Goal: Task Accomplishment & Management: Manage account settings

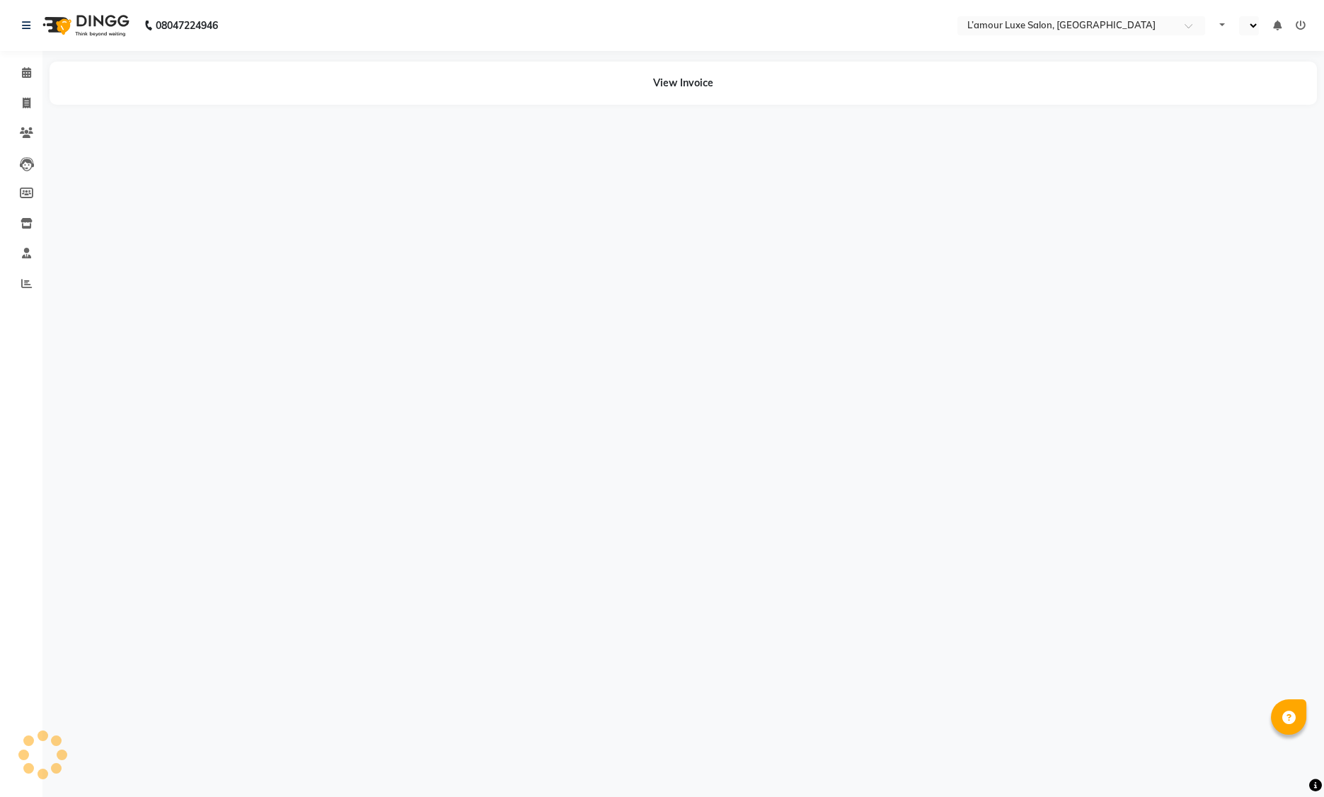
select select "en"
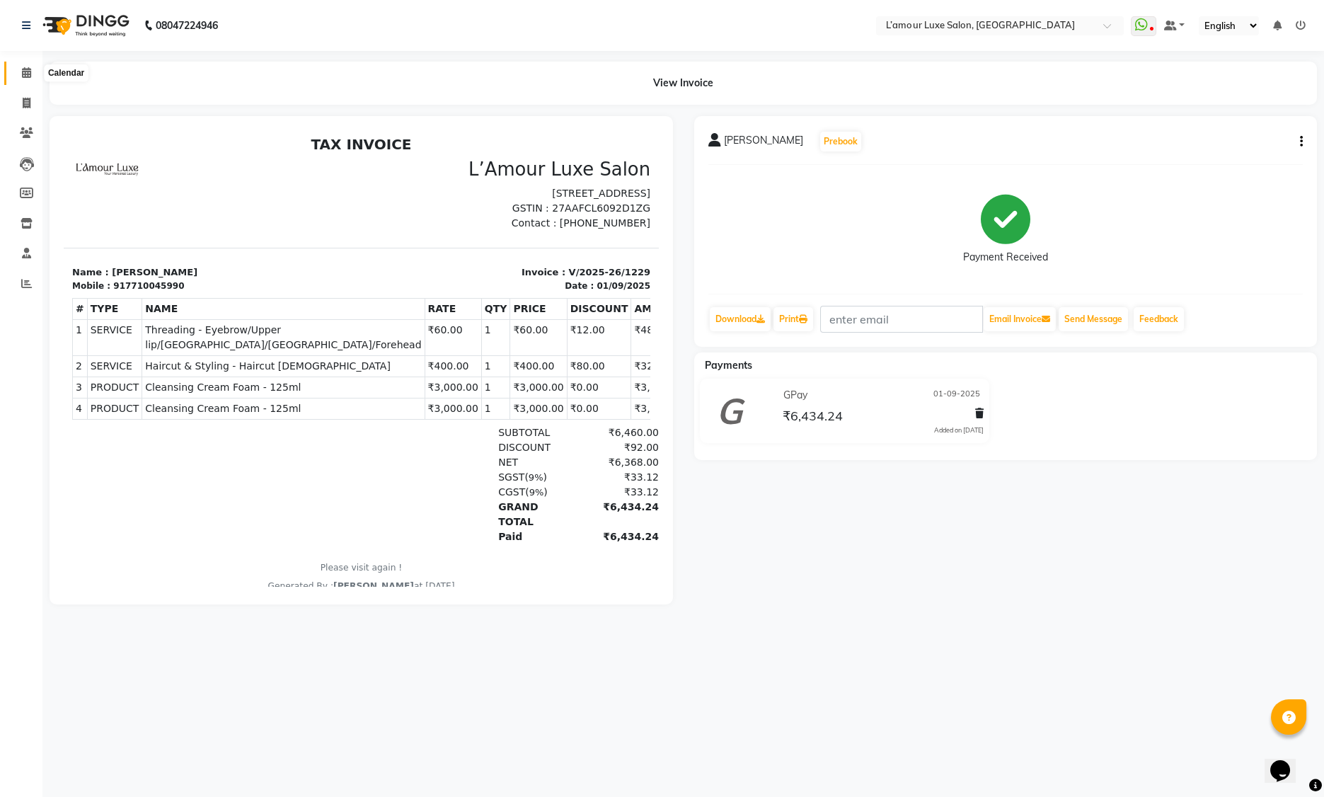
click at [28, 74] on icon at bounding box center [26, 72] width 9 height 11
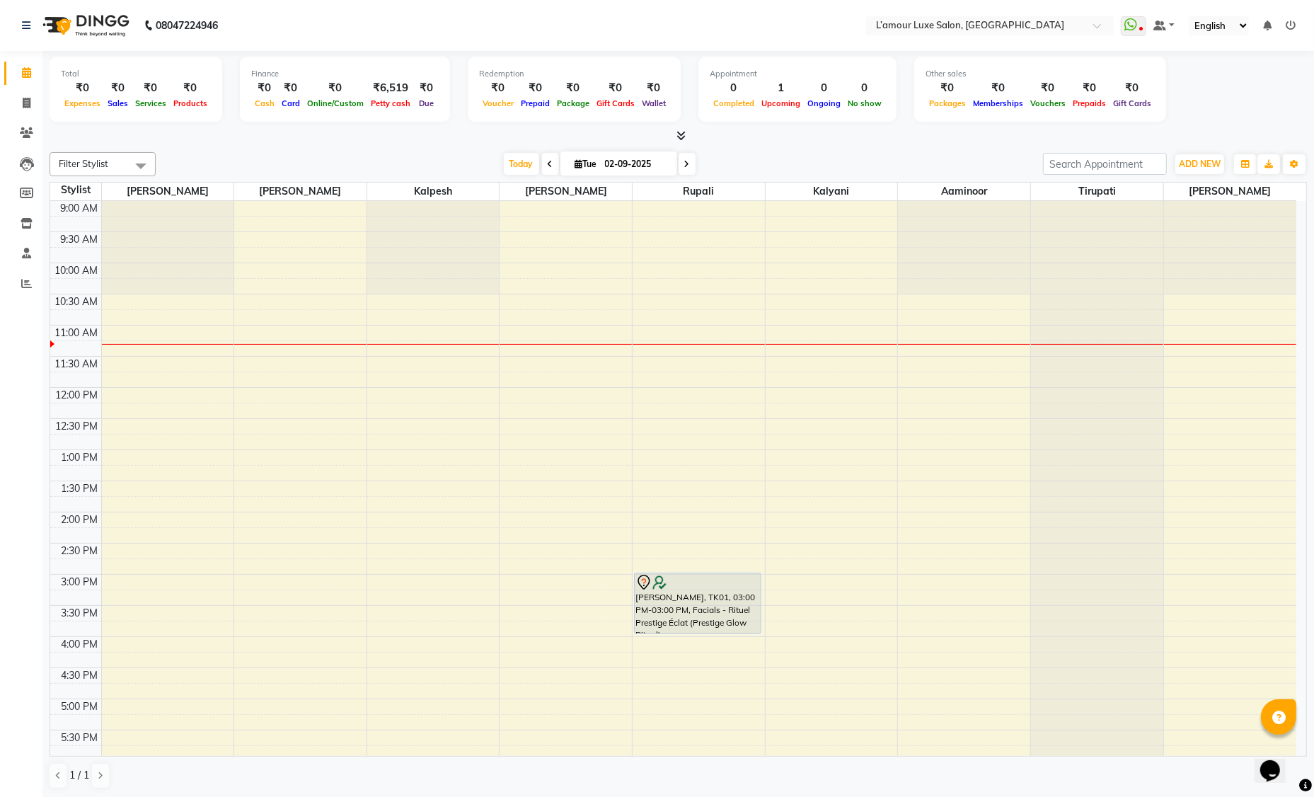
click at [391, 88] on div "₹6,519" at bounding box center [390, 88] width 47 height 16
click at [432, 156] on div "Today Tue 02-09-2025" at bounding box center [599, 164] width 873 height 21
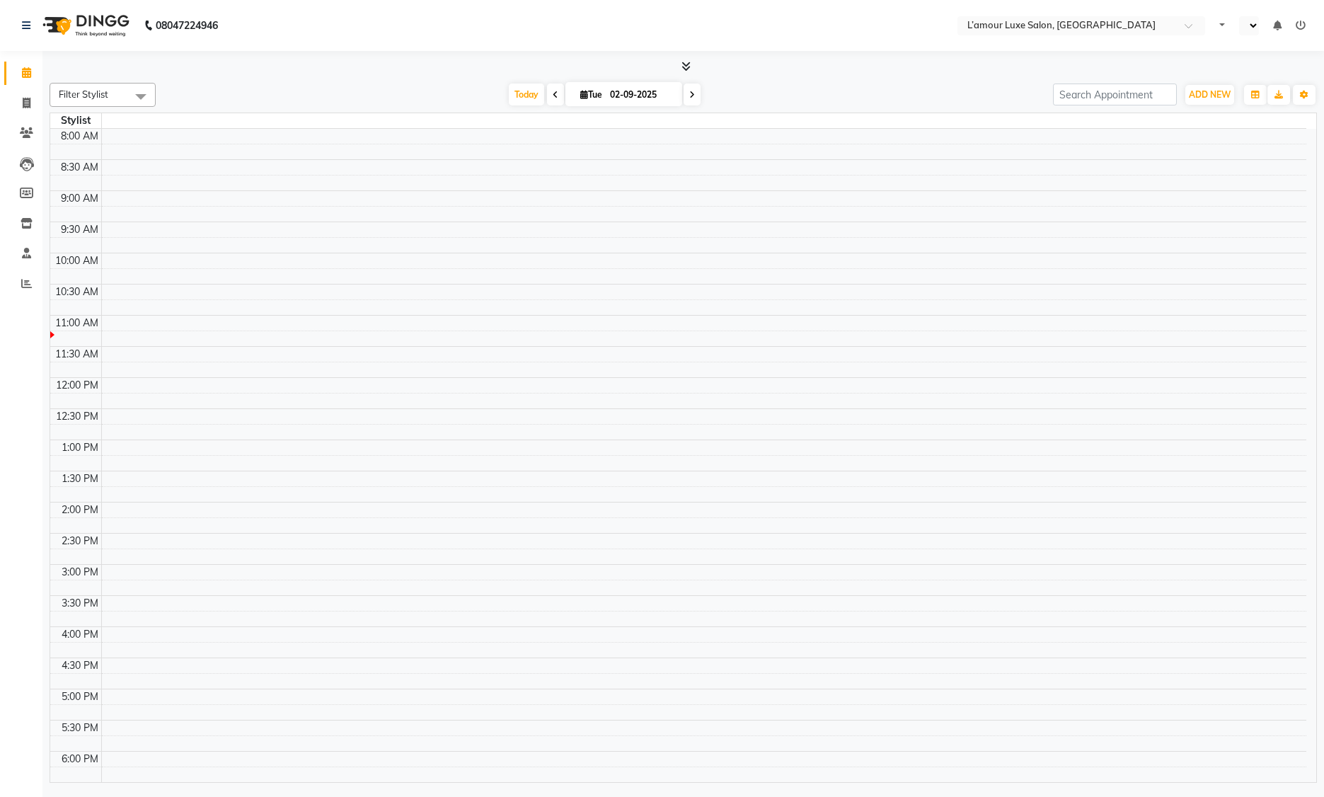
select select "en"
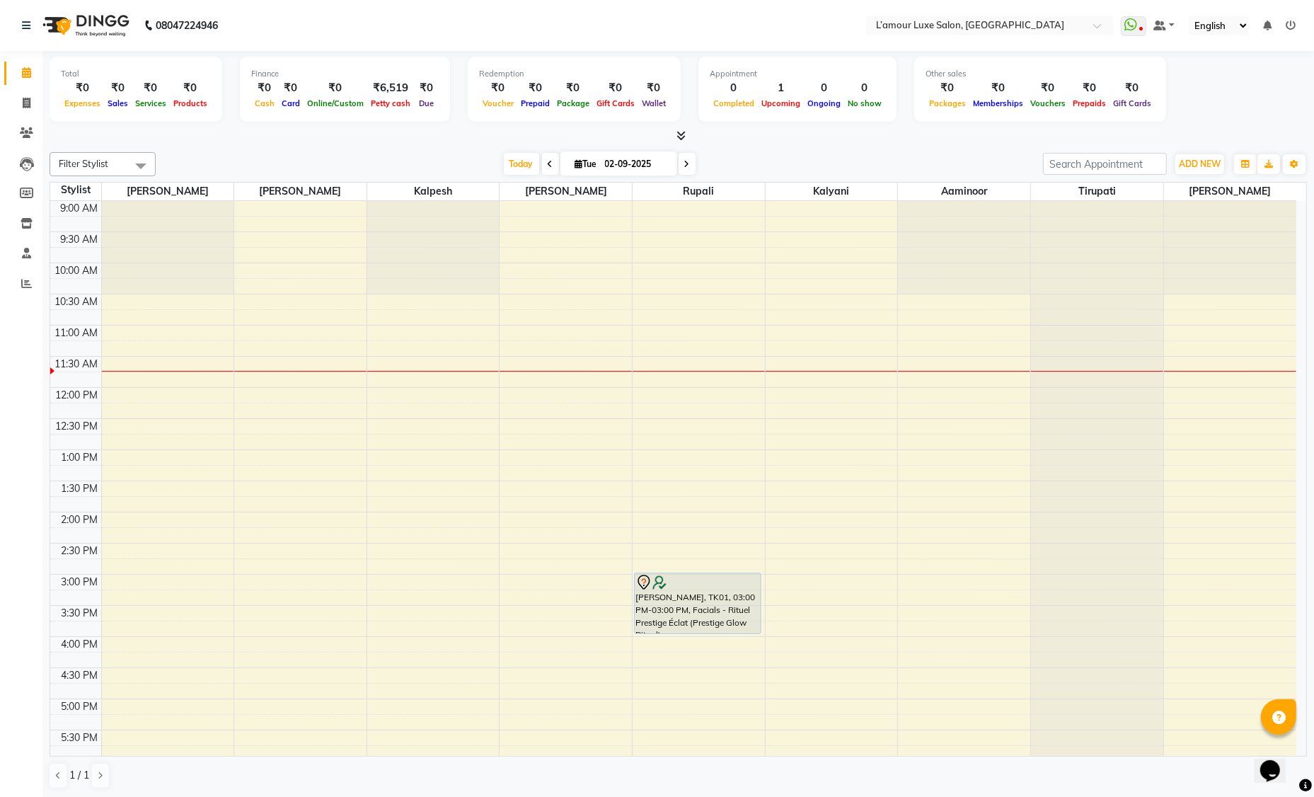
click at [401, 71] on div "Finance" at bounding box center [345, 74] width 188 height 12
click at [393, 91] on div "₹6,519" at bounding box center [390, 88] width 47 height 16
click at [395, 88] on div "₹6,519" at bounding box center [390, 88] width 47 height 16
click at [393, 88] on div "₹6,519" at bounding box center [390, 88] width 47 height 16
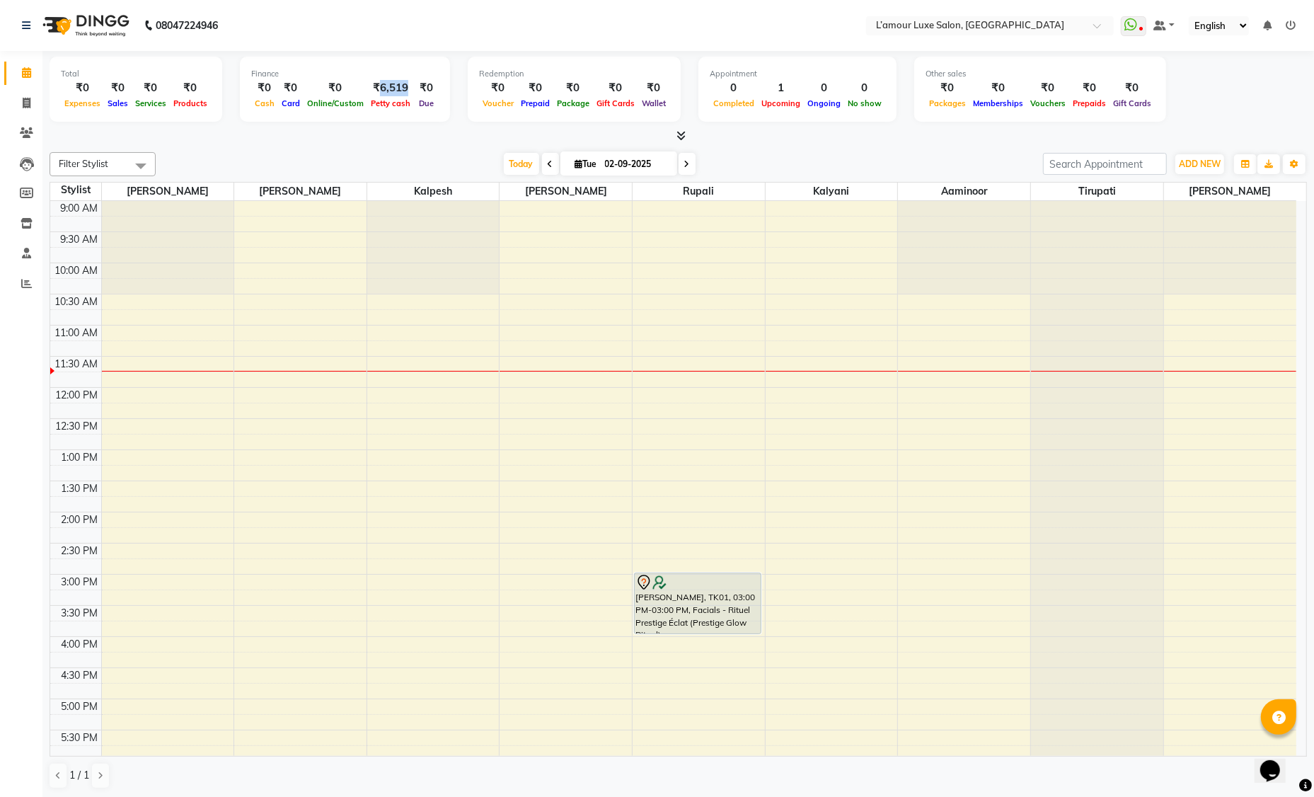
click at [388, 93] on div "₹6,519" at bounding box center [390, 88] width 47 height 16
click at [386, 94] on div "₹6,519" at bounding box center [390, 88] width 47 height 16
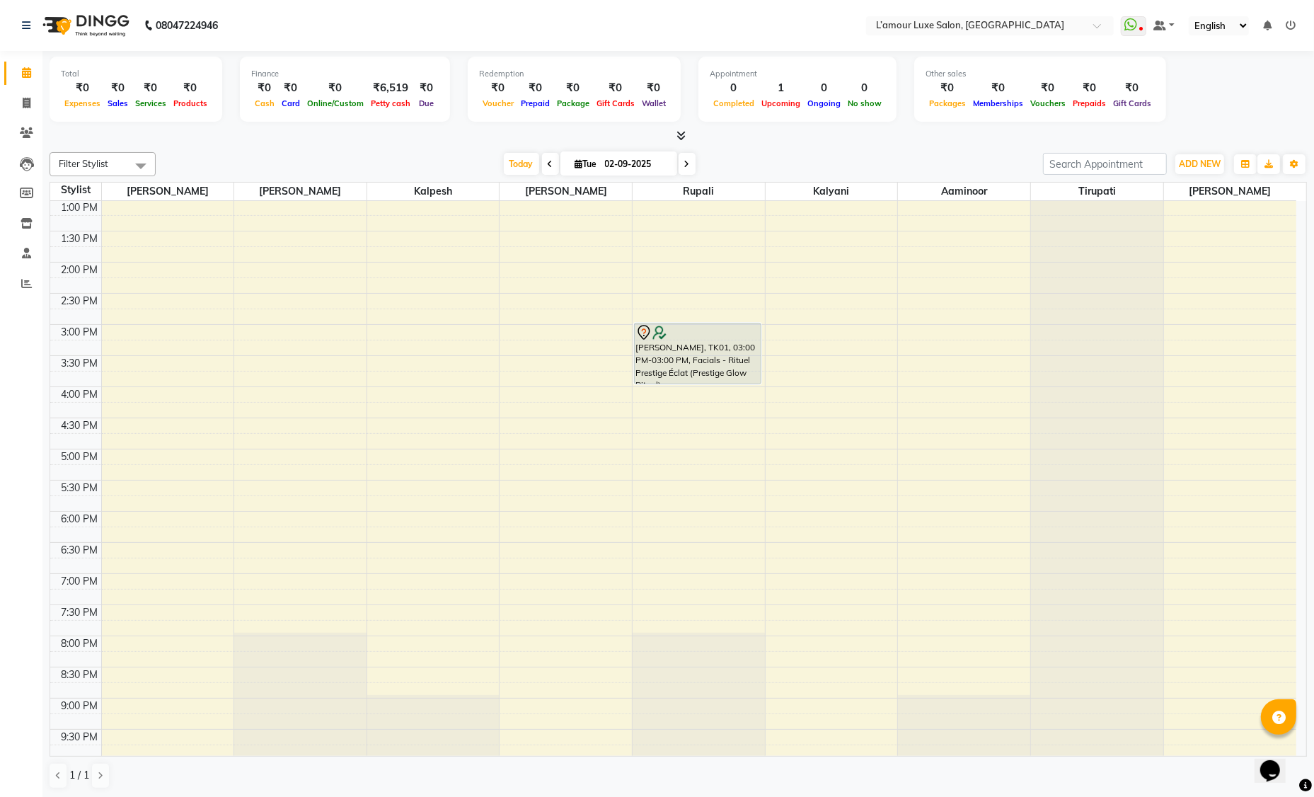
click at [112, 483] on div "9:00 AM 9:30 AM 10:00 AM 10:30 AM 11:00 AM 11:30 AM 12:00 PM 12:30 PM 1:00 PM 1…" at bounding box center [673, 355] width 1246 height 809
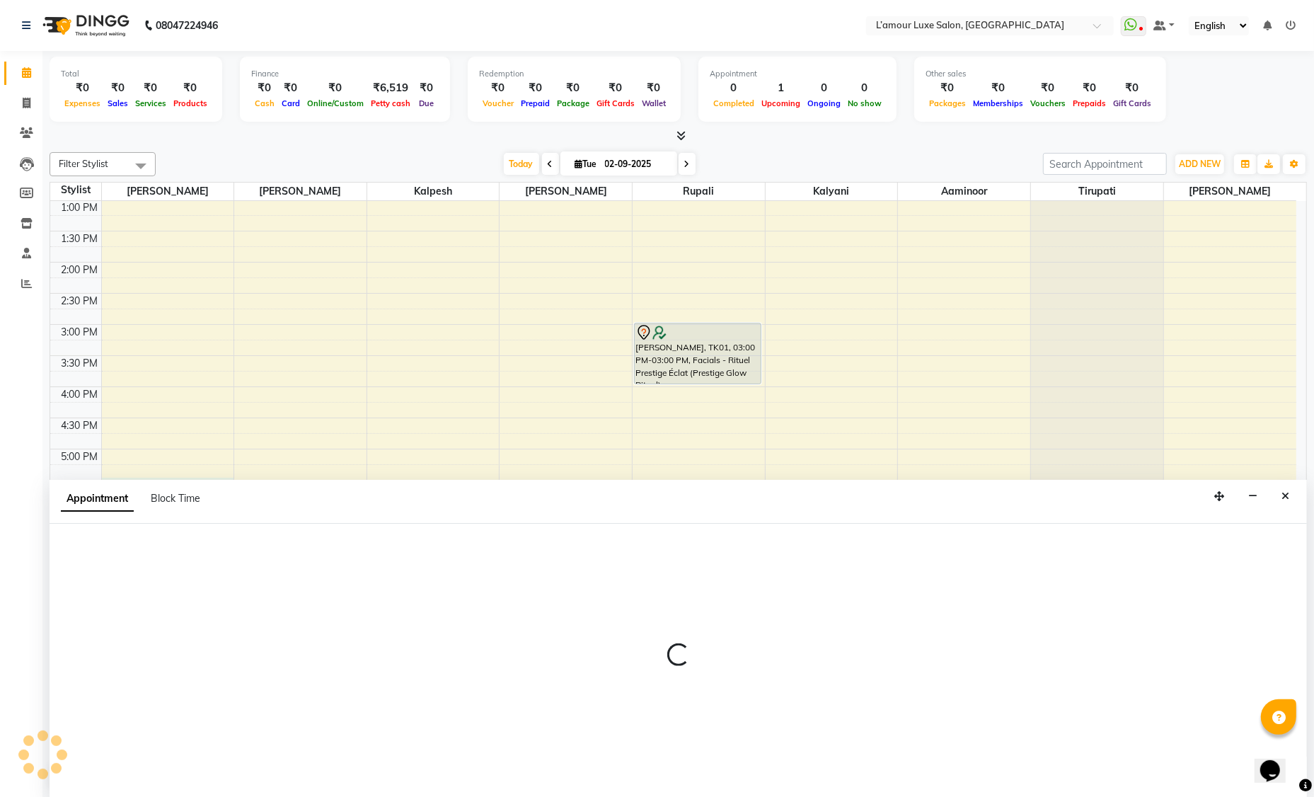
scroll to position [0, 0]
select select "66550"
select select "1050"
select select "tentative"
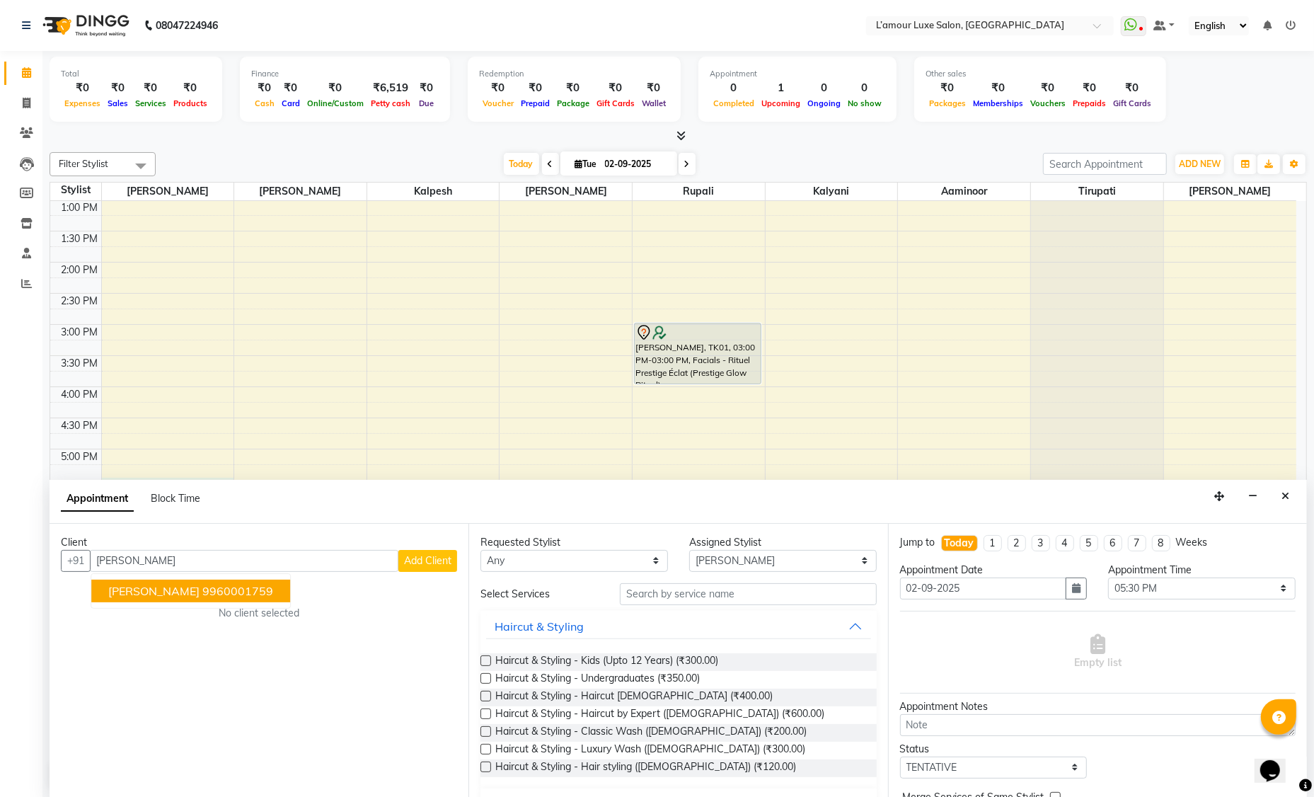
click at [202, 584] on ngb-highlight "9960001759" at bounding box center [237, 591] width 71 height 14
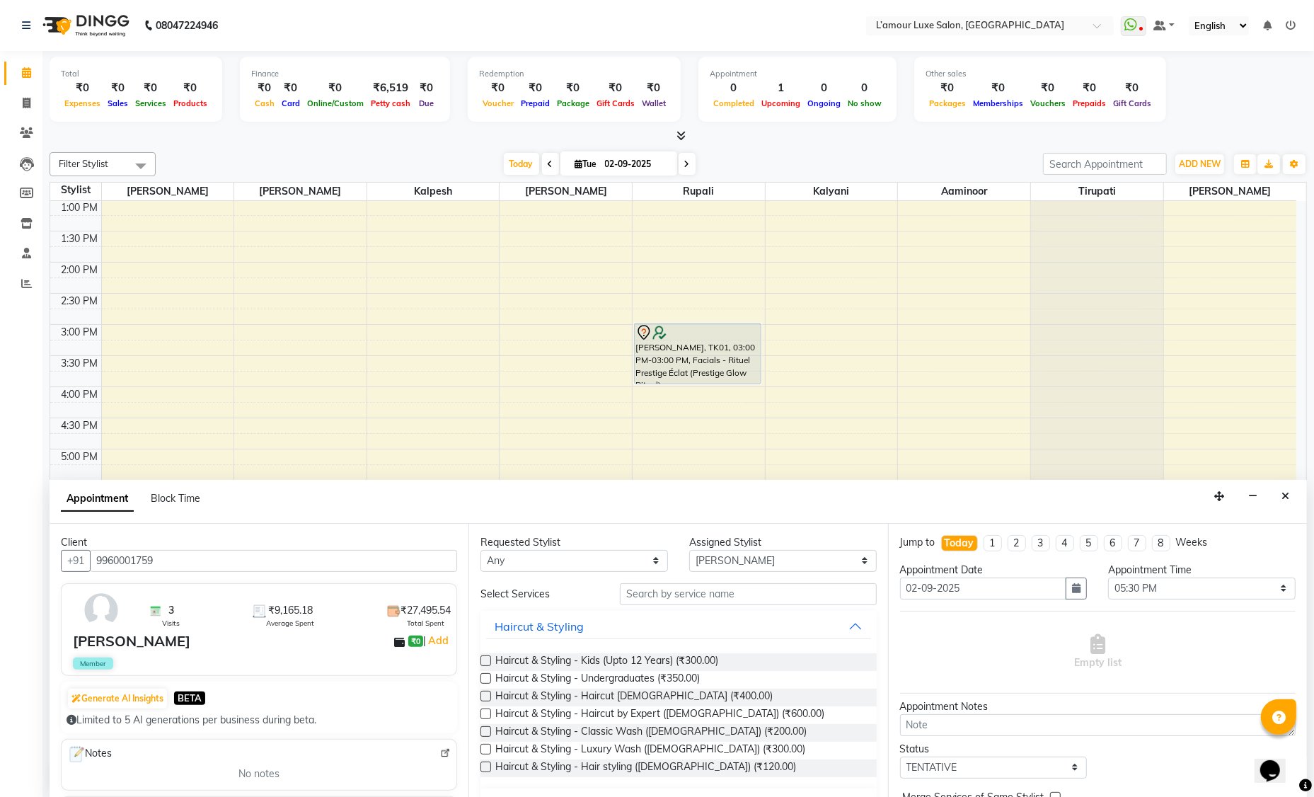
type input "9960001759"
click at [722, 580] on div "Requested Stylist Any Aaminoor Anas Kalpesh Kalyani krutika Desai Rukshana khan…" at bounding box center [677, 661] width 419 height 275
click at [722, 594] on input "text" at bounding box center [748, 594] width 257 height 22
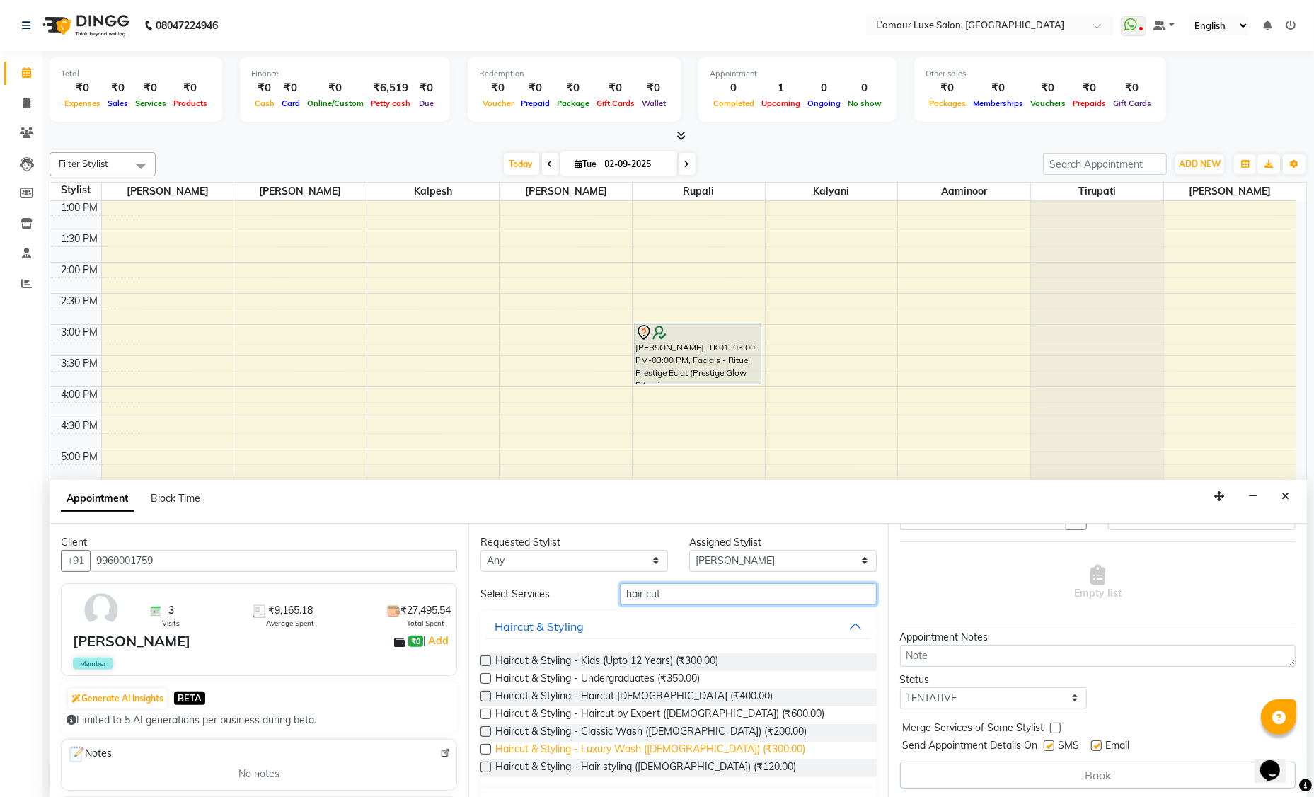
scroll to position [63, 0]
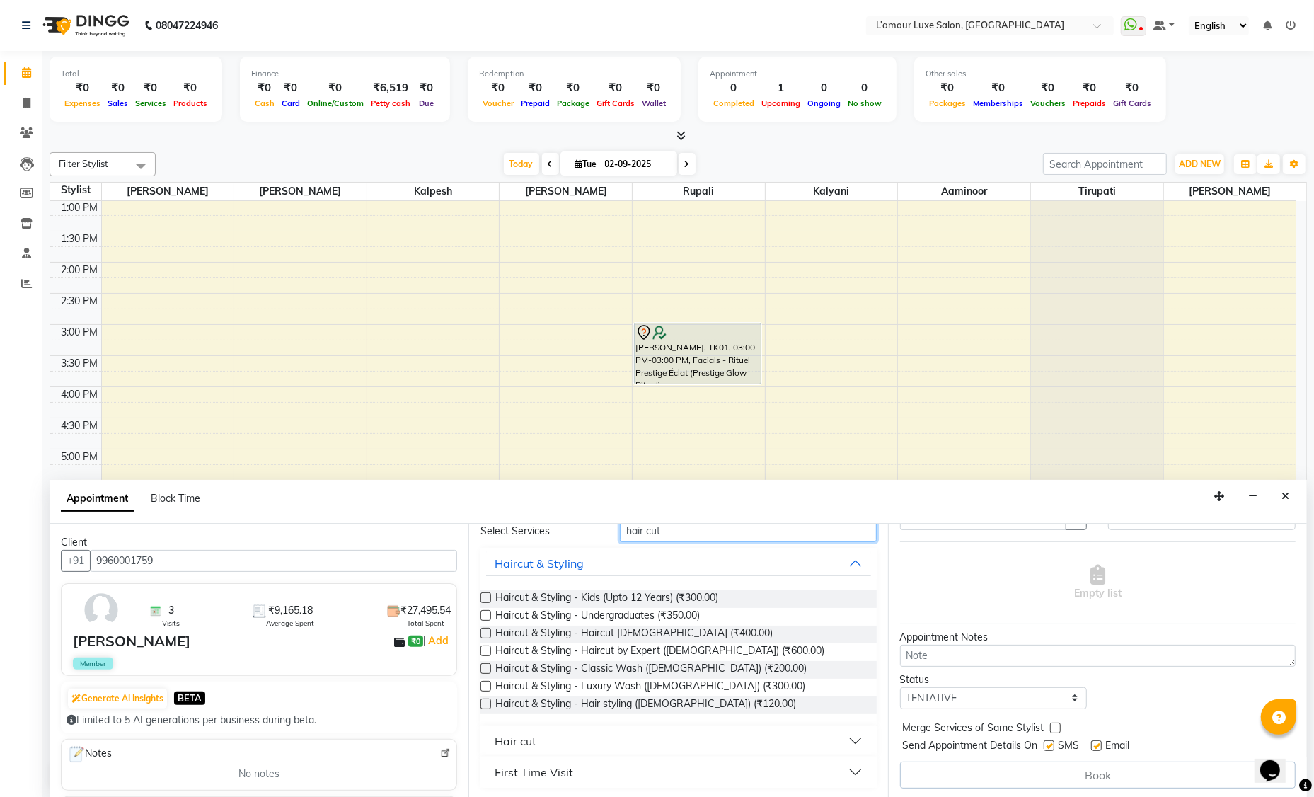
type input "hair cut"
click at [549, 737] on button "Hair cut" at bounding box center [678, 740] width 384 height 25
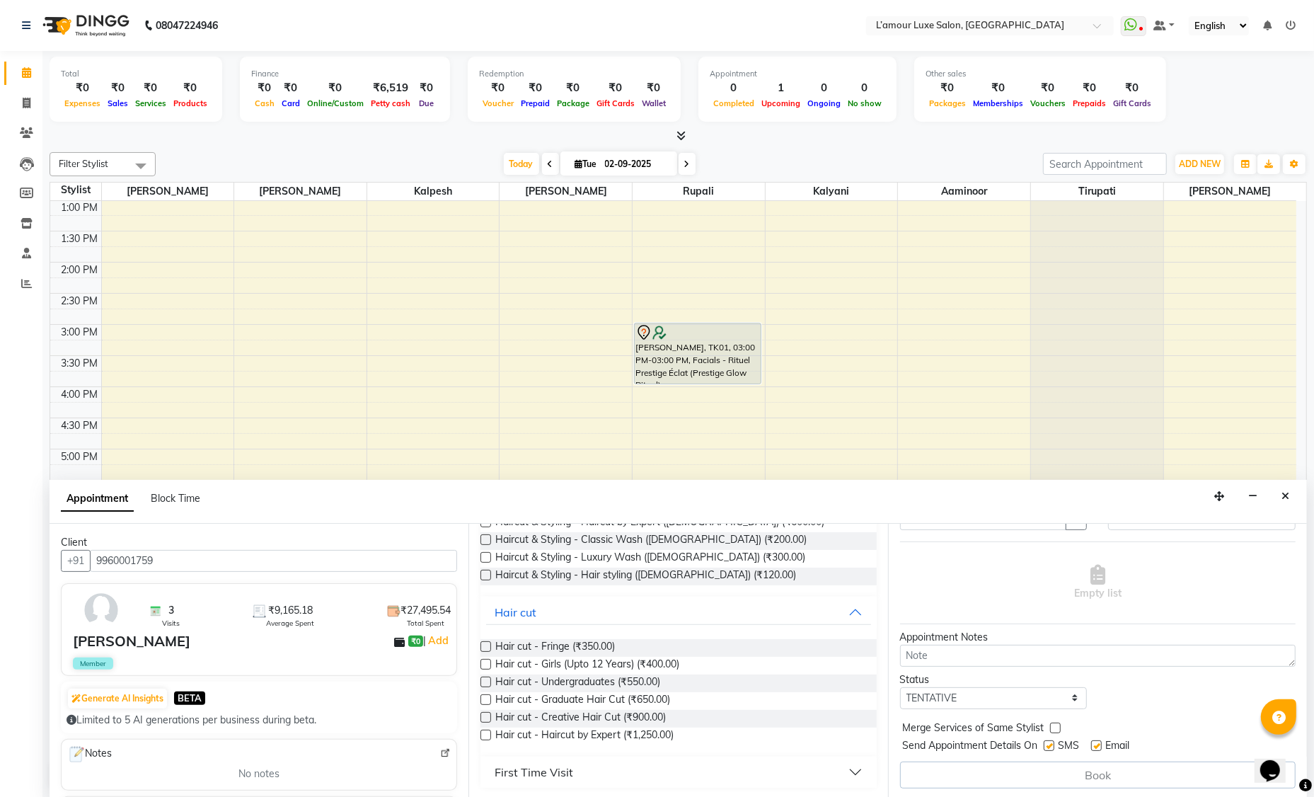
click at [485, 733] on label at bounding box center [485, 735] width 11 height 11
click at [485, 733] on input "checkbox" at bounding box center [484, 736] width 9 height 9
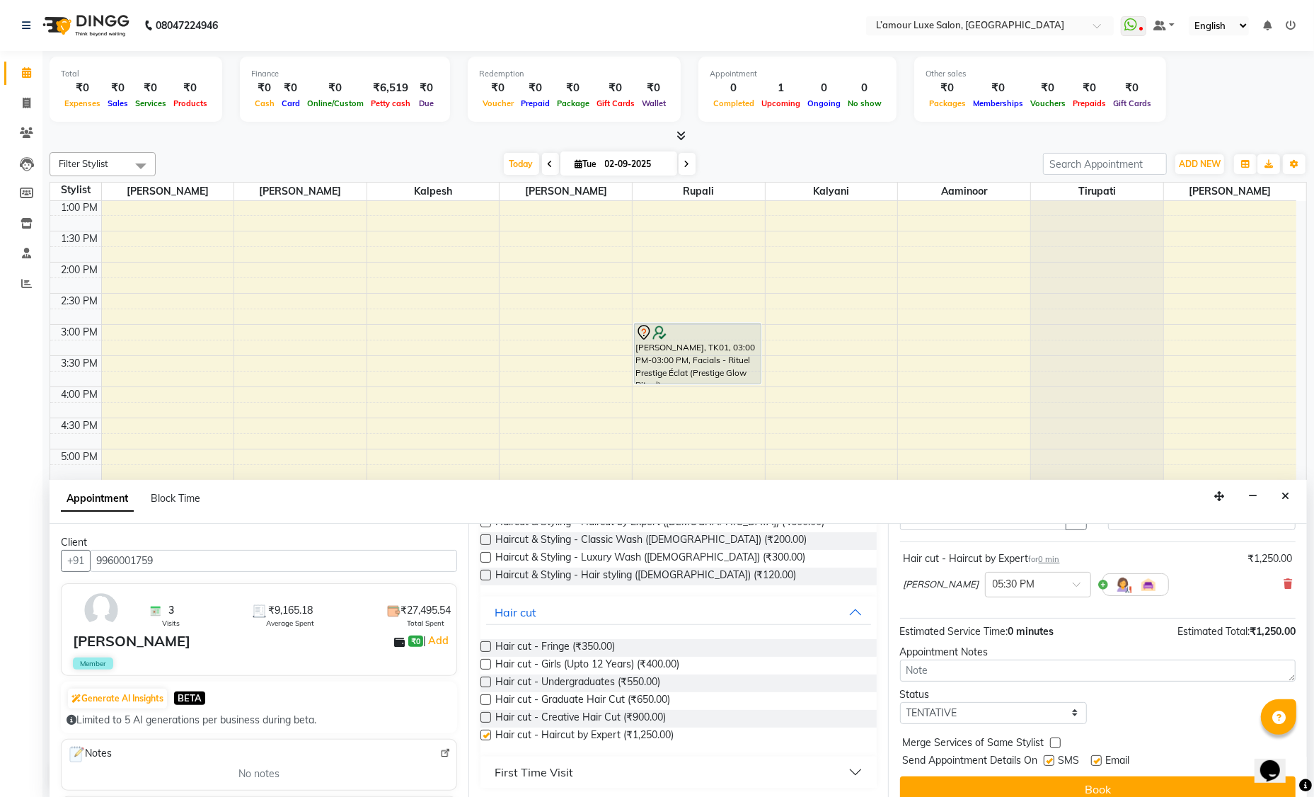
checkbox input "false"
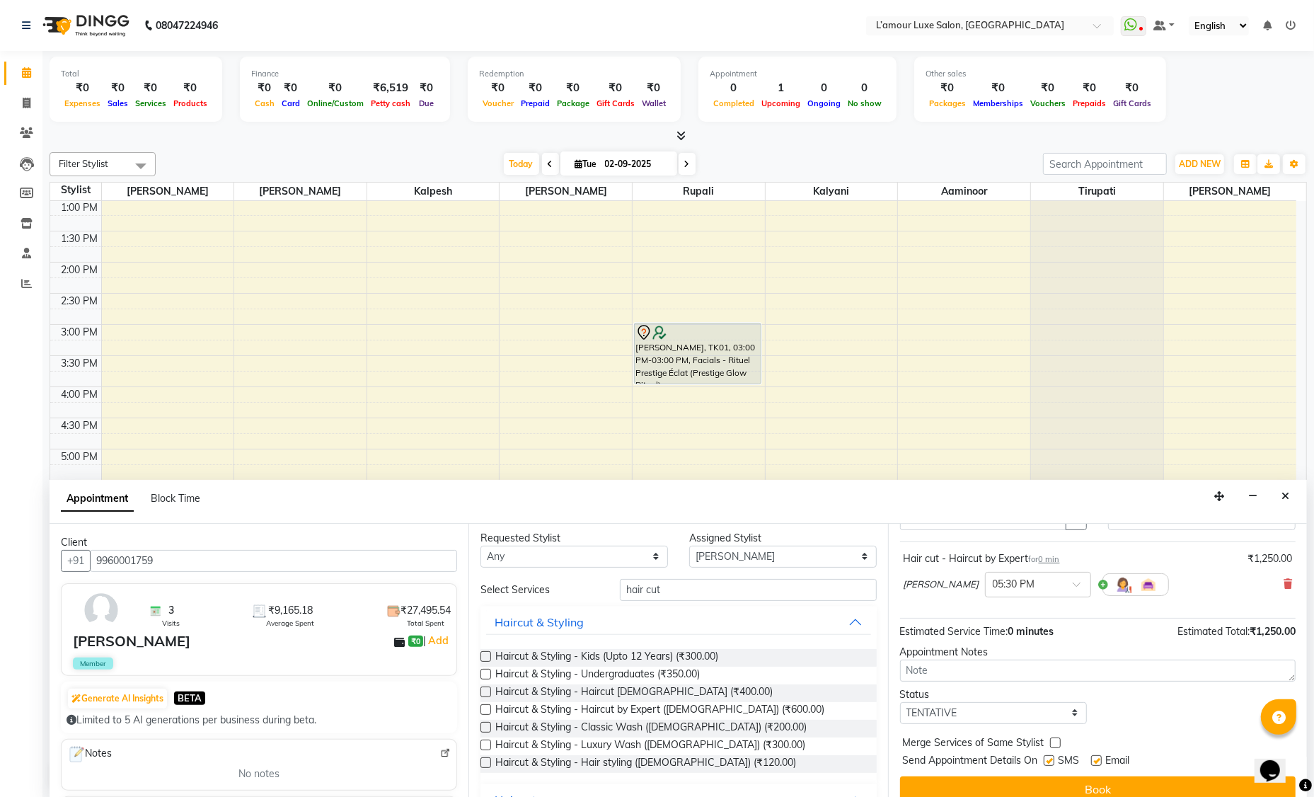
scroll to position [0, 0]
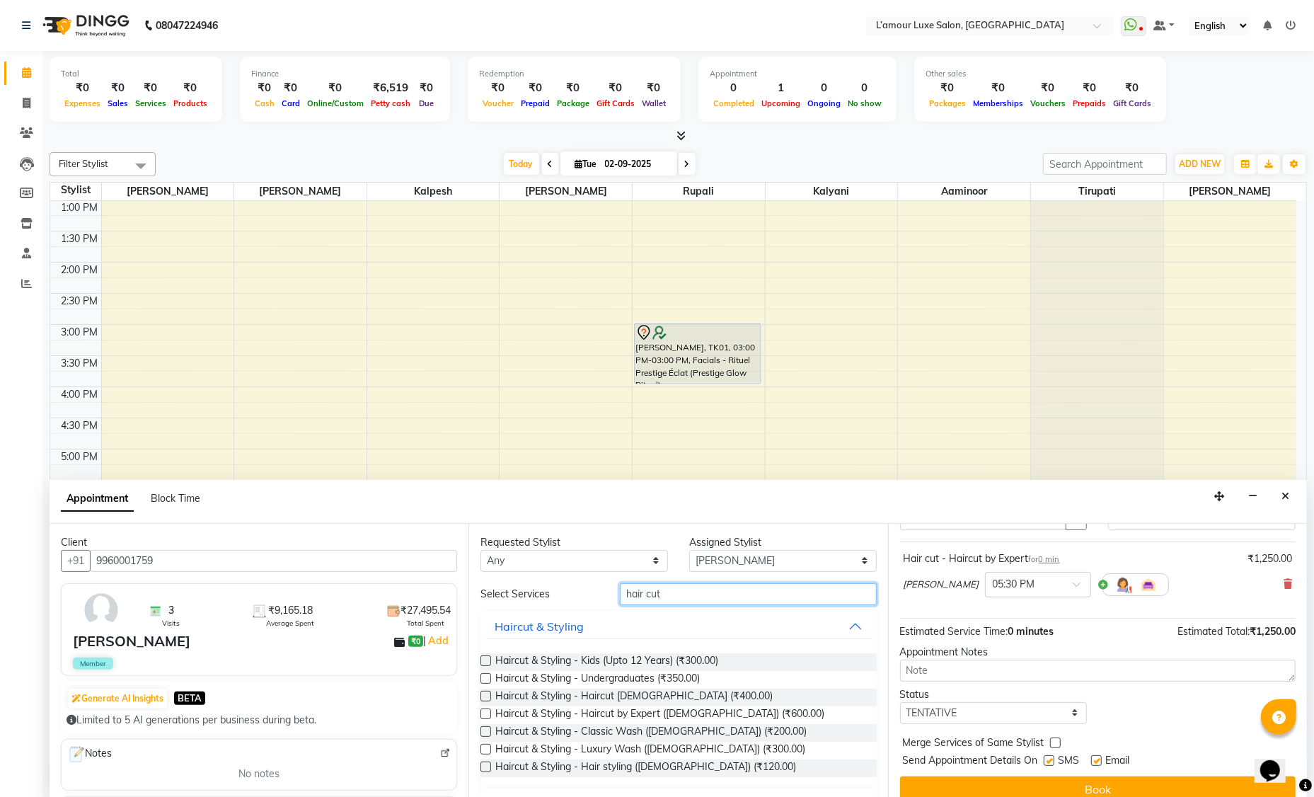
drag, startPoint x: 681, startPoint y: 595, endPoint x: 415, endPoint y: 590, distance: 266.1
click at [415, 590] on div "Client +91 9960001759 3 Visits ₹9,165.18 Average Spent ₹27,495.54 Total Spent S…" at bounding box center [678, 661] width 1257 height 275
type input "t"
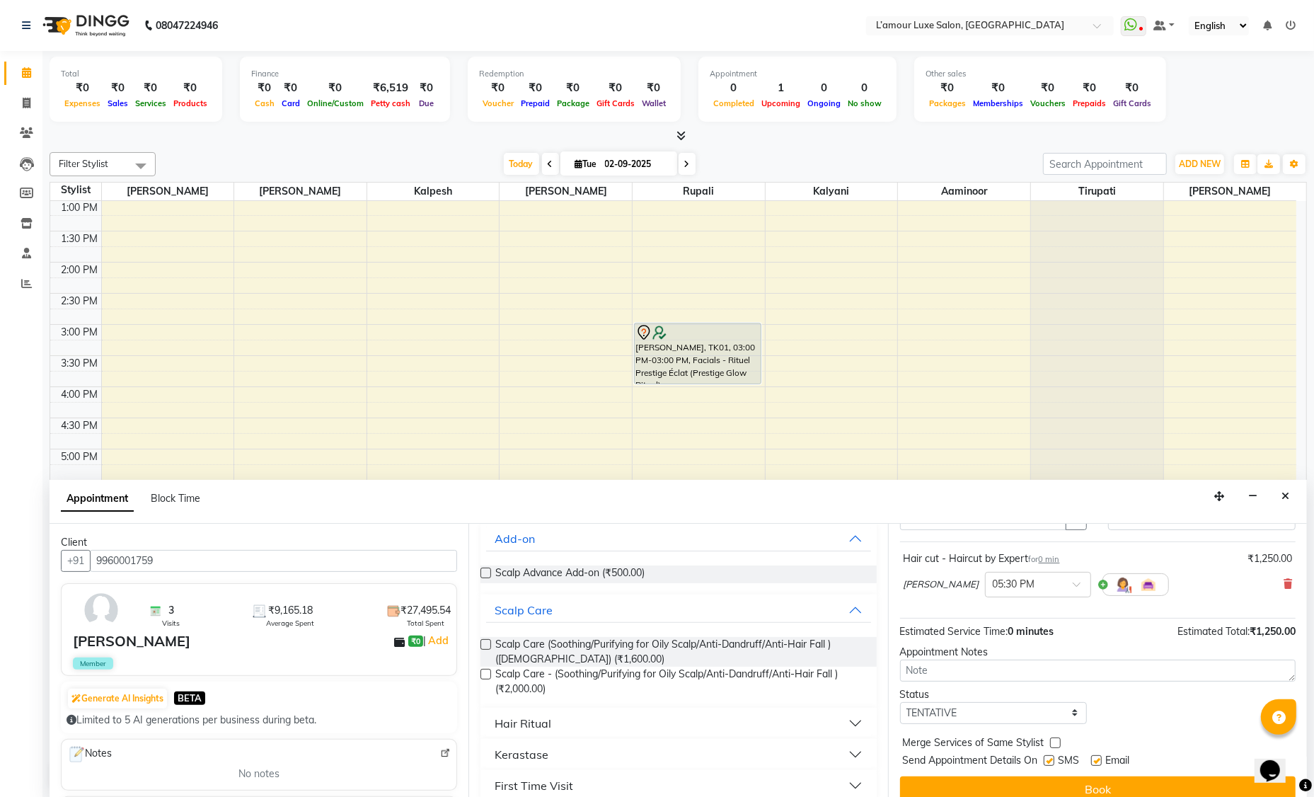
scroll to position [101, 0]
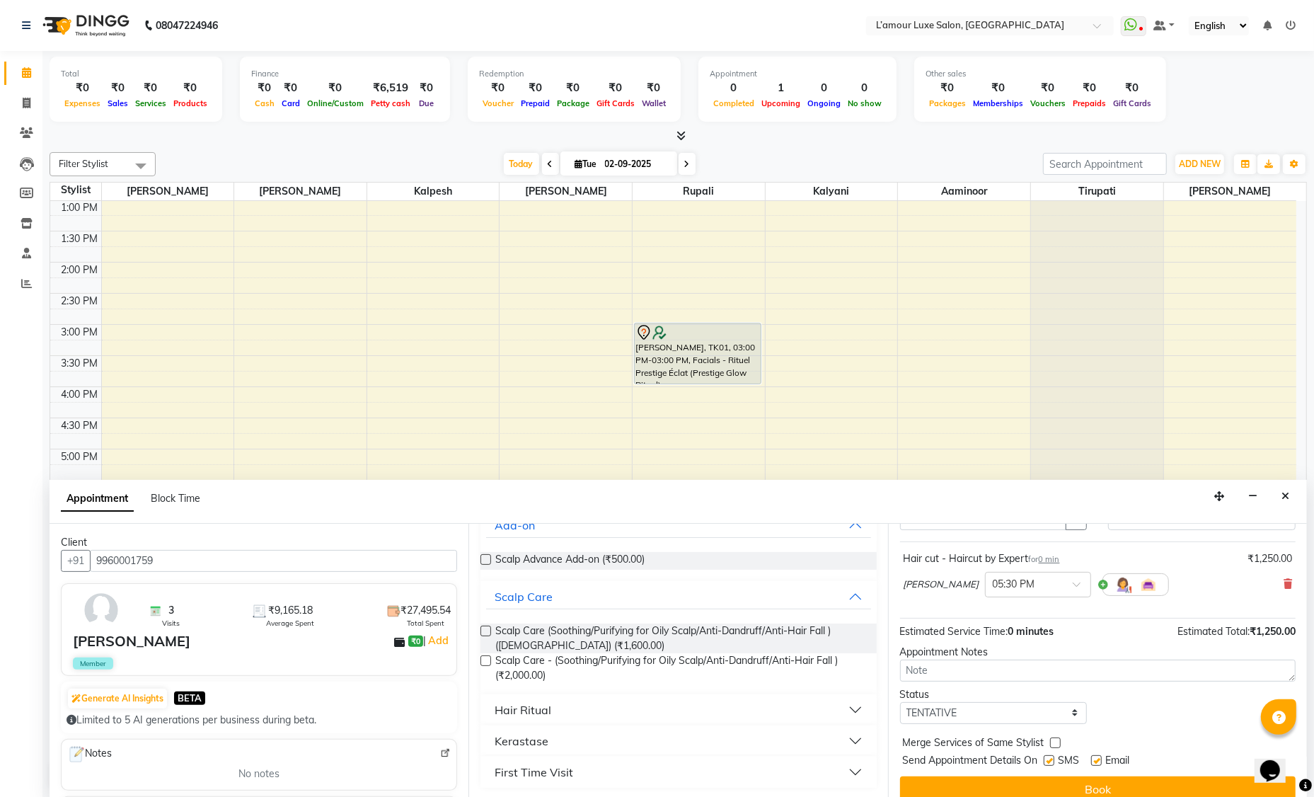
type input "scalp"
click at [535, 714] on div "Hair Ritual" at bounding box center [523, 709] width 57 height 17
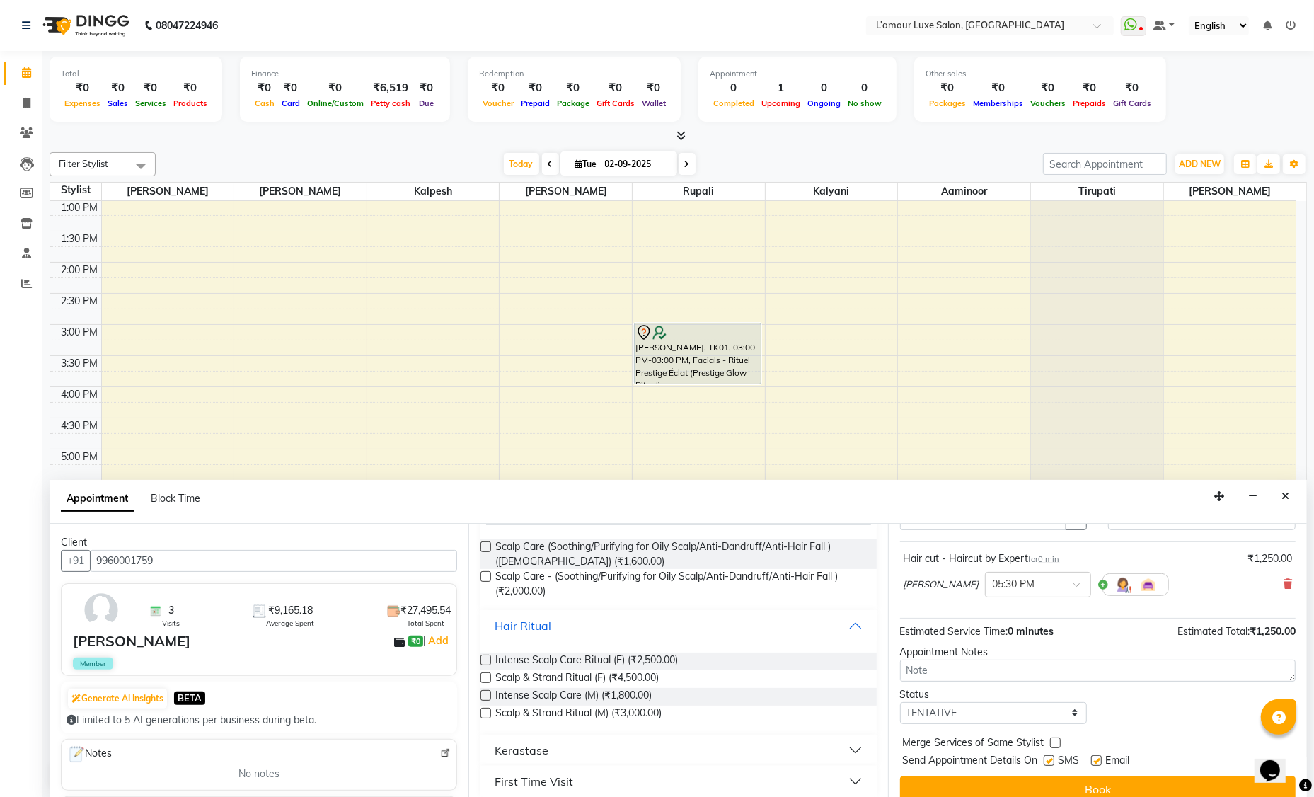
scroll to position [195, 0]
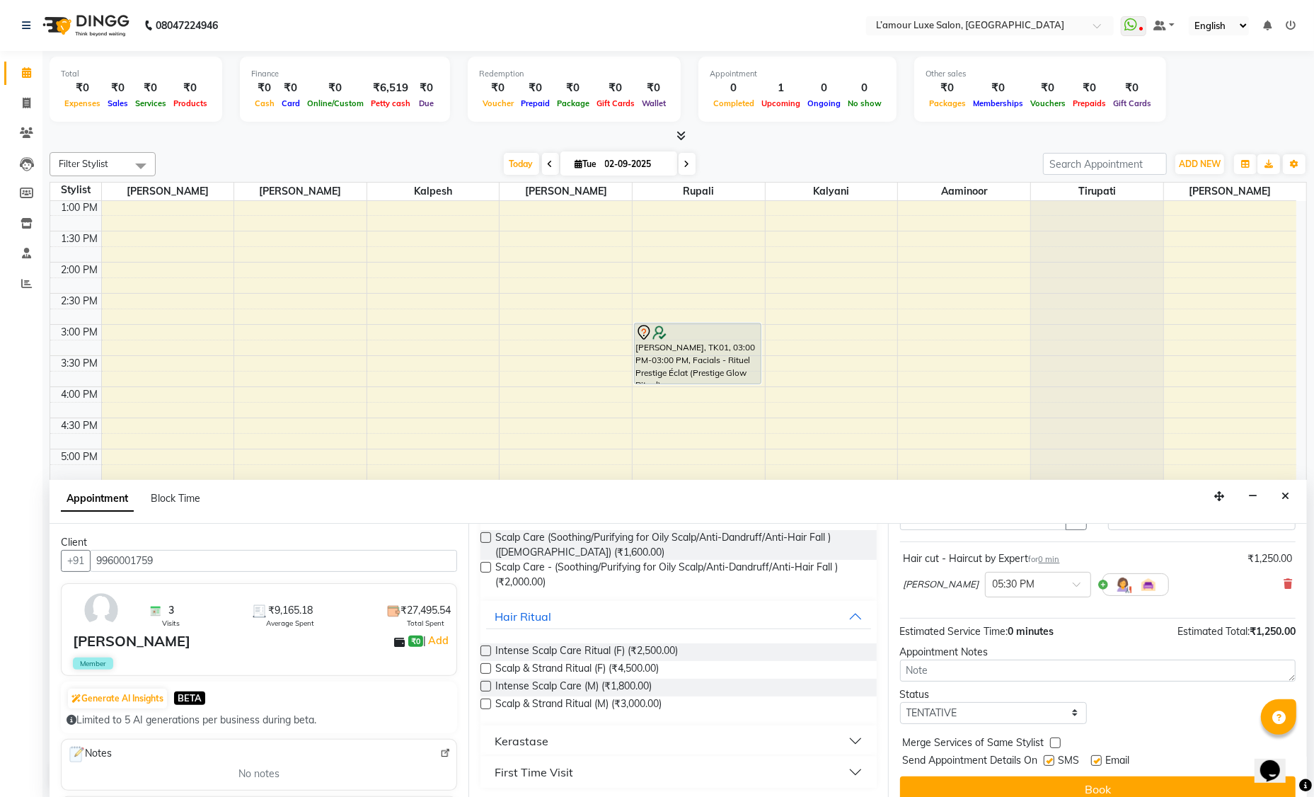
click at [490, 667] on label at bounding box center [485, 668] width 11 height 11
click at [490, 667] on input "checkbox" at bounding box center [484, 669] width 9 height 9
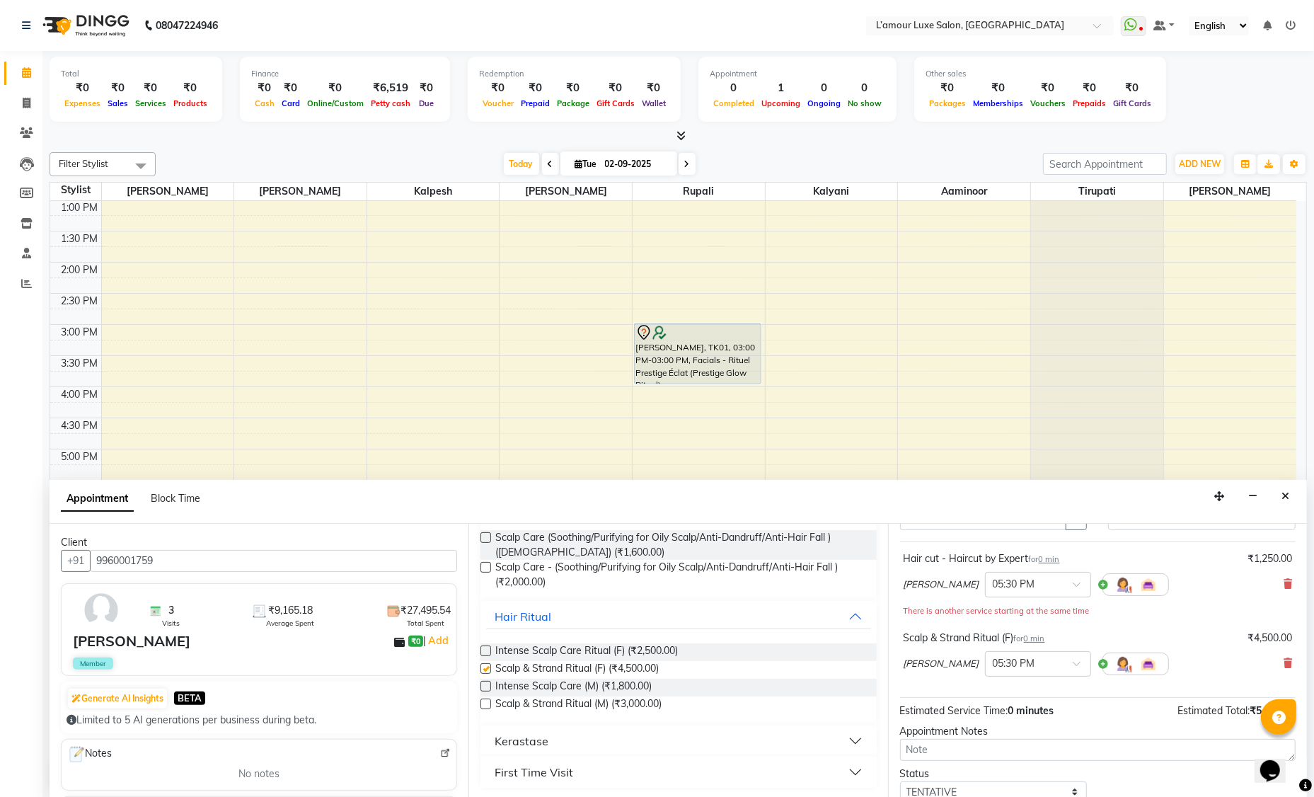
checkbox input "false"
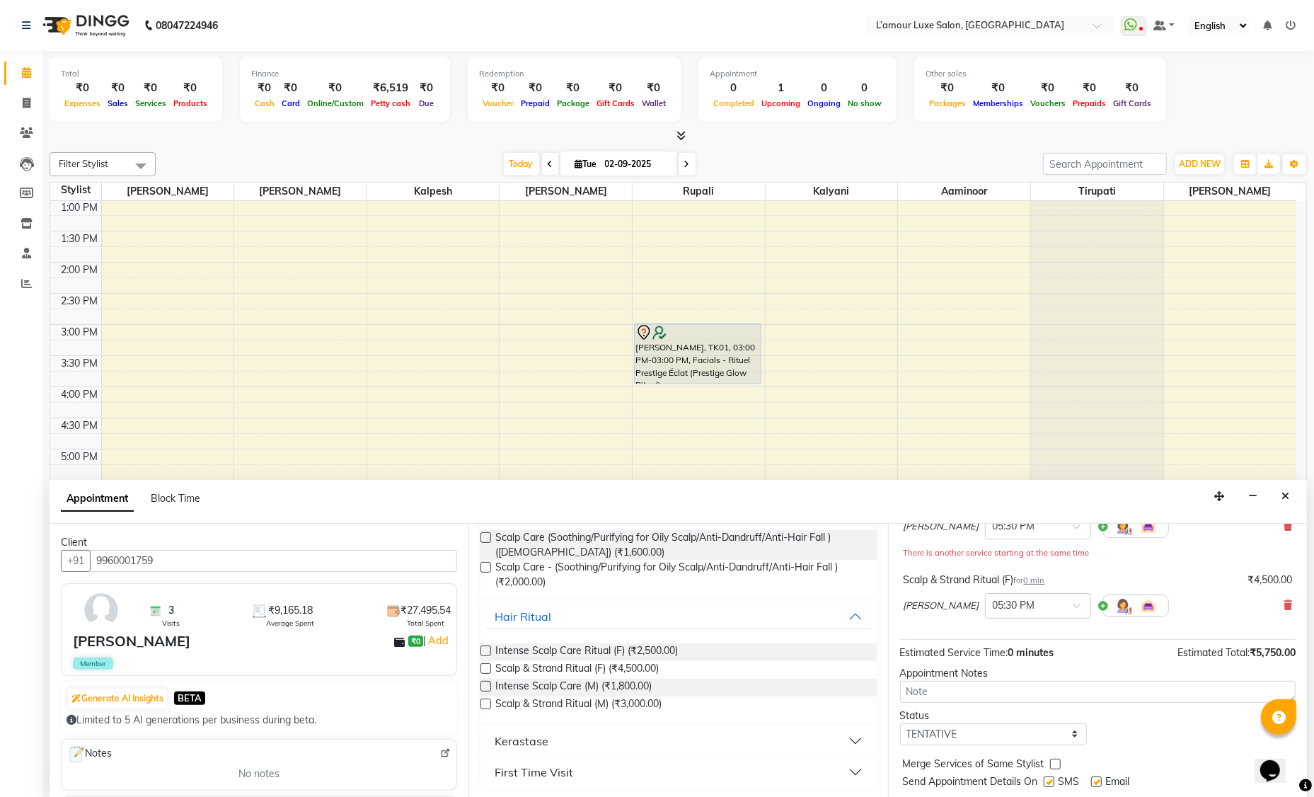
scroll to position [163, 0]
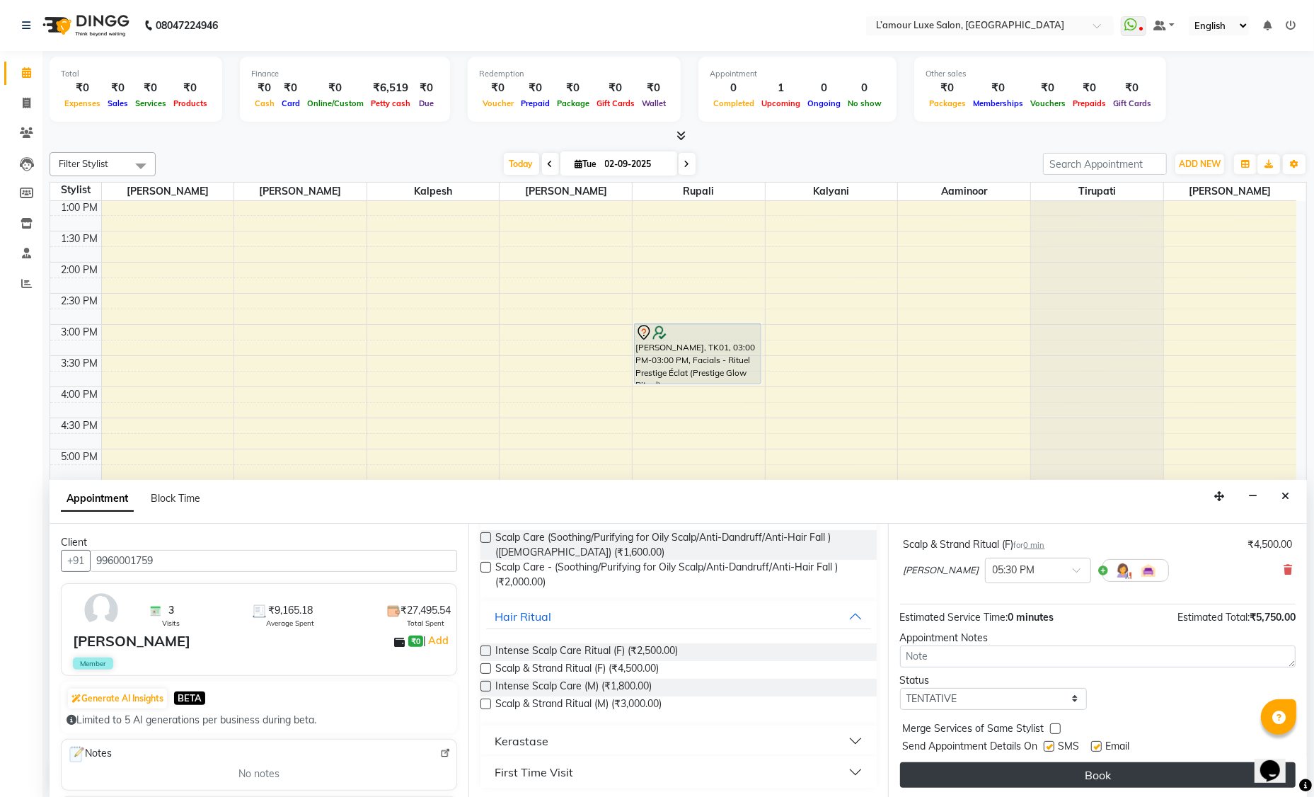
click at [1026, 775] on button "Book" at bounding box center [1098, 774] width 396 height 25
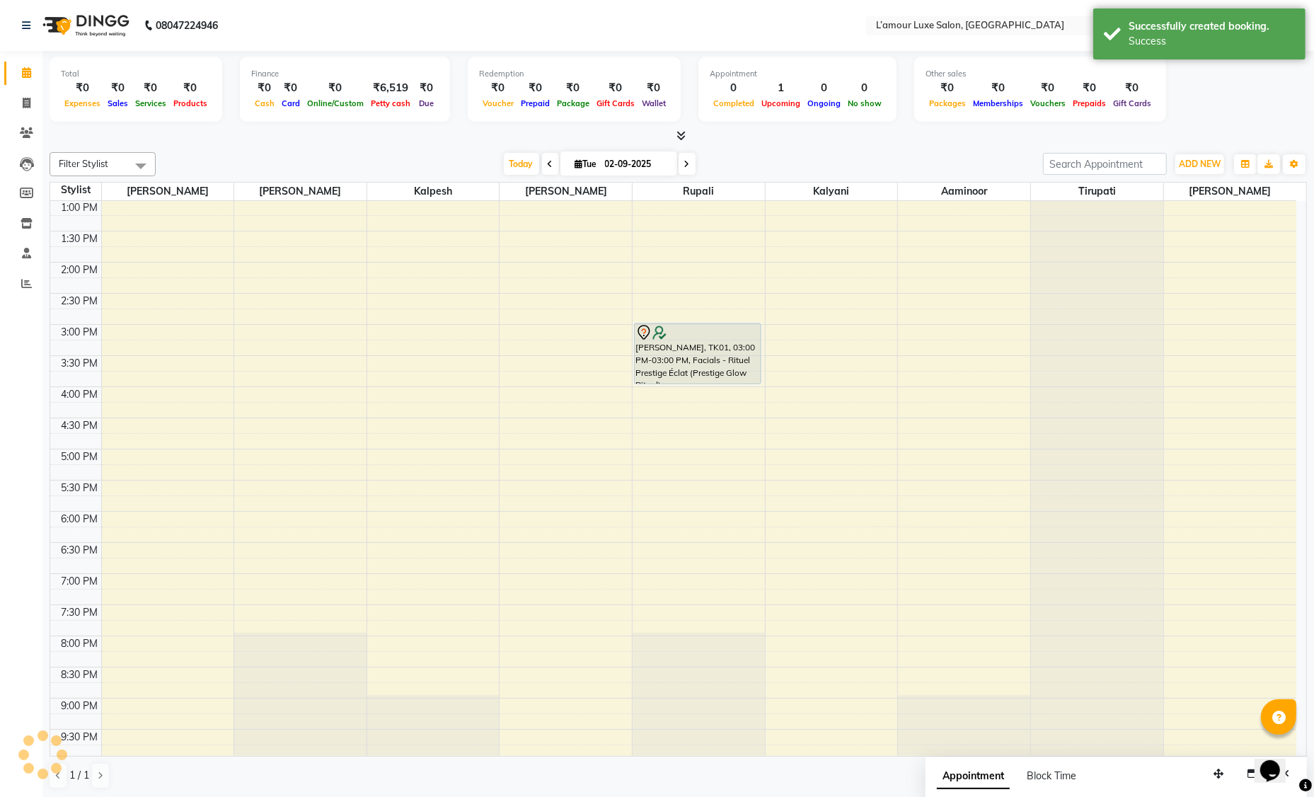
scroll to position [0, 0]
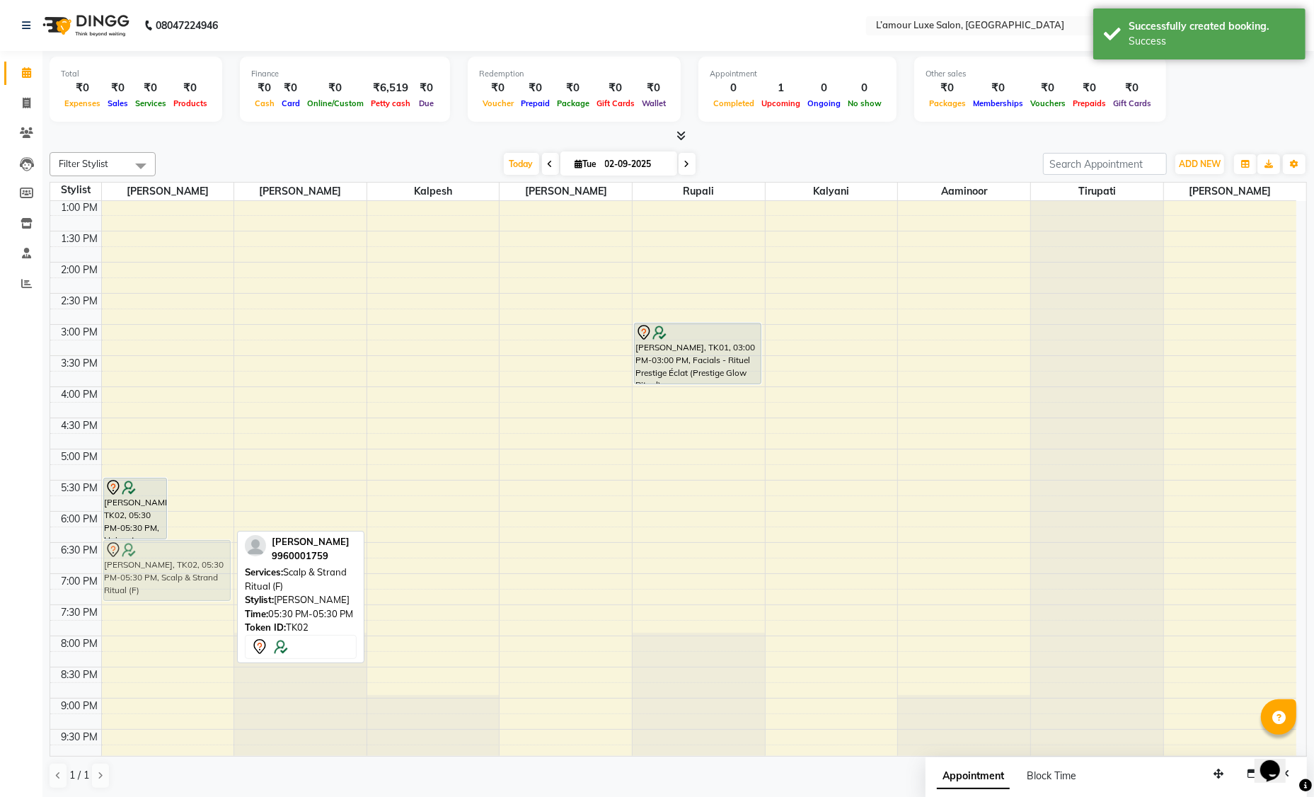
drag, startPoint x: 207, startPoint y: 509, endPoint x: 191, endPoint y: 577, distance: 70.4
click at [191, 577] on div "Sabina, TK02, 05:30 PM-05:30 PM, Hair cut - Haircut by Expert Sabina, TK02, 05:…" at bounding box center [168, 355] width 132 height 809
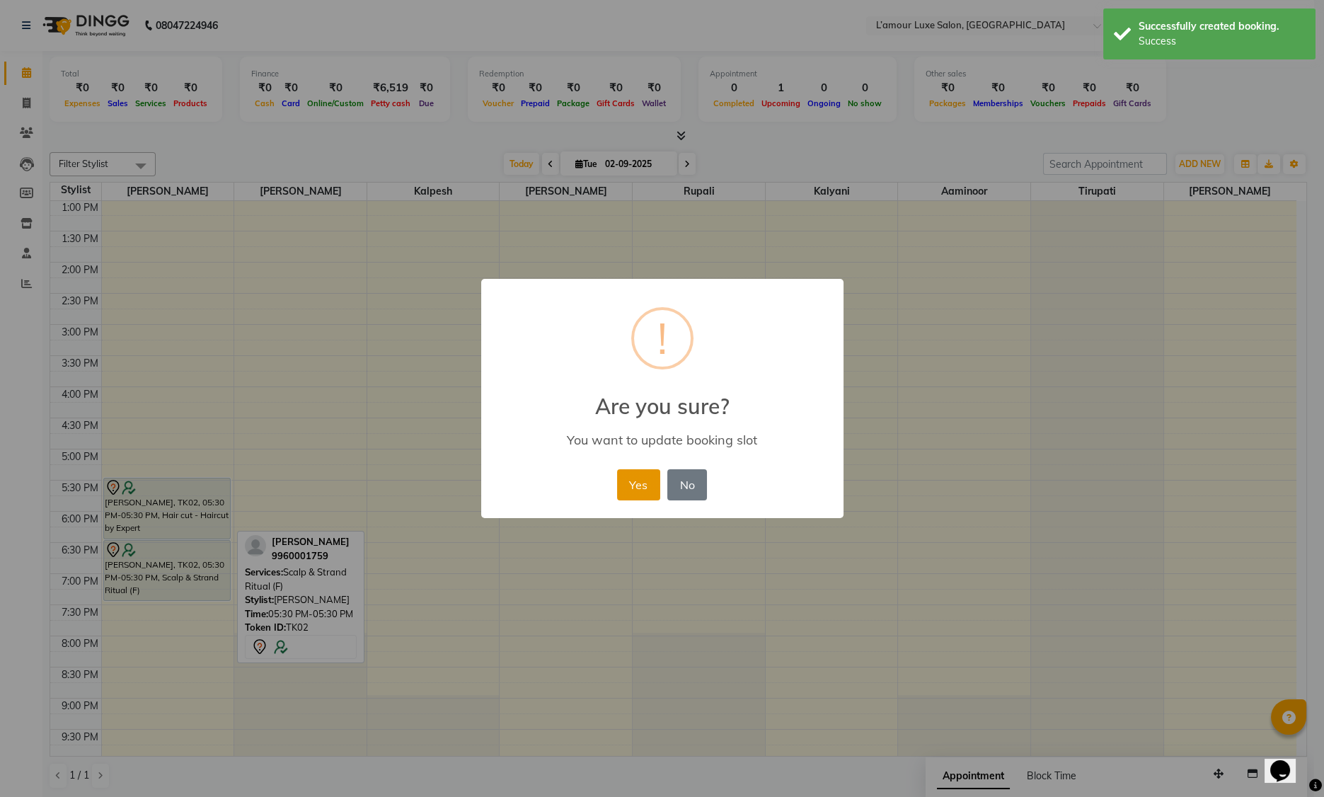
click at [628, 489] on button "Yes" at bounding box center [638, 484] width 43 height 31
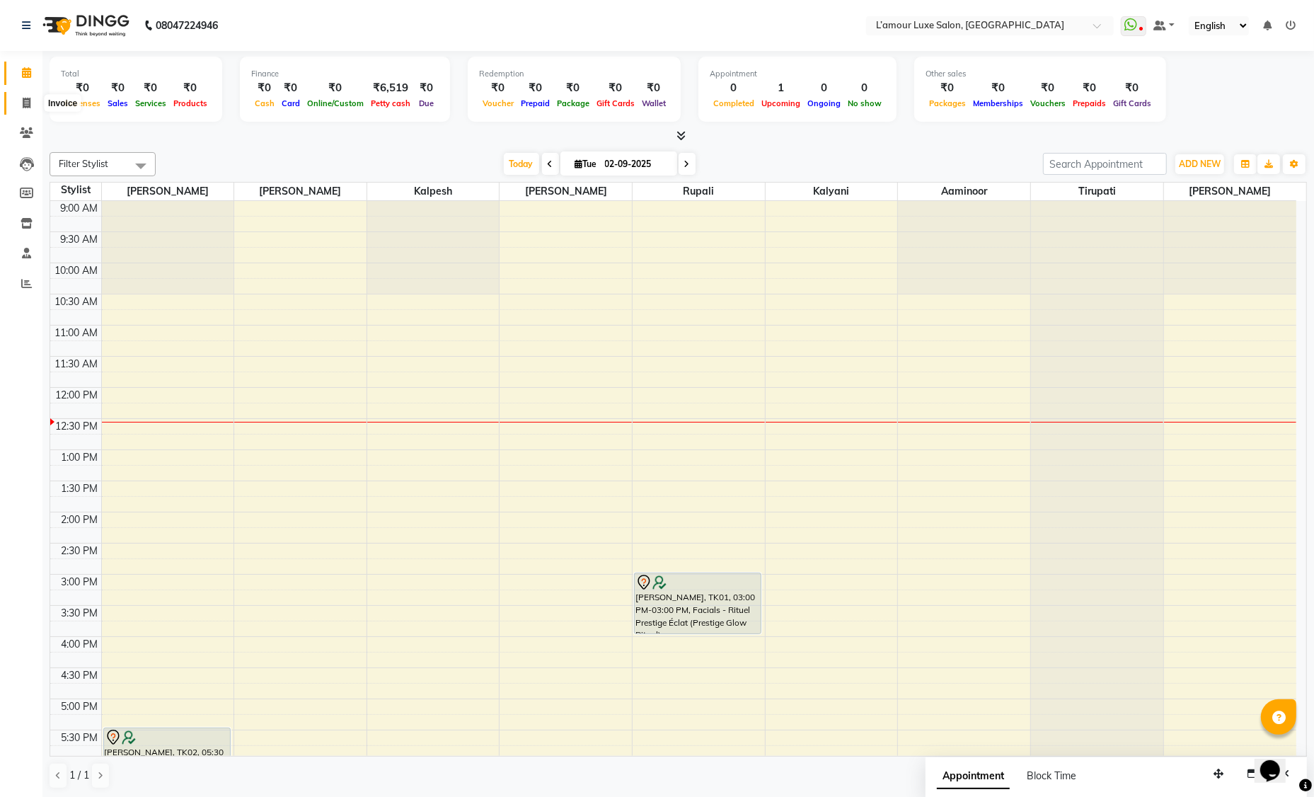
click at [21, 102] on span at bounding box center [26, 104] width 25 height 16
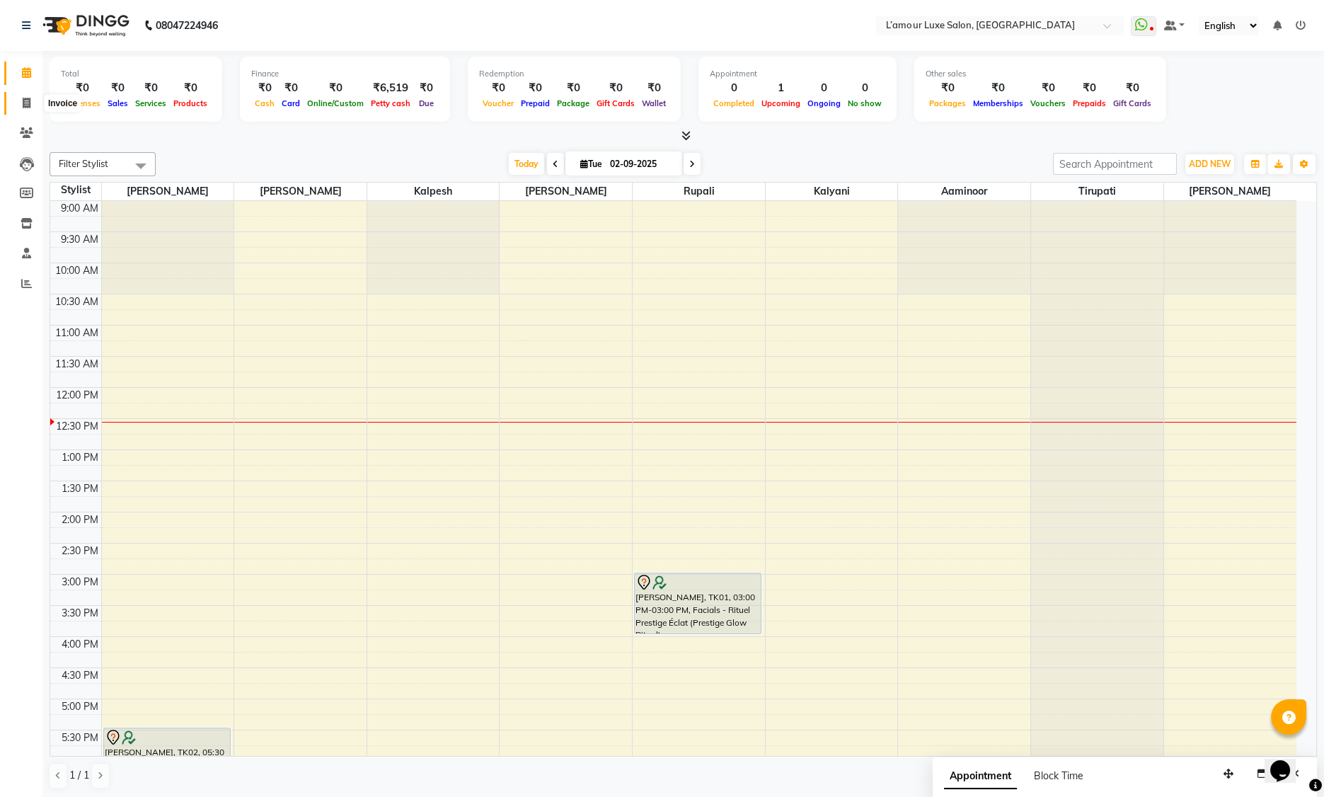
select select "7325"
select select "service"
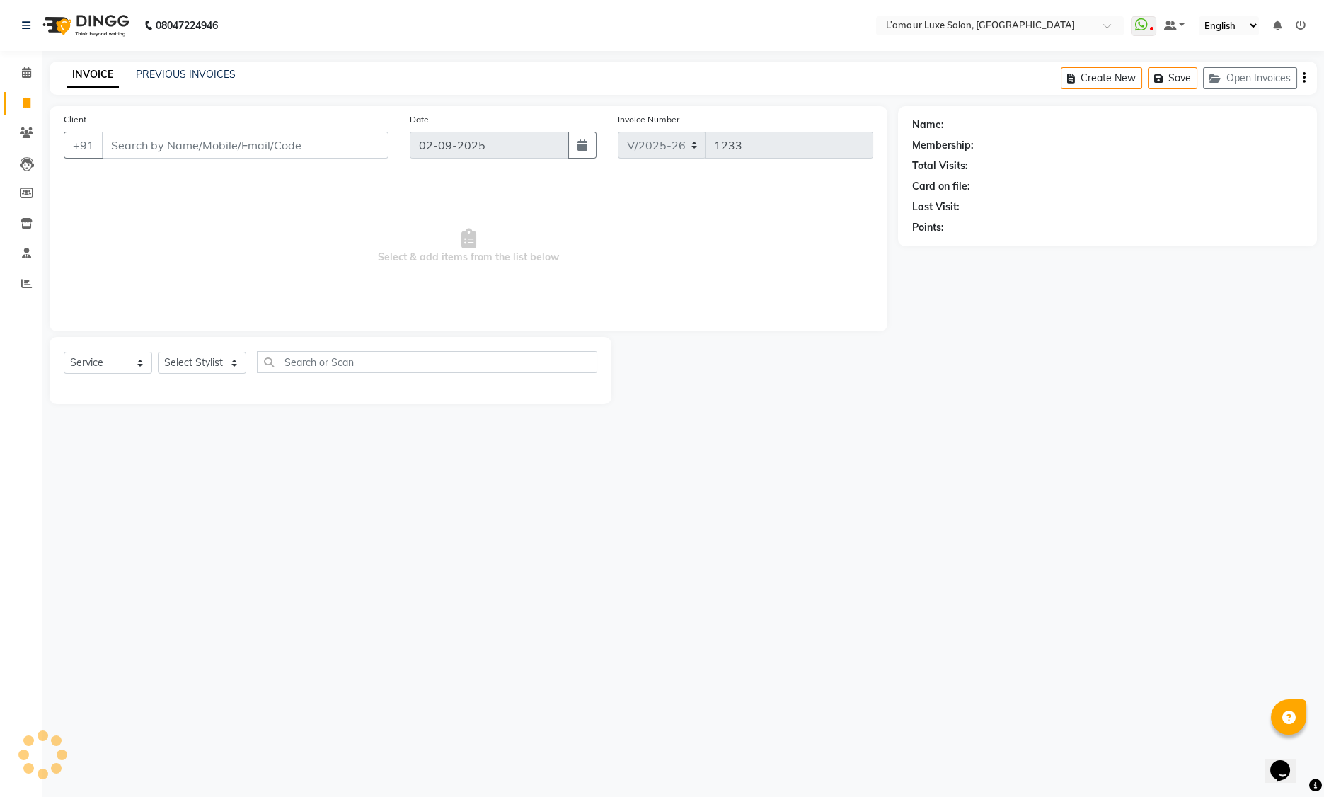
click at [142, 153] on input "Client" at bounding box center [245, 145] width 287 height 27
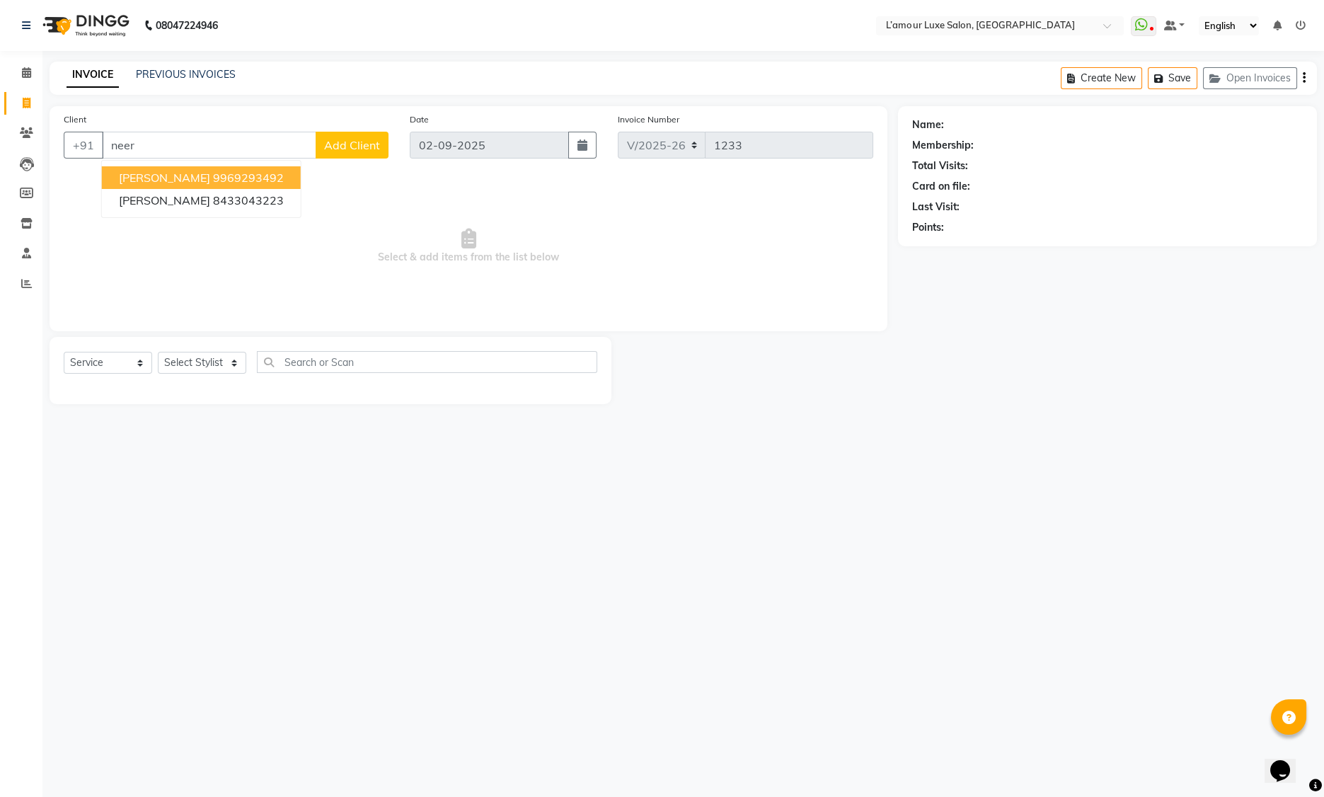
click at [213, 182] on ngb-highlight "9969293492" at bounding box center [248, 178] width 71 height 14
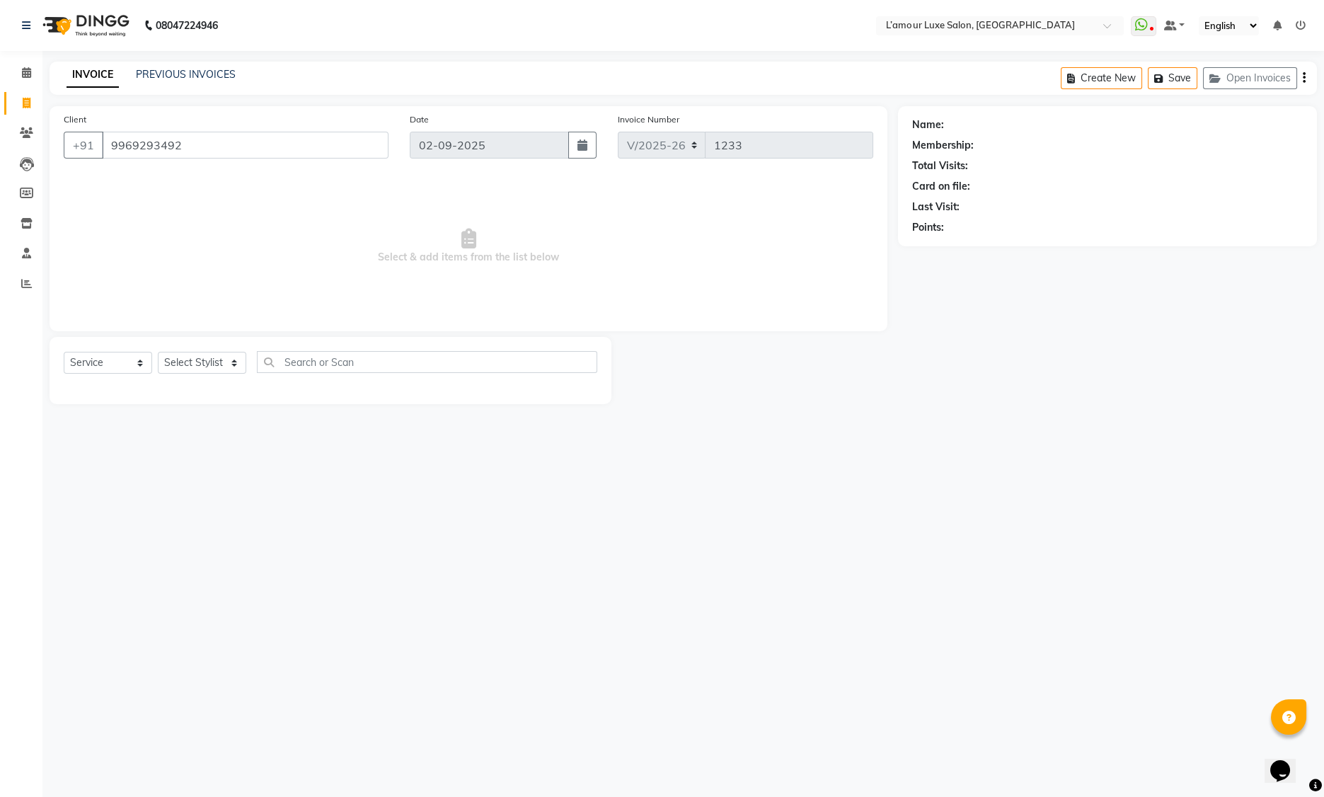
type input "9969293492"
select select "2: Object"
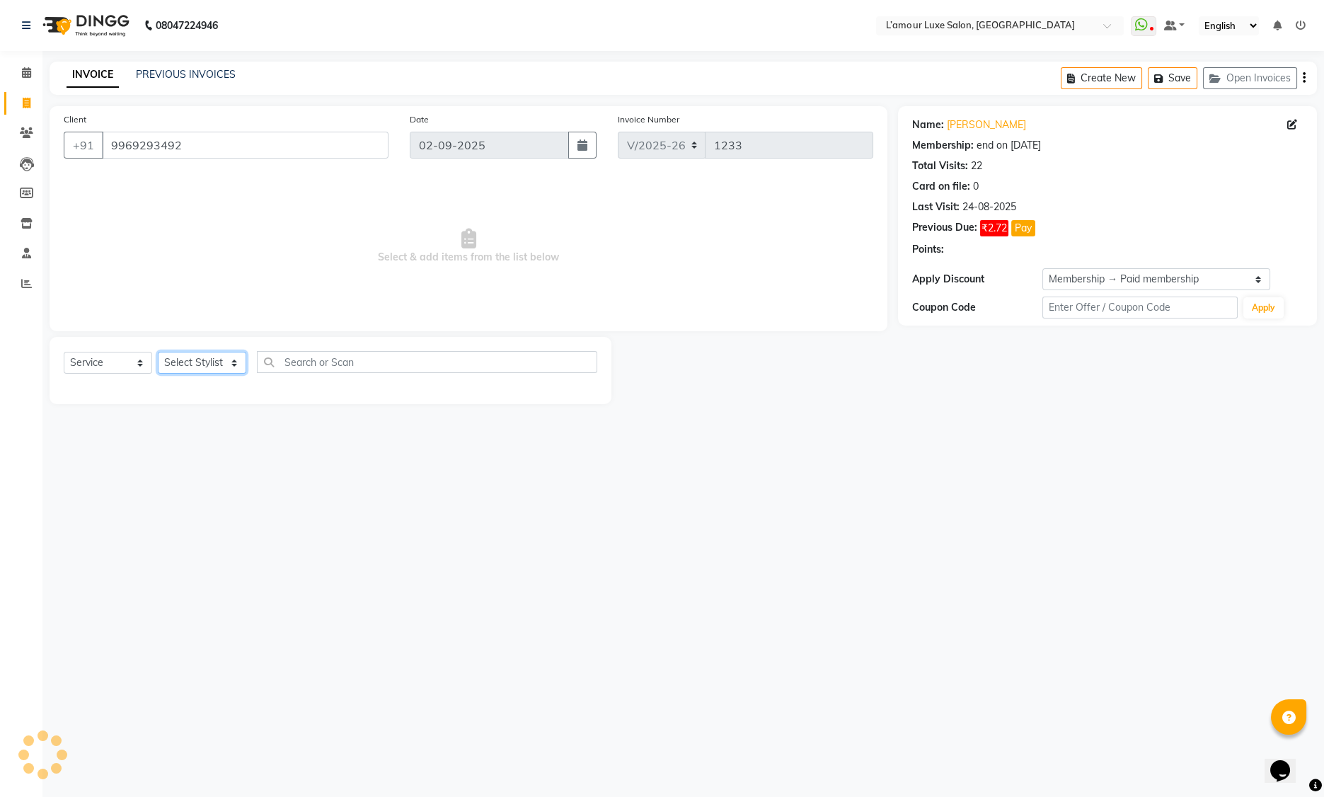
click at [190, 369] on select "Select Stylist Aaminoor Anas Kalpesh Kalyani krutika Desai Ravi Thakor Rukshana…" at bounding box center [202, 363] width 88 height 22
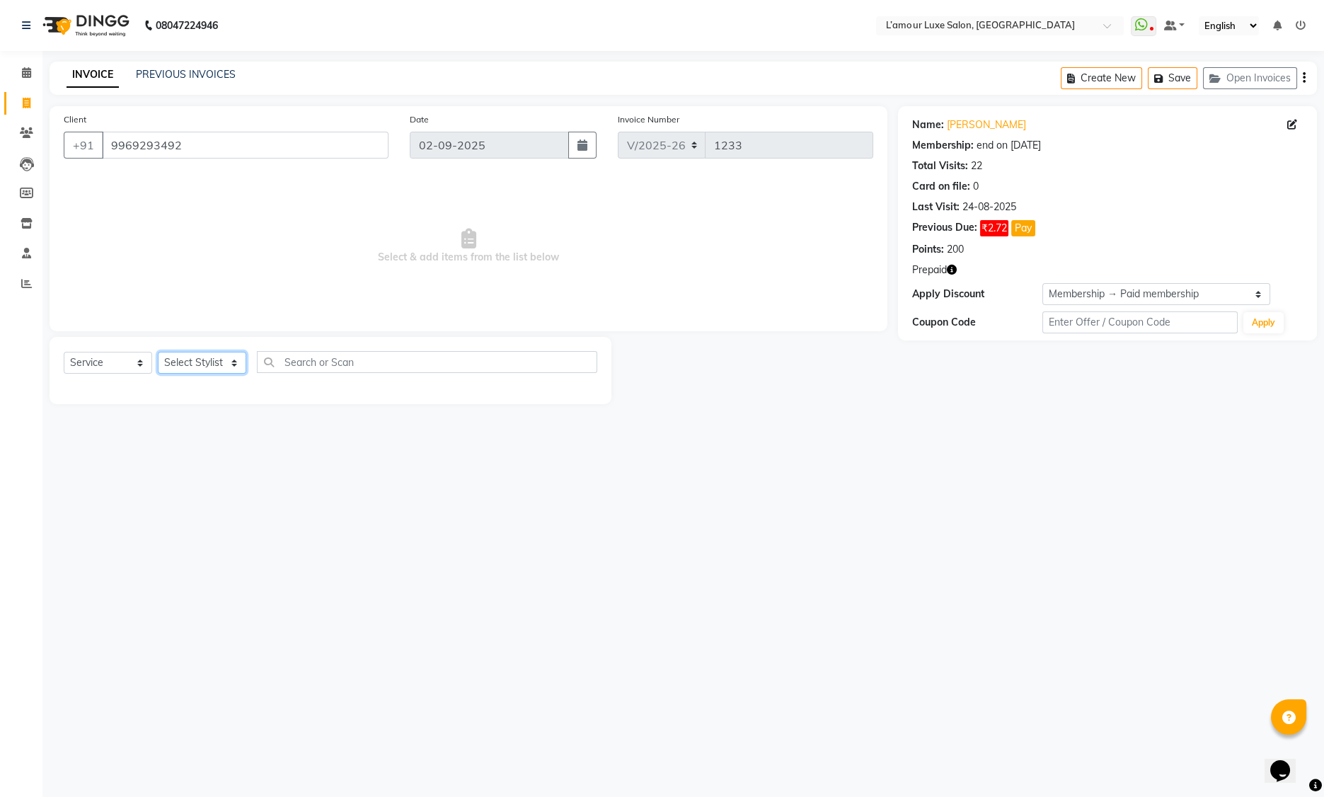
select select "66550"
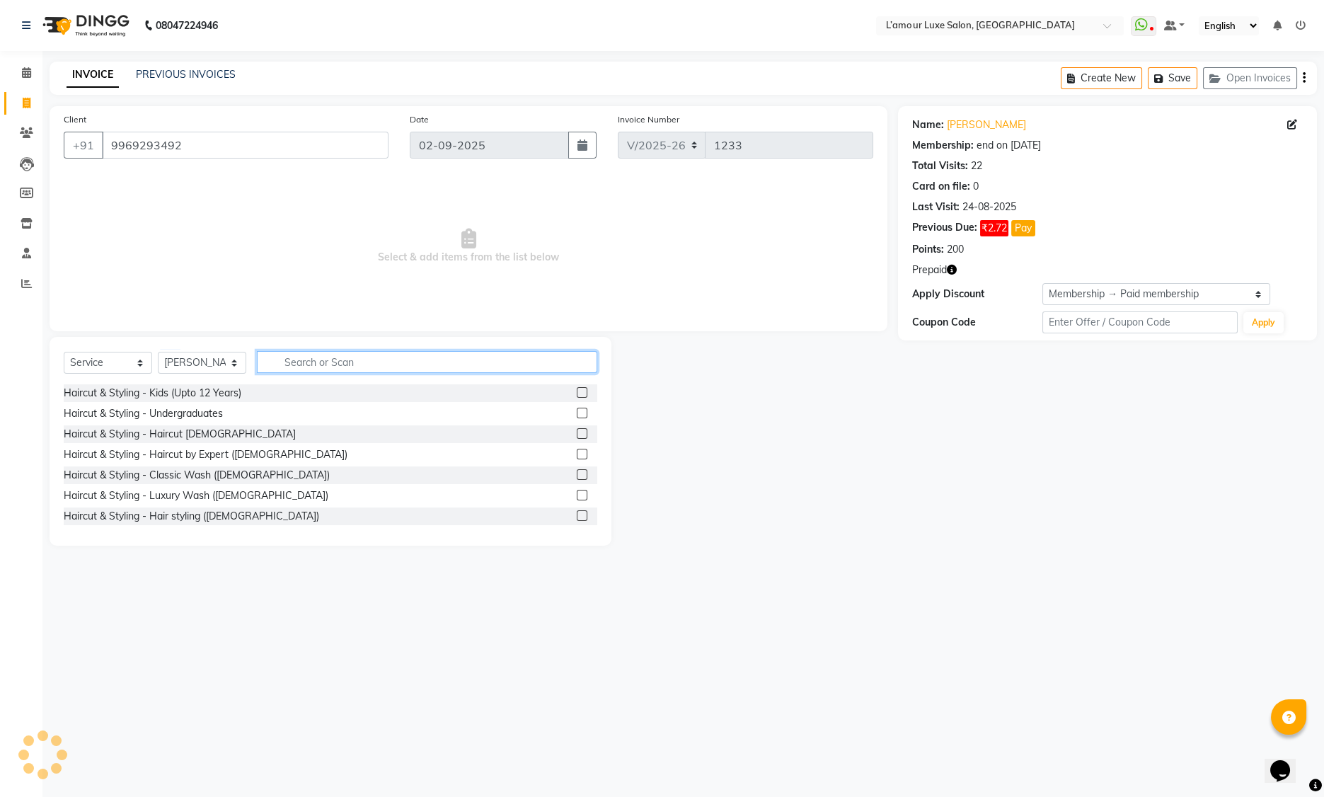
click at [347, 369] on input "text" at bounding box center [427, 362] width 340 height 22
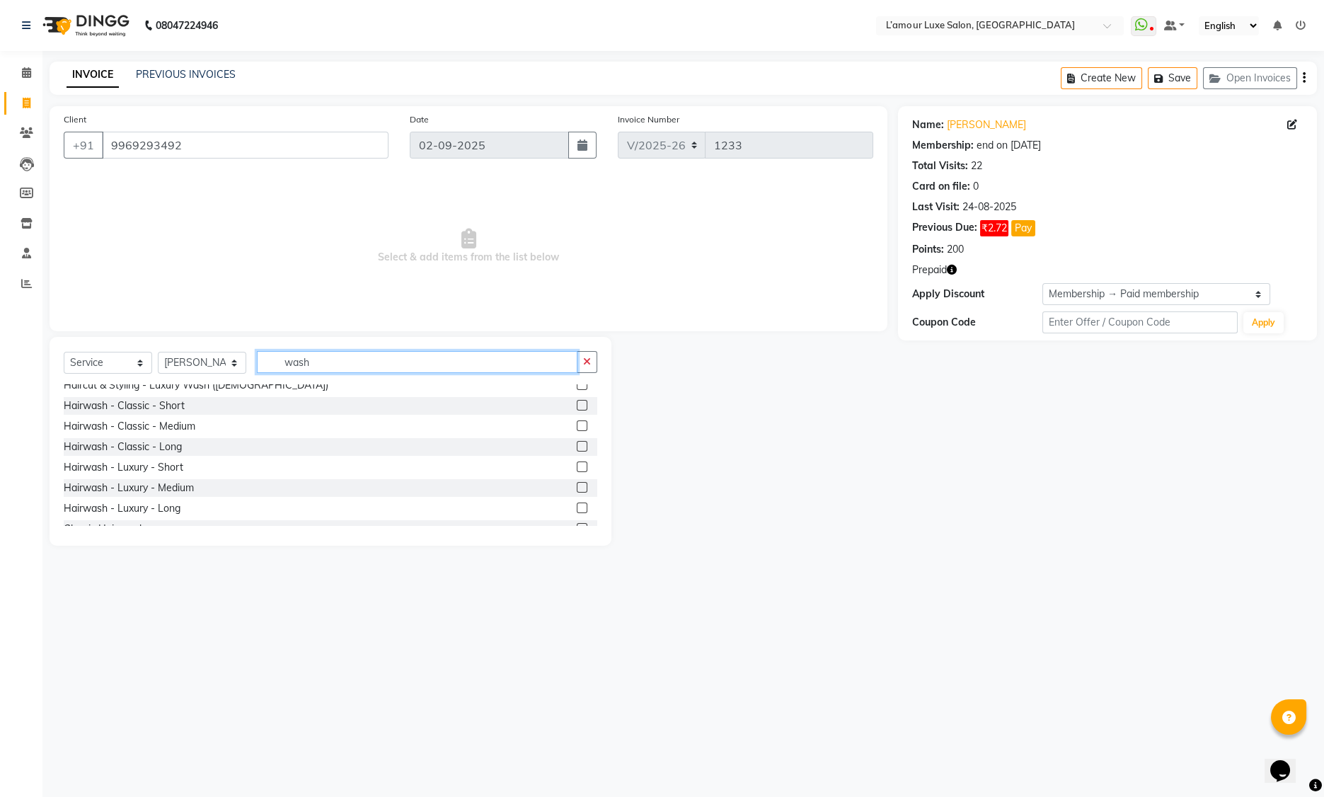
scroll to position [42, 0]
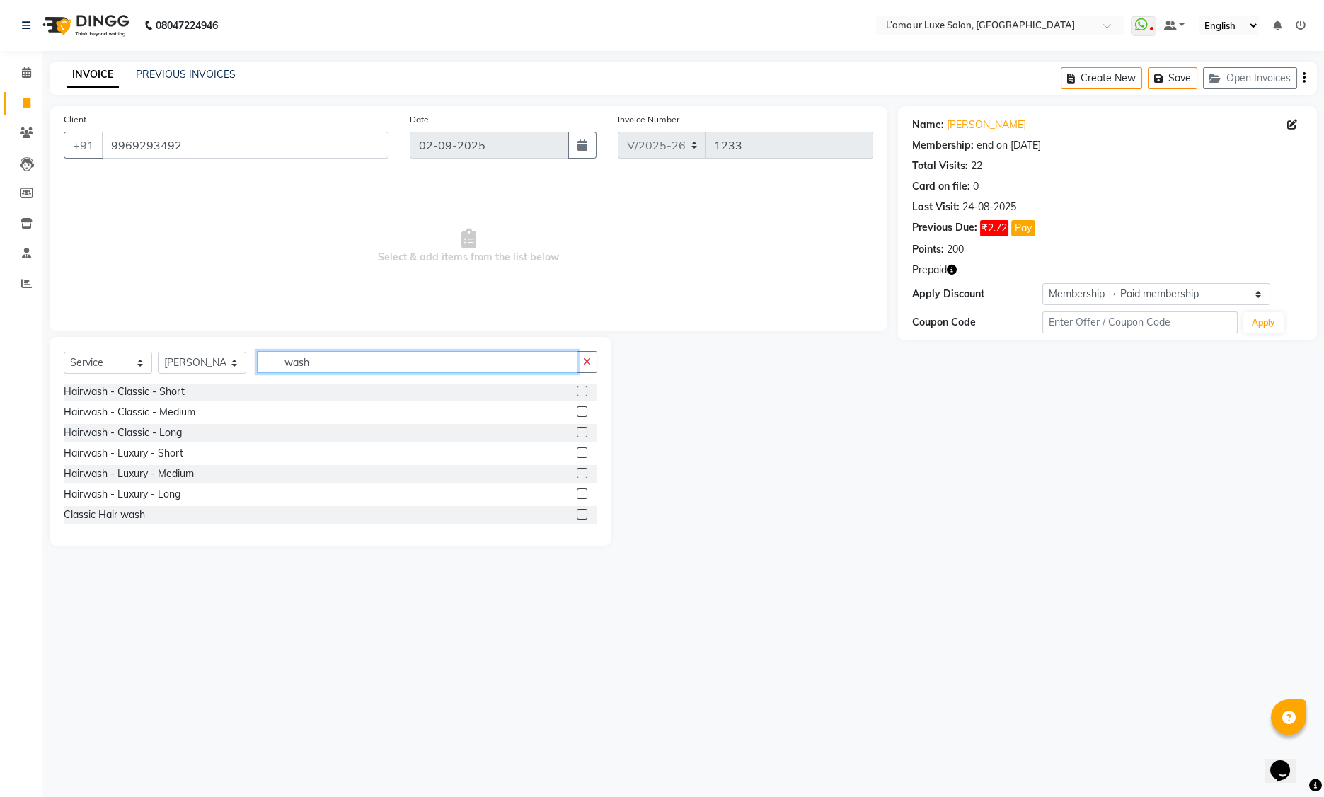
type input "wash"
click at [577, 472] on label at bounding box center [582, 473] width 11 height 11
click at [577, 472] on input "checkbox" at bounding box center [581, 473] width 9 height 9
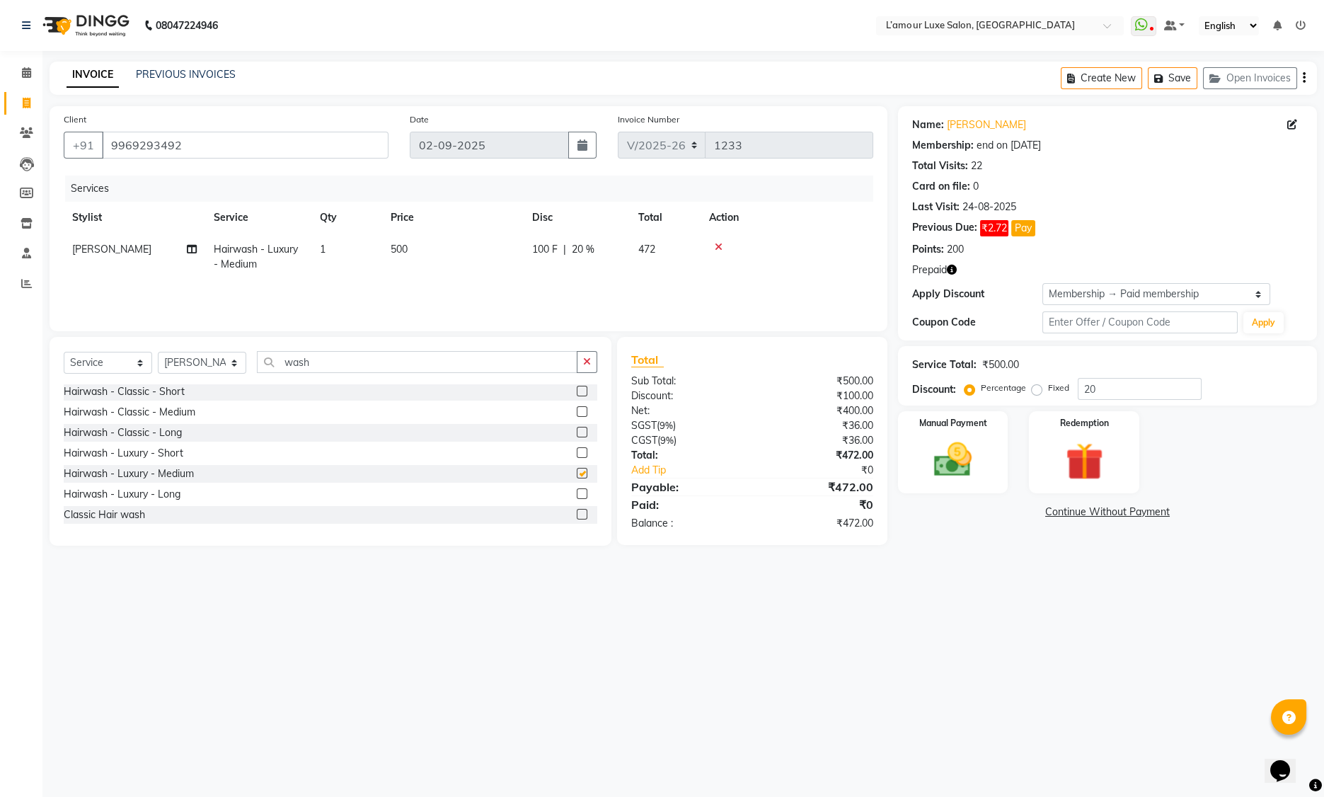
checkbox input "false"
click at [1076, 467] on img at bounding box center [1084, 461] width 64 height 49
click at [1191, 516] on span "Points" at bounding box center [1200, 514] width 31 height 16
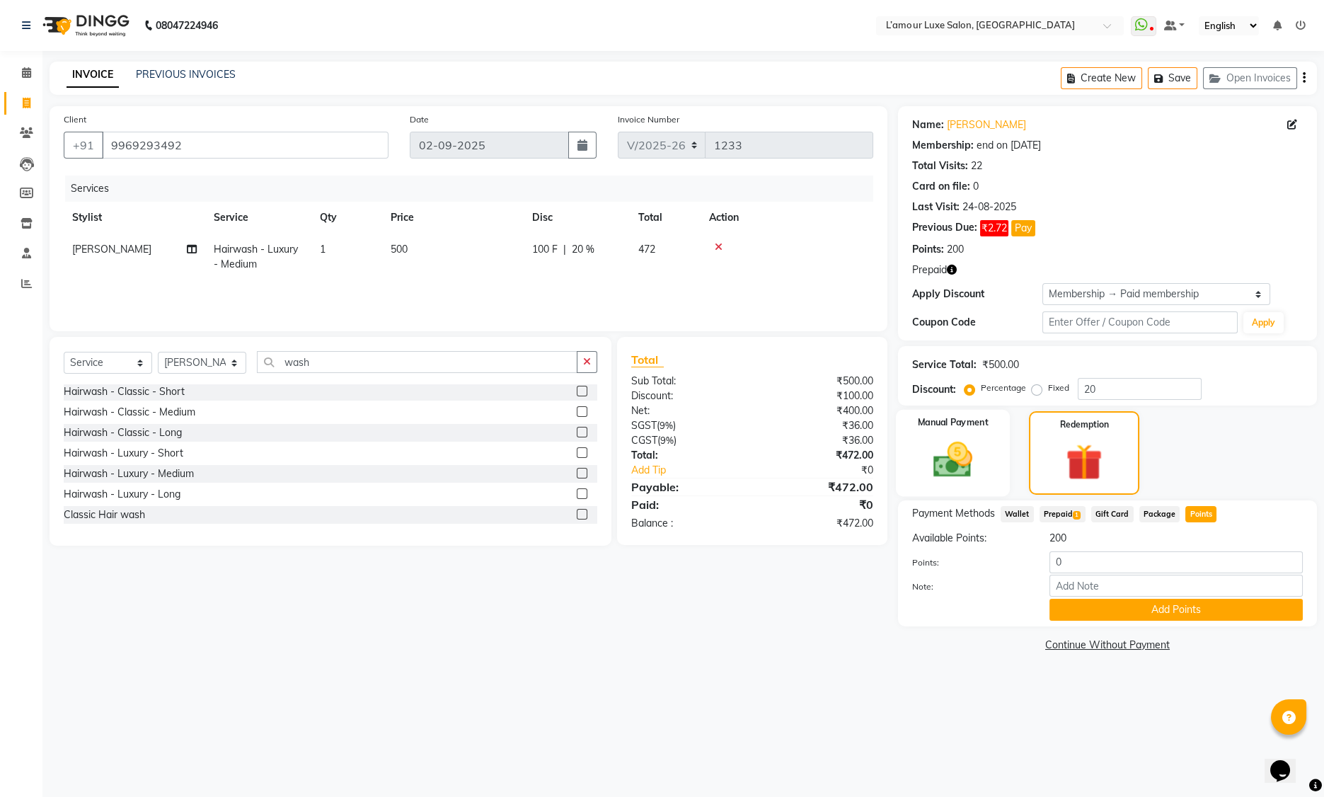
click at [995, 428] on div "Manual Payment" at bounding box center [953, 453] width 115 height 87
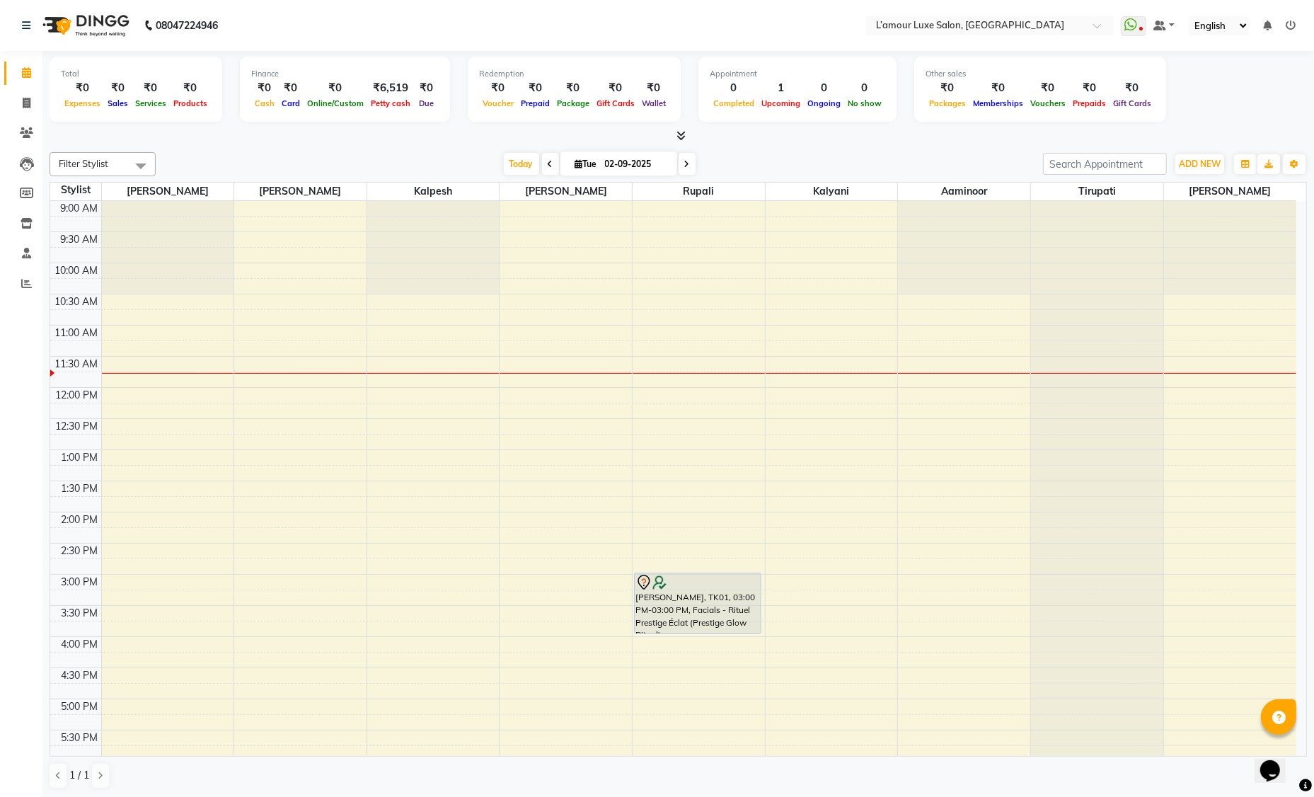
click at [550, 166] on icon at bounding box center [551, 164] width 6 height 8
type input "01-09-2025"
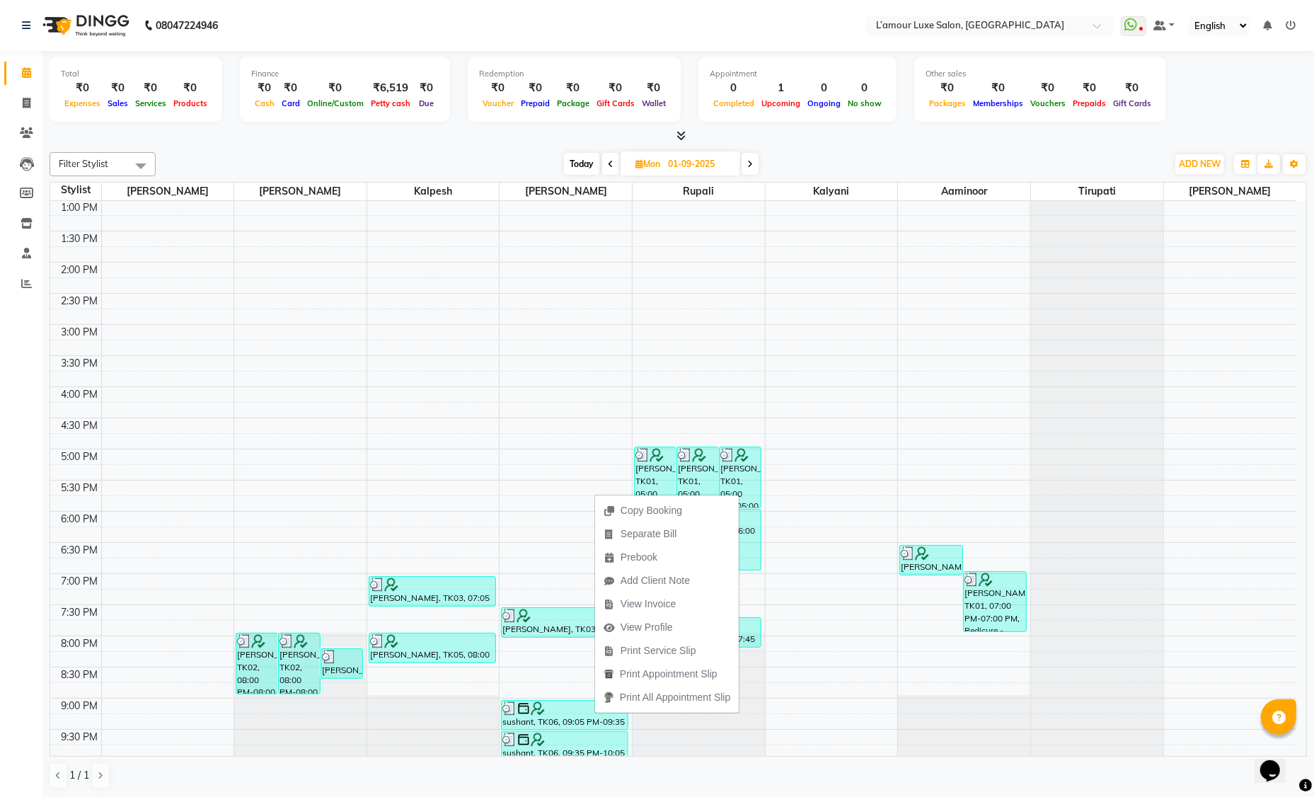
click at [645, 606] on span "View Invoice" at bounding box center [648, 604] width 55 height 15
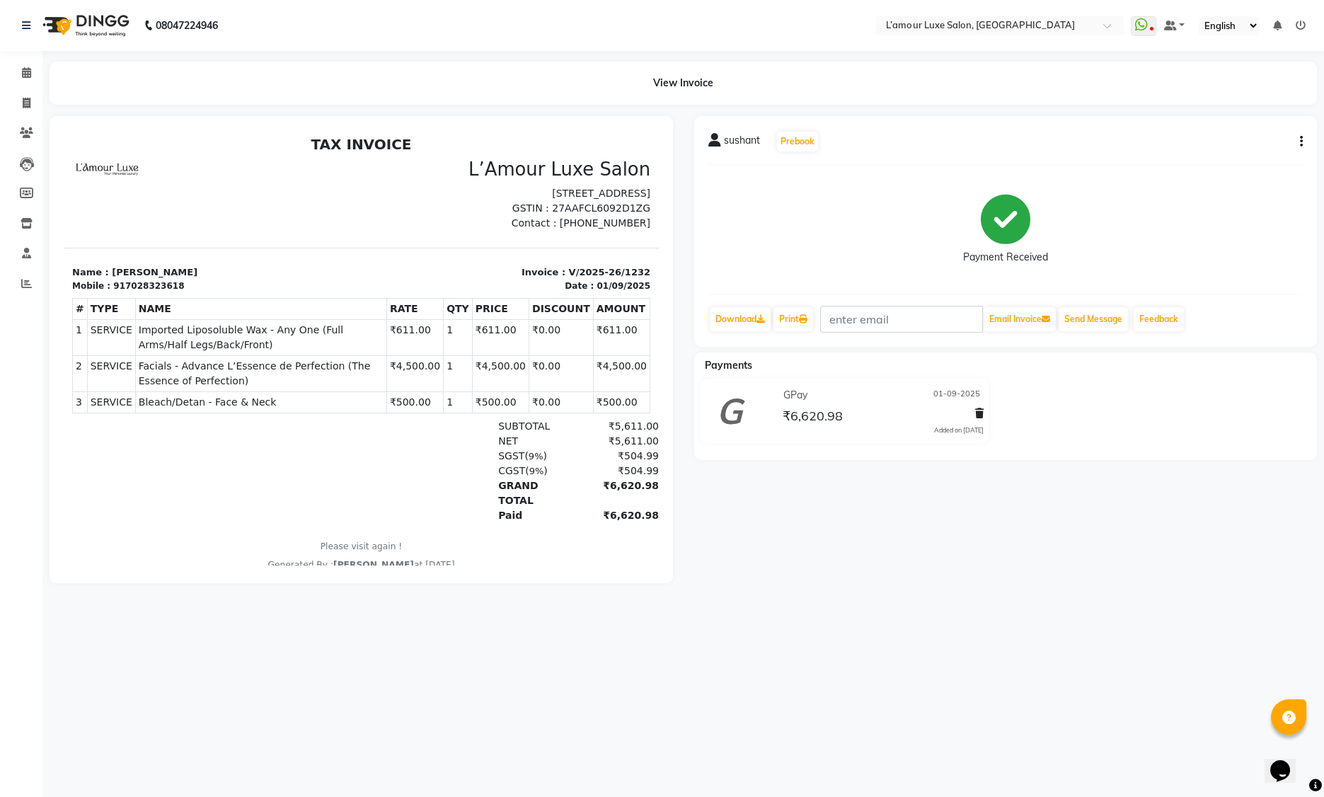
click at [142, 292] on div "917028323618" at bounding box center [148, 286] width 71 height 13
copy div "917028323618"
click at [28, 76] on icon at bounding box center [26, 72] width 9 height 11
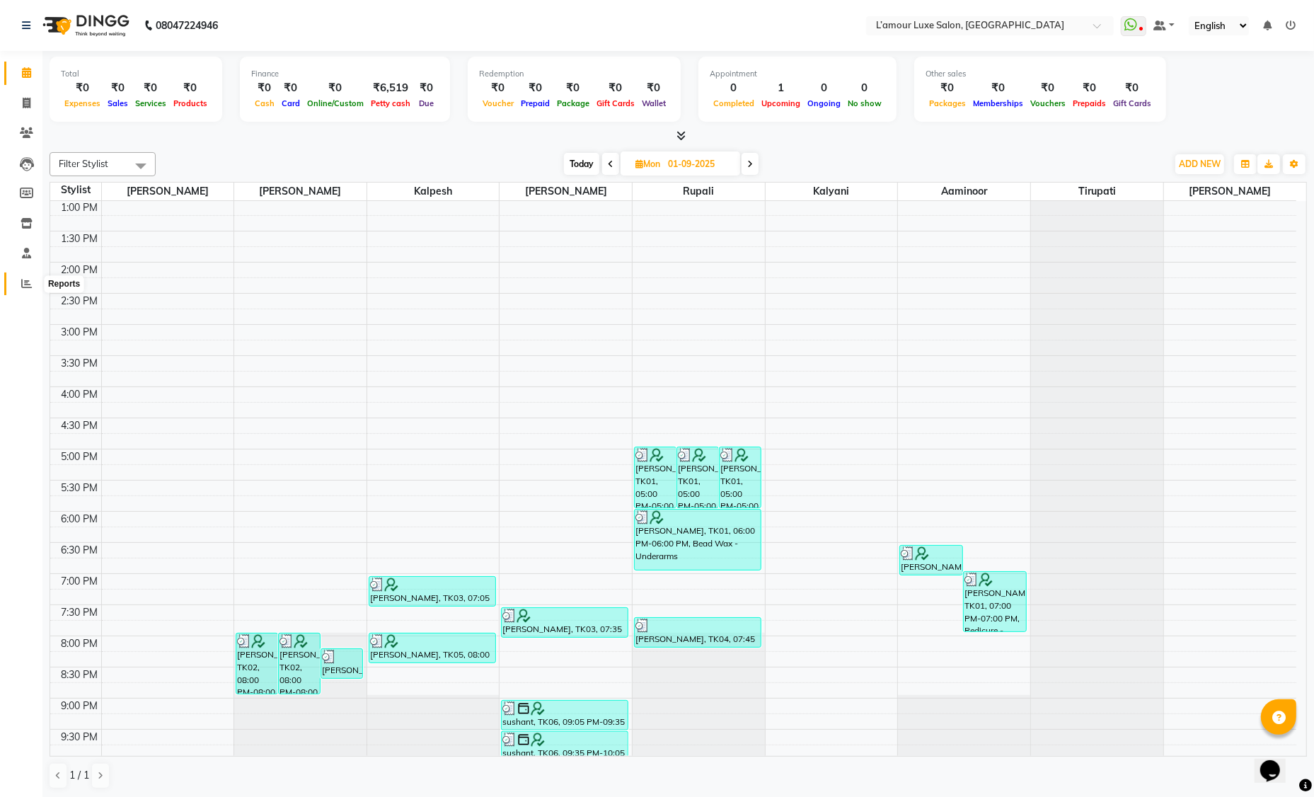
click at [28, 284] on icon at bounding box center [26, 283] width 11 height 11
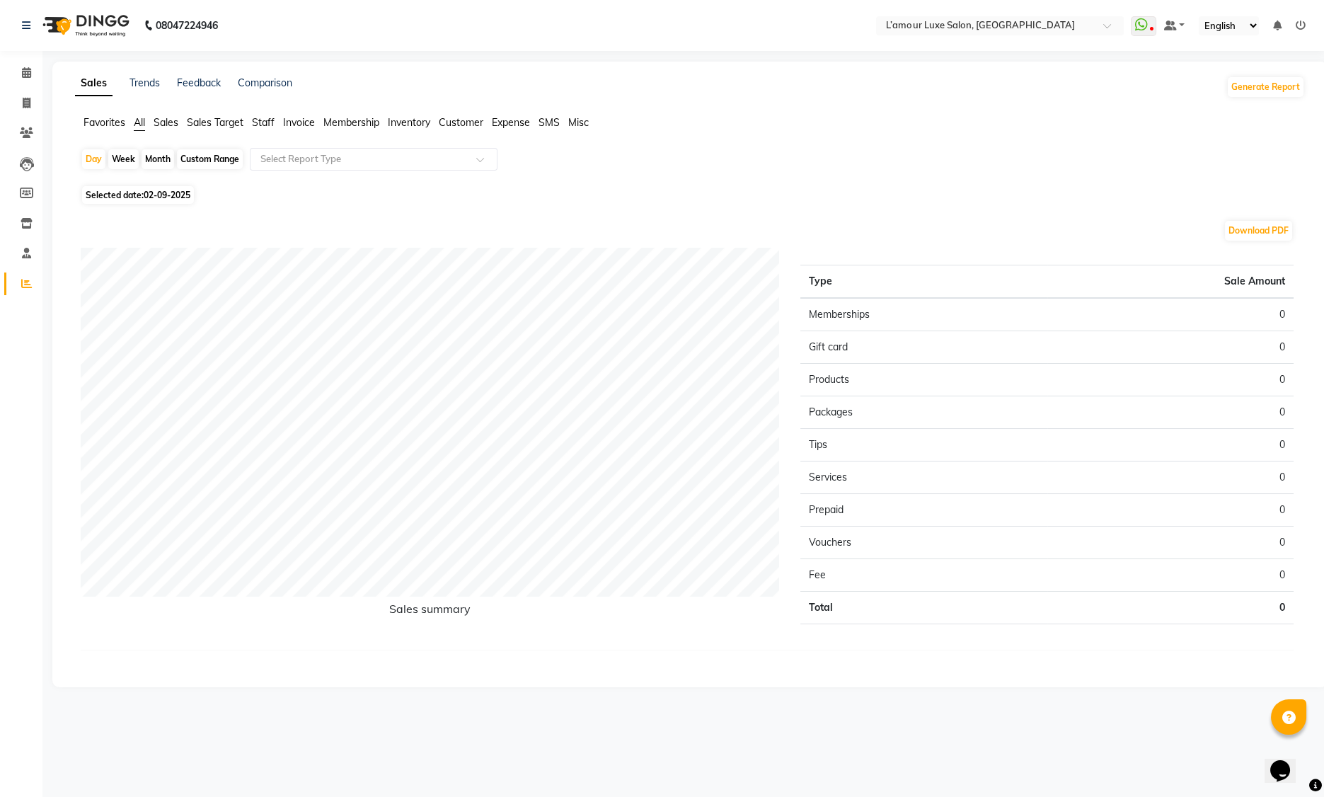
click at [272, 125] on span "Staff" at bounding box center [263, 122] width 23 height 13
click at [163, 161] on div "Month" at bounding box center [158, 159] width 33 height 20
select select "9"
select select "2025"
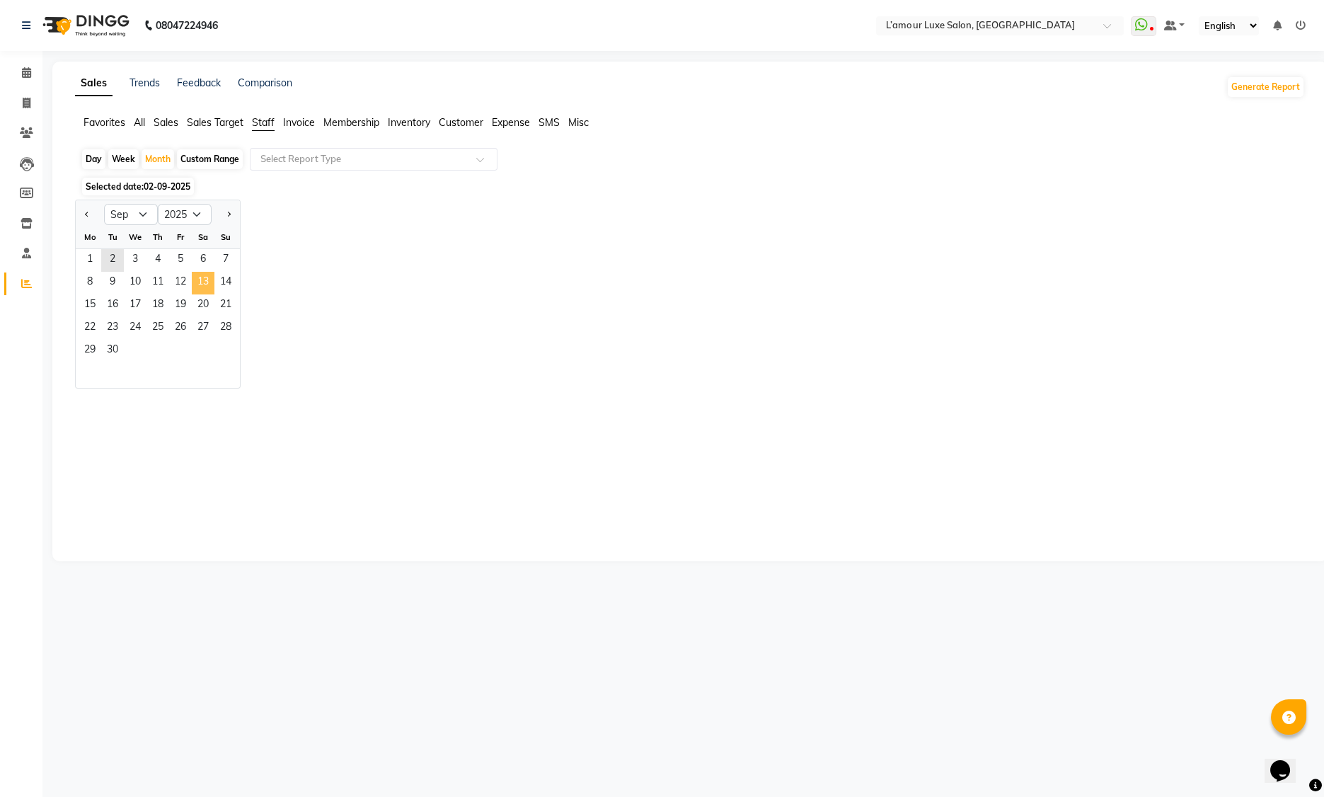
click at [208, 293] on span "13" at bounding box center [203, 283] width 23 height 23
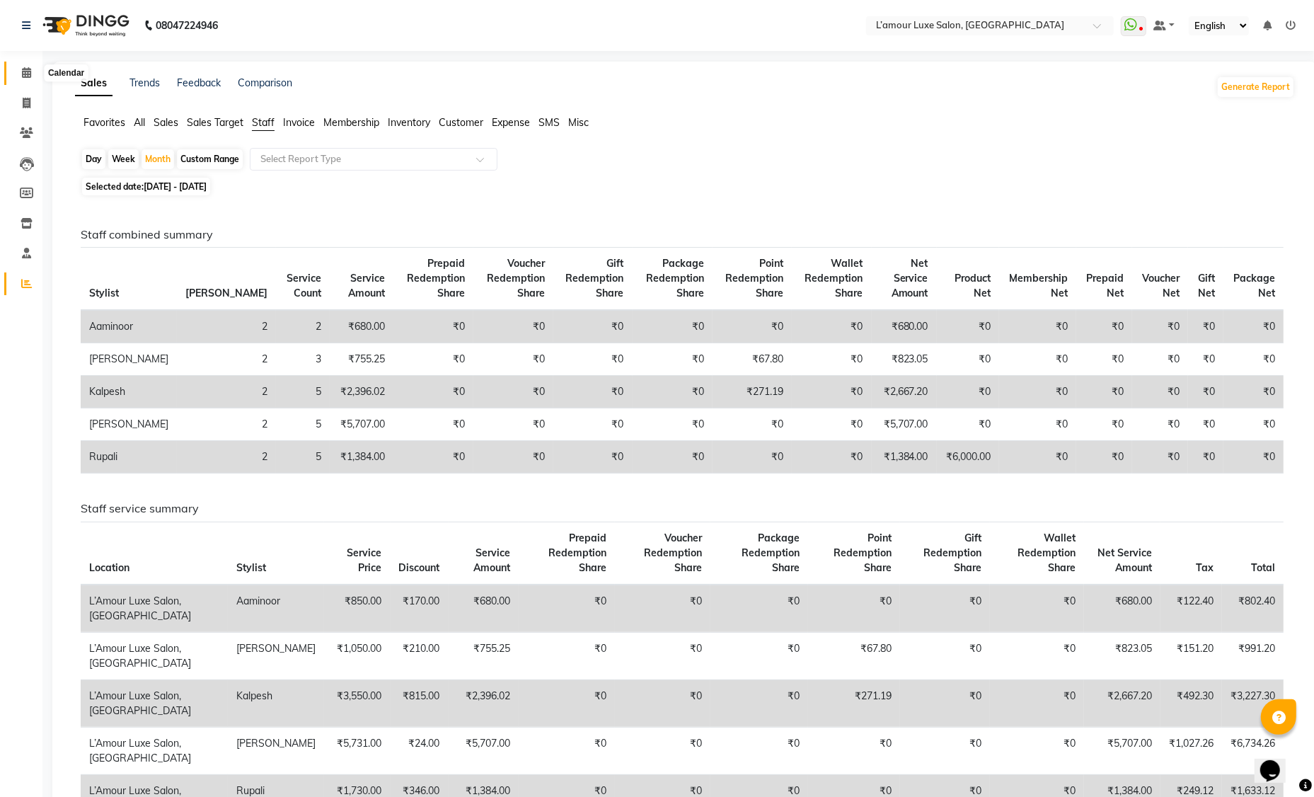
click at [23, 69] on icon at bounding box center [26, 72] width 9 height 11
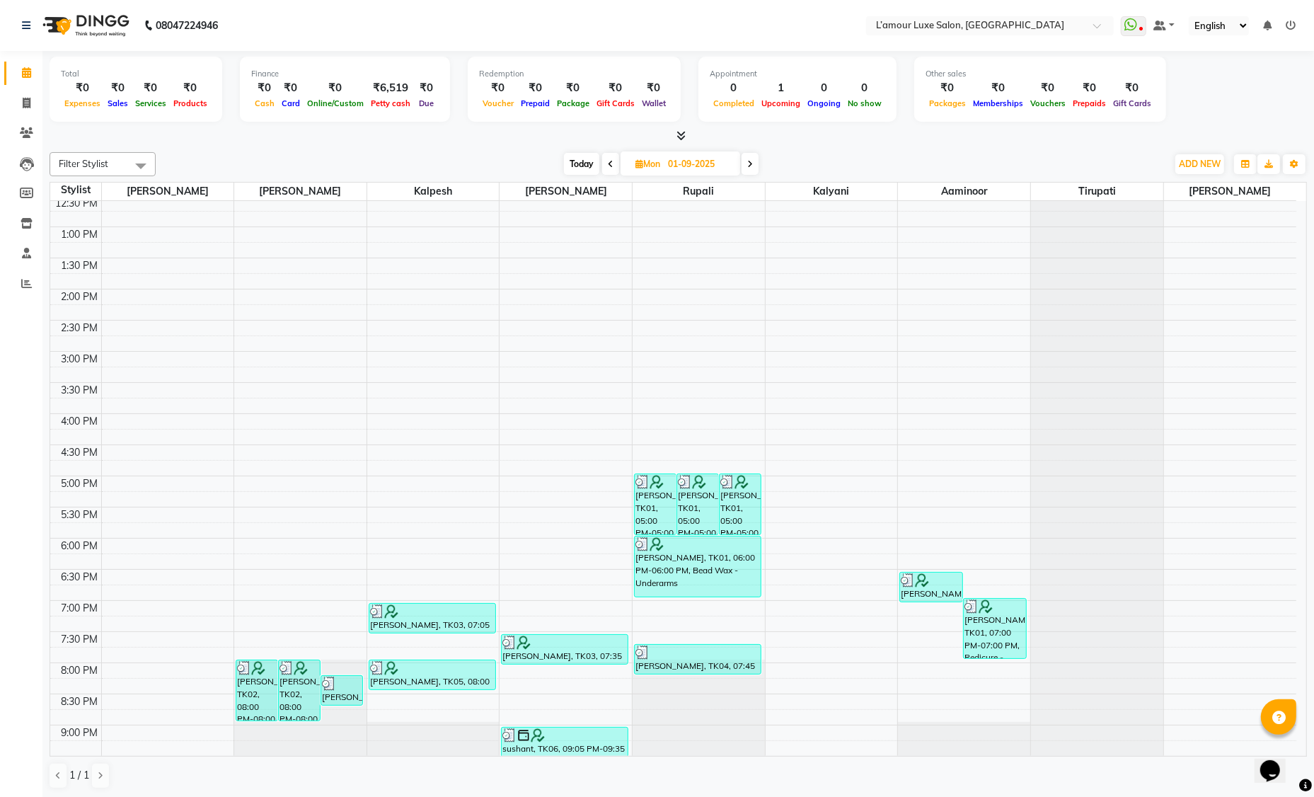
scroll to position [250, 0]
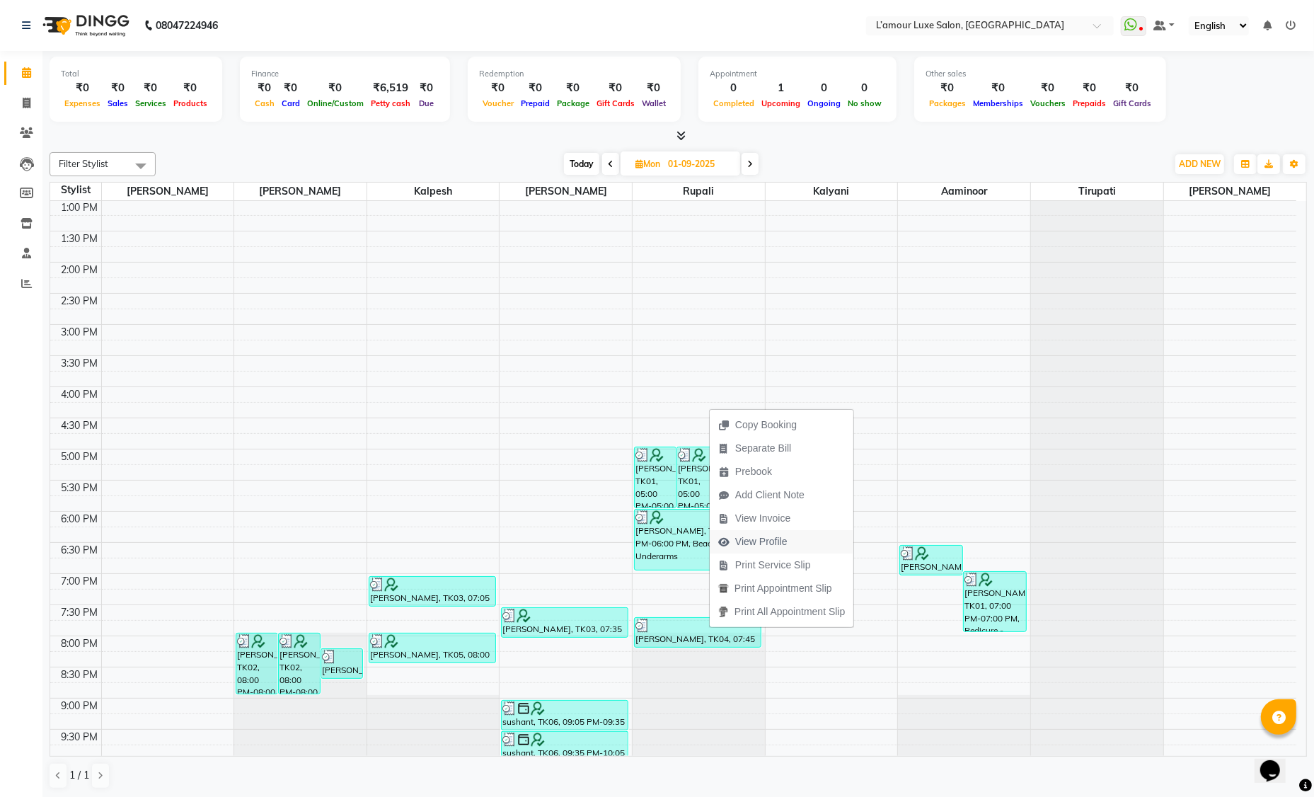
click at [747, 543] on span "View Profile" at bounding box center [761, 541] width 52 height 15
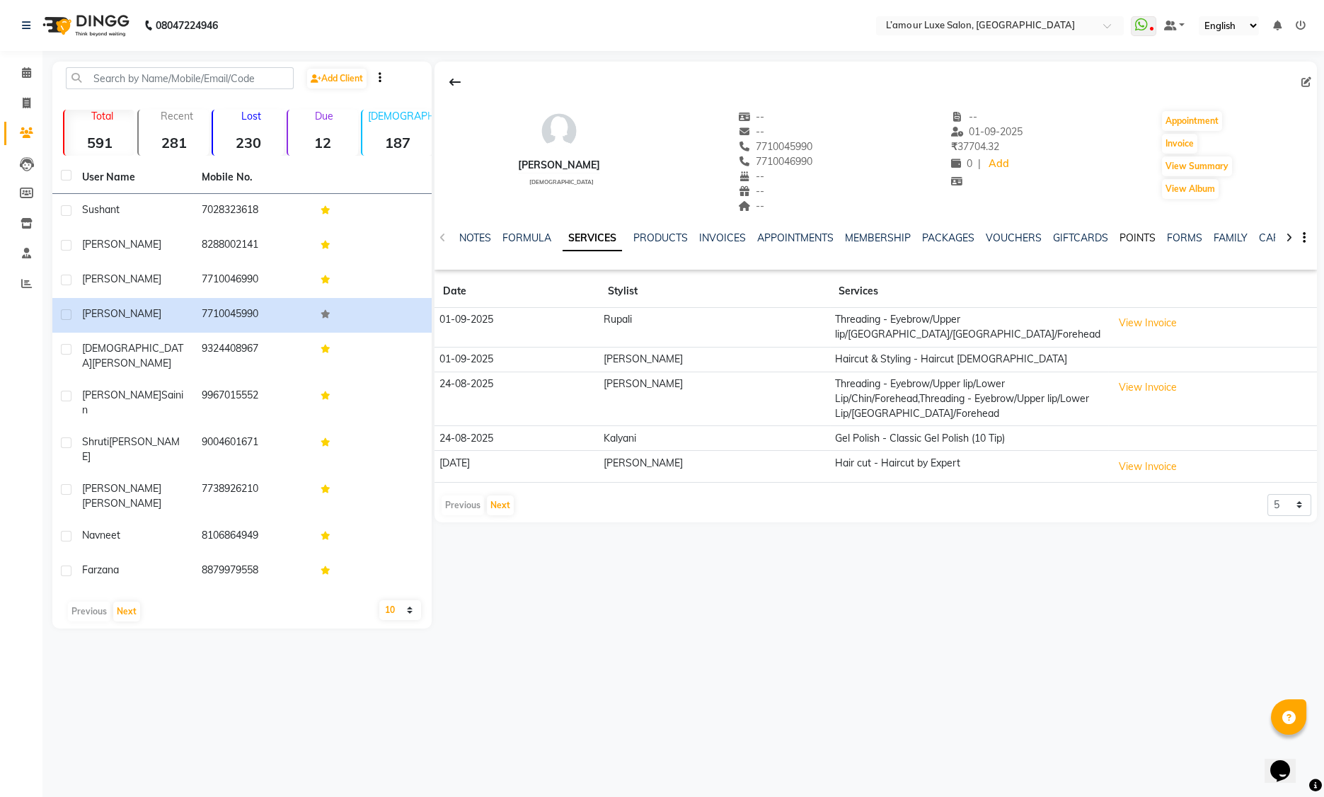
click at [1129, 239] on link "POINTS" at bounding box center [1137, 237] width 36 height 13
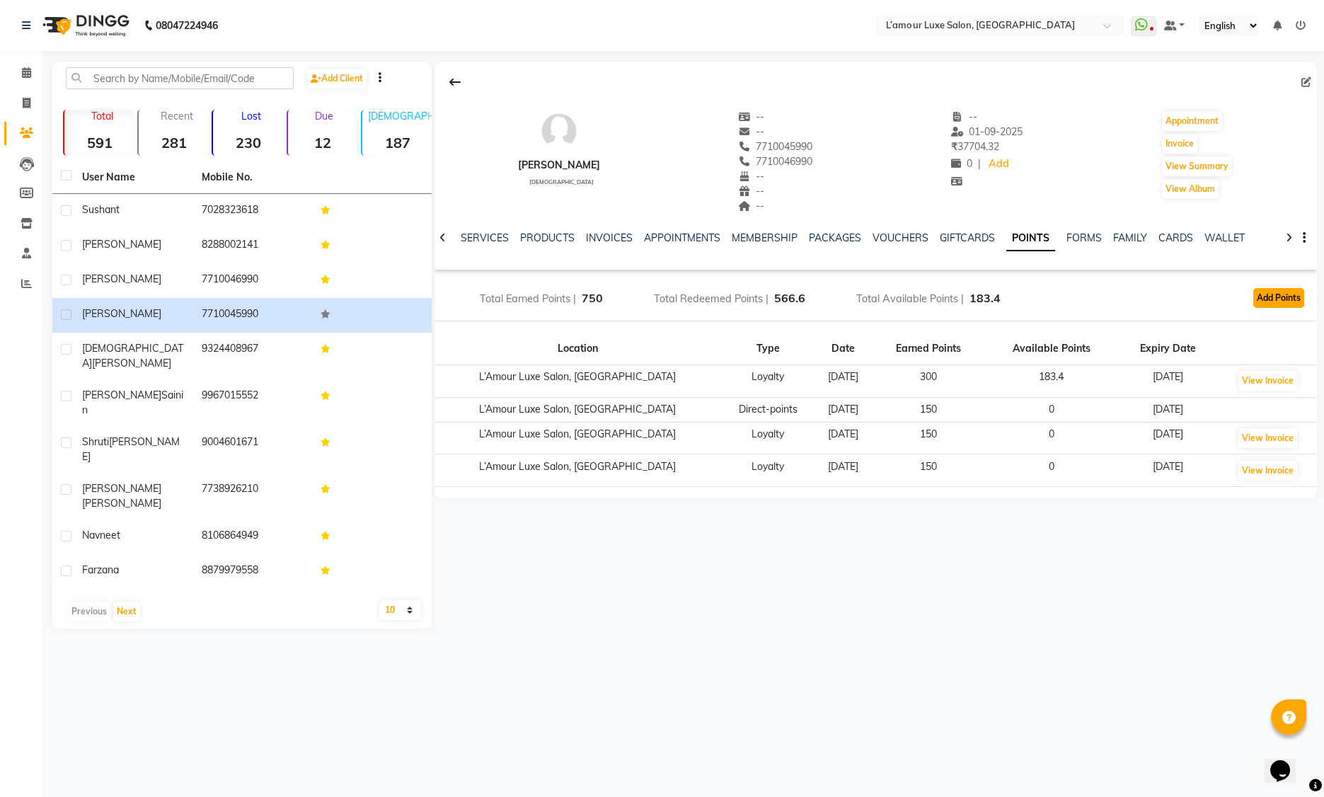
click at [1268, 299] on button "Add Points" at bounding box center [1278, 298] width 51 height 20
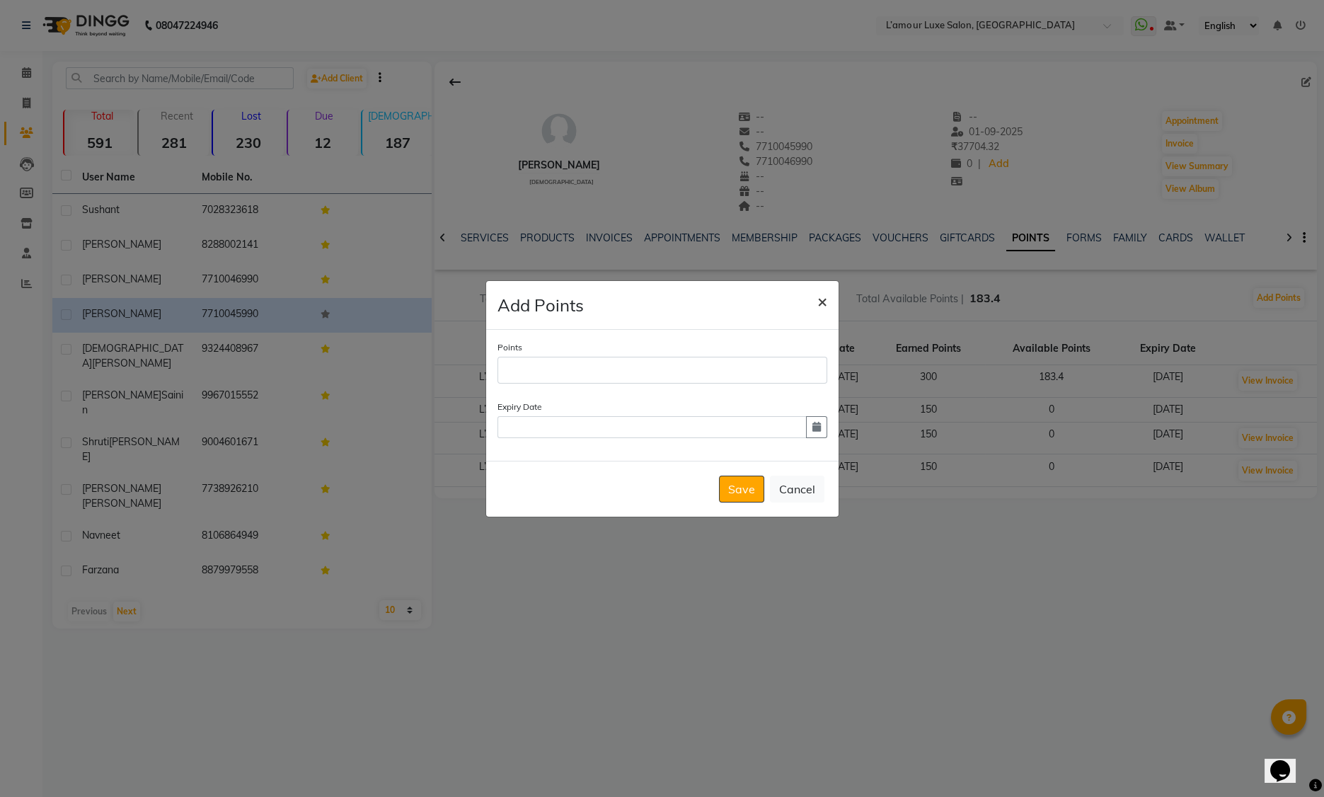
click at [824, 299] on span "×" at bounding box center [822, 300] width 10 height 21
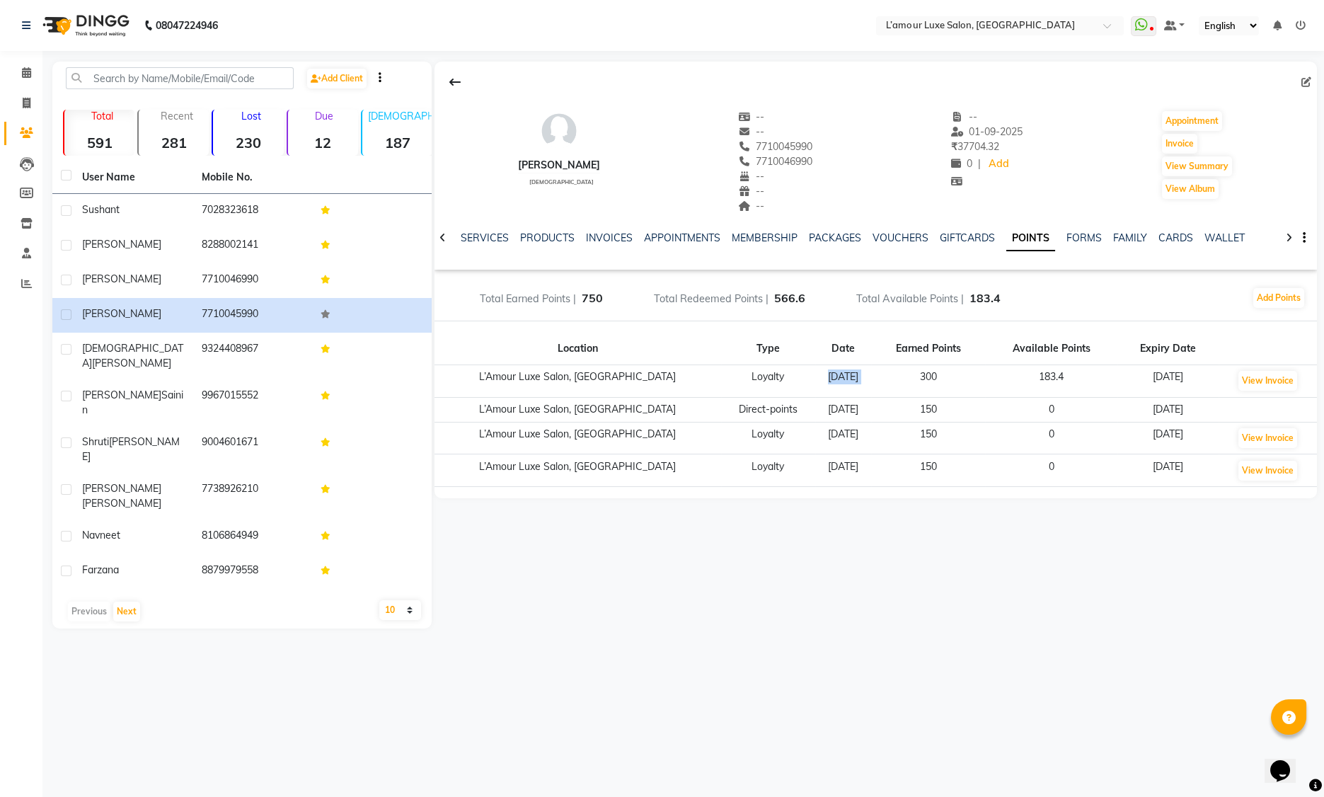
drag, startPoint x: 771, startPoint y: 377, endPoint x: 851, endPoint y: 377, distance: 80.0
click at [851, 377] on tr "L’Amour Luxe Salon, Kharghar Loyalty 26-07-2025 300 183.4 26-07-2026 View Invoi…" at bounding box center [875, 381] width 882 height 33
click at [1278, 296] on button "Add Points" at bounding box center [1278, 298] width 51 height 20
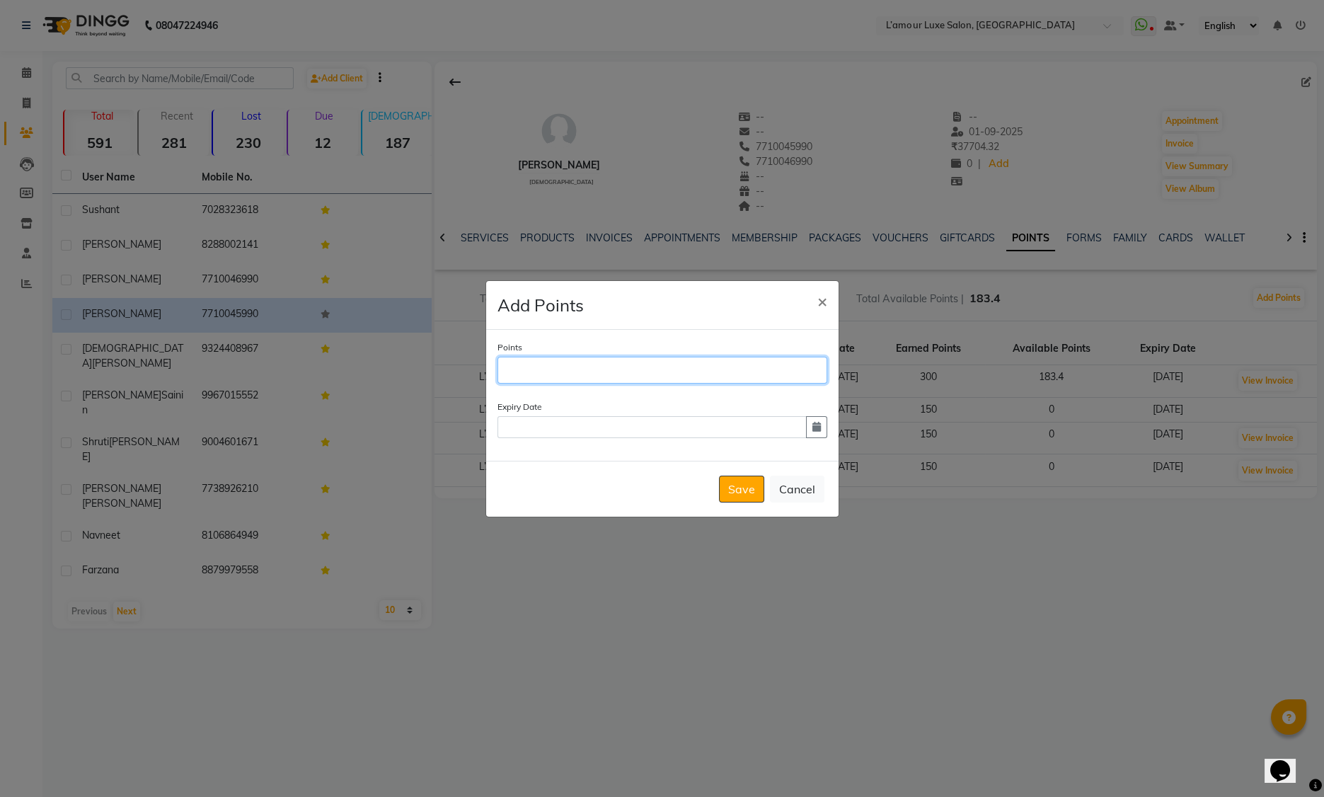
click at [665, 374] on input "Points" at bounding box center [662, 370] width 330 height 27
type input "600"
click at [819, 434] on button "button" at bounding box center [816, 427] width 21 height 22
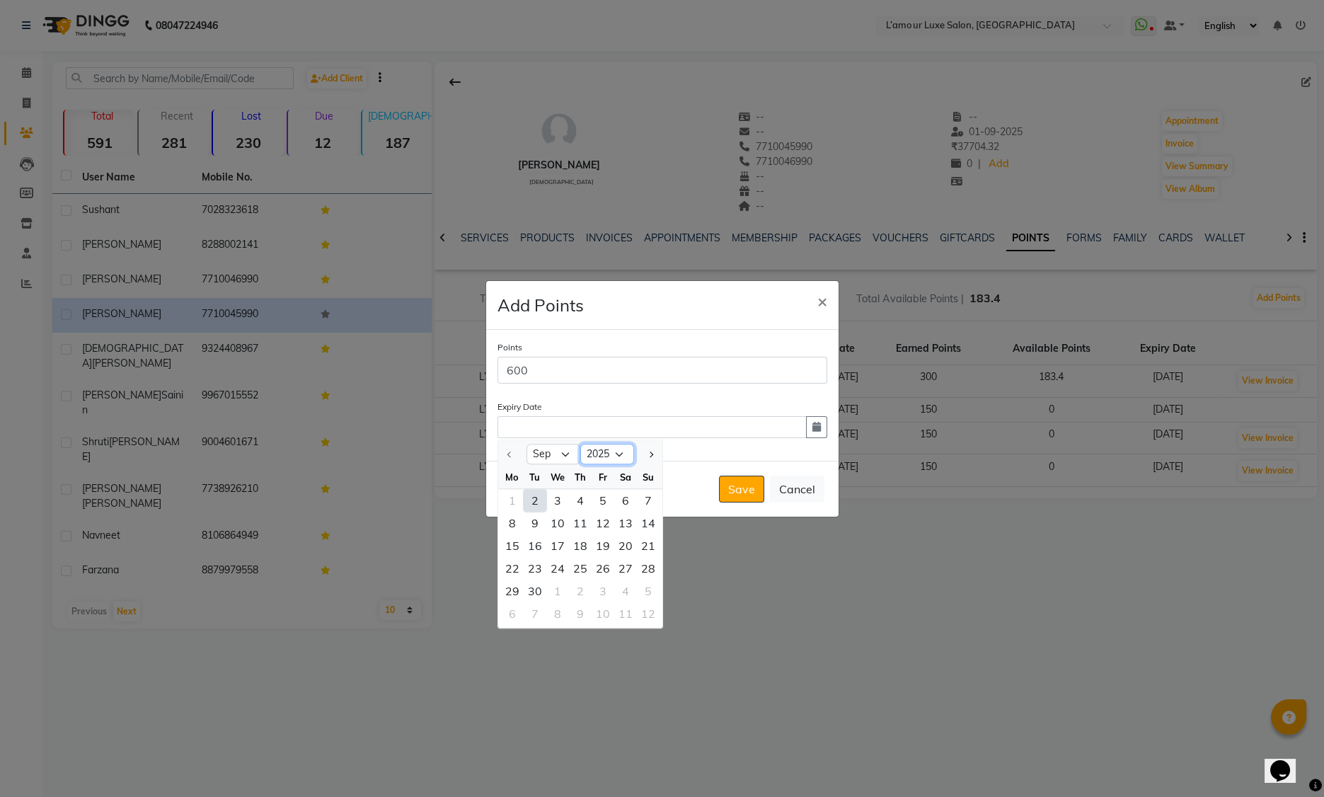
click at [611, 455] on select "2025 2026 2027 2028 2029 2030 2031 2032 2033 2034 2035" at bounding box center [607, 454] width 54 height 21
select select "2026"
click at [532, 498] on div "1" at bounding box center [535, 500] width 23 height 23
type input "01-09-2026"
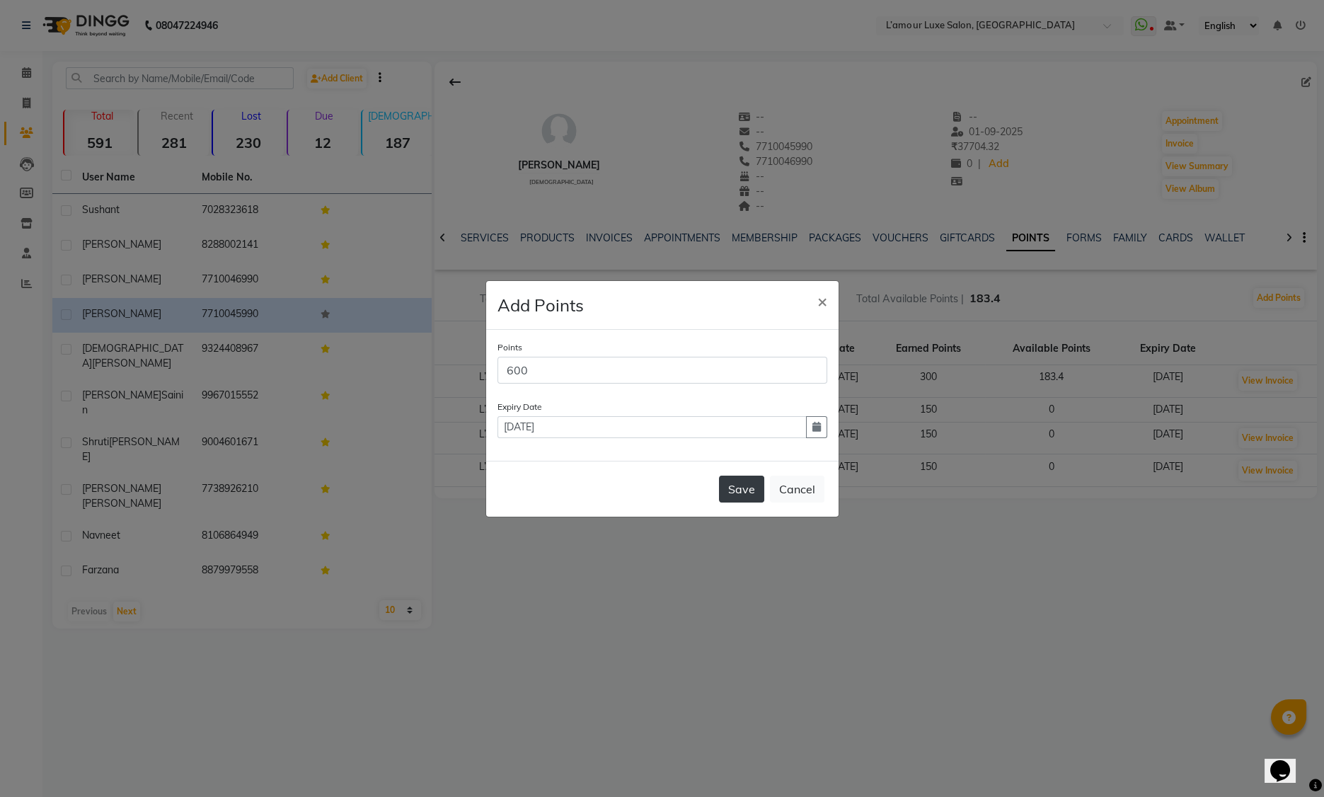
click at [744, 488] on button "Save" at bounding box center [741, 489] width 45 height 27
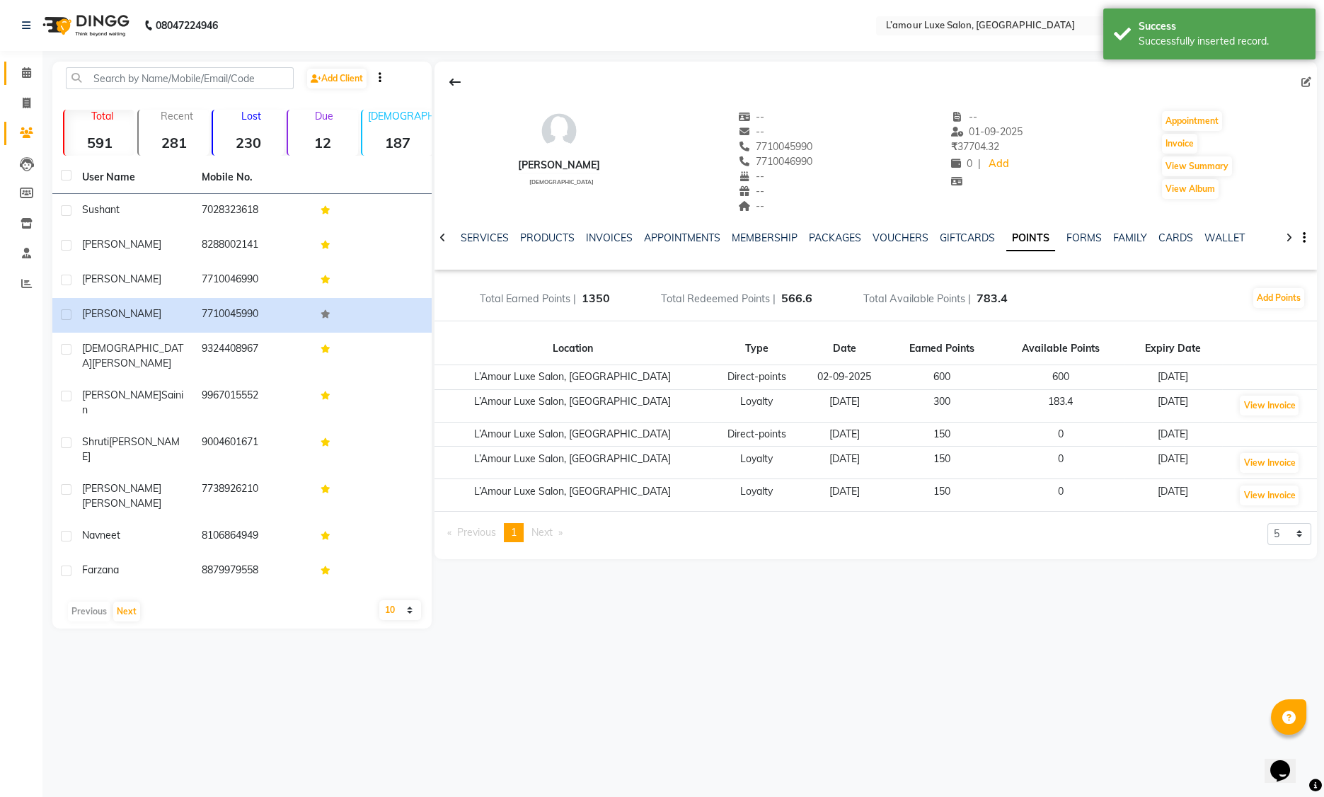
click at [17, 74] on span at bounding box center [26, 73] width 25 height 16
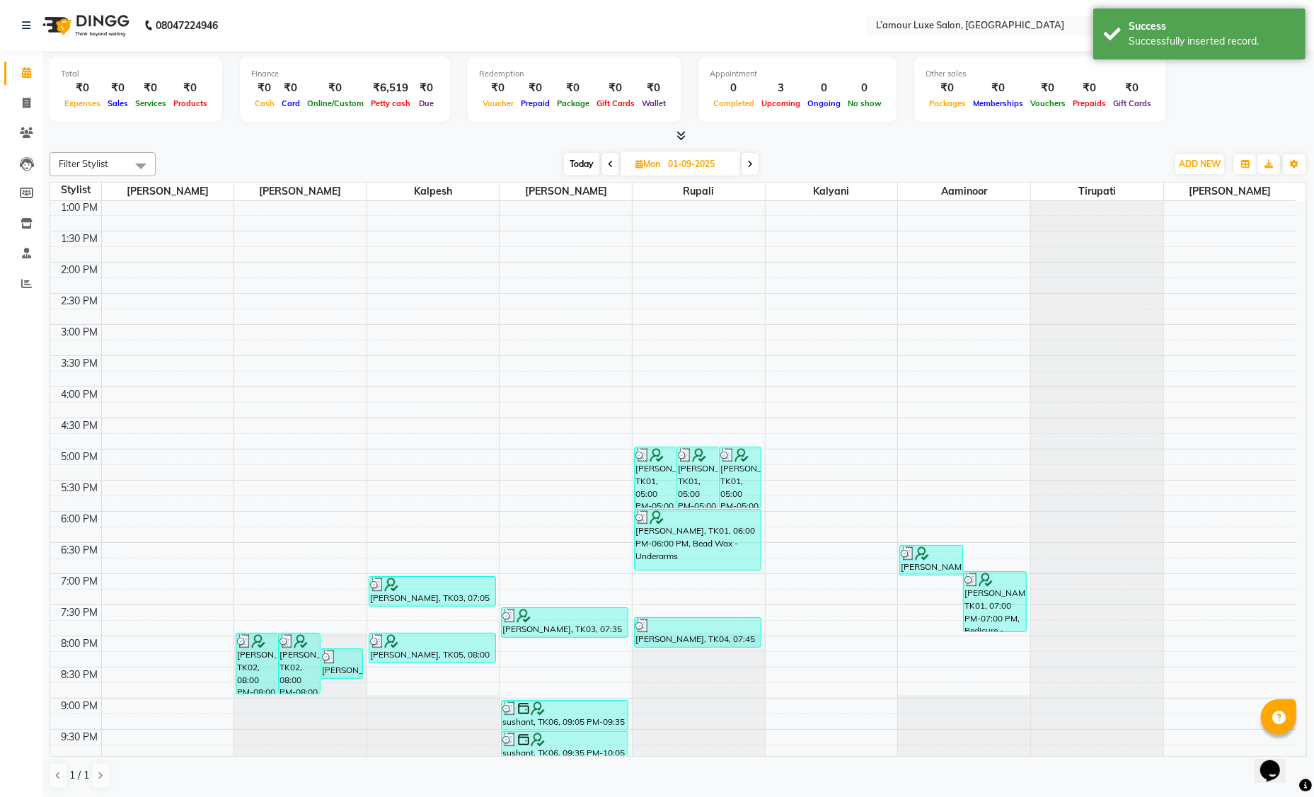
click at [580, 156] on span "Today" at bounding box center [581, 164] width 35 height 22
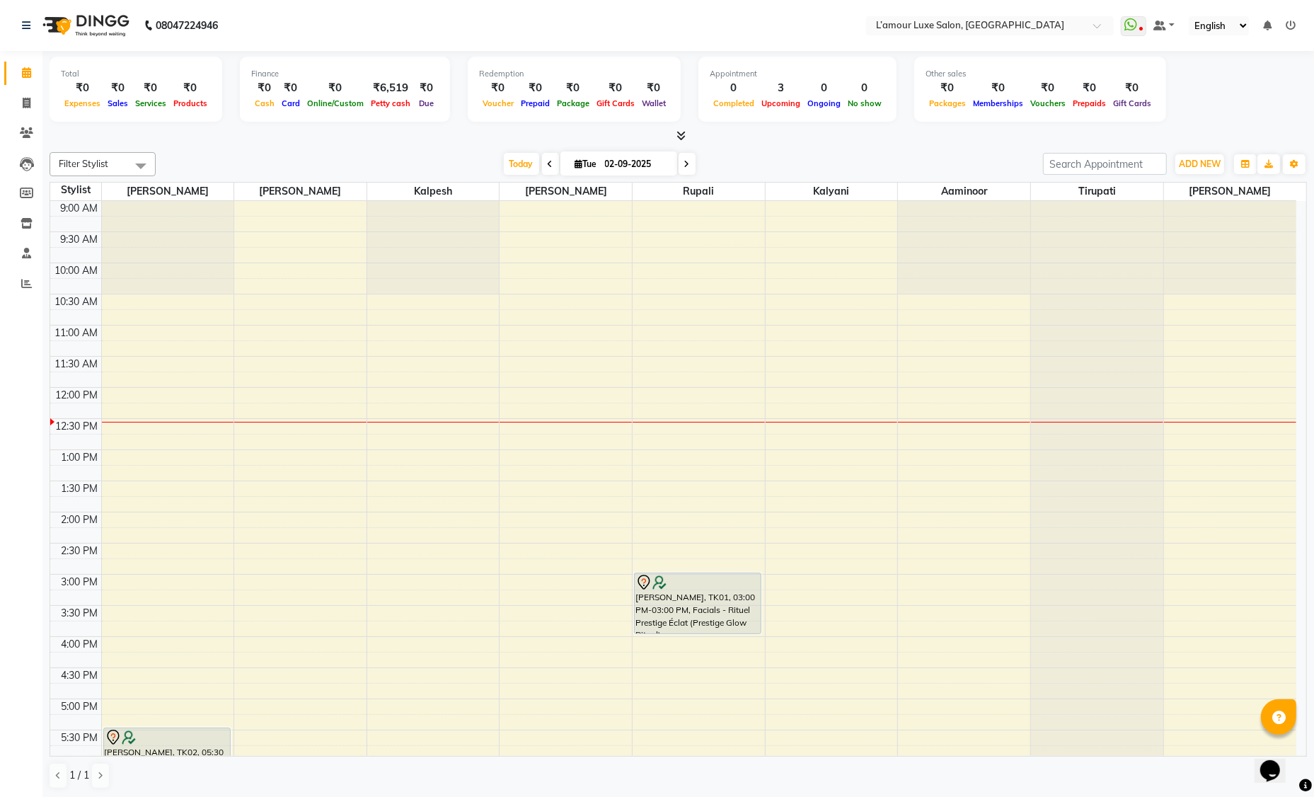
click at [687, 163] on icon at bounding box center [687, 164] width 6 height 8
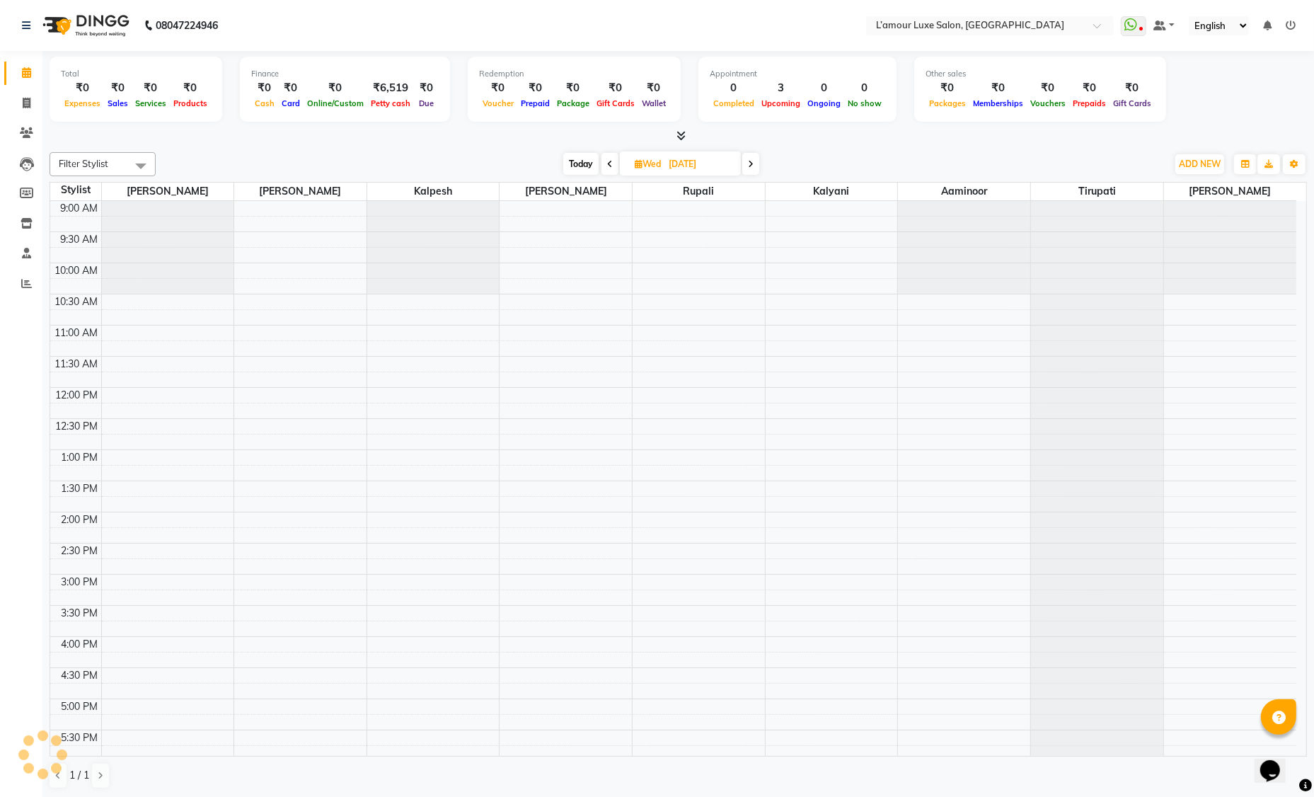
scroll to position [186, 0]
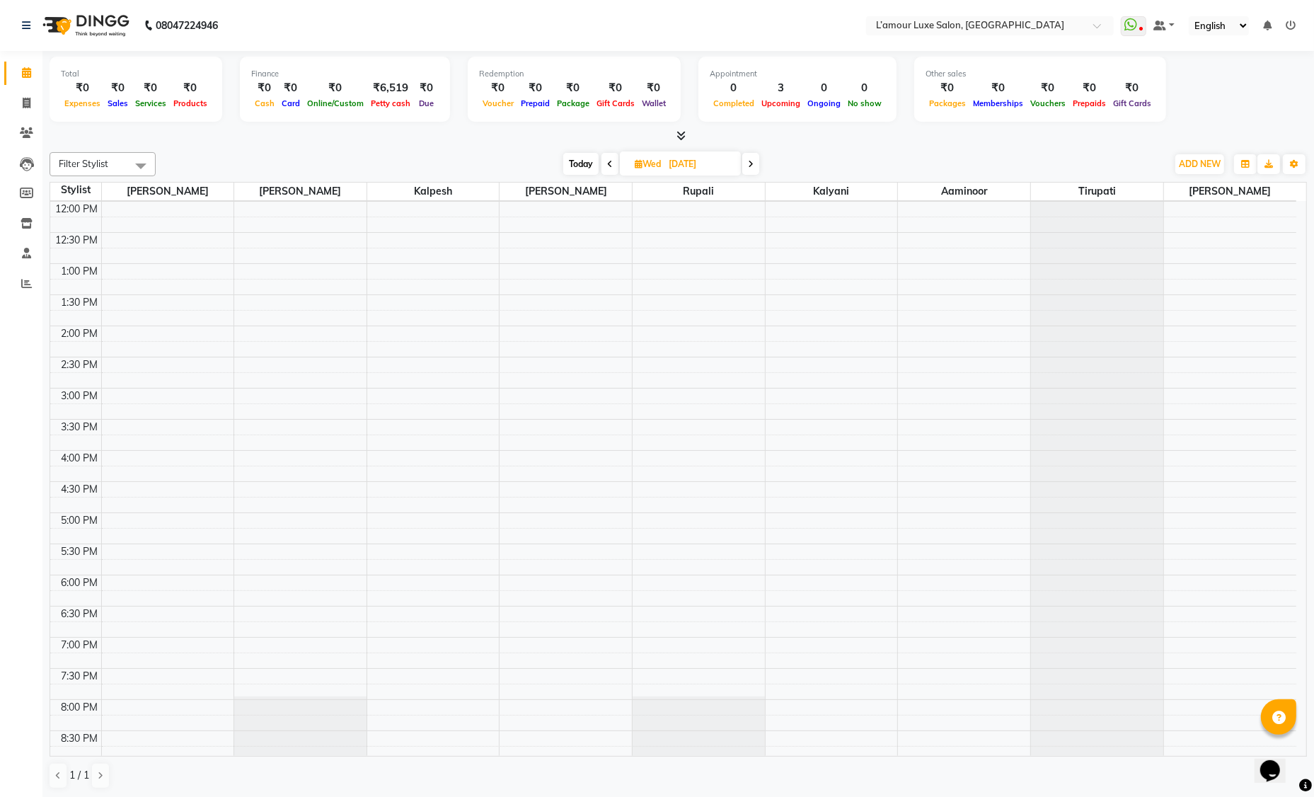
click at [600, 163] on div "Today Wed 03-09-2025" at bounding box center [661, 164] width 199 height 21
click at [607, 164] on icon at bounding box center [610, 164] width 6 height 8
type input "02-09-2025"
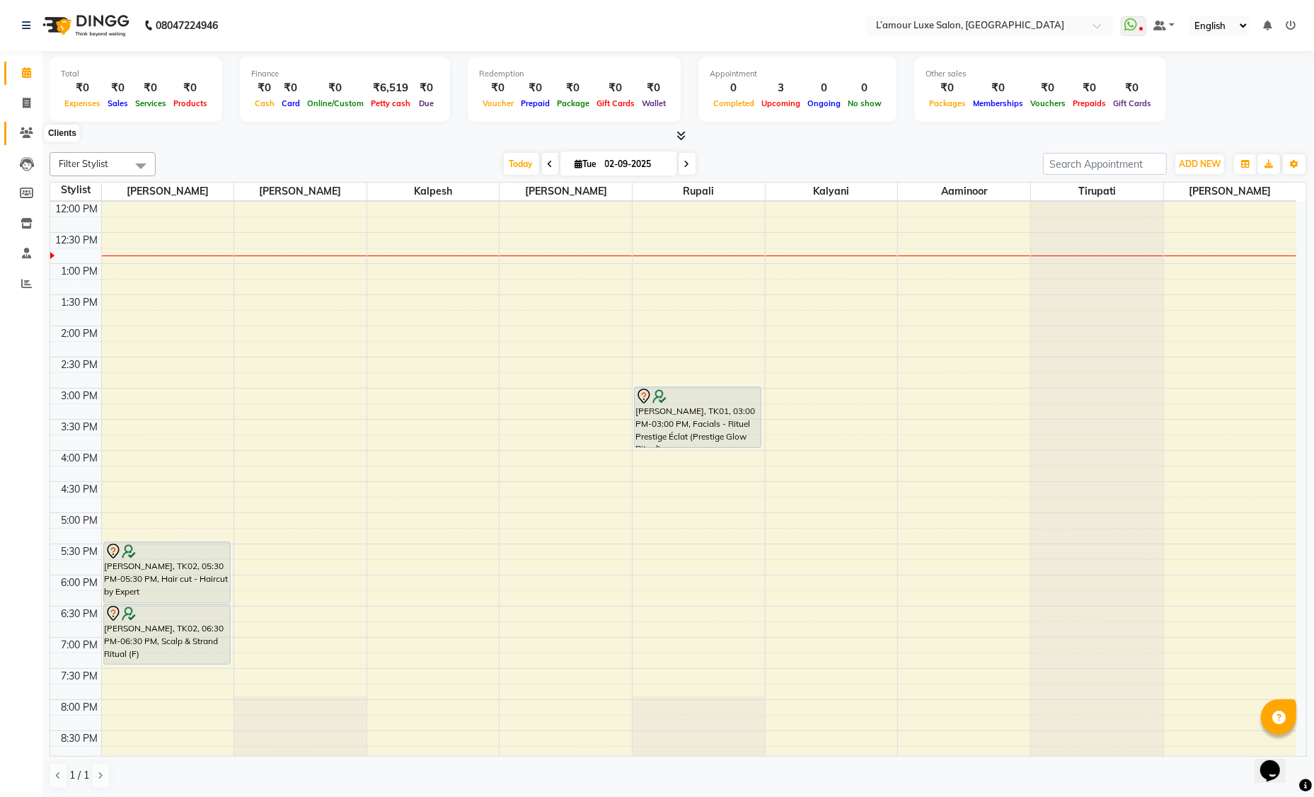
click at [21, 133] on icon at bounding box center [26, 132] width 13 height 11
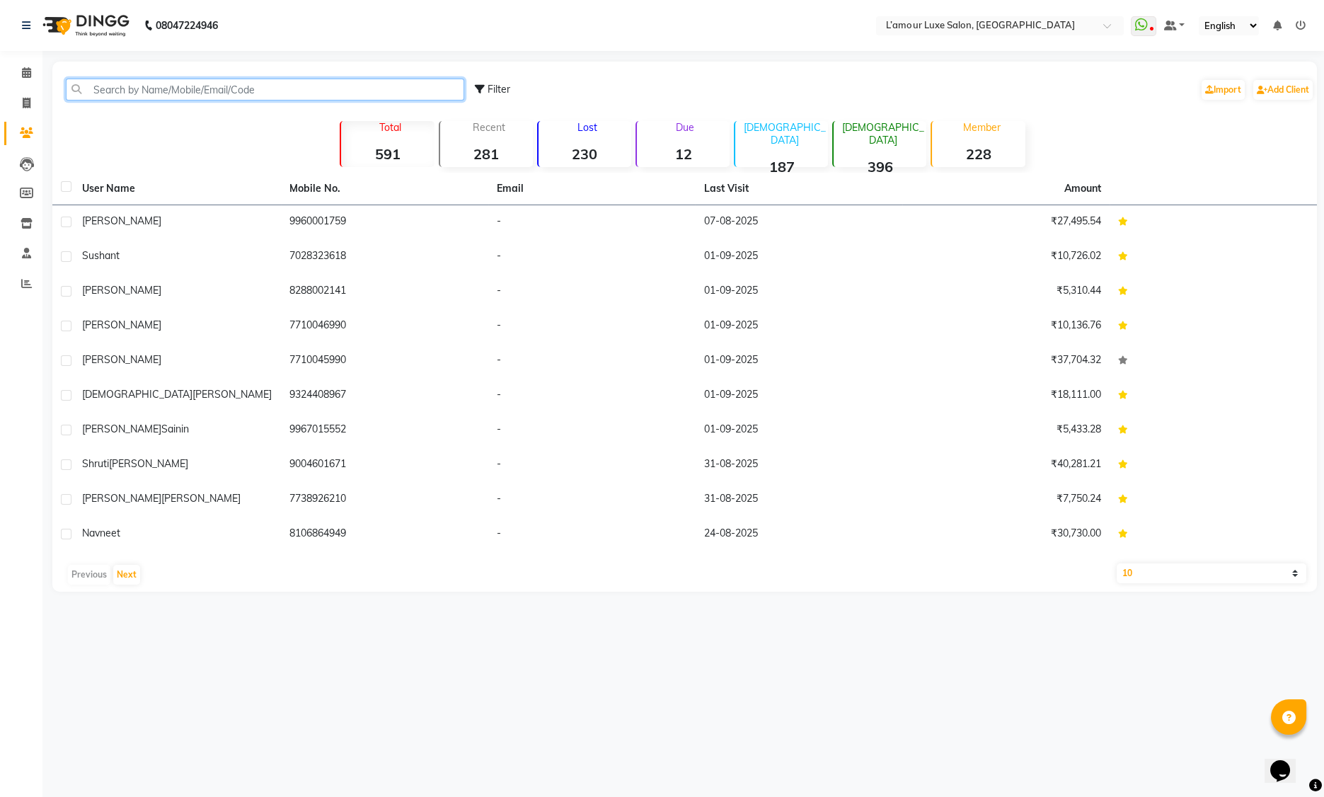
click at [209, 86] on input "text" at bounding box center [265, 90] width 398 height 22
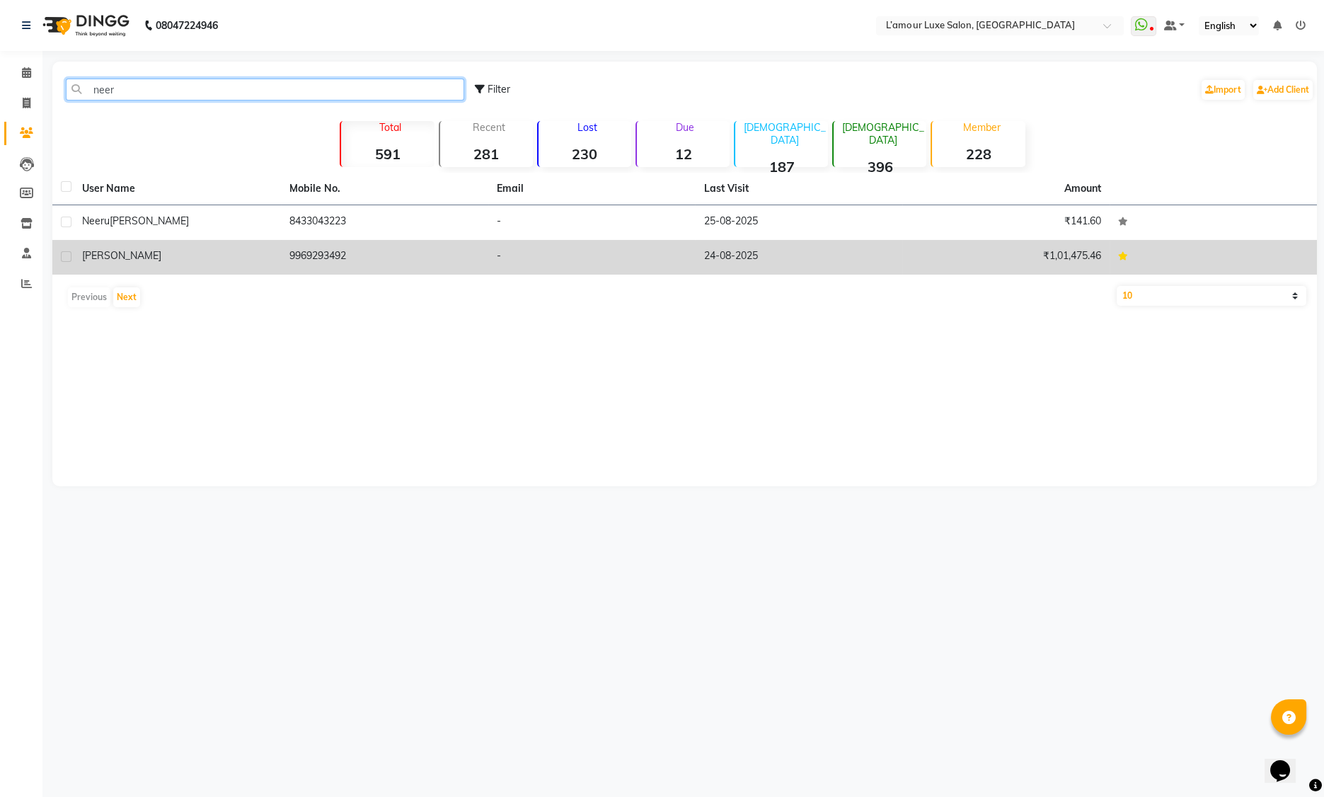
type input "neer"
click at [362, 261] on td "9969293492" at bounding box center [384, 257] width 207 height 35
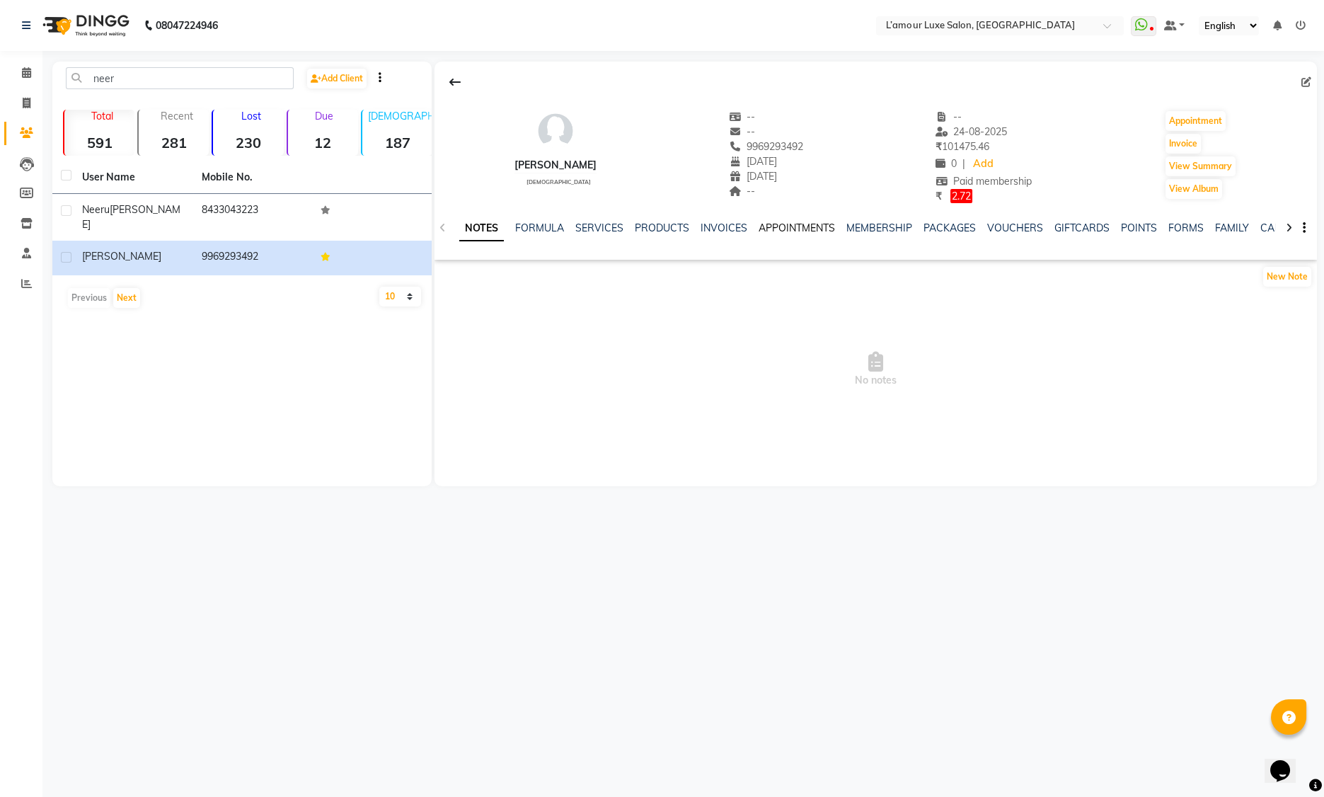
click at [800, 231] on link "APPOINTMENTS" at bounding box center [797, 227] width 76 height 13
click at [657, 221] on link "INVOICES" at bounding box center [666, 227] width 47 height 13
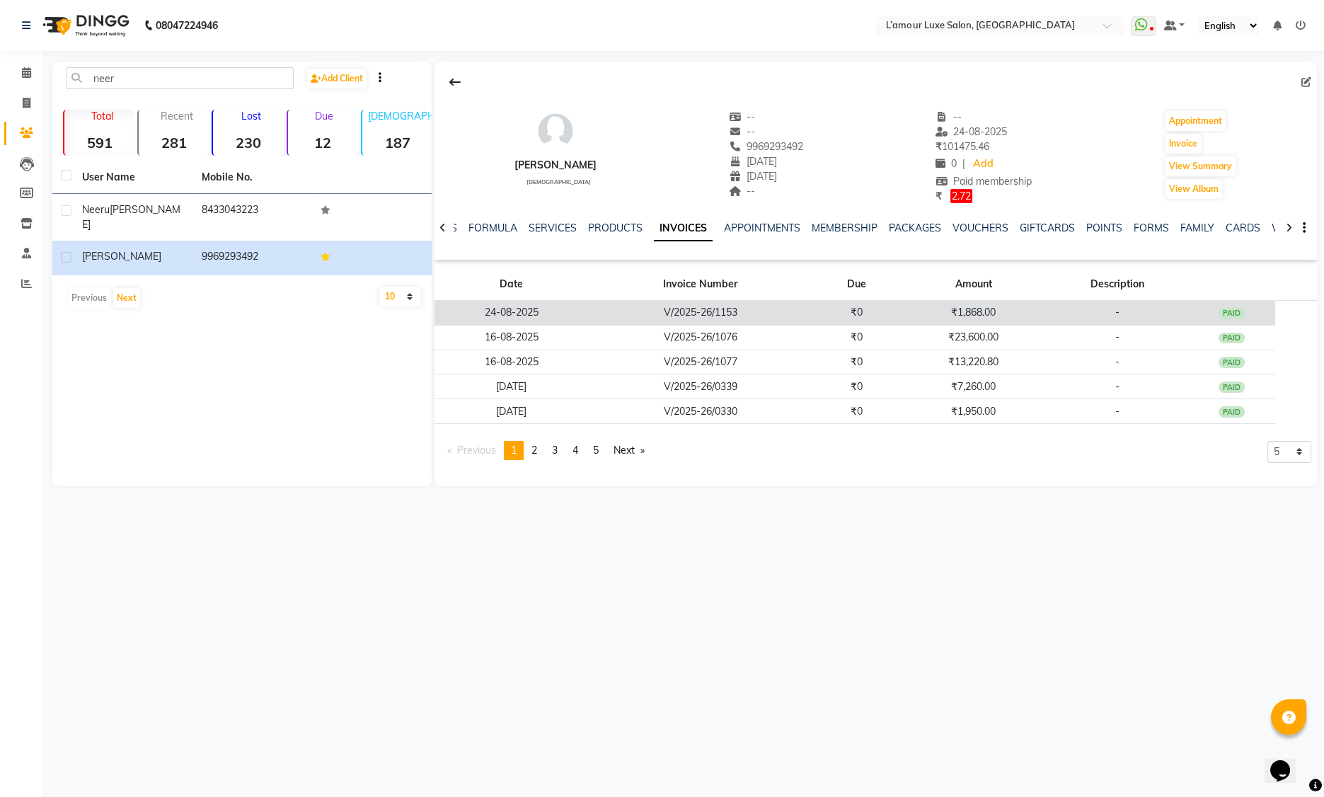
click at [1232, 311] on div "PAID" at bounding box center [1232, 313] width 27 height 11
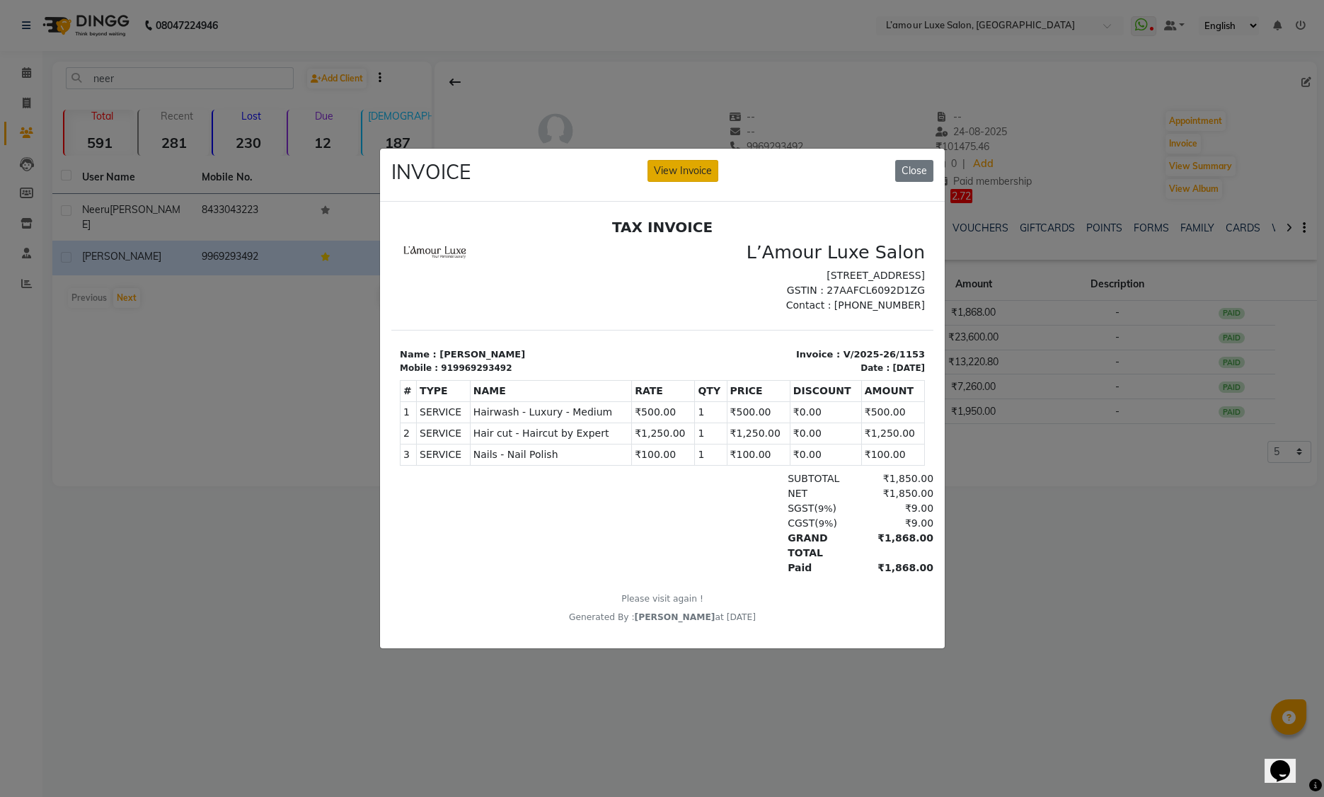
click at [685, 163] on button "View Invoice" at bounding box center [682, 171] width 71 height 22
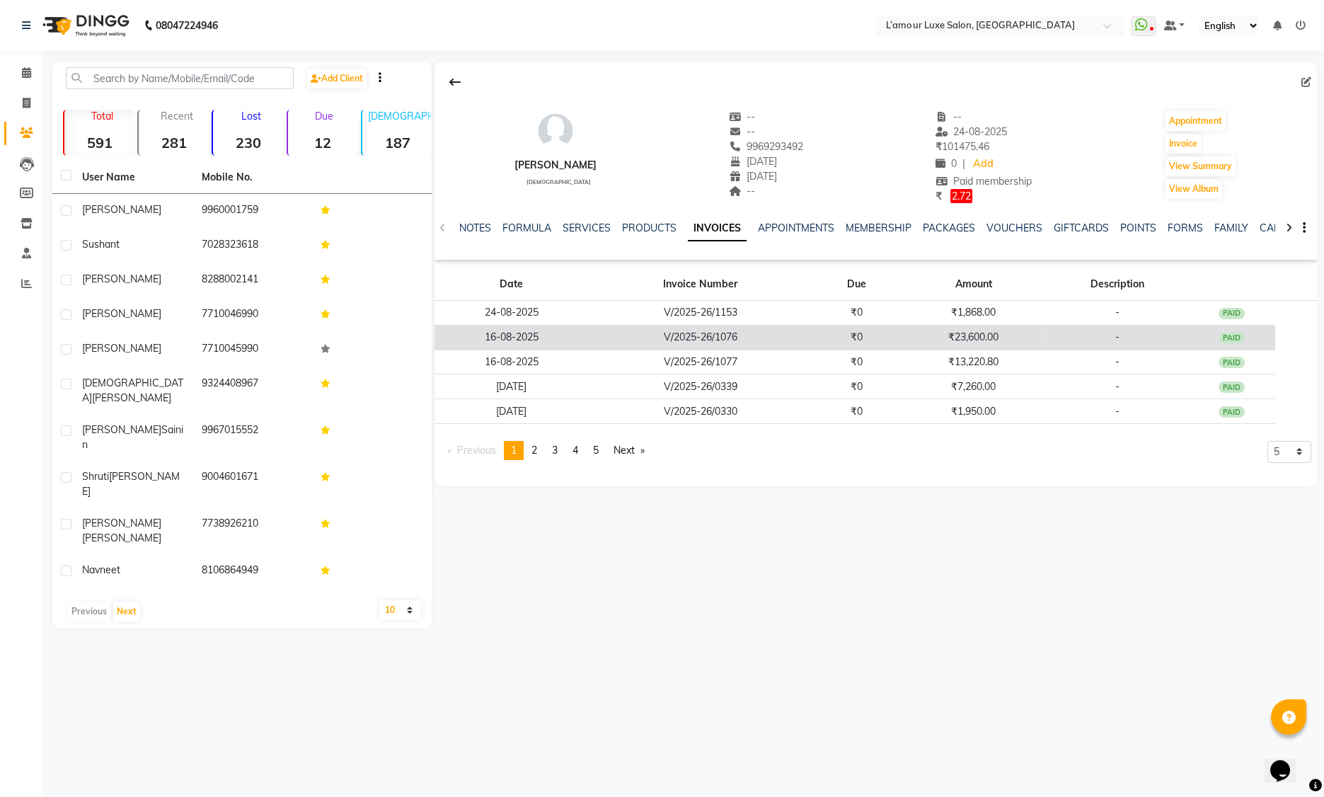
click at [1231, 334] on div "PAID" at bounding box center [1232, 338] width 27 height 11
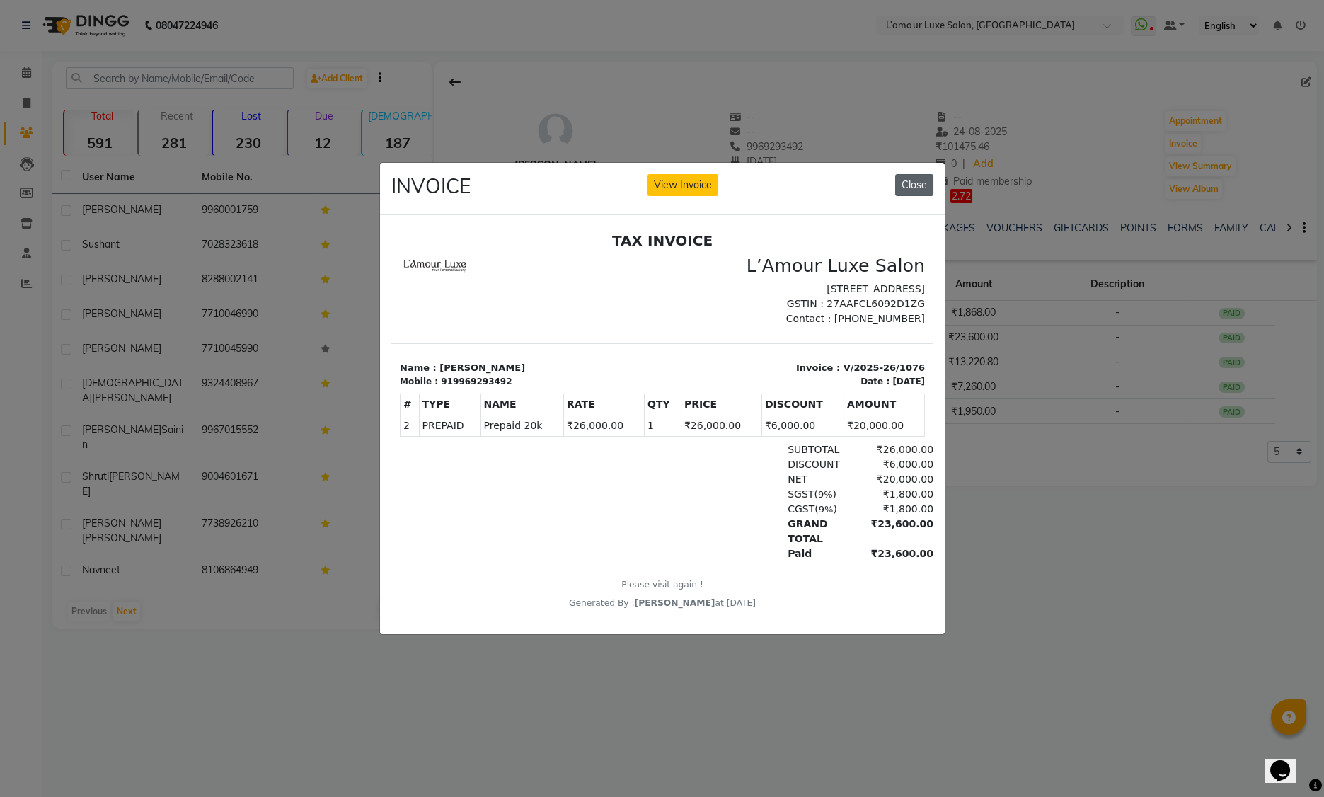
click at [912, 179] on button "Close" at bounding box center [914, 185] width 38 height 22
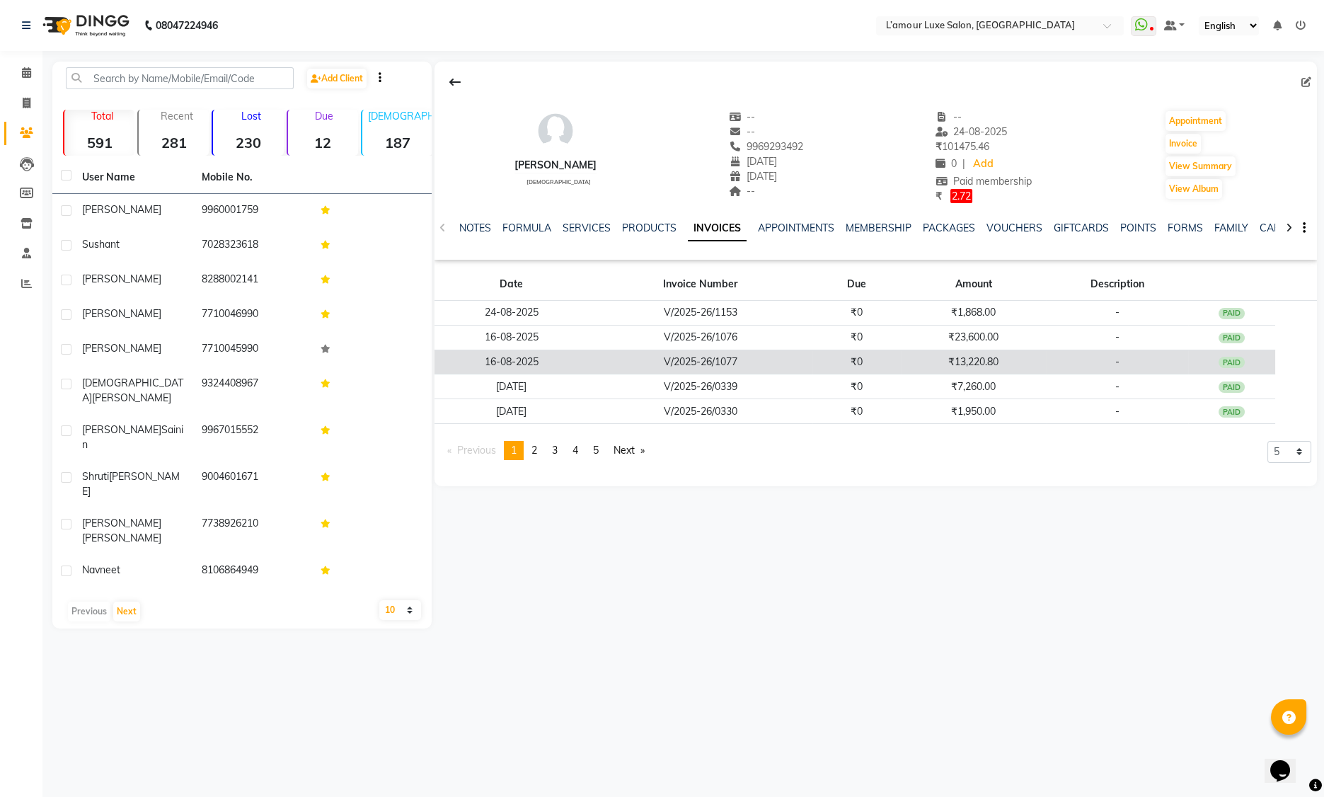
click at [1228, 359] on div "PAID" at bounding box center [1232, 362] width 27 height 11
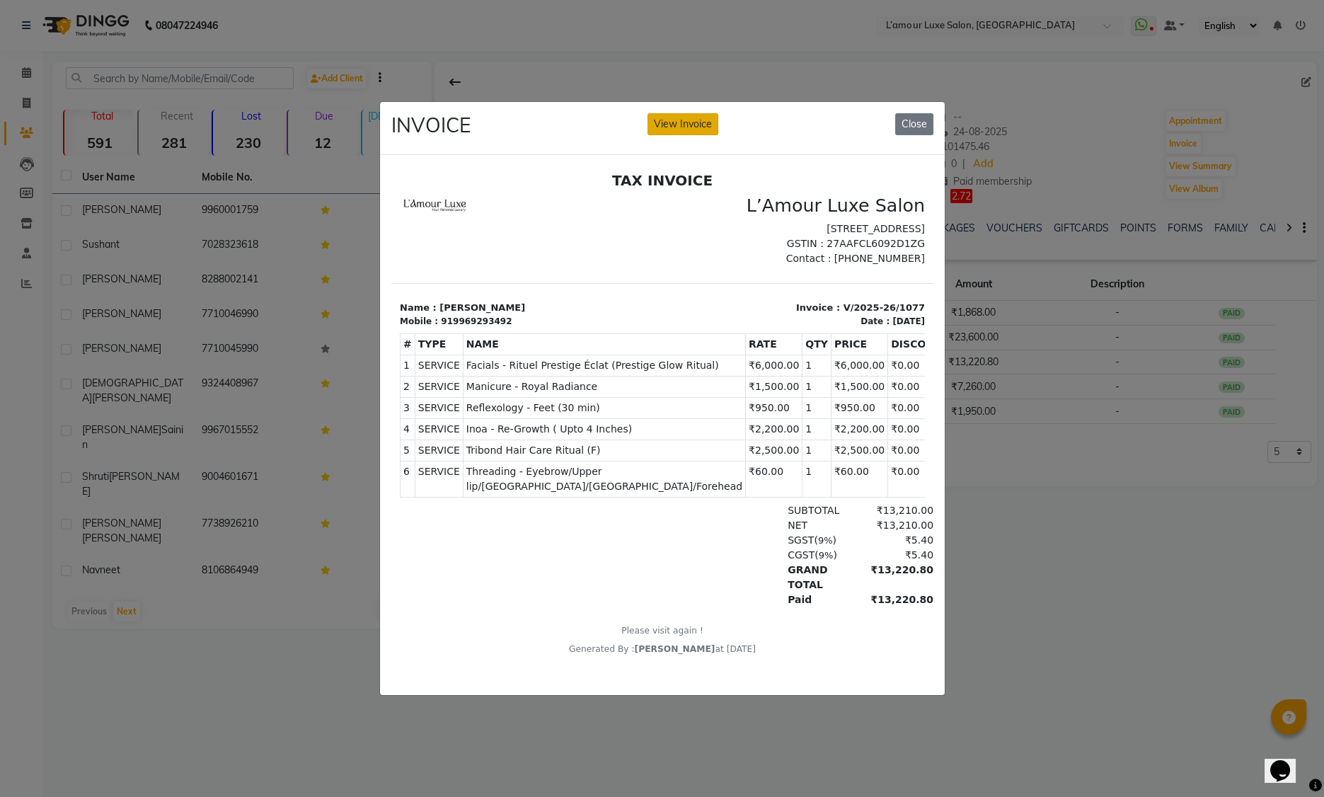
click at [668, 124] on button "View Invoice" at bounding box center [682, 124] width 71 height 22
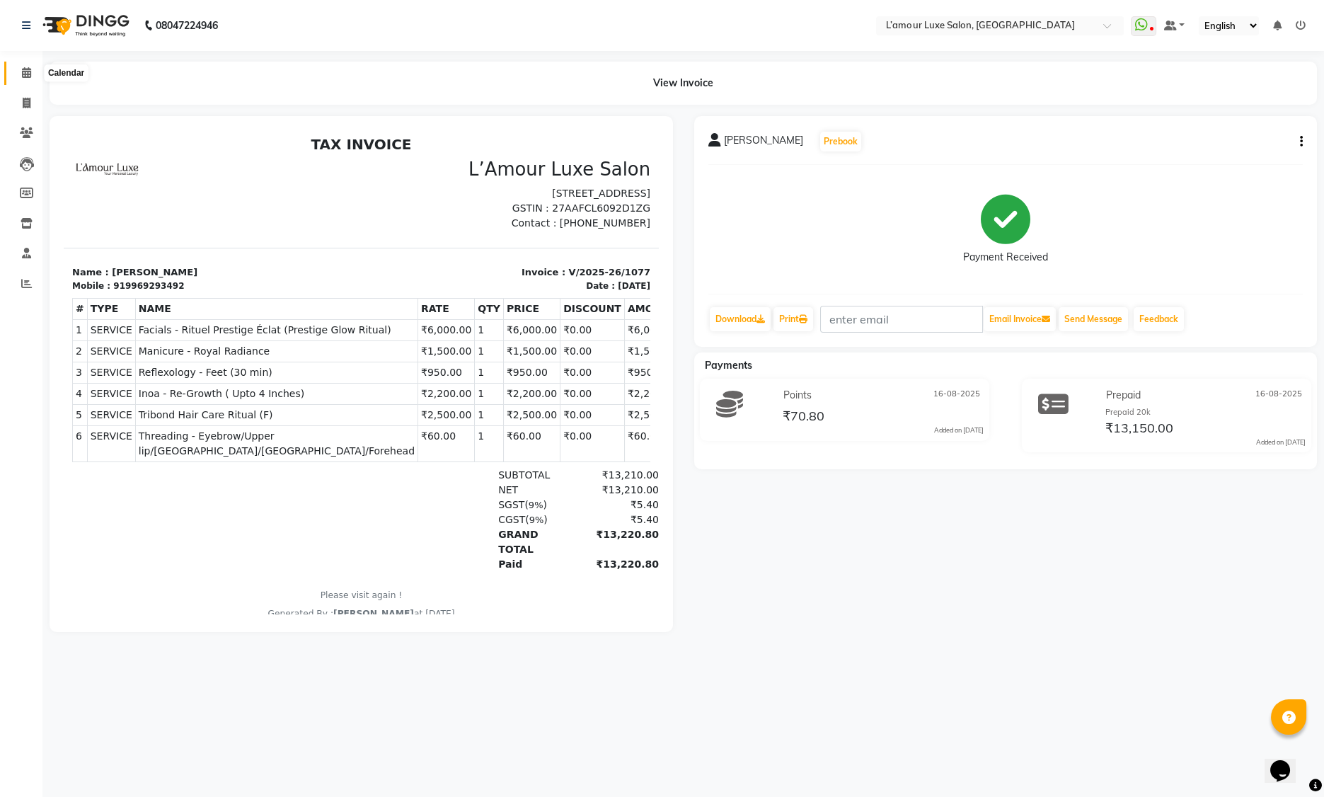
click at [23, 75] on icon at bounding box center [26, 72] width 9 height 11
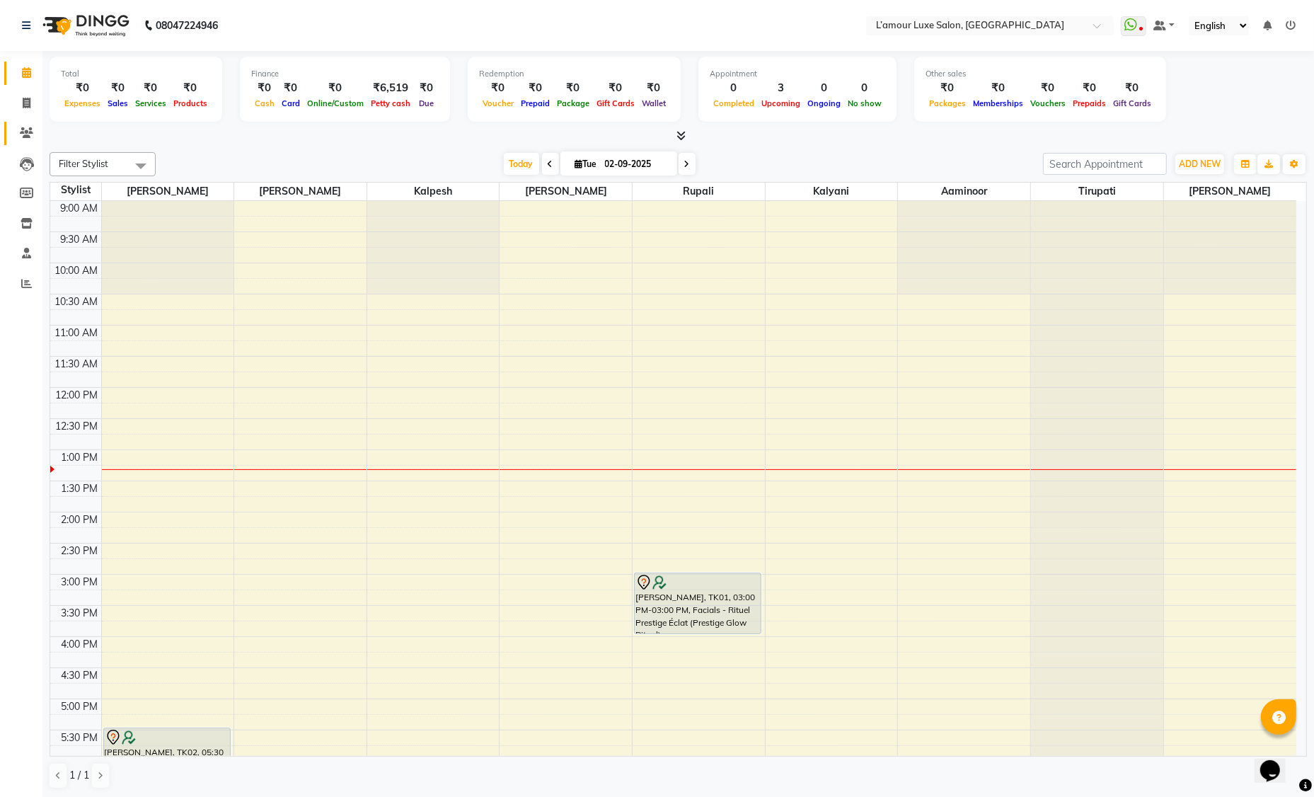
click at [27, 123] on link "Clients" at bounding box center [21, 133] width 34 height 23
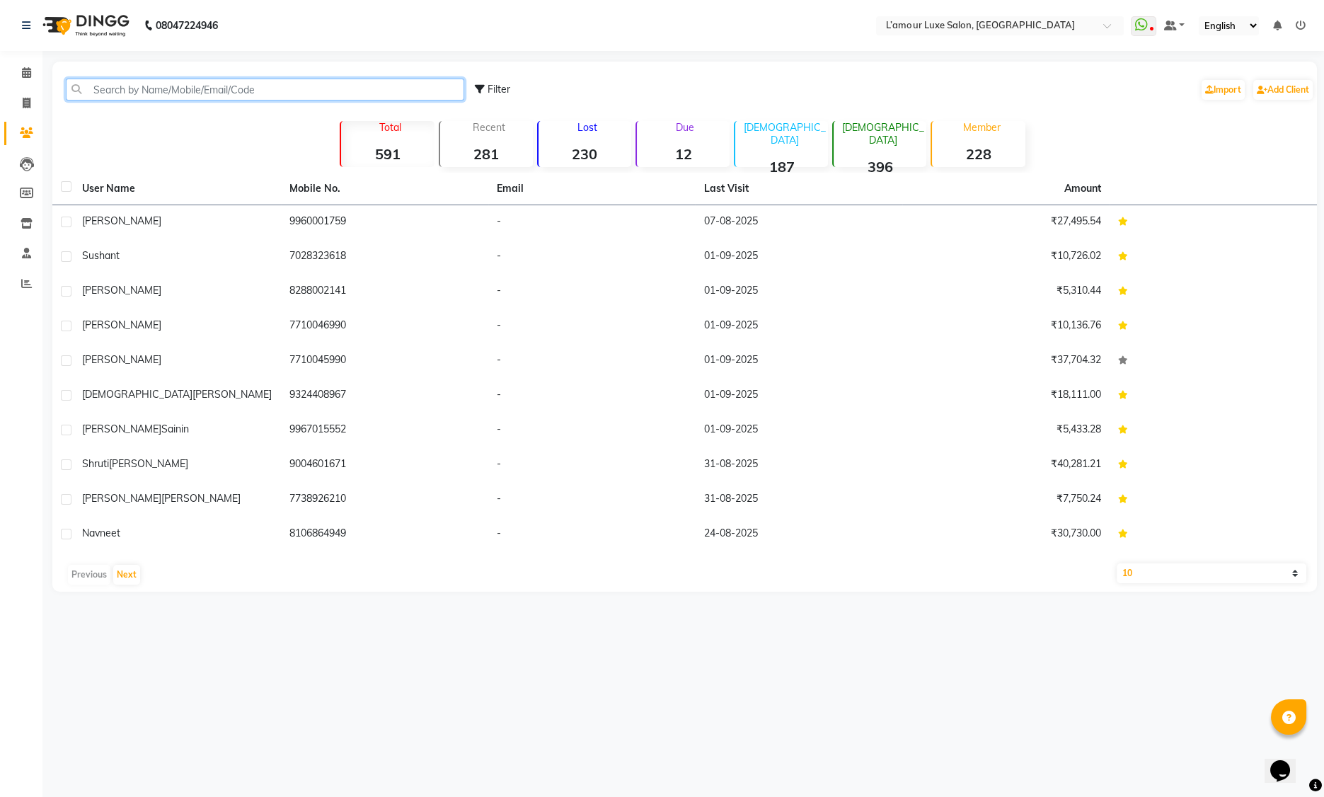
click at [195, 87] on input "text" at bounding box center [265, 90] width 398 height 22
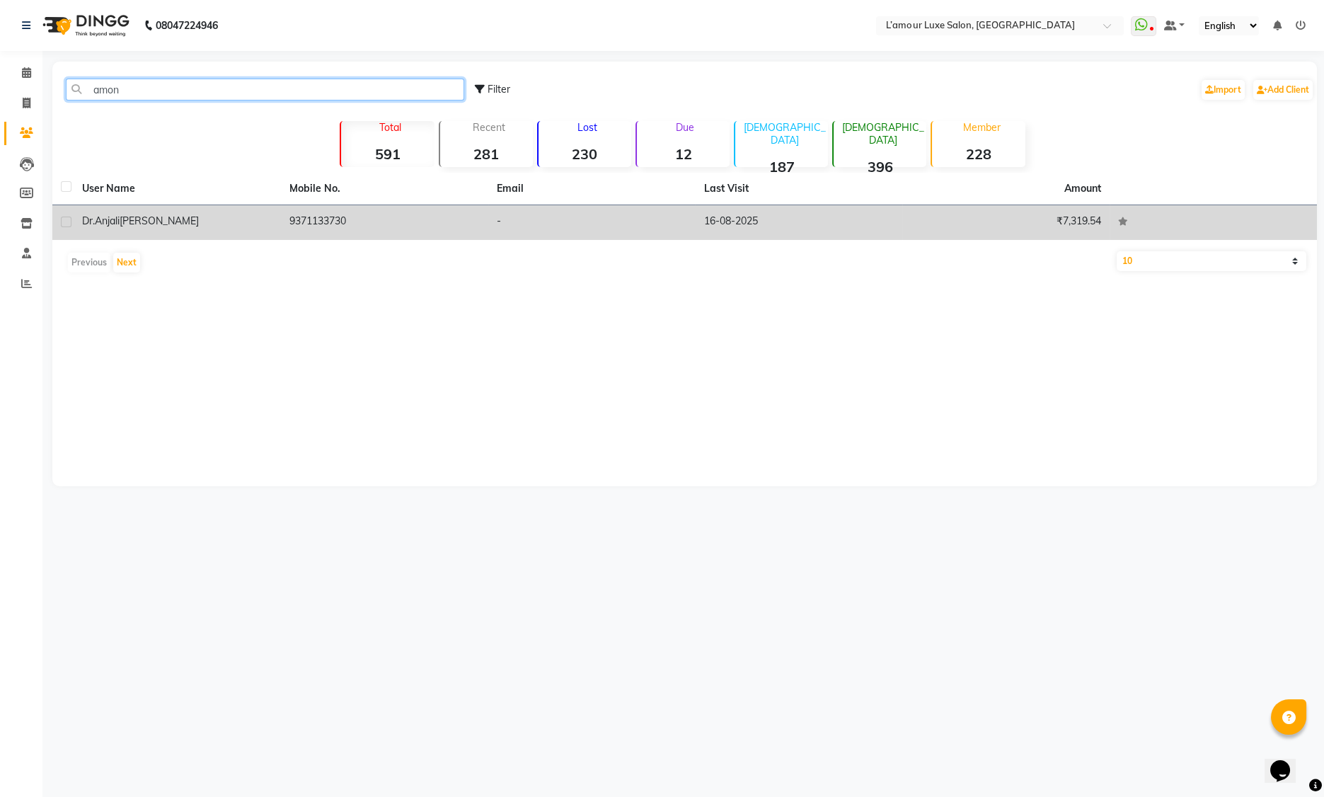
type input "amon"
click at [248, 217] on div "[PERSON_NAME]" at bounding box center [177, 221] width 190 height 15
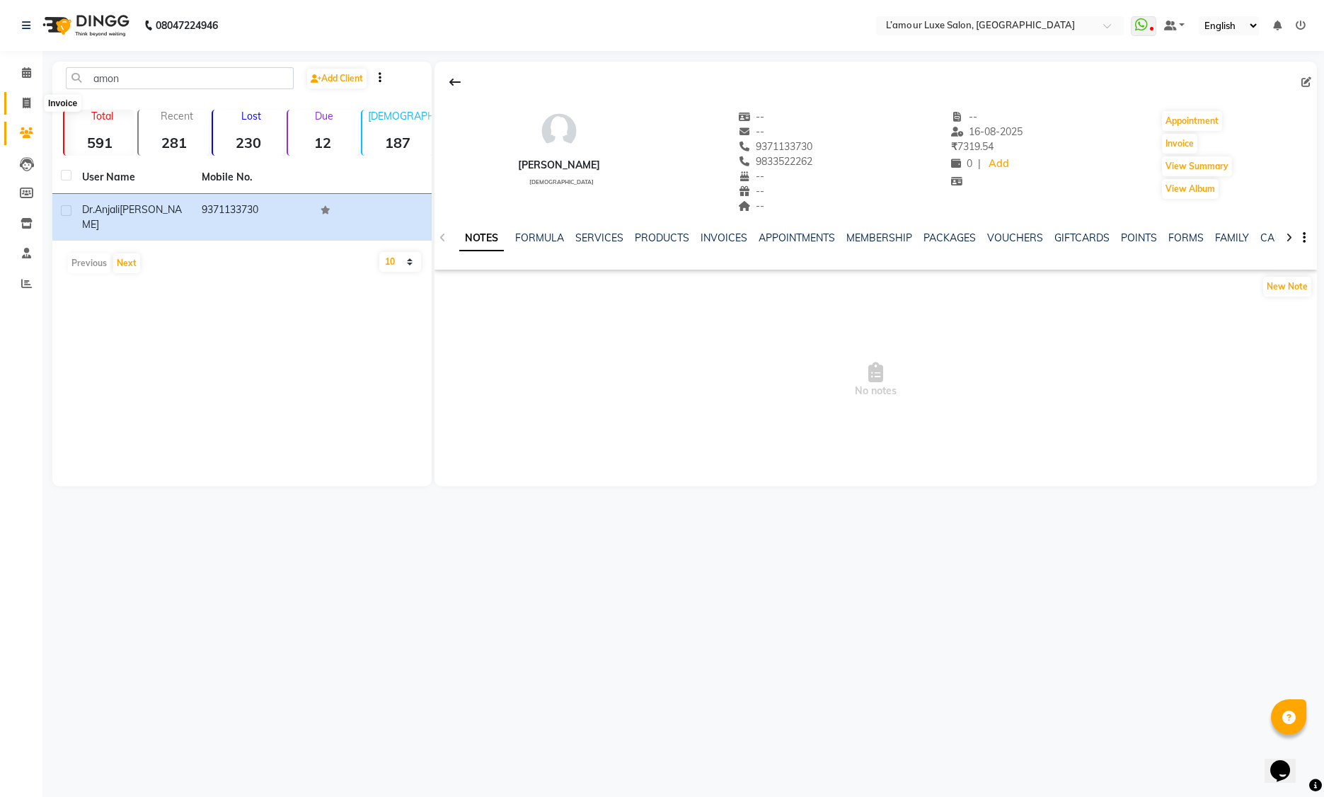
click at [25, 103] on icon at bounding box center [27, 103] width 8 height 11
select select "service"
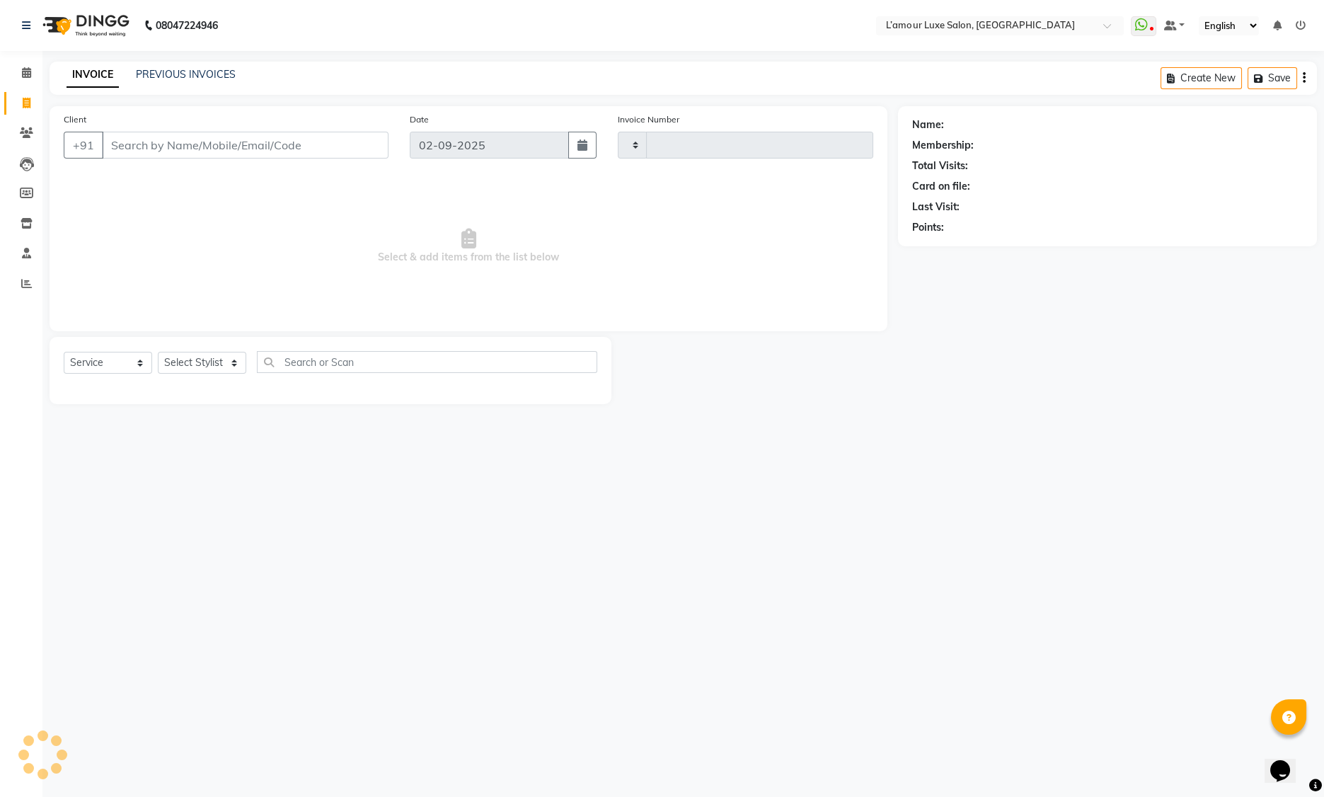
type input "1233"
select select "7325"
click at [218, 150] on input "Client" at bounding box center [245, 145] width 287 height 27
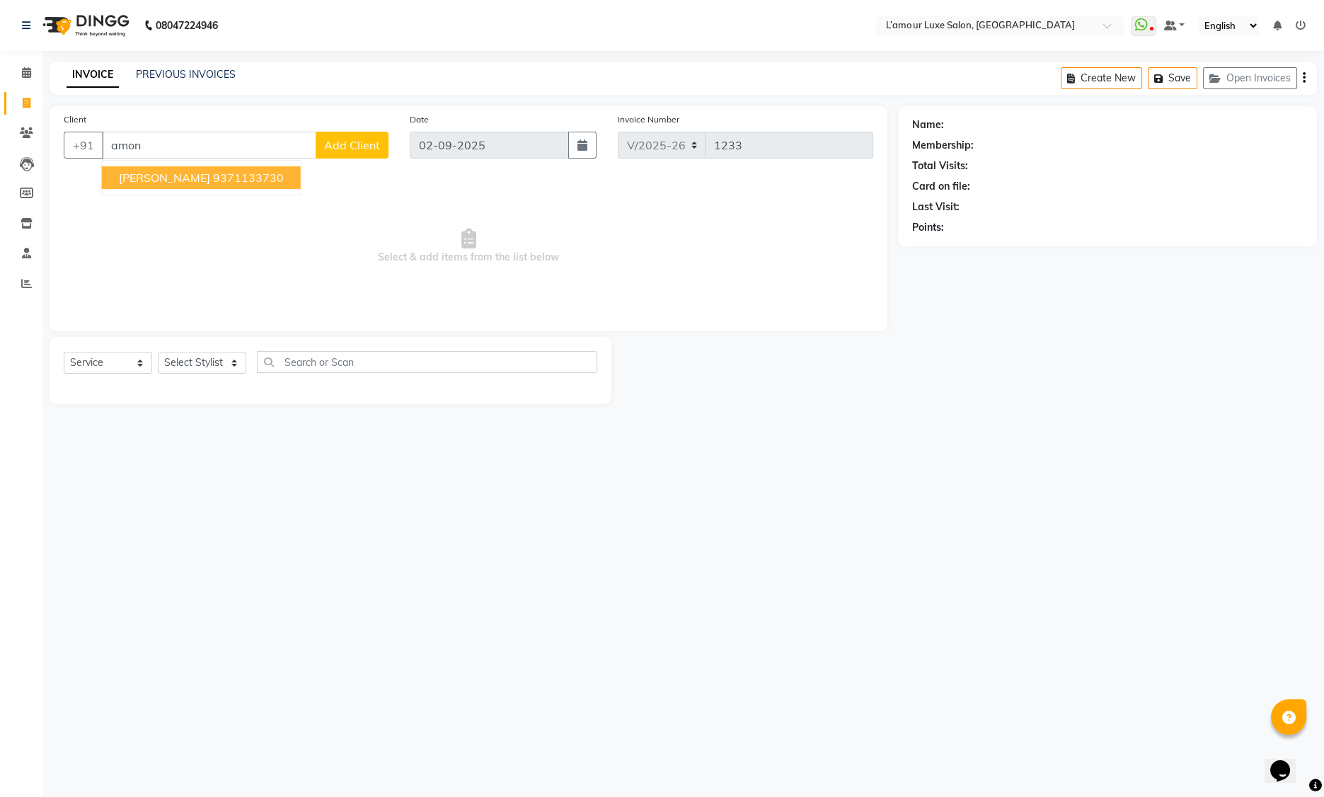
click at [210, 179] on span "[PERSON_NAME]" at bounding box center [164, 178] width 91 height 14
type input "9371133730"
select select "1: Object"
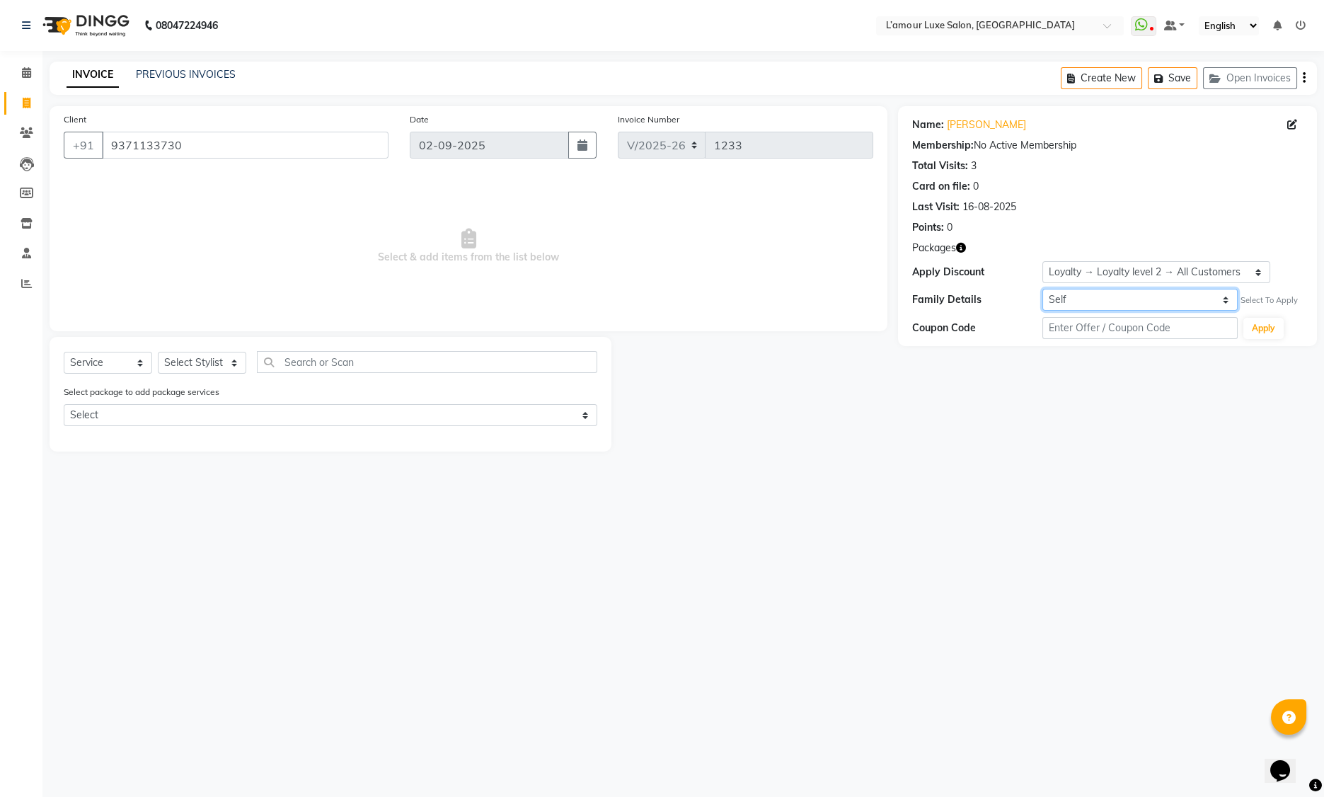
click at [1076, 289] on select "Self Nandini Pandit" at bounding box center [1139, 300] width 195 height 22
click at [28, 76] on icon at bounding box center [26, 72] width 9 height 11
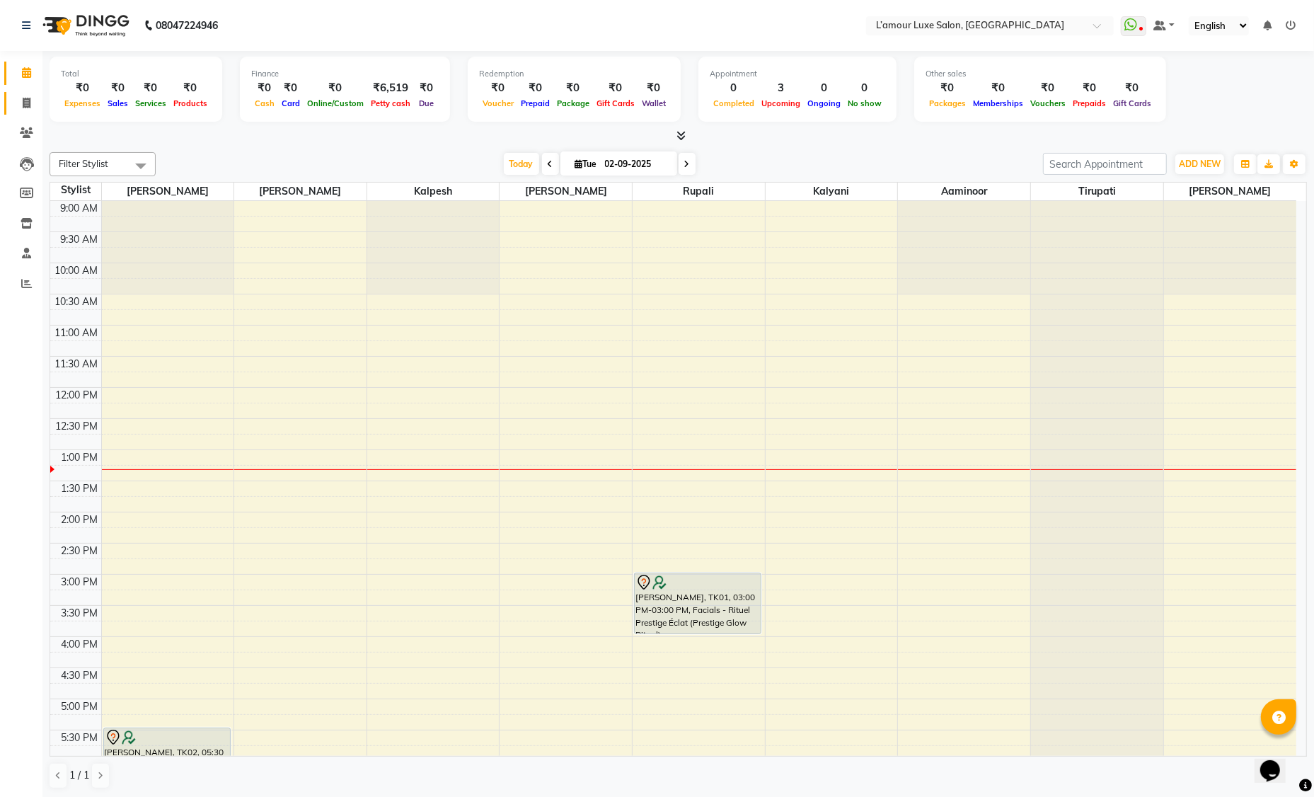
click at [21, 103] on span at bounding box center [26, 104] width 25 height 16
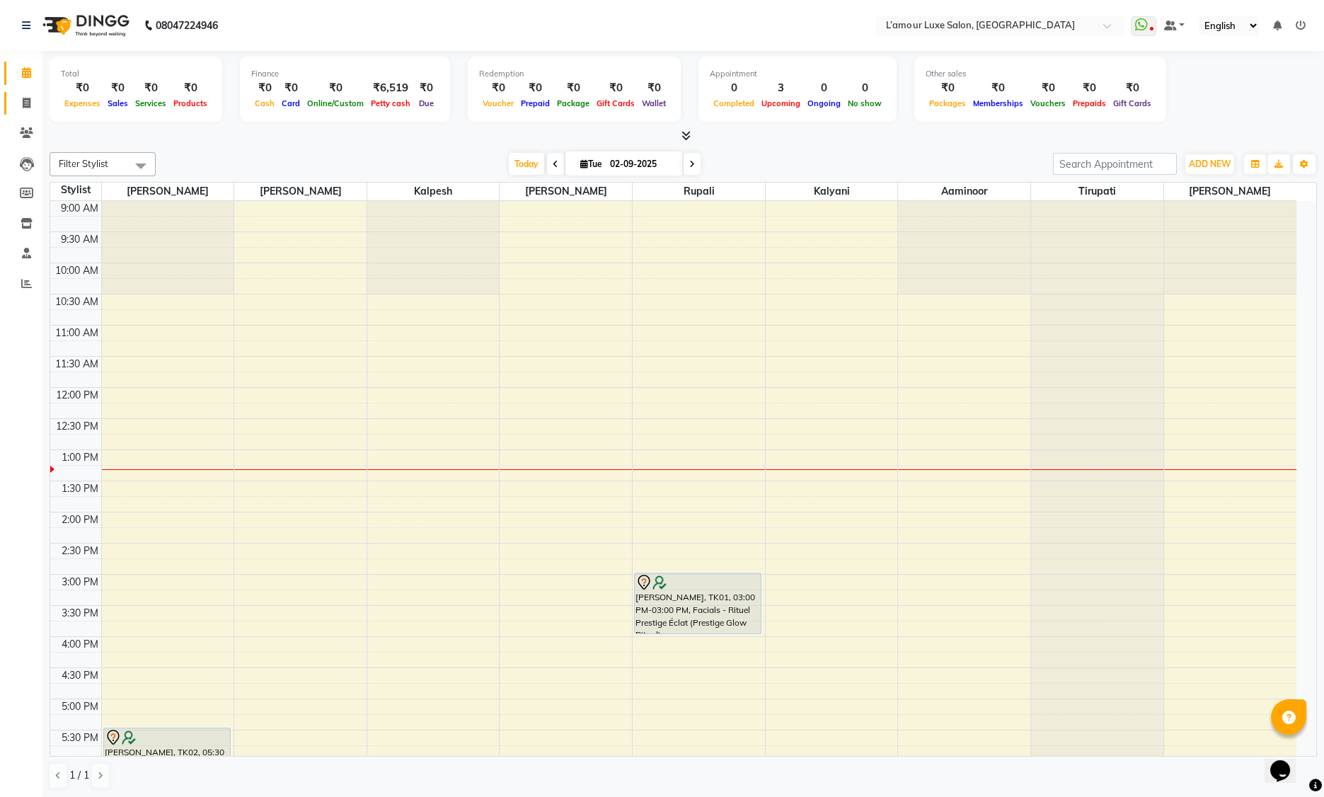
select select "7325"
select select "service"
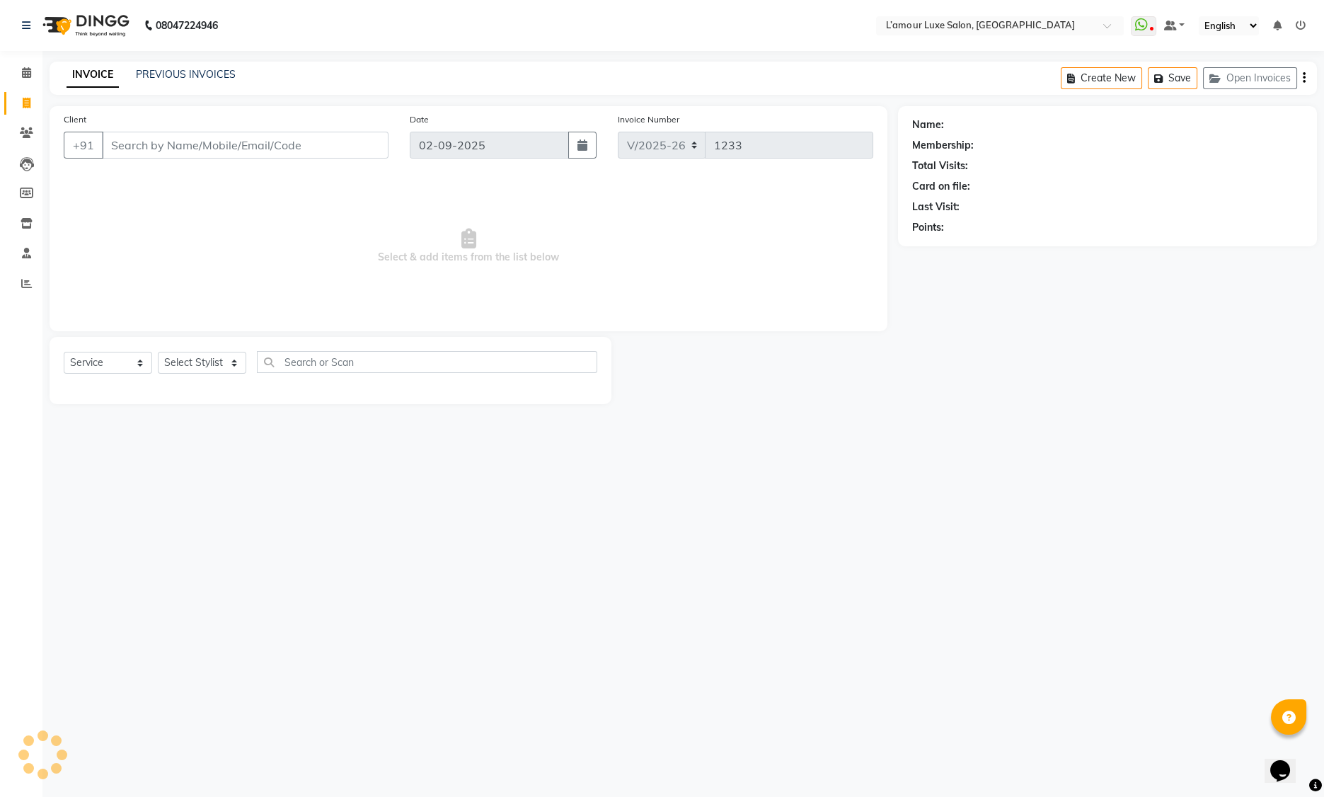
click at [167, 148] on input "Client" at bounding box center [245, 145] width 287 height 27
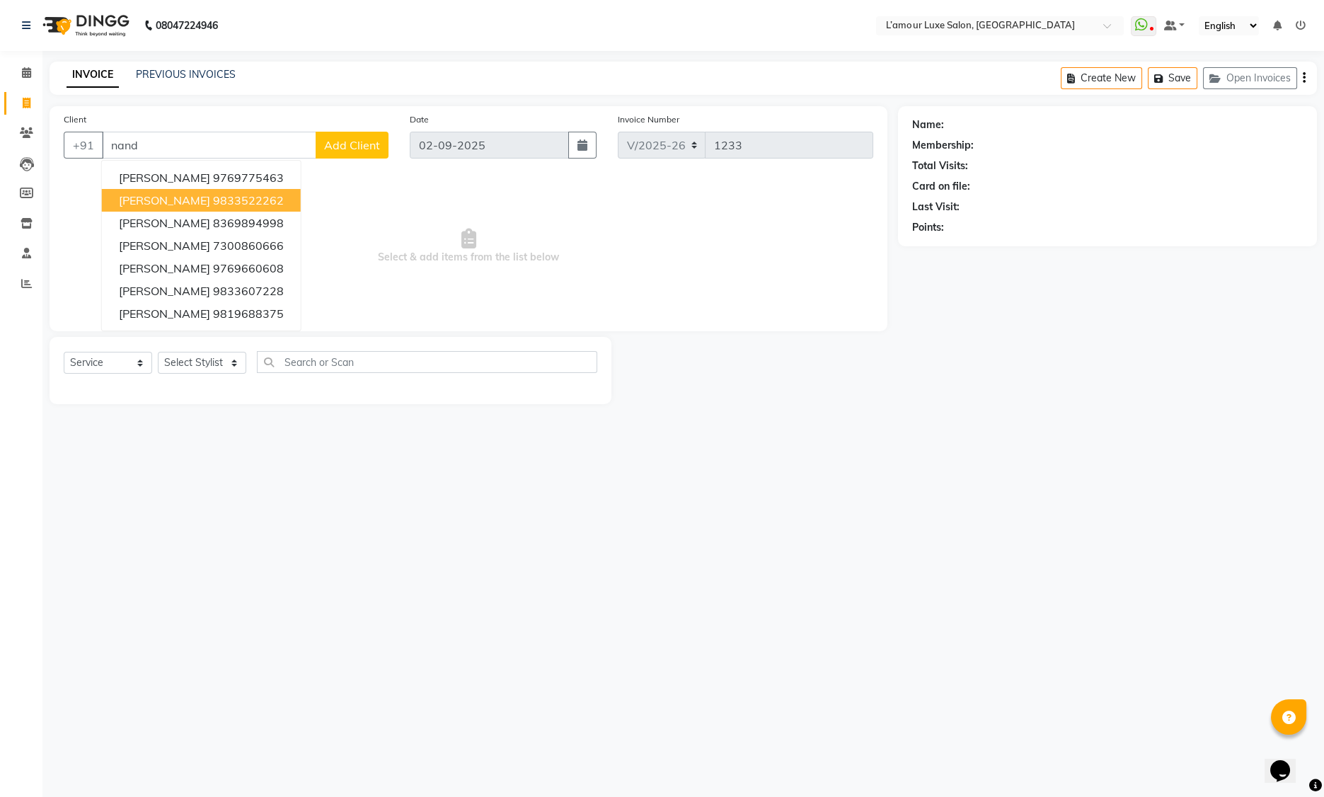
click at [213, 200] on ngb-highlight "9833522262" at bounding box center [248, 200] width 71 height 14
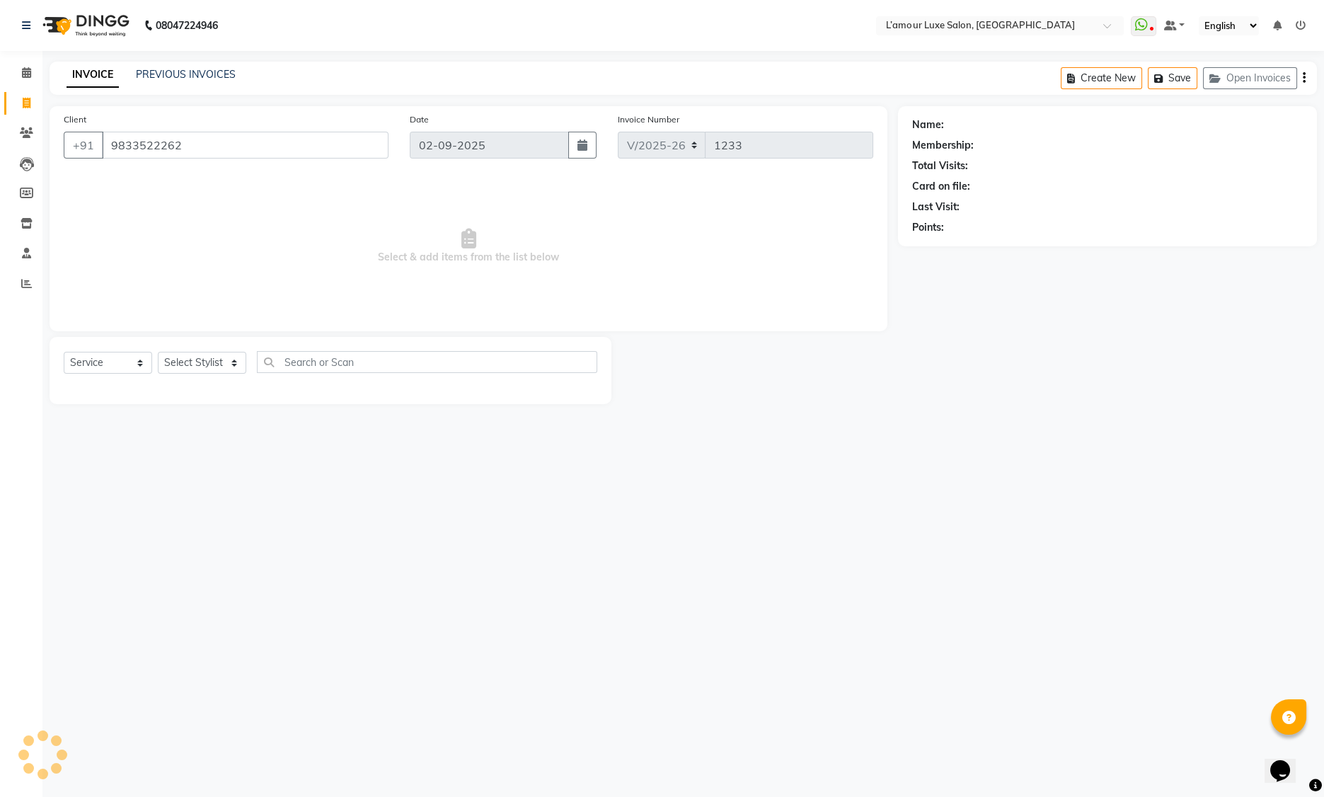
type input "9833522262"
select select "2: Object"
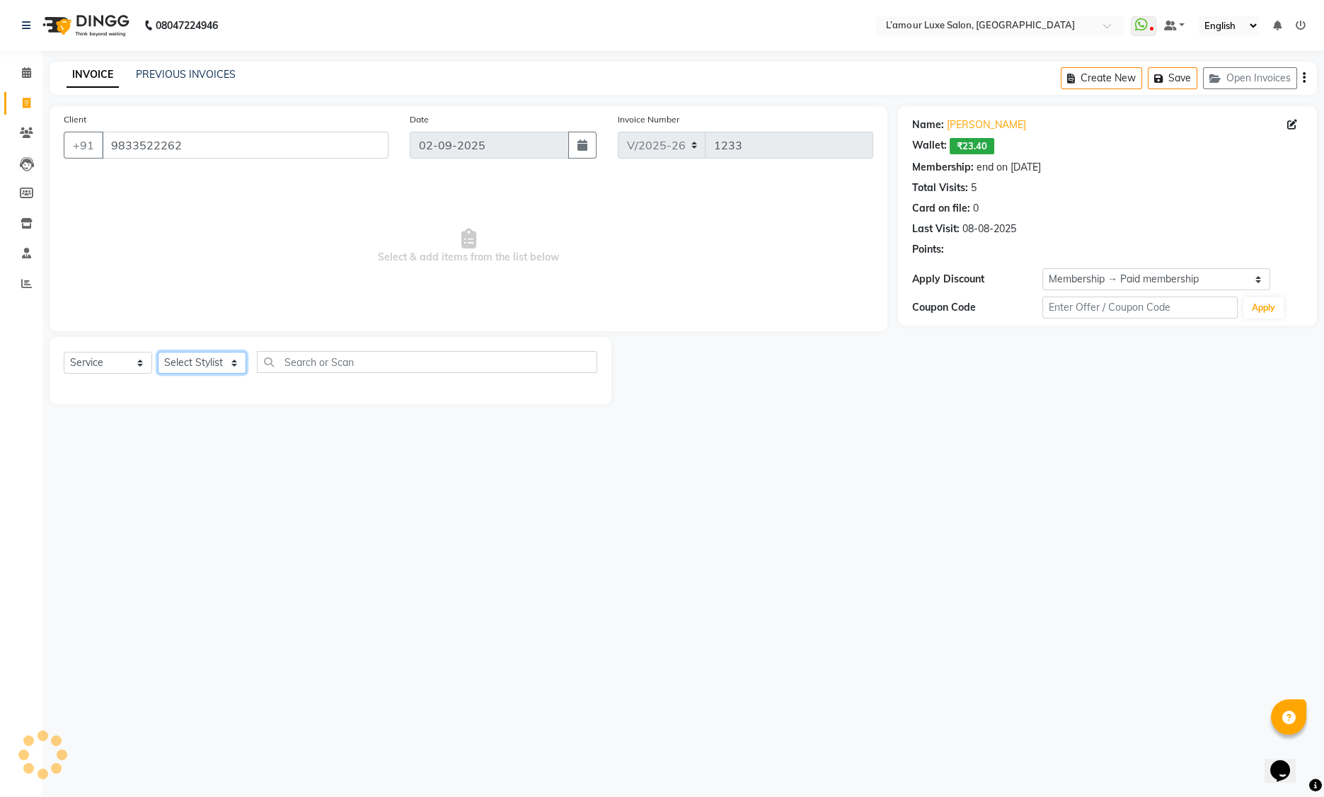
click at [196, 359] on select "Select Stylist Aaminoor Anas Kalpesh Kalyani krutika Desai Ravi Thakor Rukshana…" at bounding box center [202, 363] width 88 height 22
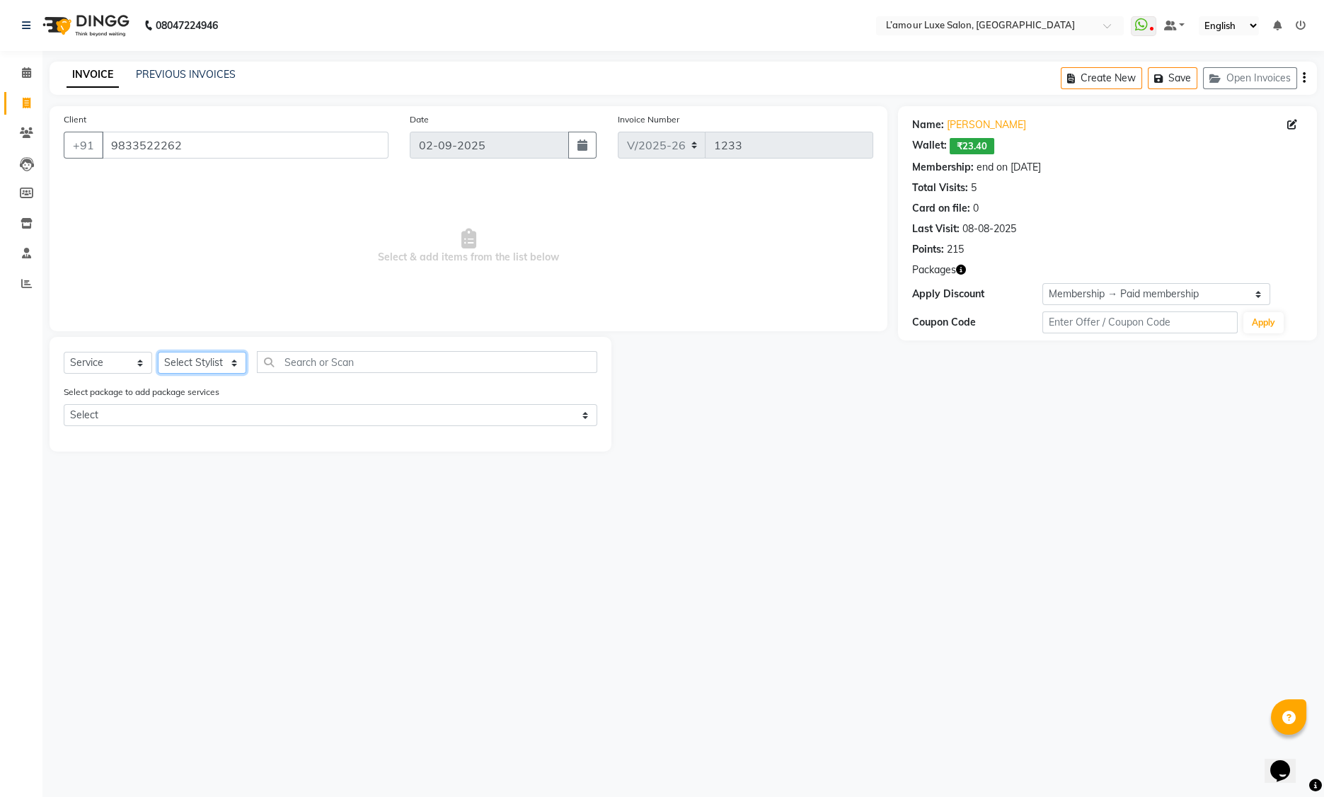
select select "63032"
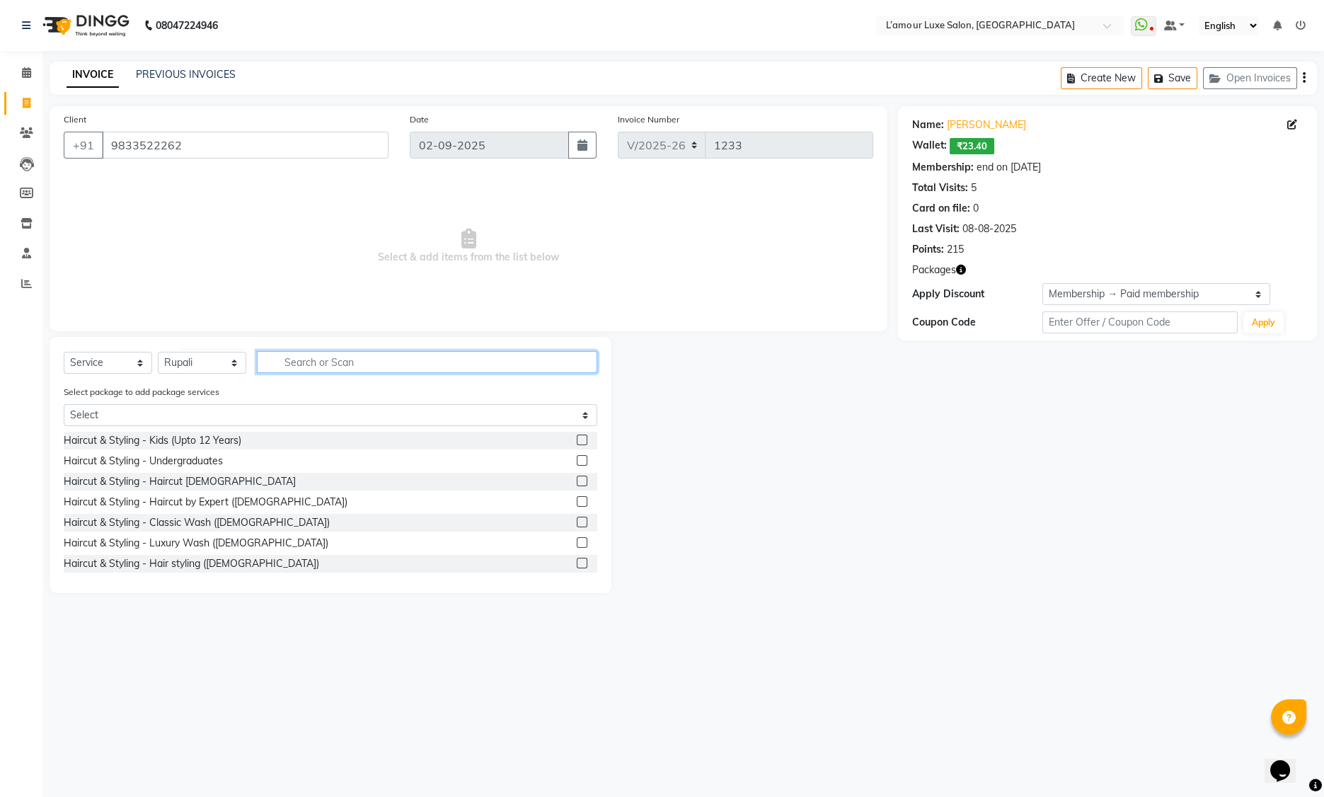
click at [326, 355] on input "text" at bounding box center [427, 362] width 340 height 22
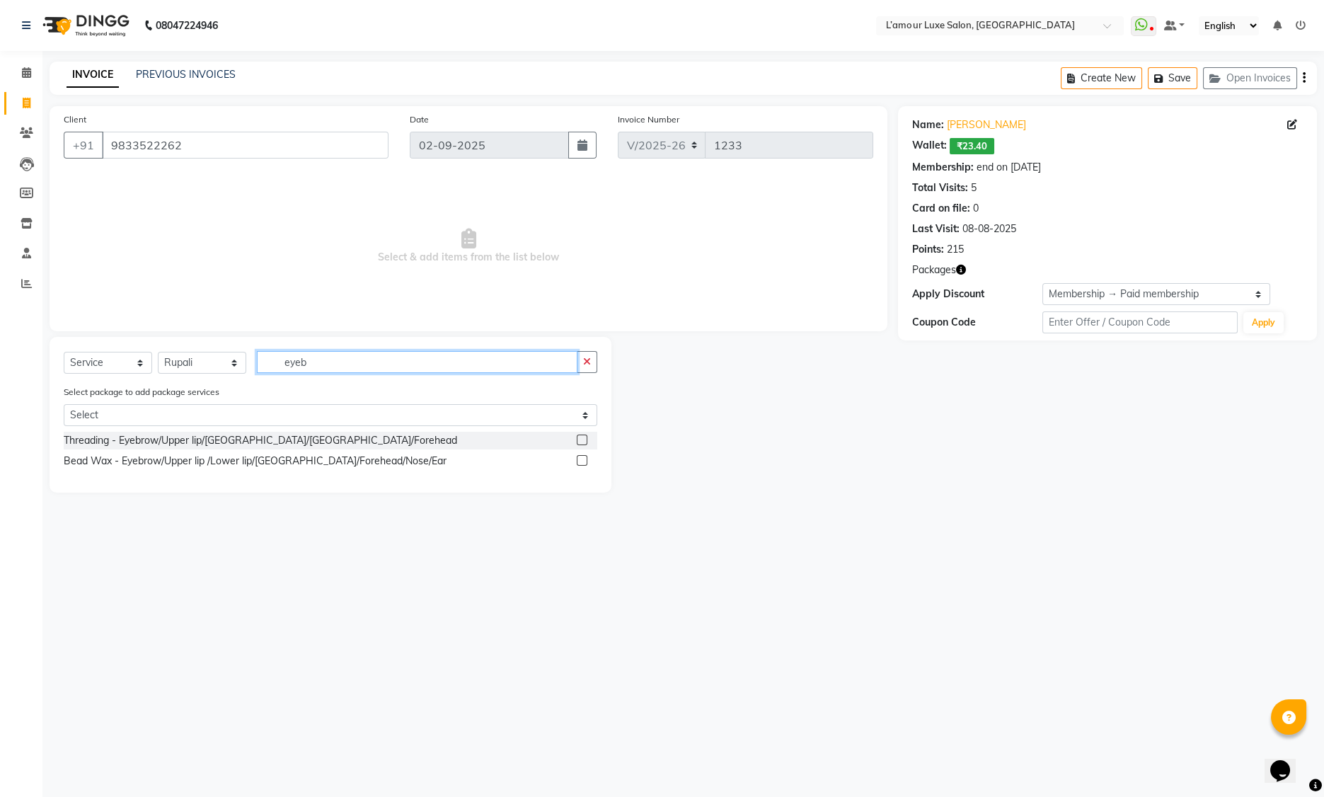
type input "eyeb"
click at [582, 436] on label at bounding box center [582, 439] width 11 height 11
click at [582, 436] on input "checkbox" at bounding box center [581, 440] width 9 height 9
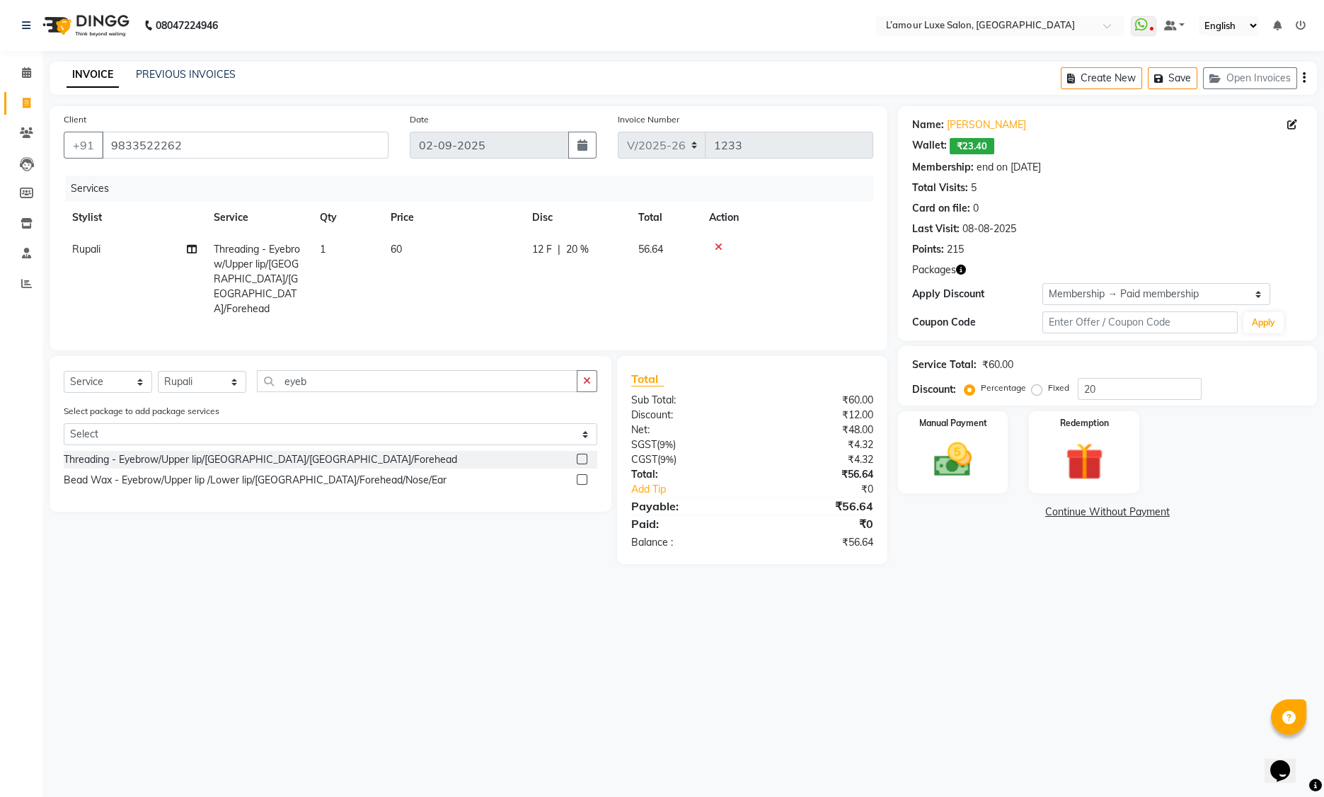
click at [582, 454] on label at bounding box center [582, 459] width 11 height 11
click at [582, 455] on input "checkbox" at bounding box center [581, 459] width 9 height 9
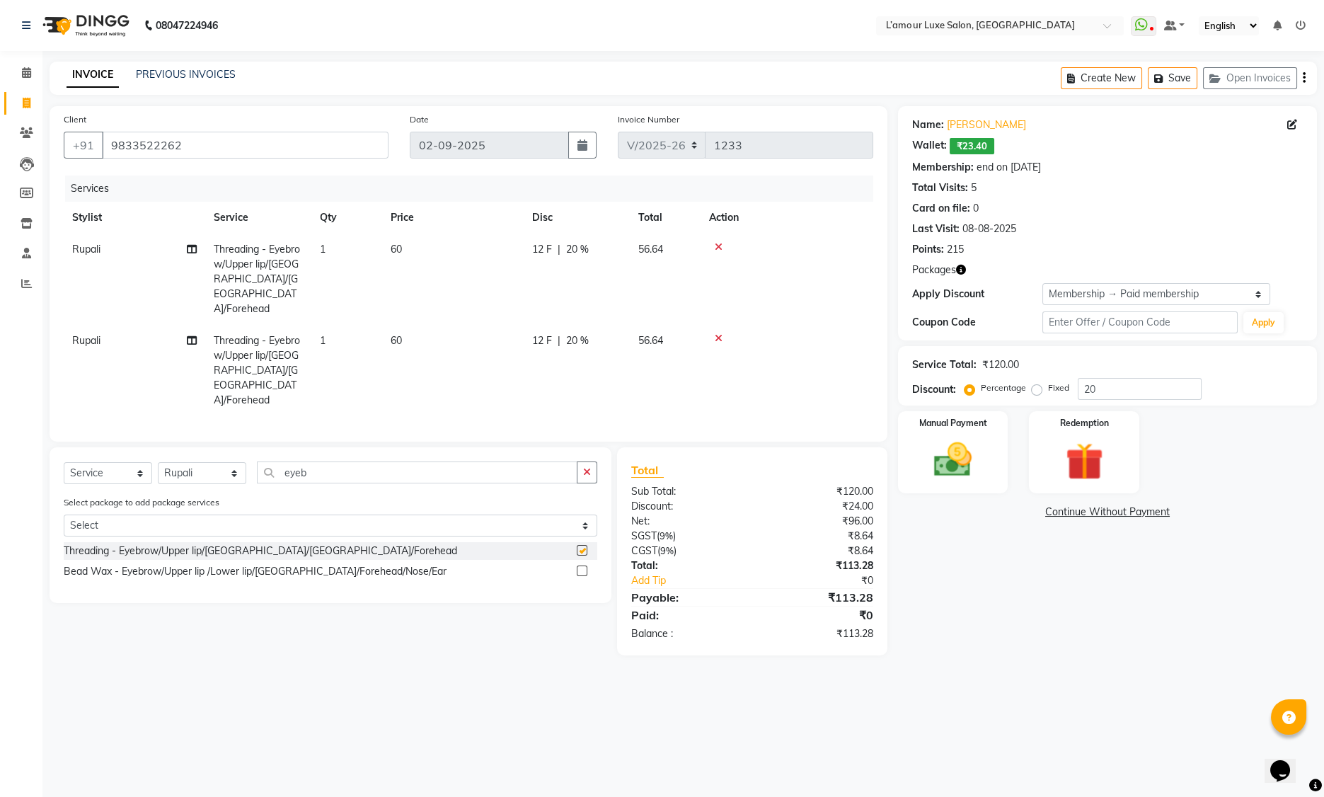
checkbox input "false"
click at [1074, 417] on label "Redemption" at bounding box center [1084, 421] width 51 height 13
click at [1191, 511] on span "Points" at bounding box center [1200, 514] width 31 height 16
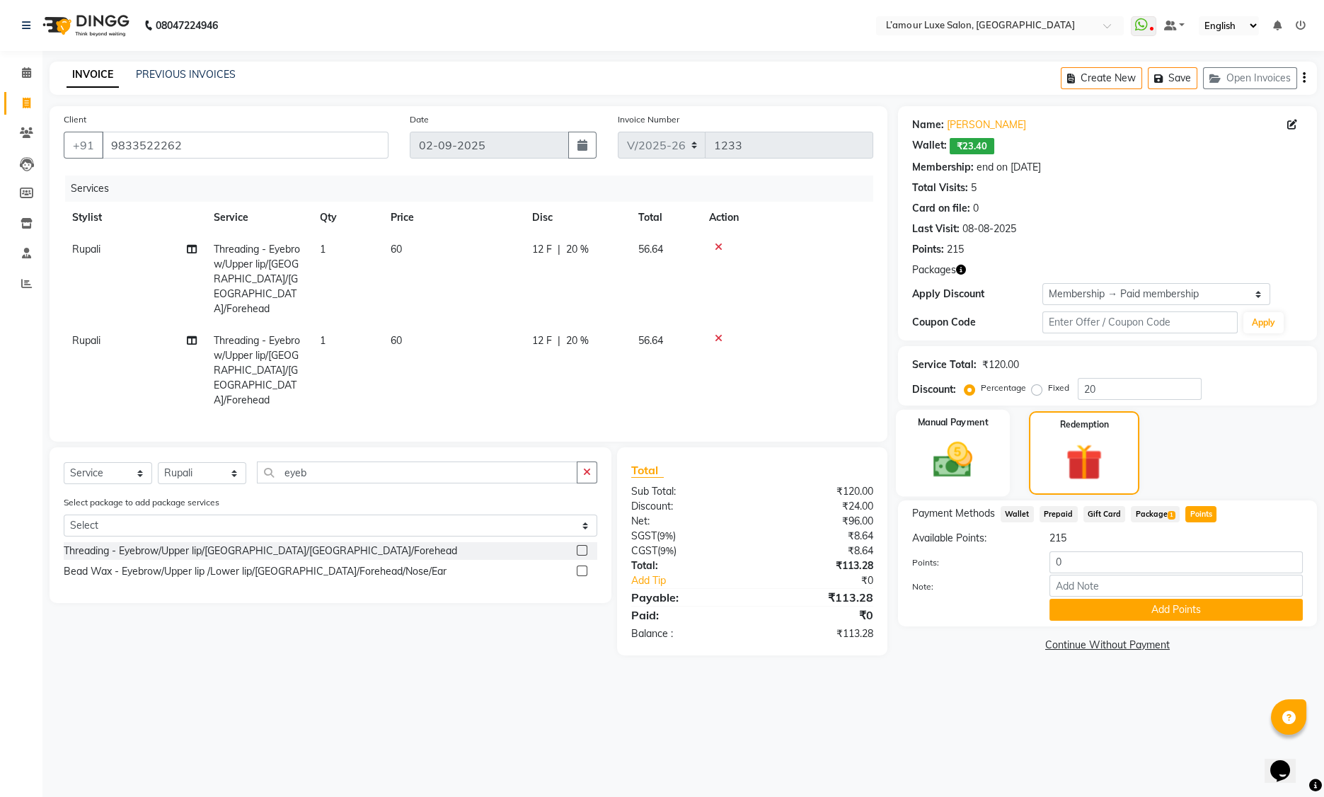
click at [985, 448] on div "Manual Payment" at bounding box center [953, 453] width 115 height 87
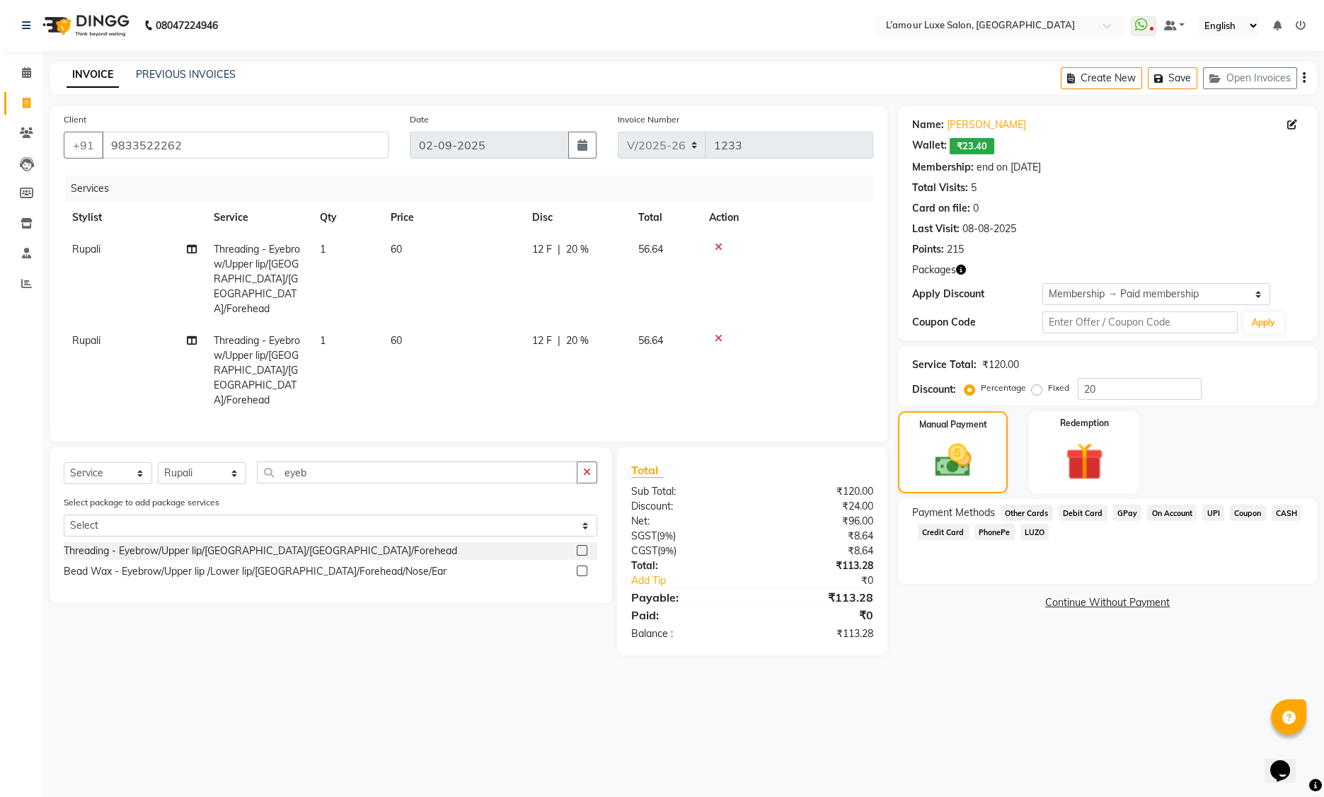
click at [981, 148] on span "₹23.40" at bounding box center [972, 146] width 45 height 16
click at [1126, 451] on div "Redemption" at bounding box center [1084, 453] width 115 height 86
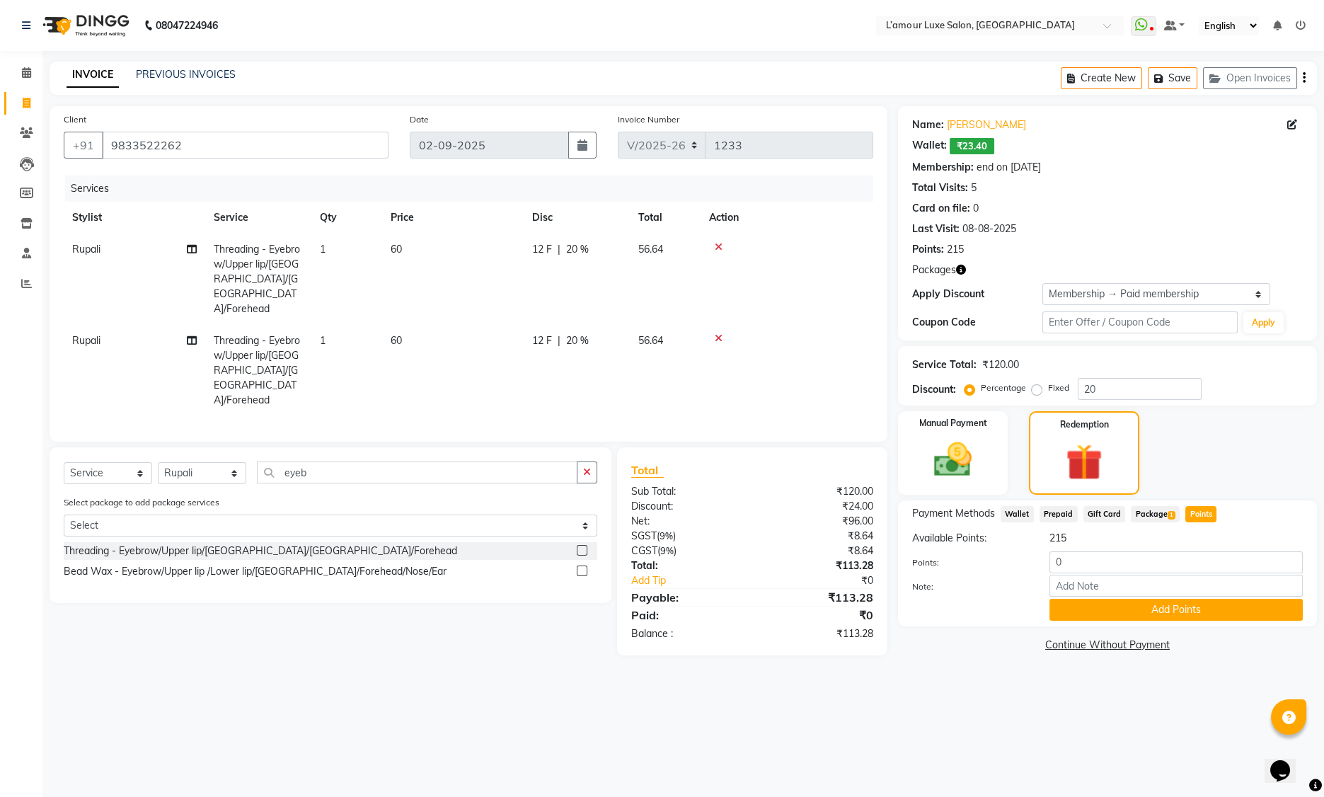
click at [1020, 509] on span "Wallet" at bounding box center [1017, 514] width 33 height 16
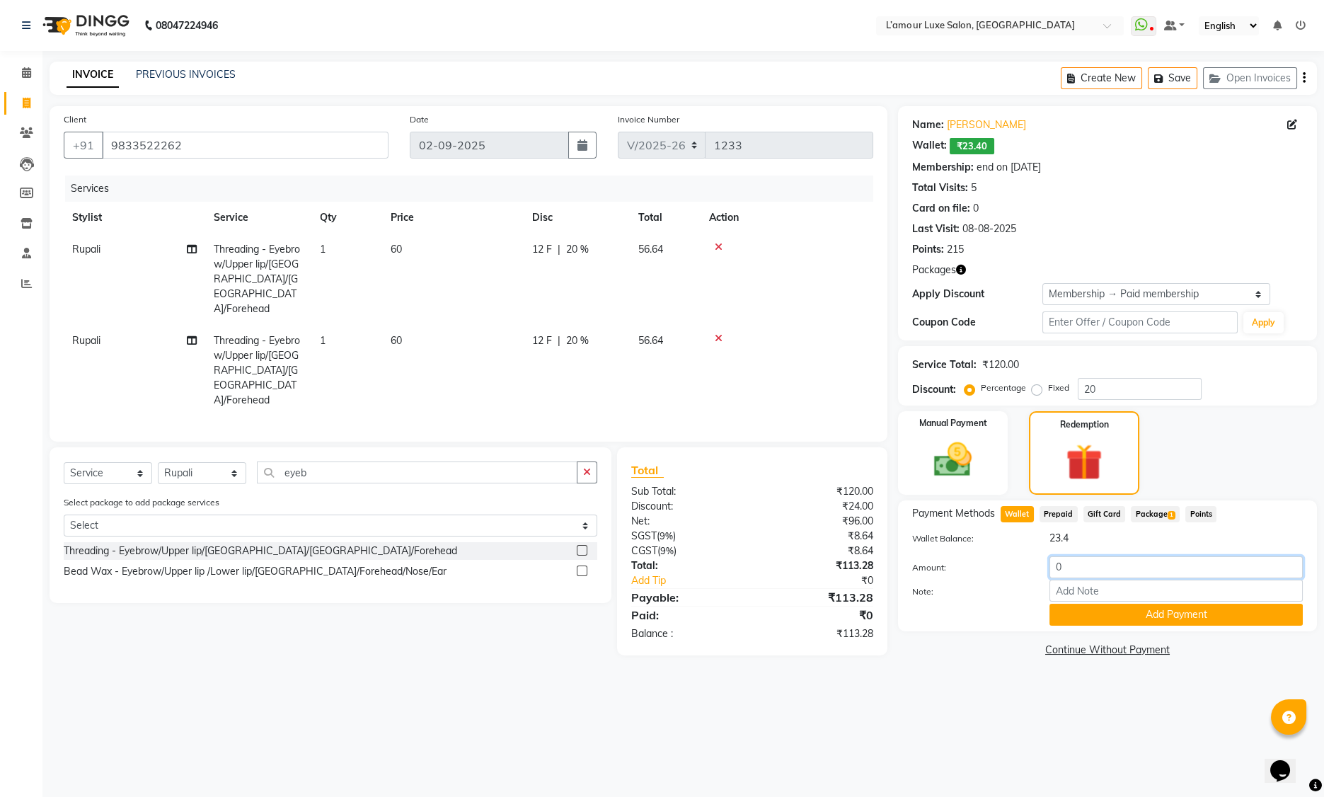
click at [1055, 567] on input "0" at bounding box center [1175, 567] width 253 height 22
type input "23.4"
click at [1237, 616] on button "Add Payment" at bounding box center [1175, 615] width 253 height 22
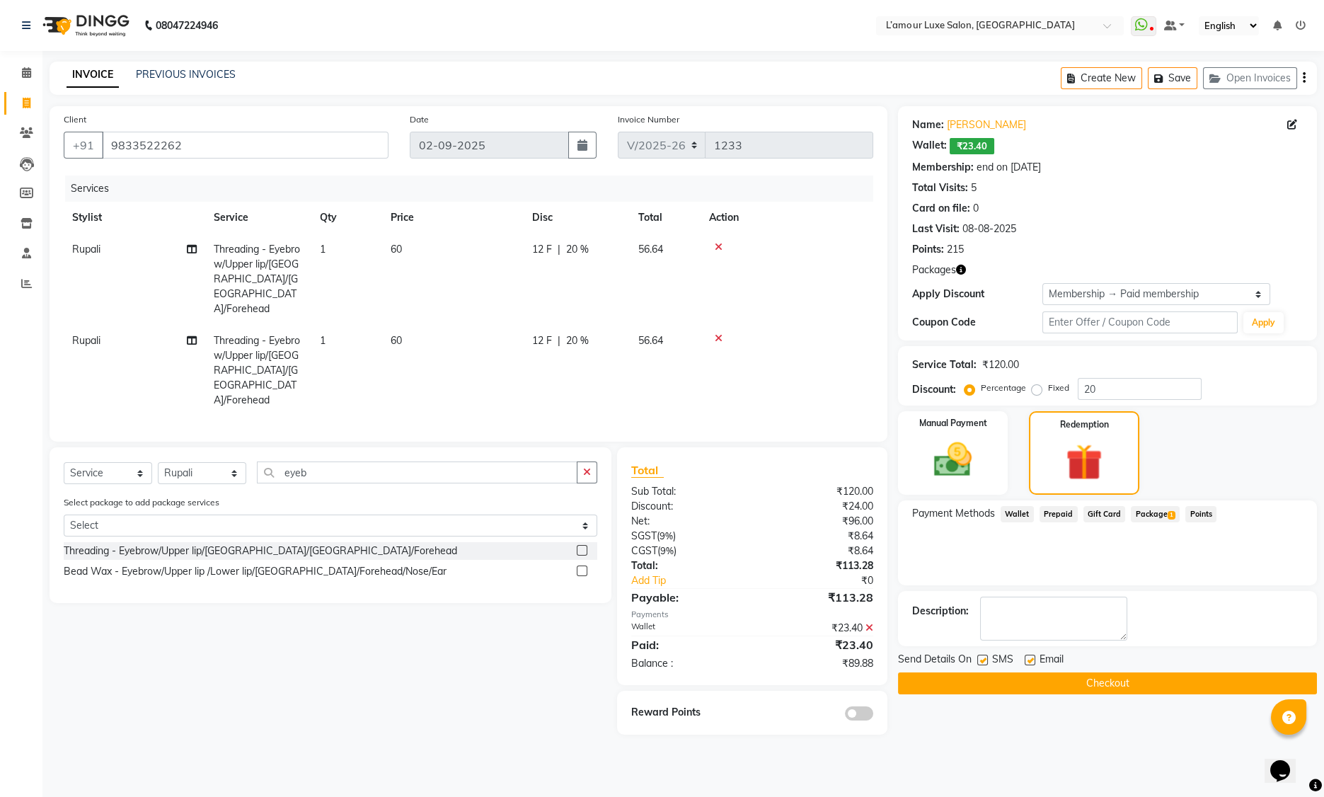
click at [330, 325] on td "1" at bounding box center [346, 370] width 71 height 91
select select "63032"
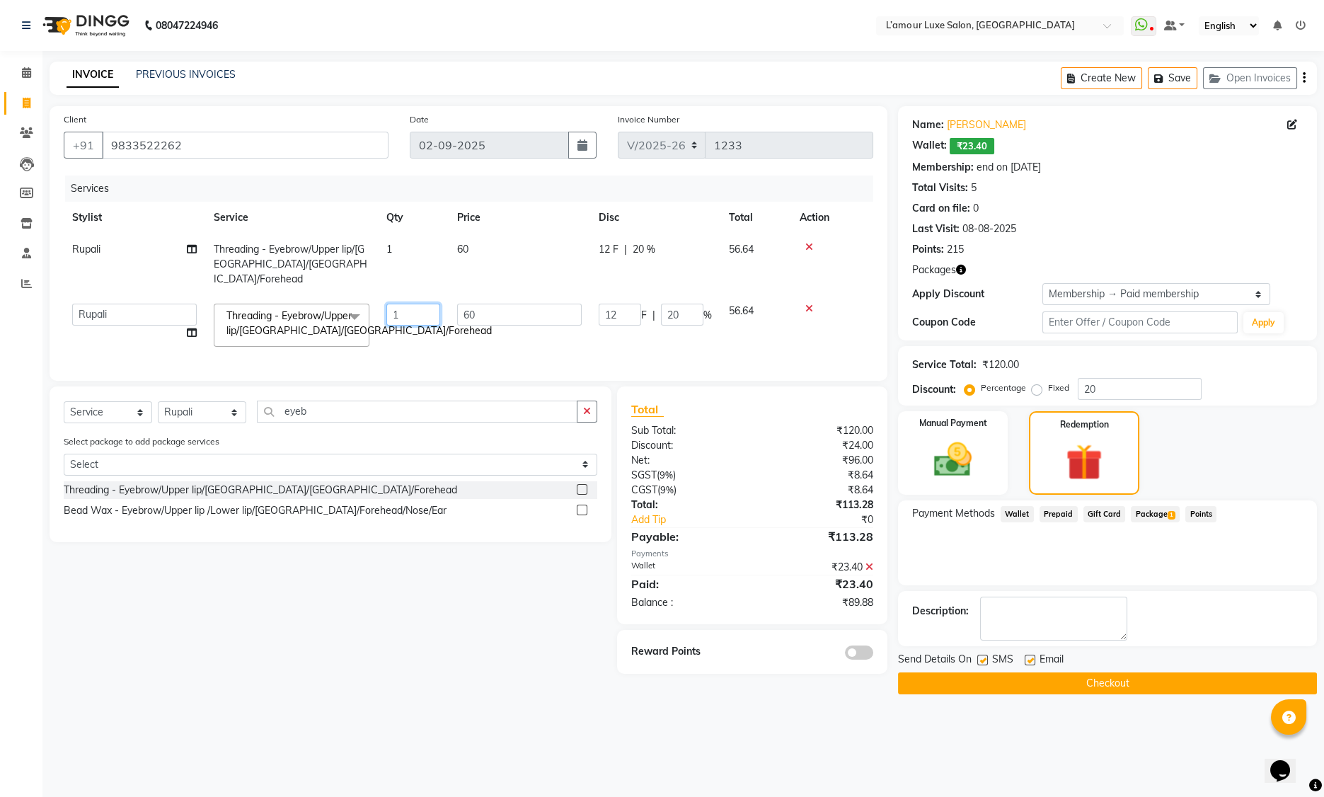
drag, startPoint x: 403, startPoint y: 299, endPoint x: 368, endPoint y: 298, distance: 34.7
click at [368, 298] on tr "Aaminoor Anas Kalpesh Kalyani krutika Desai Ravi Thakor Rukshana khan Rupali Sh…" at bounding box center [469, 325] width 810 height 60
type input "2"
click at [500, 334] on td "60" at bounding box center [520, 325] width 142 height 60
select select "63032"
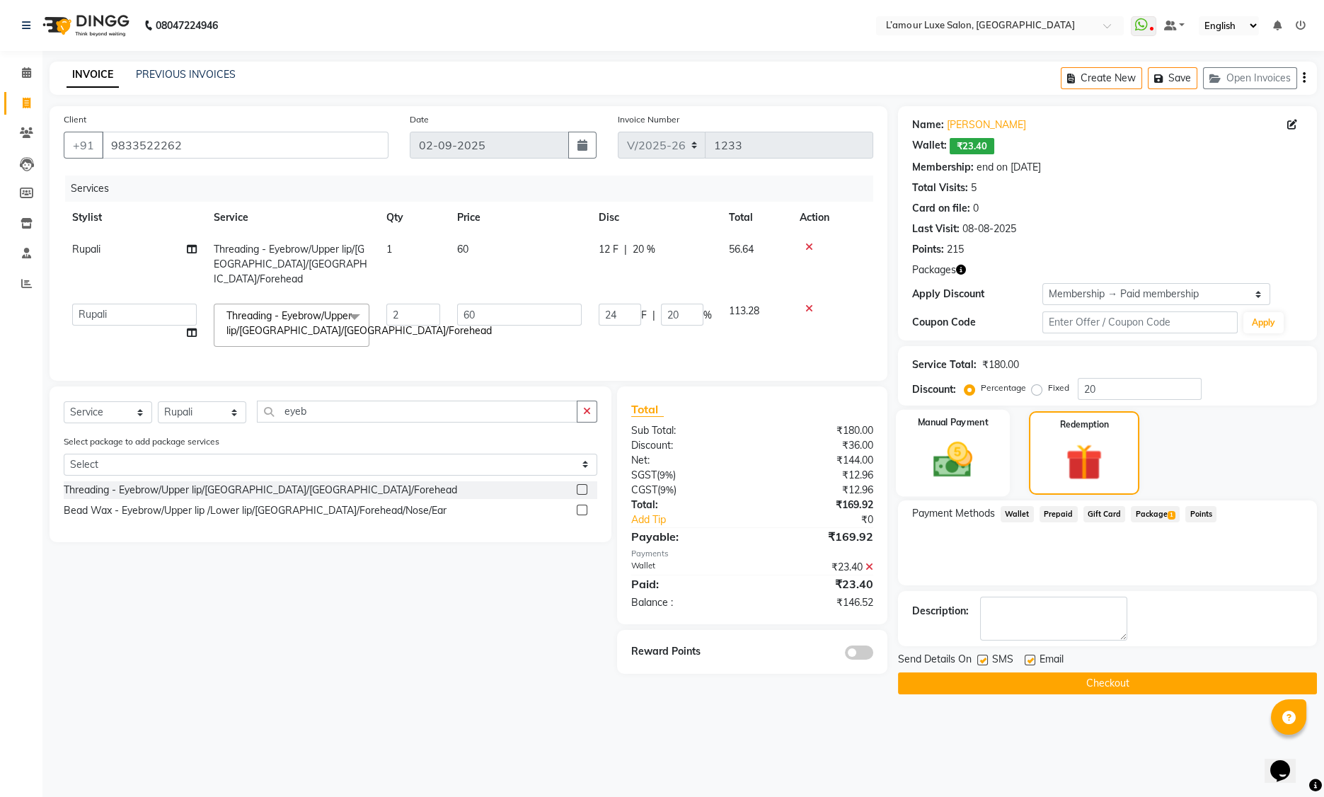
click at [975, 449] on img at bounding box center [953, 459] width 64 height 45
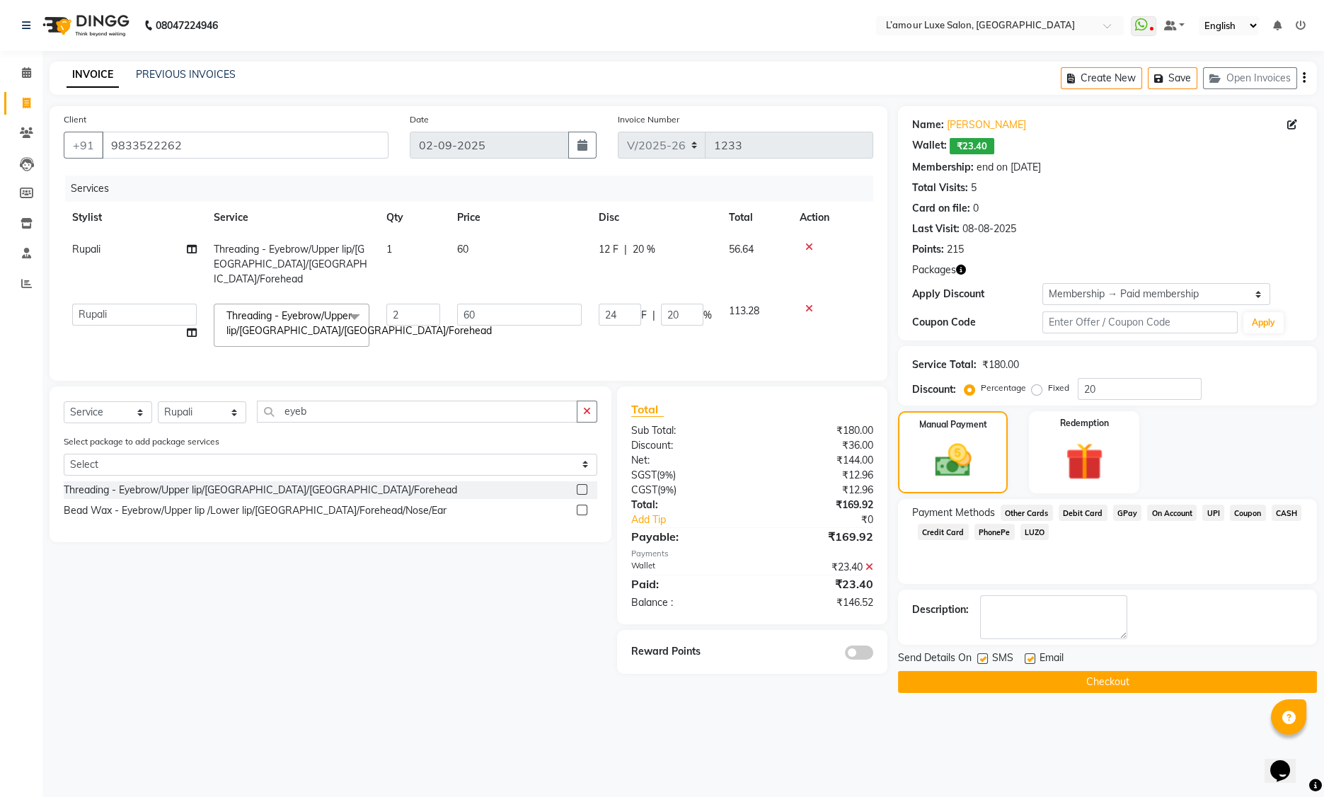
click at [1284, 514] on span "CASH" at bounding box center [1287, 513] width 30 height 16
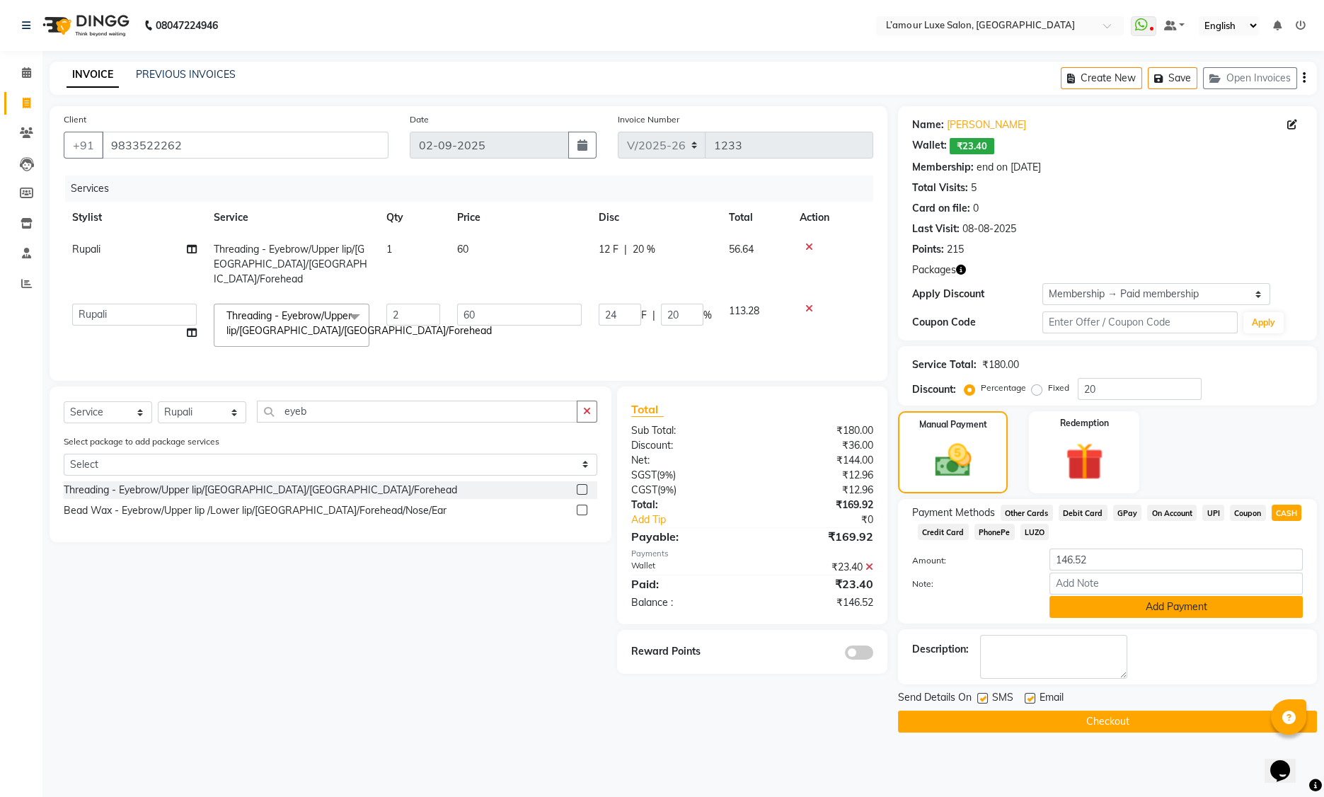
click at [1118, 609] on button "Add Payment" at bounding box center [1175, 607] width 253 height 22
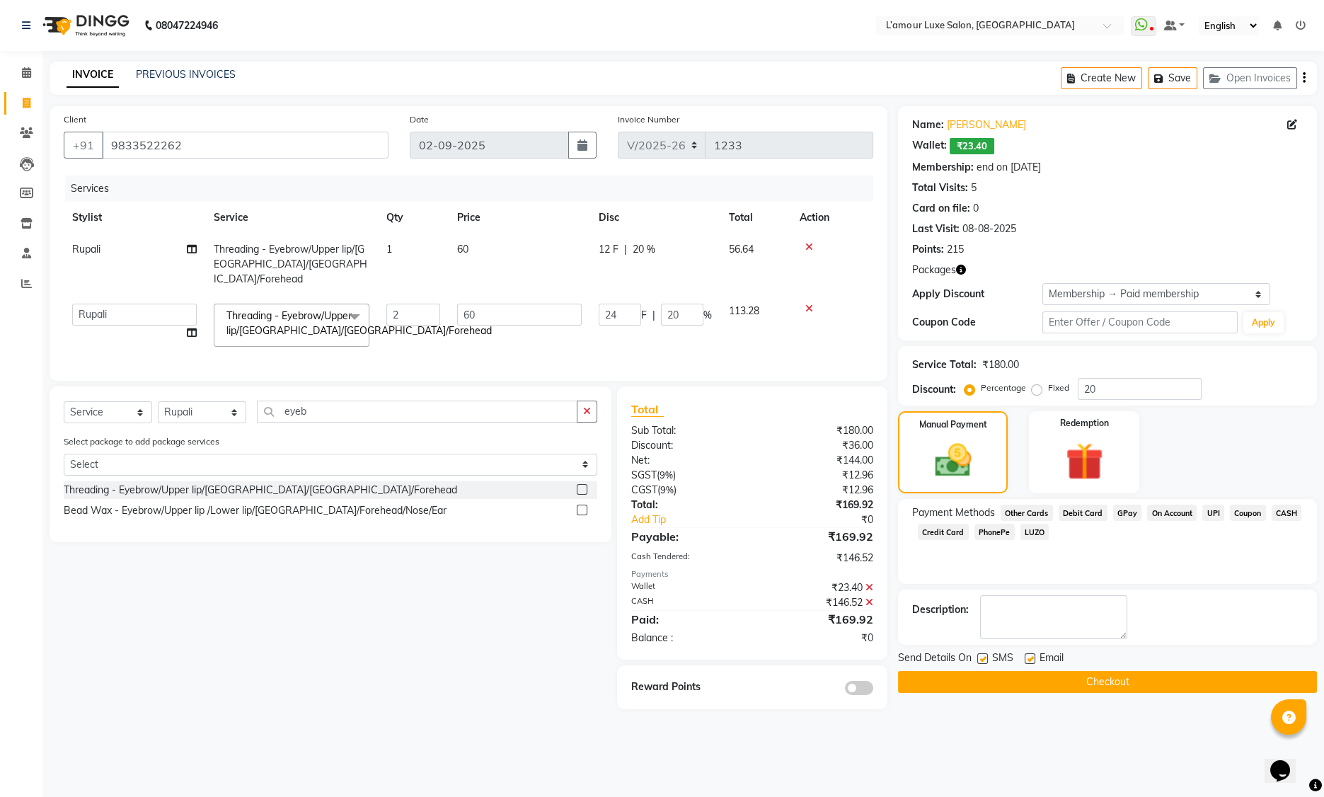
click at [1084, 682] on button "Checkout" at bounding box center [1107, 682] width 419 height 22
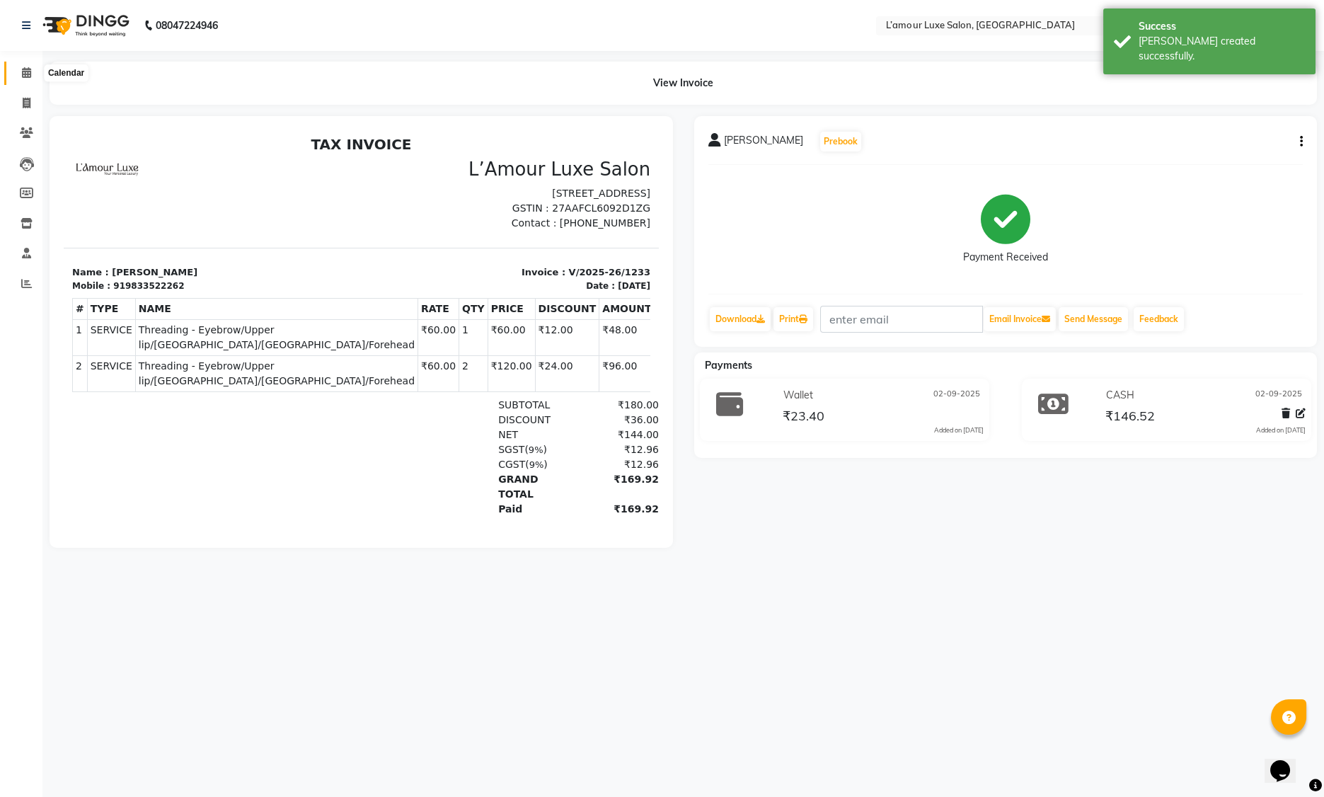
click at [29, 73] on icon at bounding box center [26, 72] width 9 height 11
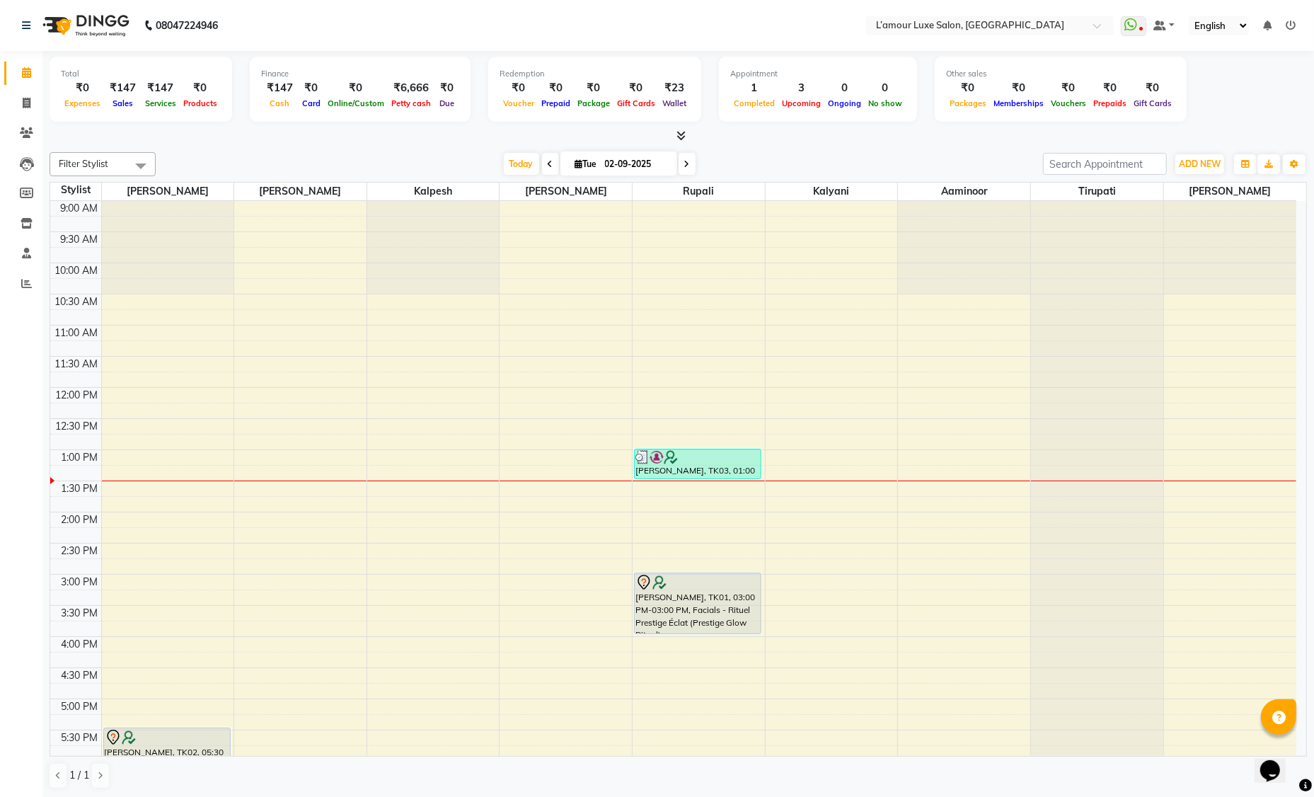
scroll to position [250, 0]
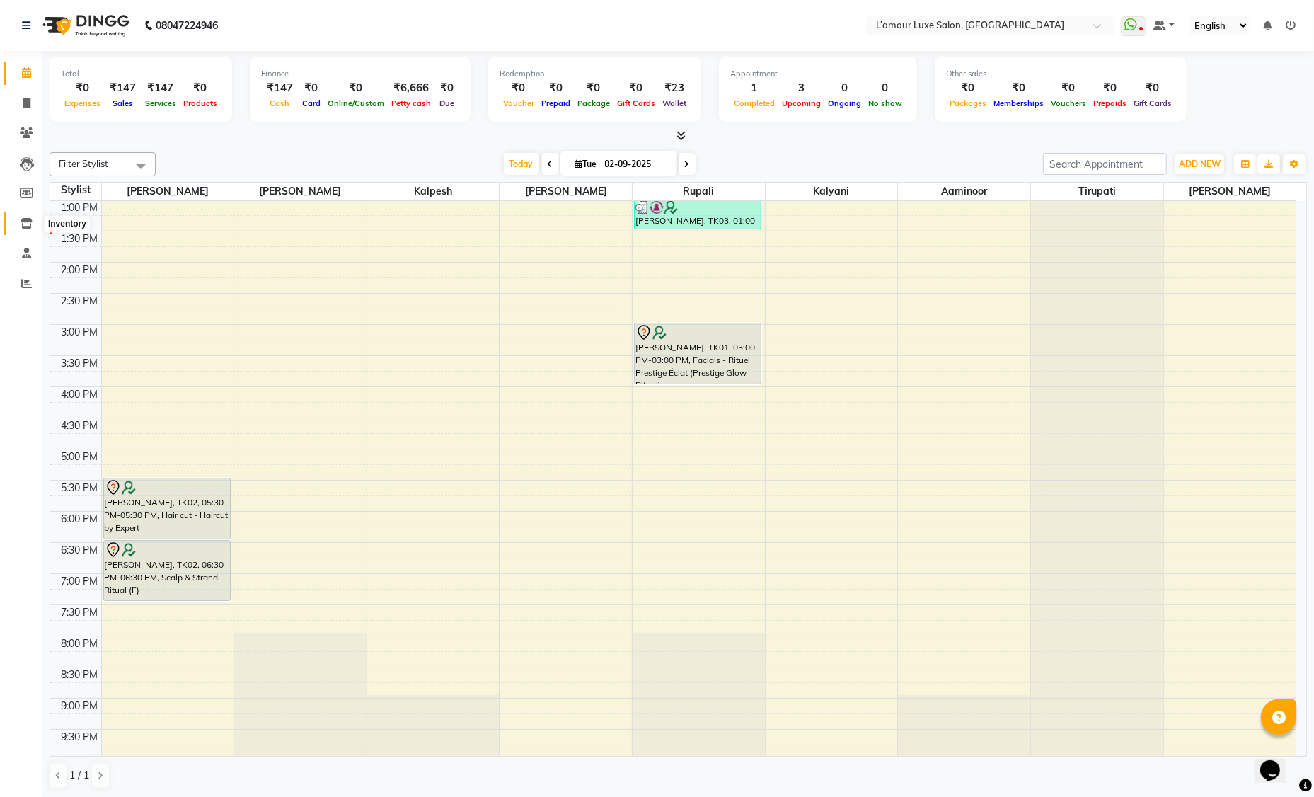
click at [29, 220] on icon at bounding box center [27, 223] width 12 height 11
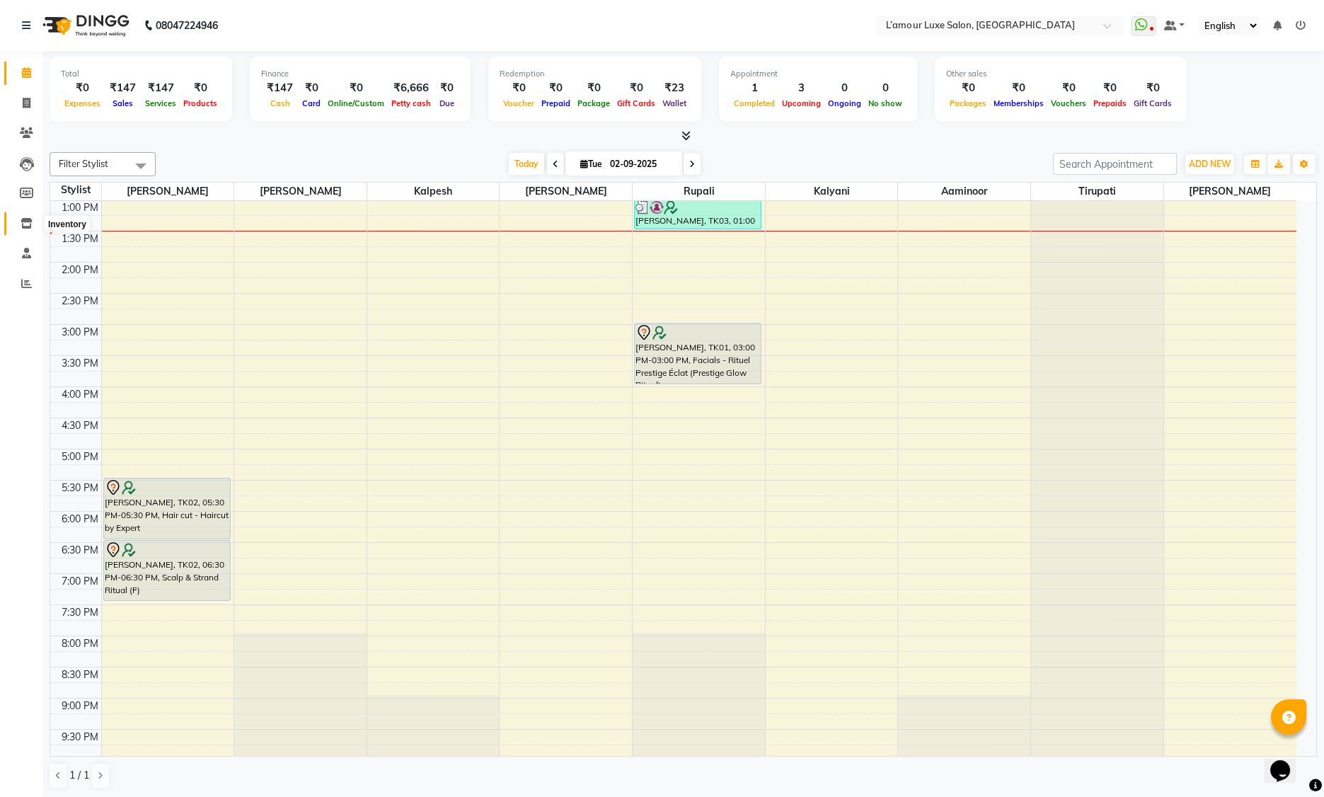
select select
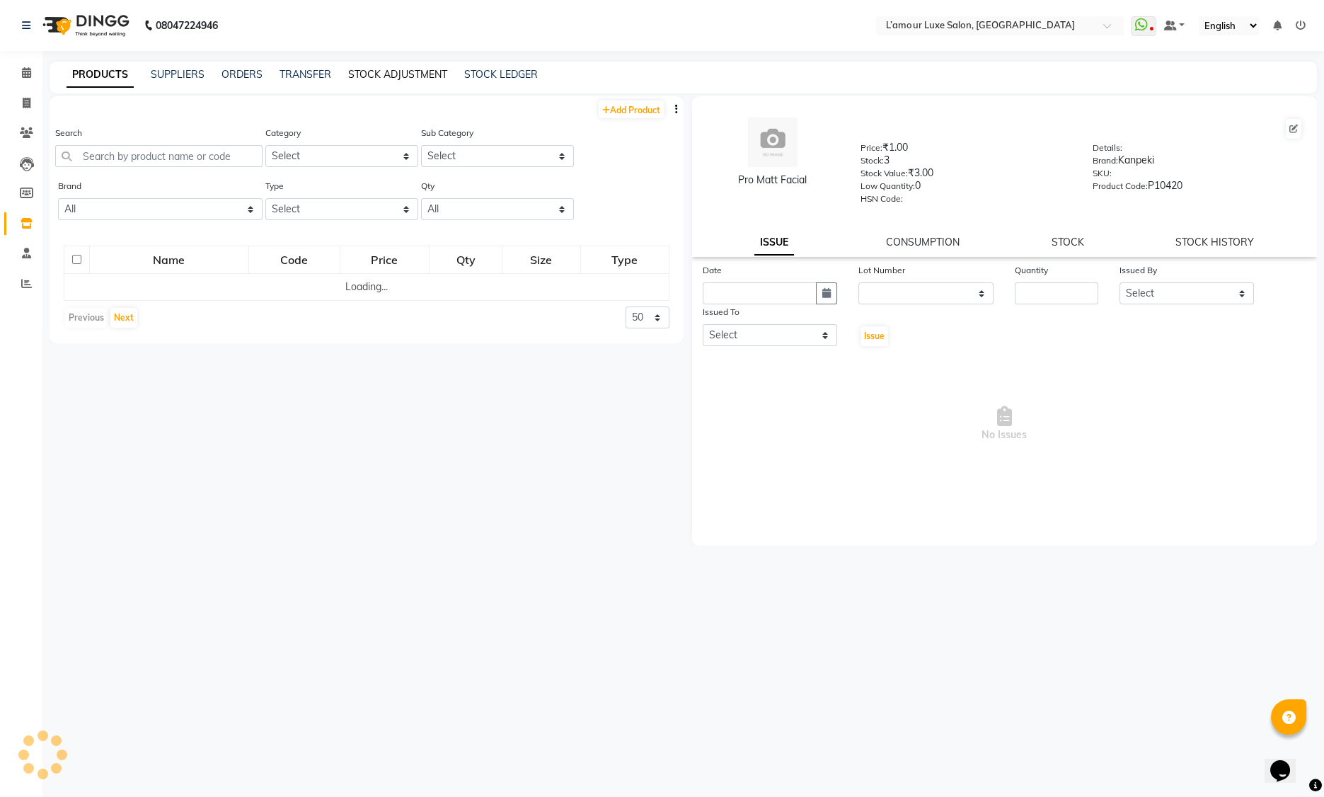
click at [413, 72] on link "STOCK ADJUSTMENT" at bounding box center [397, 74] width 99 height 13
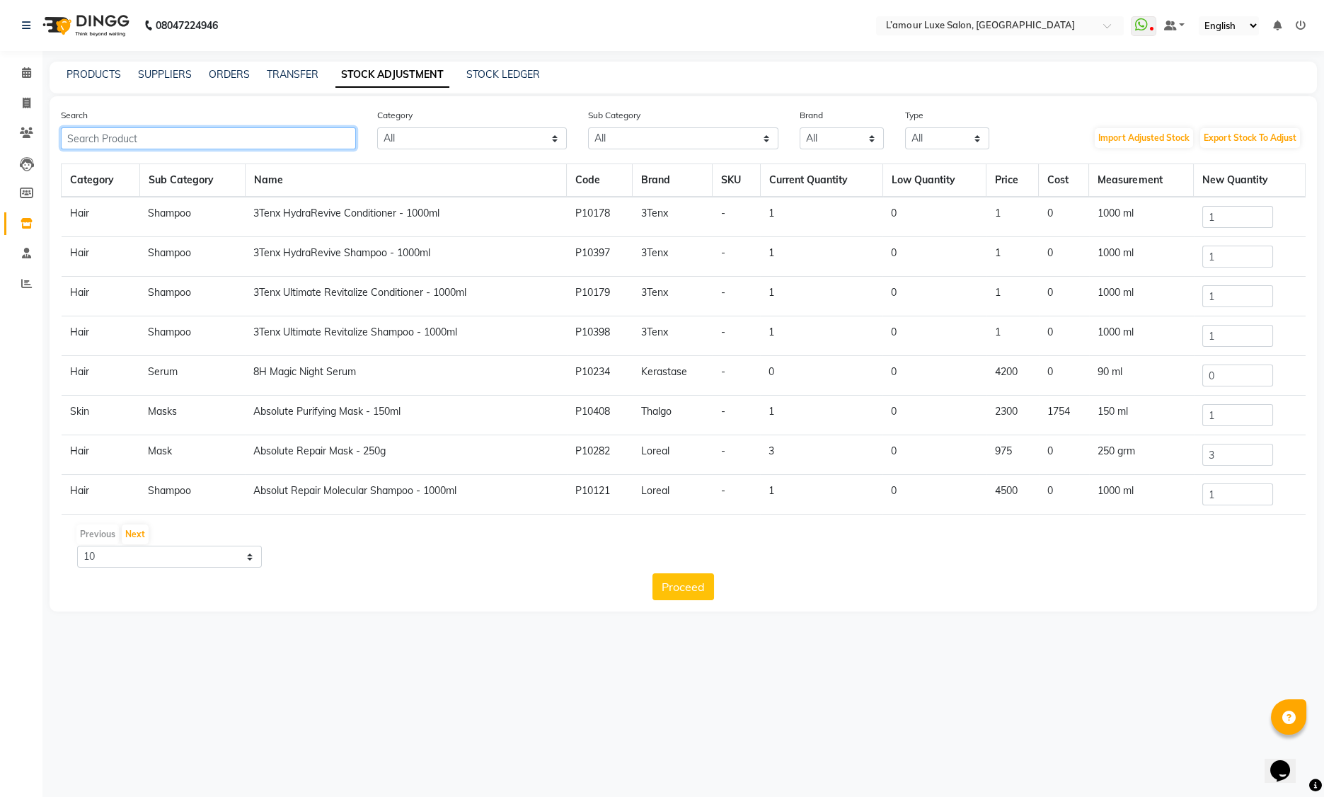
click at [230, 138] on input "text" at bounding box center [208, 138] width 295 height 22
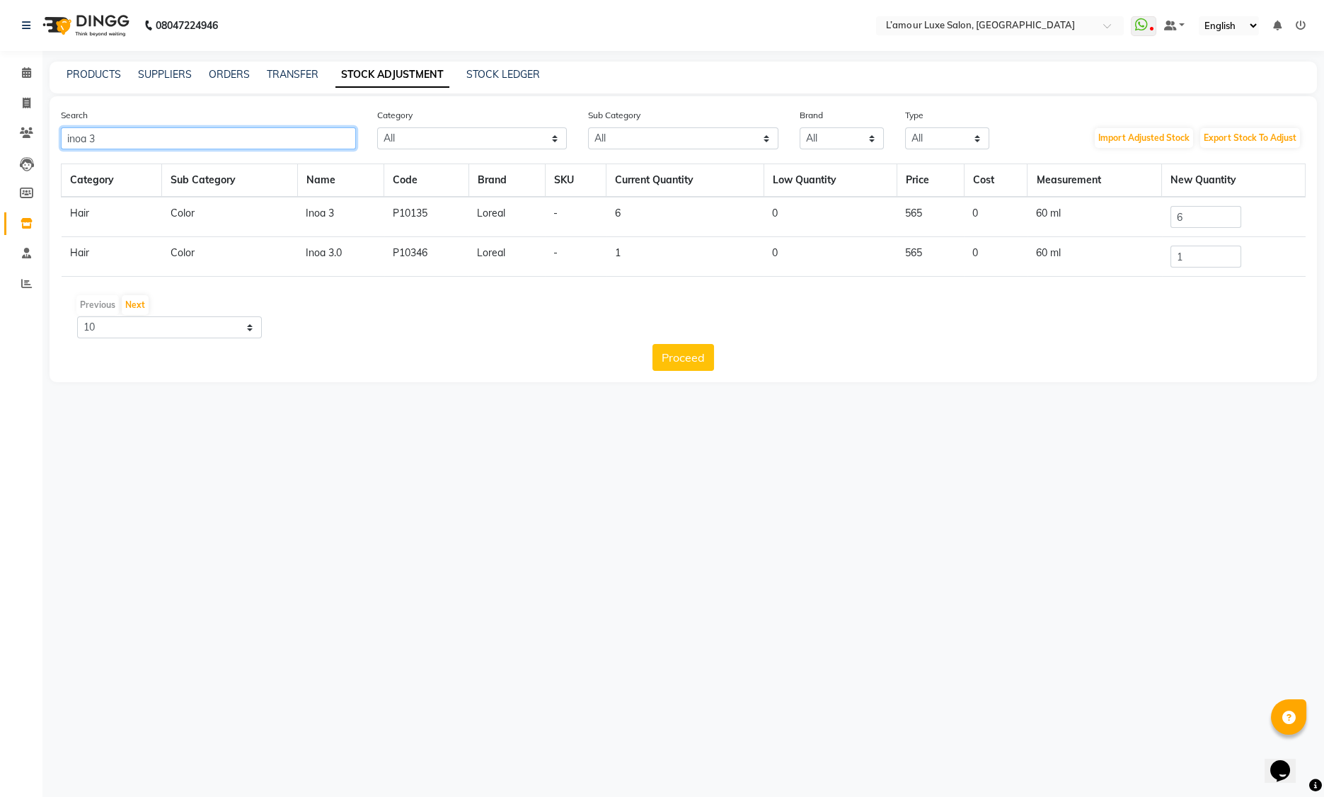
type input "inoa 3"
click at [1207, 219] on input "6" at bounding box center [1205, 217] width 71 height 22
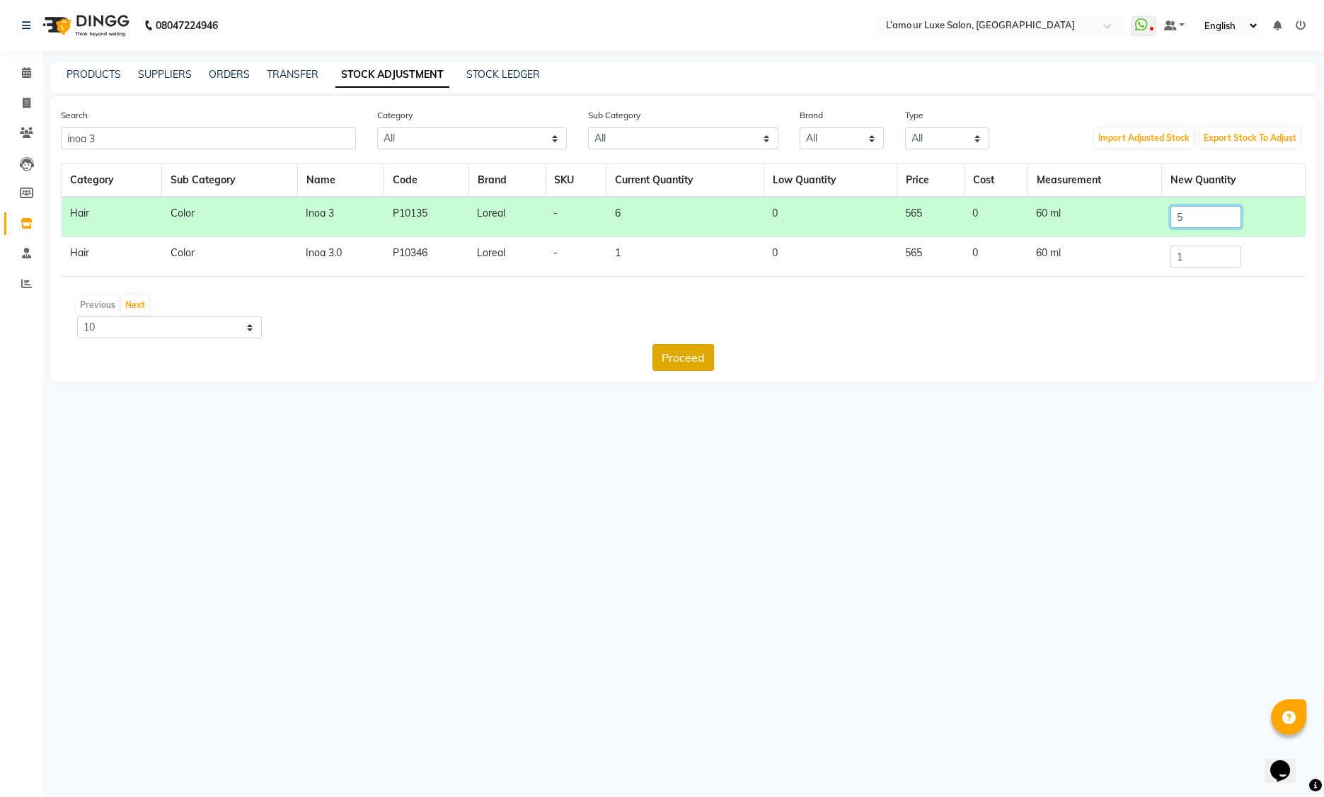
type input "5"
click at [704, 361] on button "Proceed" at bounding box center [683, 357] width 62 height 27
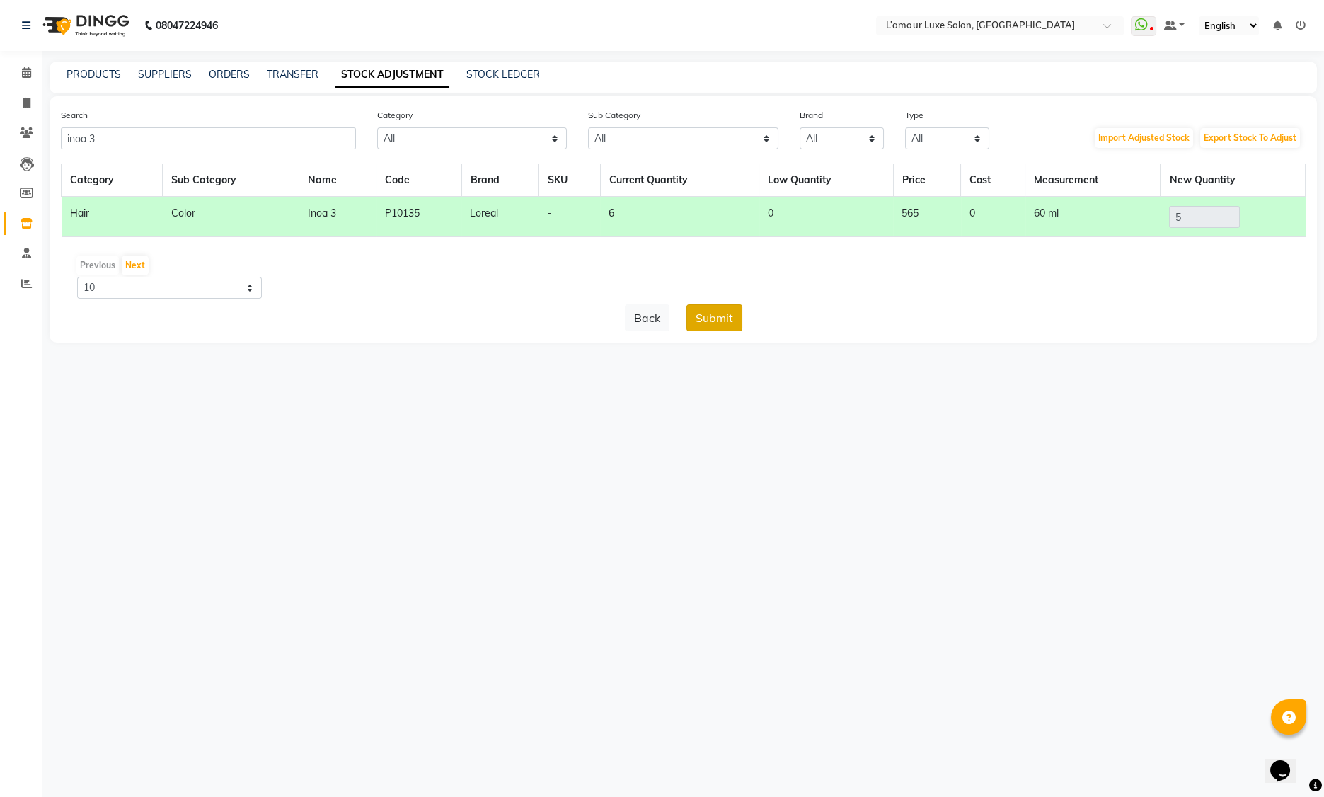
click at [720, 312] on button "Submit" at bounding box center [714, 317] width 56 height 27
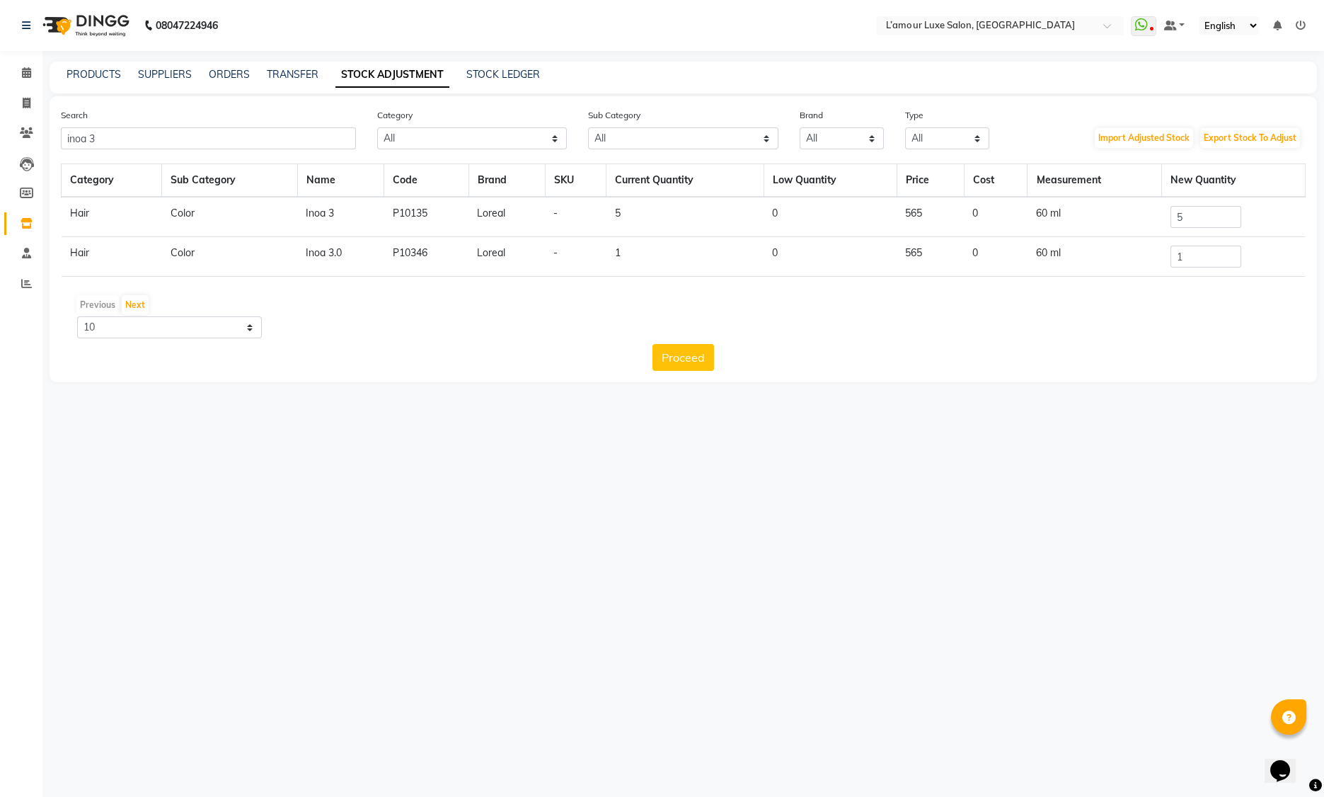
click at [678, 340] on div "Category Sub Category Name Code Brand SKU Current Quantity Low Quantity Price C…" at bounding box center [683, 266] width 1245 height 207
click at [682, 356] on button "Proceed" at bounding box center [683, 357] width 62 height 27
click at [27, 70] on icon at bounding box center [26, 72] width 9 height 11
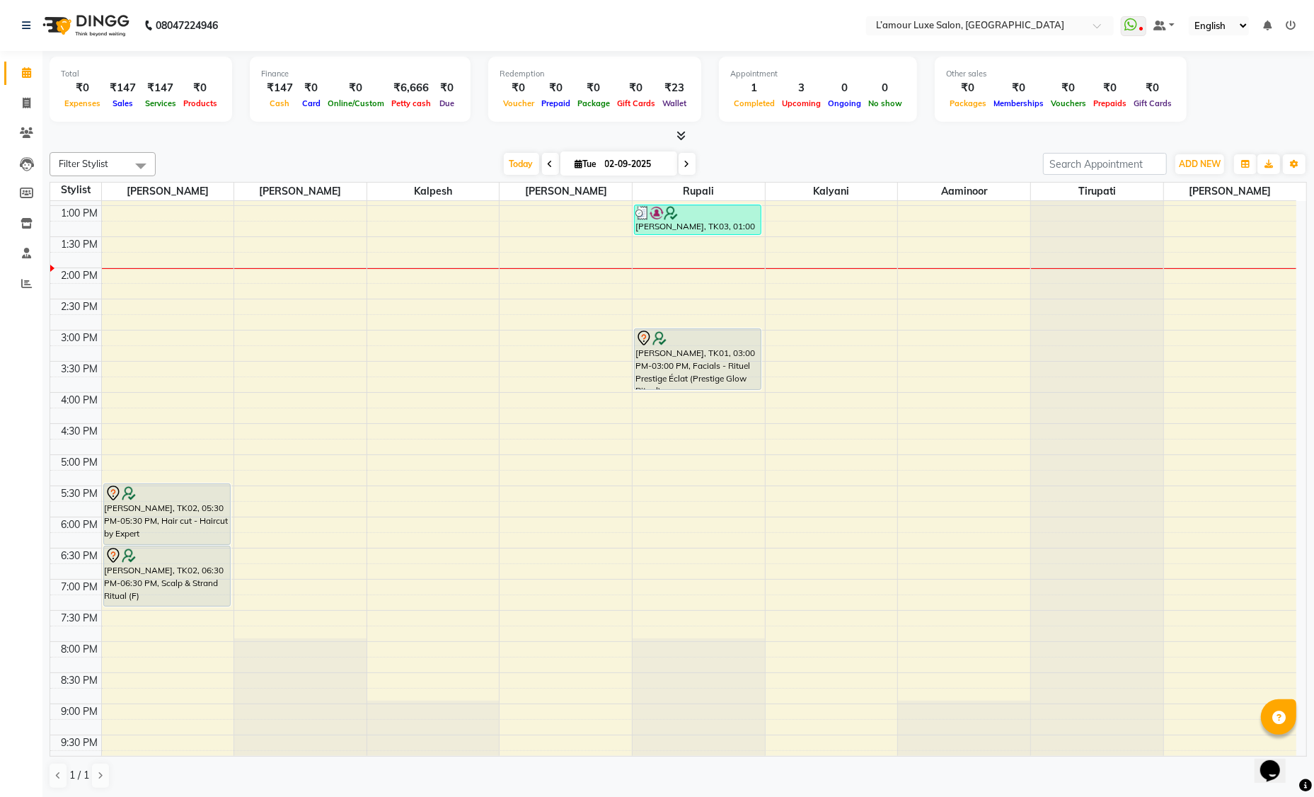
scroll to position [234, 0]
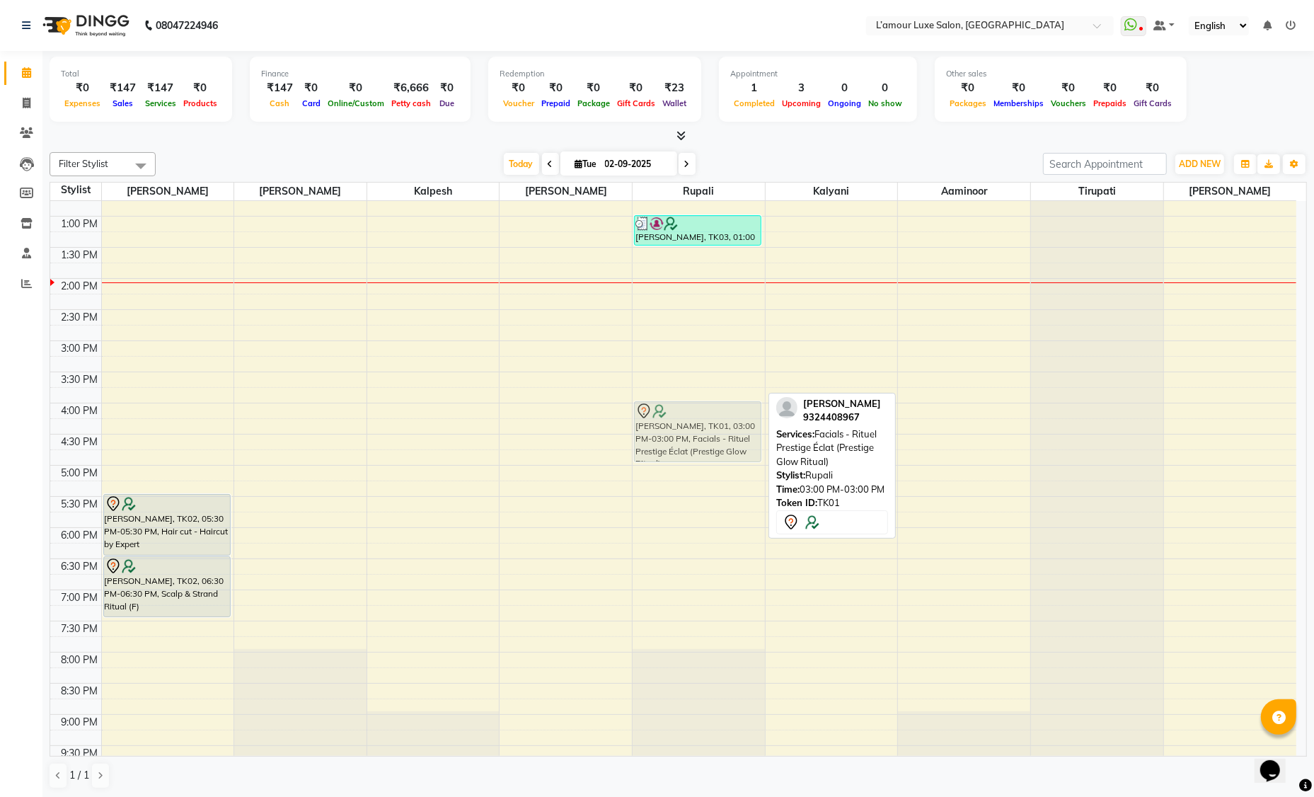
drag, startPoint x: 670, startPoint y: 355, endPoint x: 669, endPoint y: 420, distance: 65.8
click at [669, 420] on div "Nandini Pandit, TK03, 01:00 PM-01:30 PM, Threading - Eyebrow/Upper lip/Lower Li…" at bounding box center [699, 371] width 132 height 809
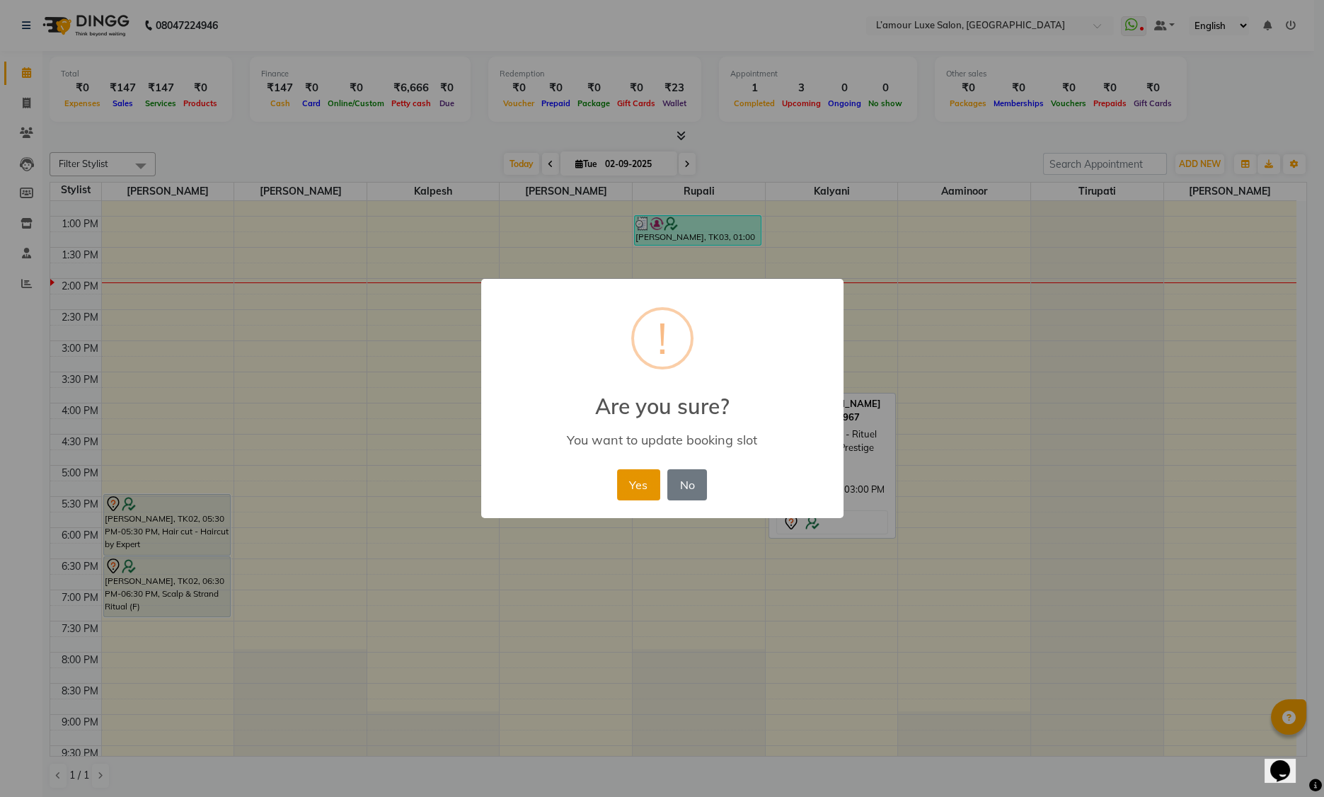
click at [629, 479] on button "Yes" at bounding box center [638, 484] width 43 height 31
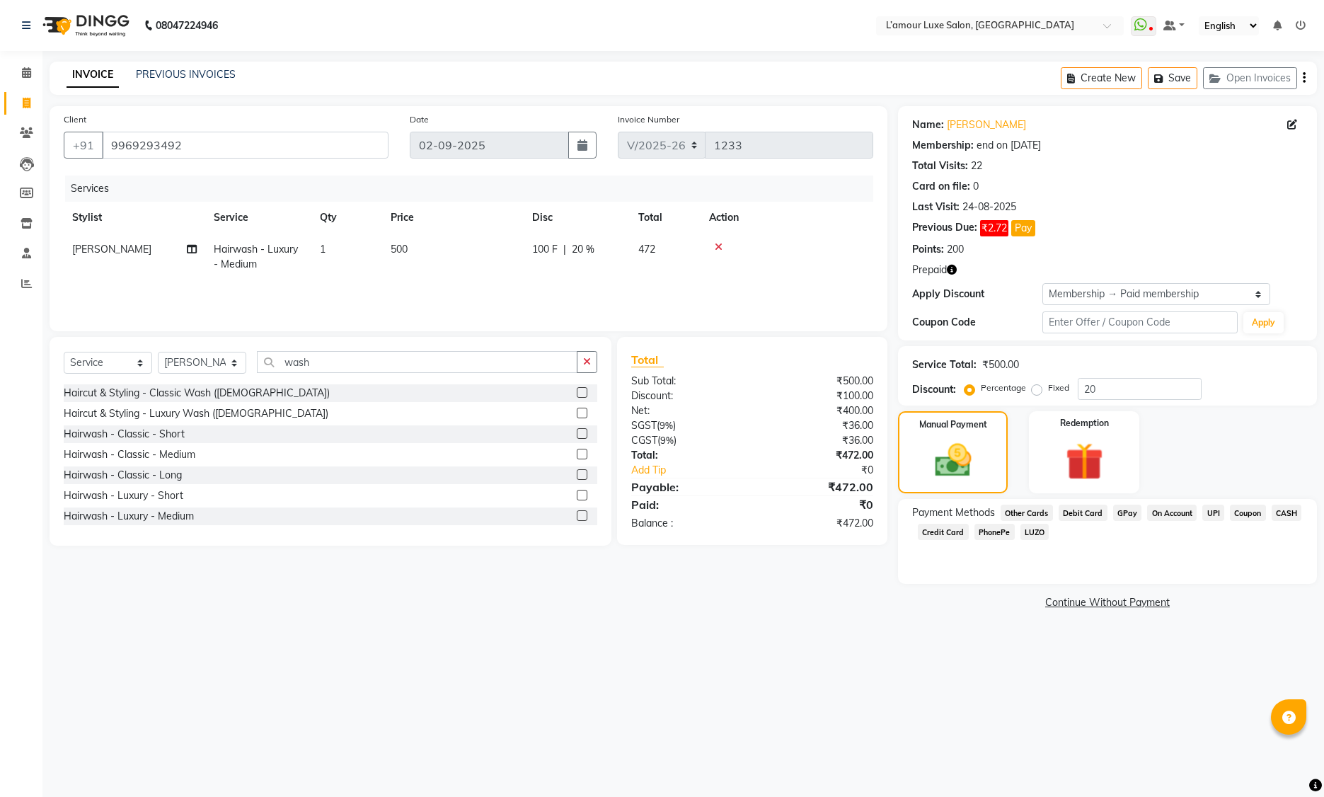
select select "7325"
select select "service"
select select "66550"
select select "2: Object"
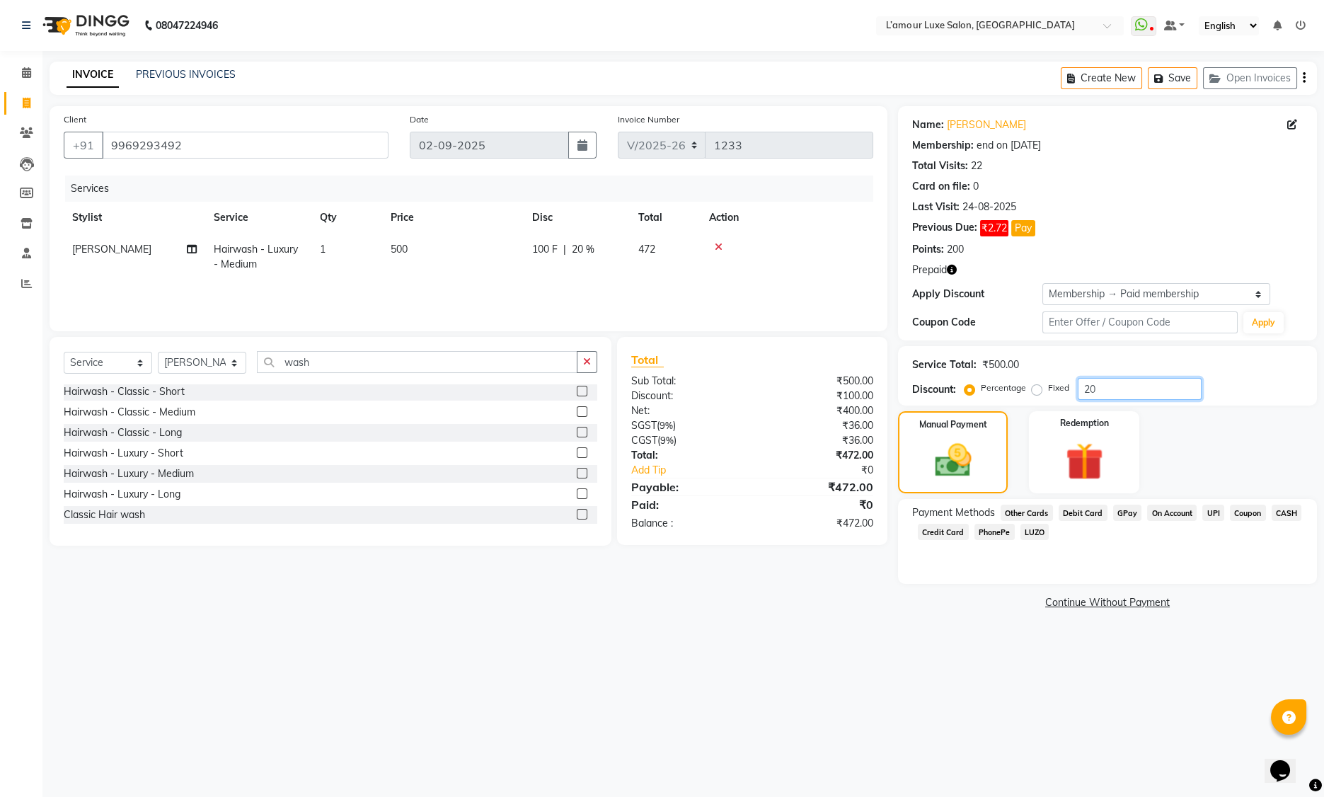
drag, startPoint x: 1138, startPoint y: 388, endPoint x: 894, endPoint y: 396, distance: 244.3
click at [894, 396] on div "Client +91 9969293492 Date 02-09-2025 Invoice Number V/2025 V/2025-26 1233 Serv…" at bounding box center [683, 359] width 1289 height 507
type input "2"
click at [1111, 448] on img at bounding box center [1084, 461] width 64 height 49
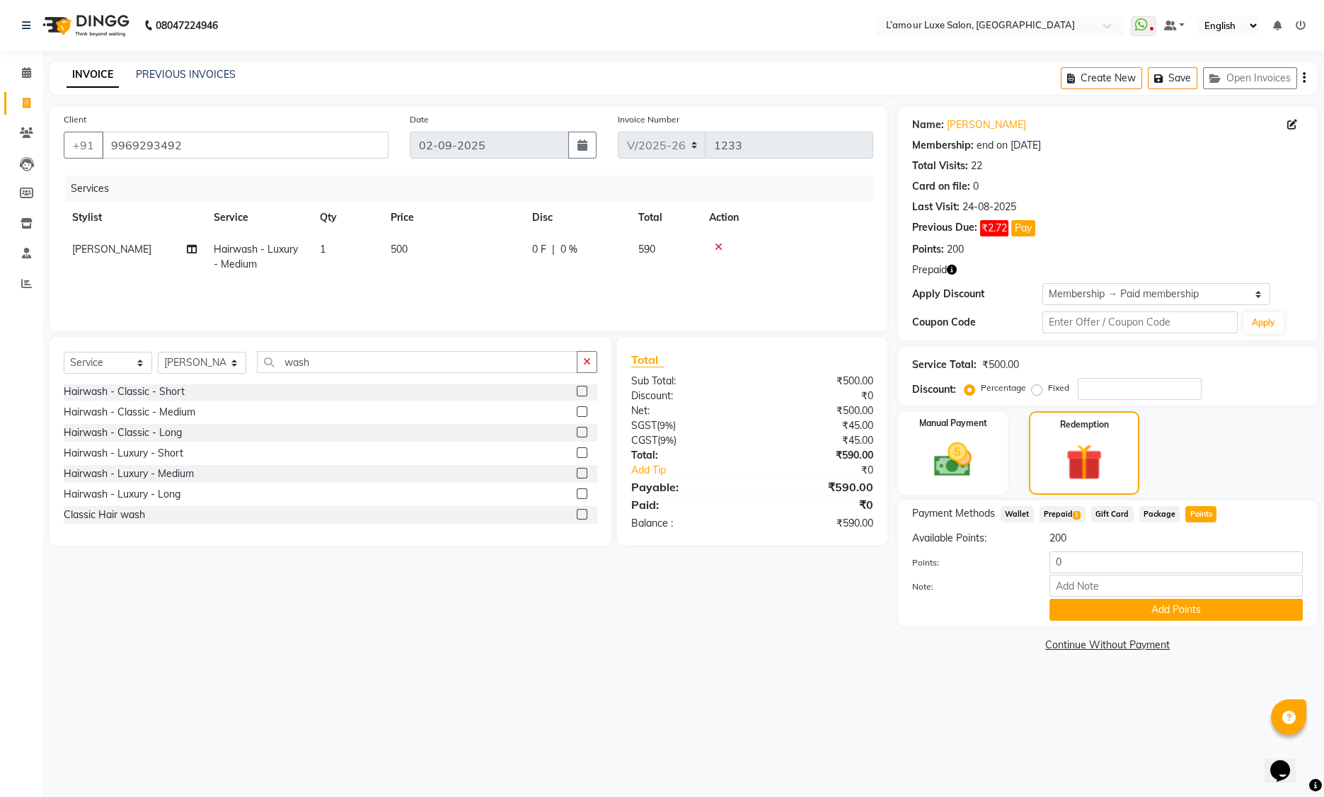
click at [1050, 509] on span "Prepaid 1" at bounding box center [1063, 514] width 46 height 16
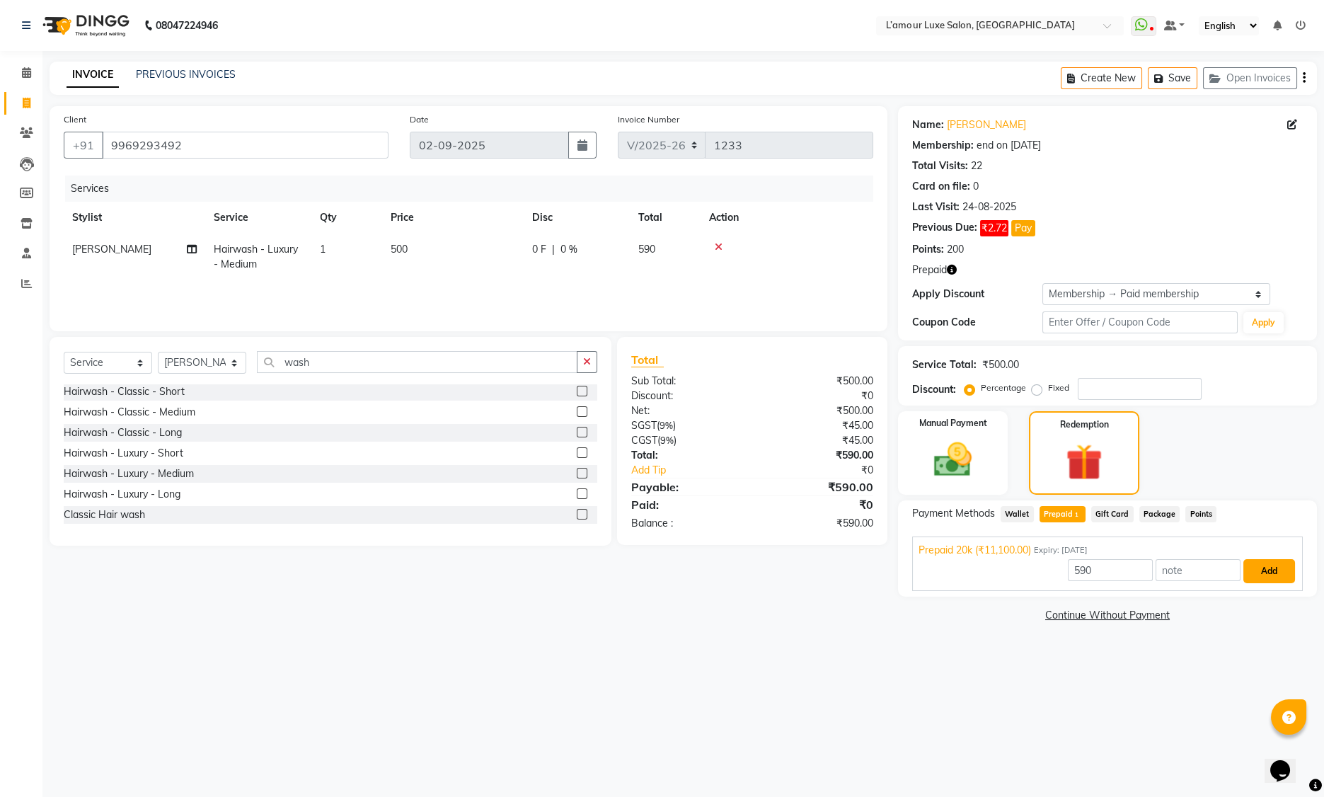
click at [1277, 572] on button "Add" at bounding box center [1269, 571] width 52 height 24
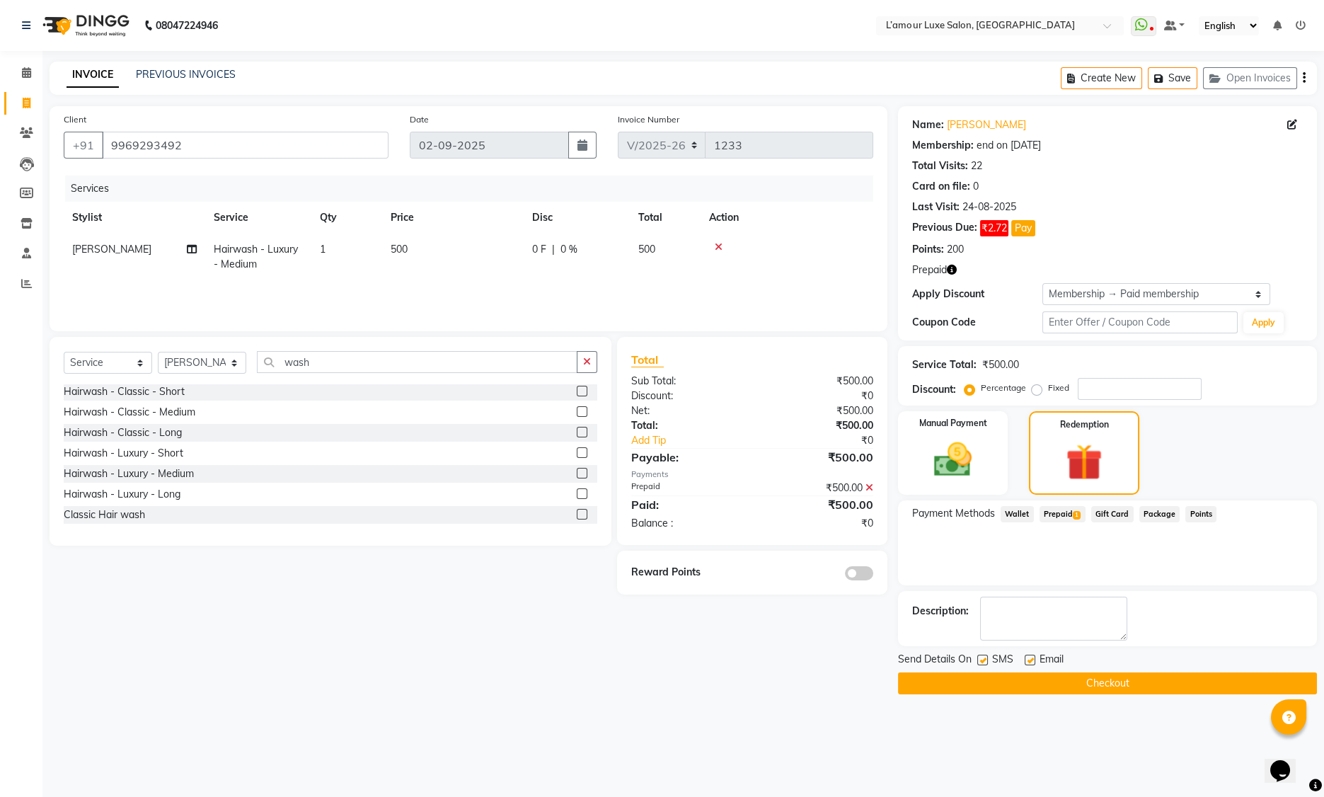
click at [982, 679] on button "Checkout" at bounding box center [1107, 683] width 419 height 22
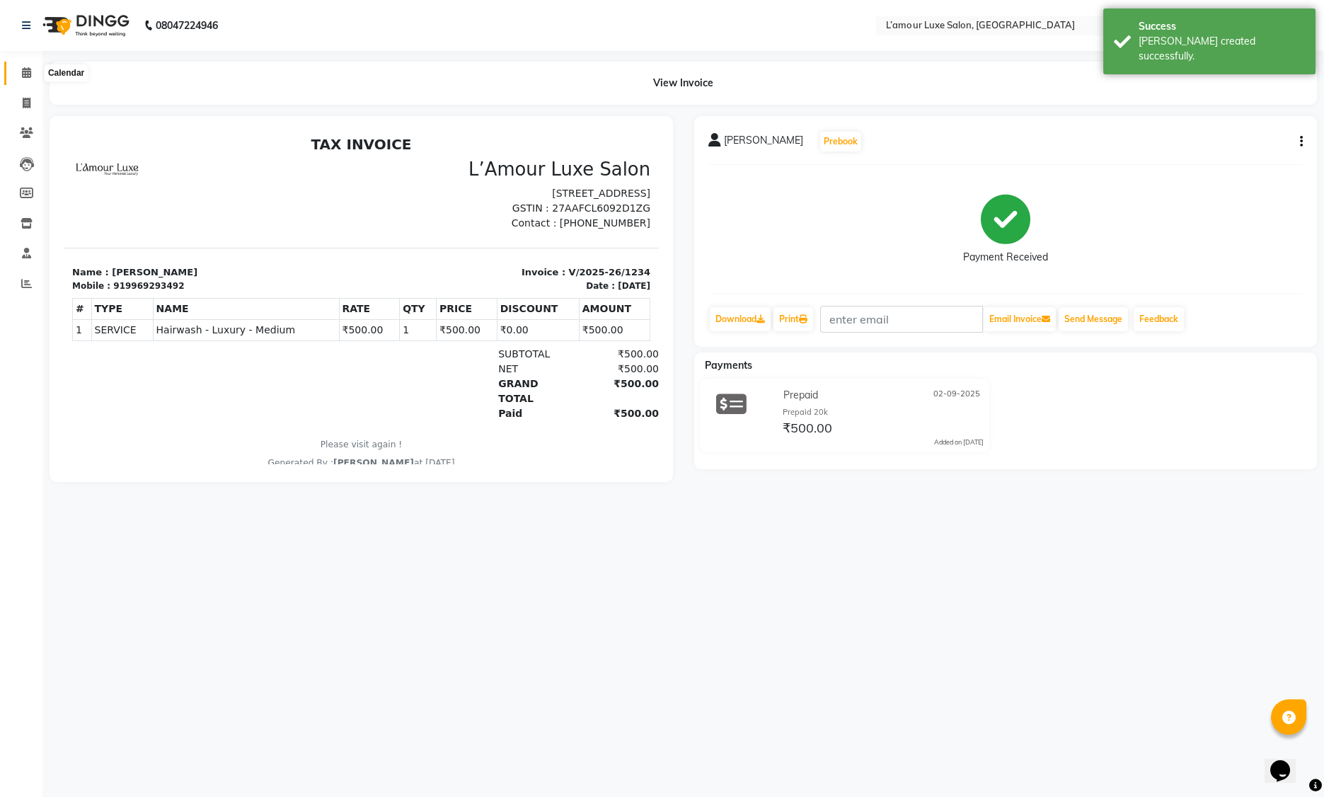
click at [30, 72] on icon at bounding box center [26, 72] width 9 height 11
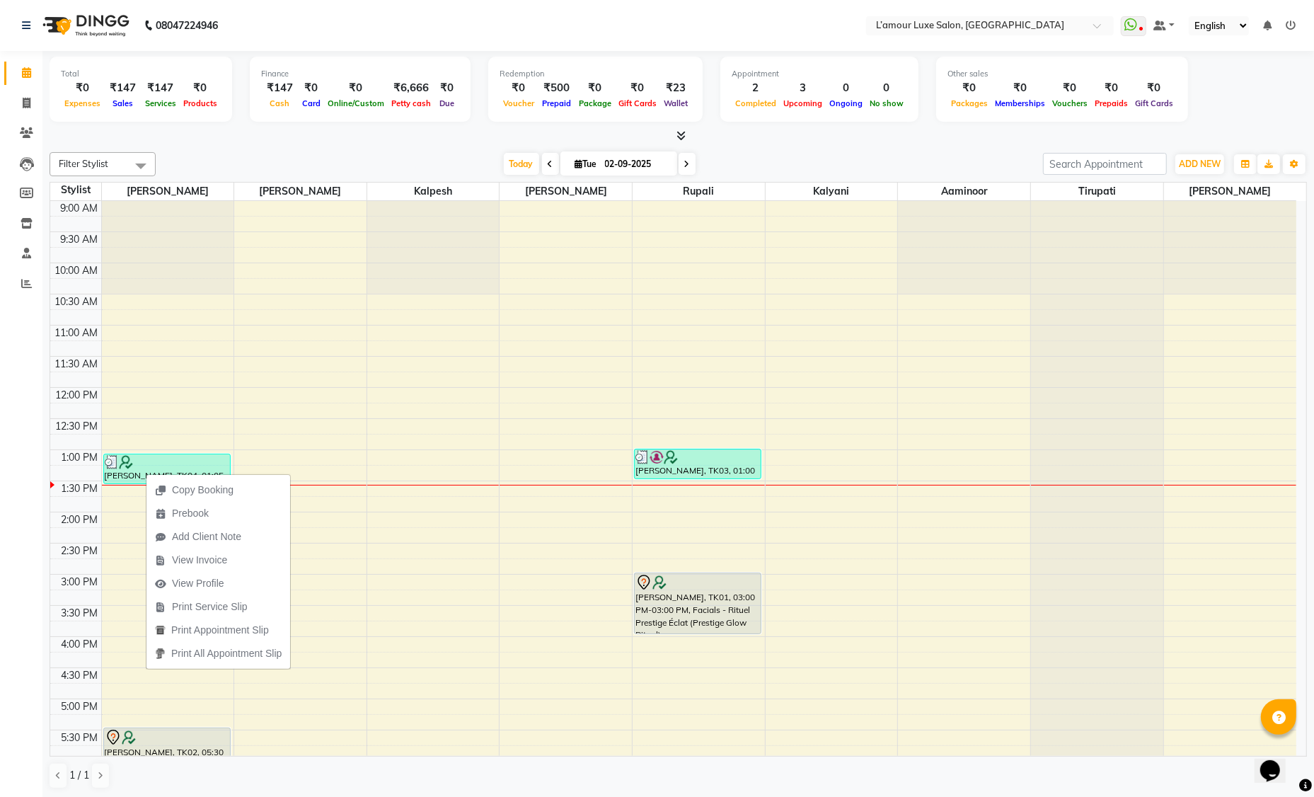
click at [227, 581] on span "View Profile" at bounding box center [189, 583] width 86 height 23
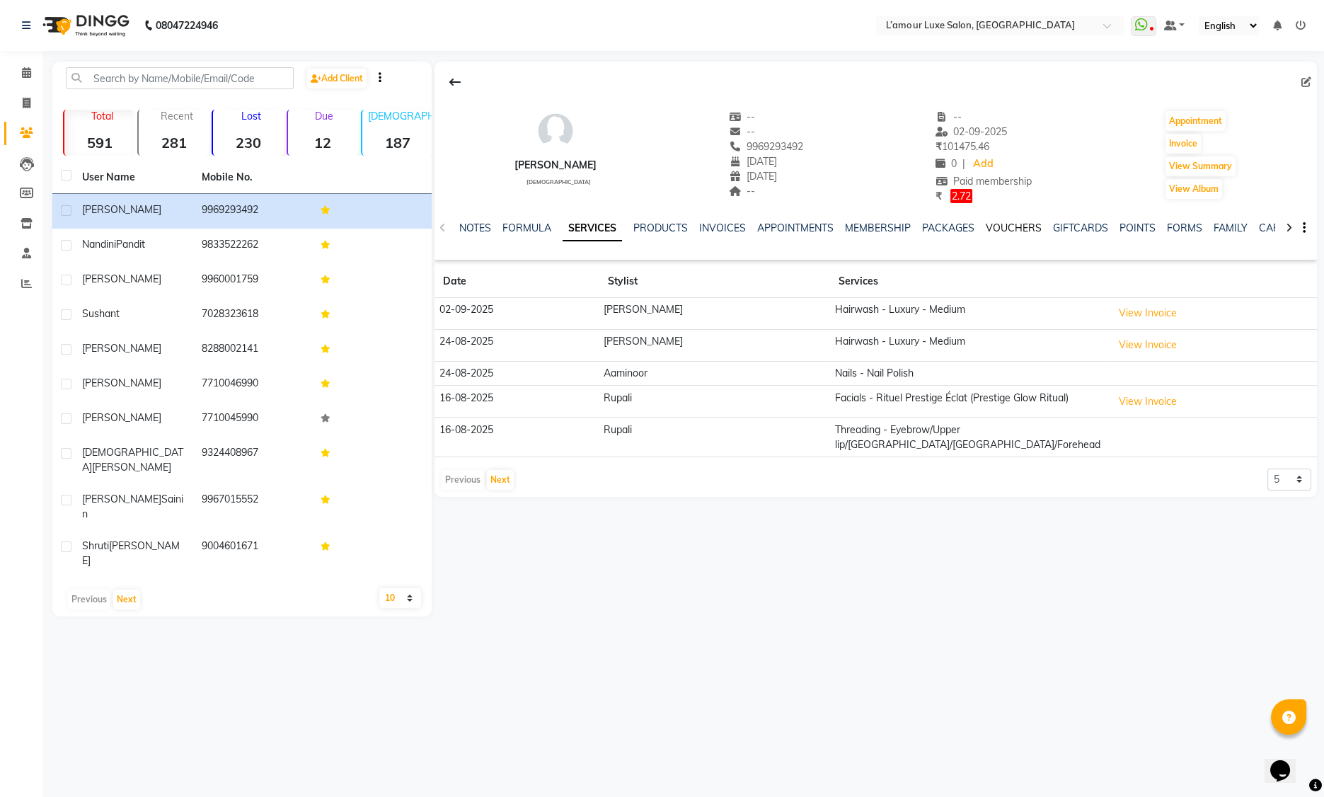
click at [1011, 227] on link "VOUCHERS" at bounding box center [1014, 227] width 56 height 13
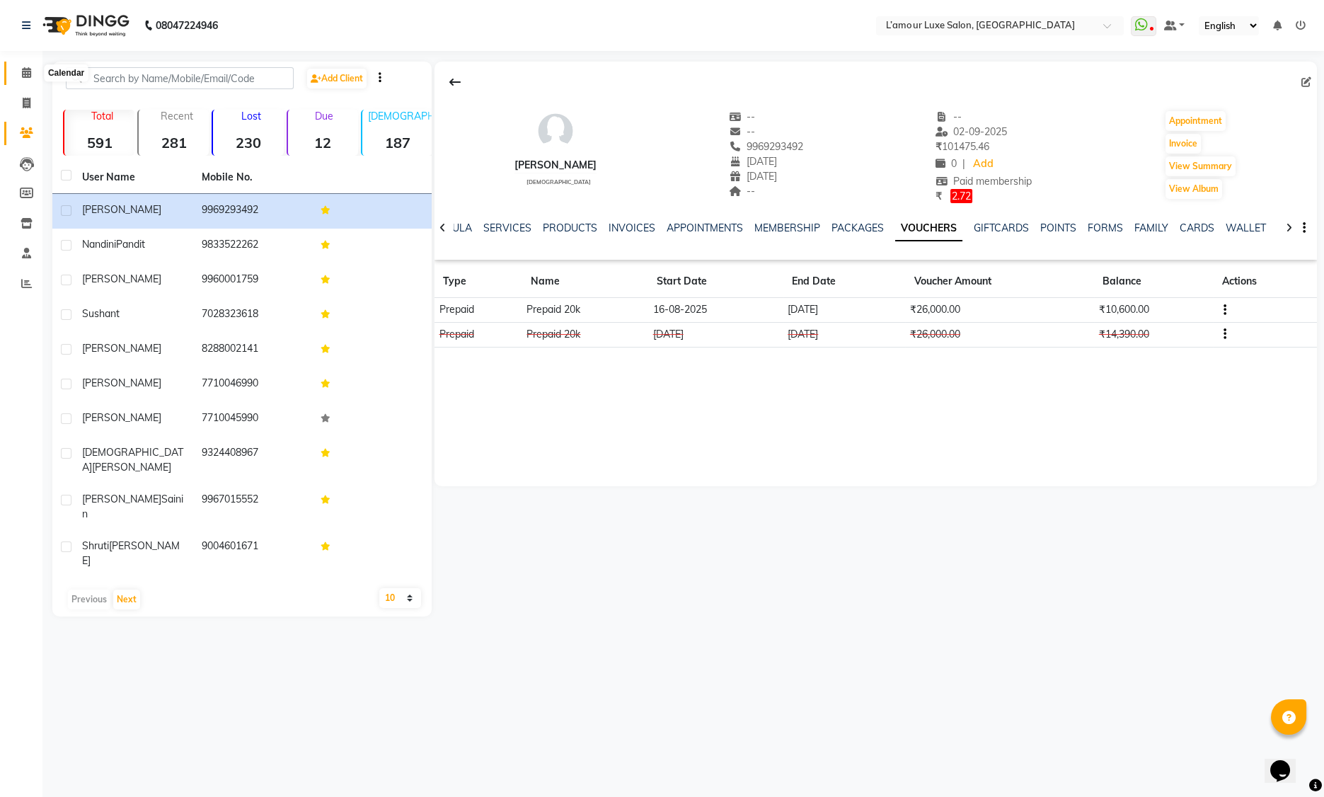
click at [17, 78] on span at bounding box center [26, 73] width 25 height 16
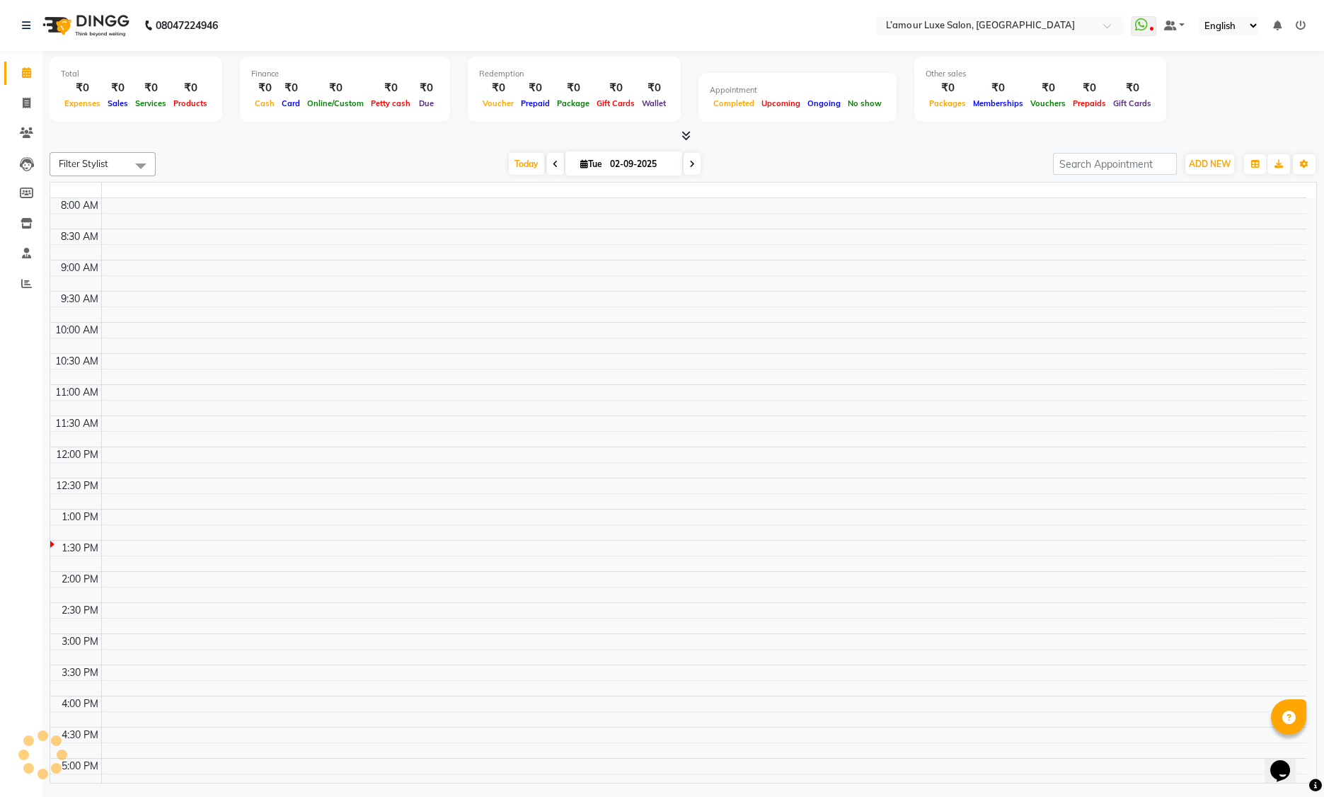
click at [23, 76] on icon at bounding box center [26, 72] width 9 height 11
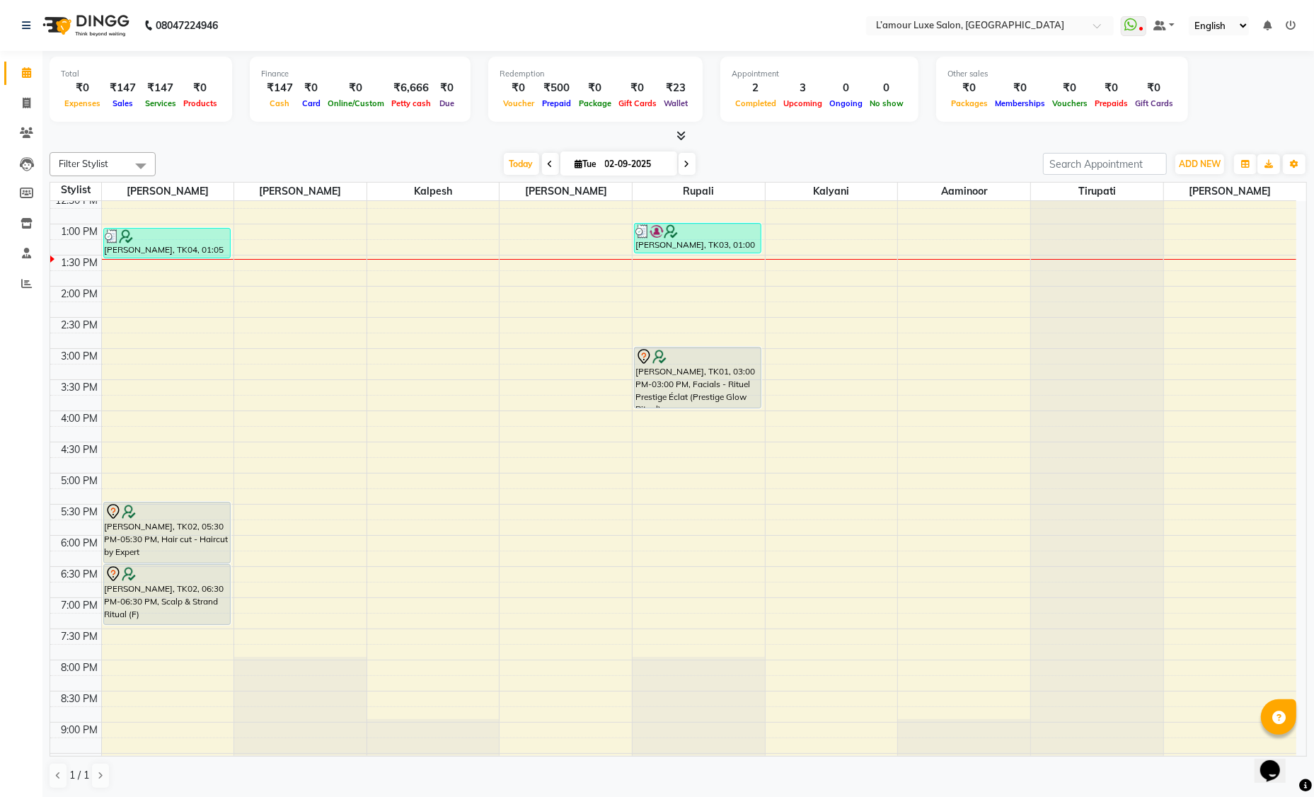
scroll to position [250, 0]
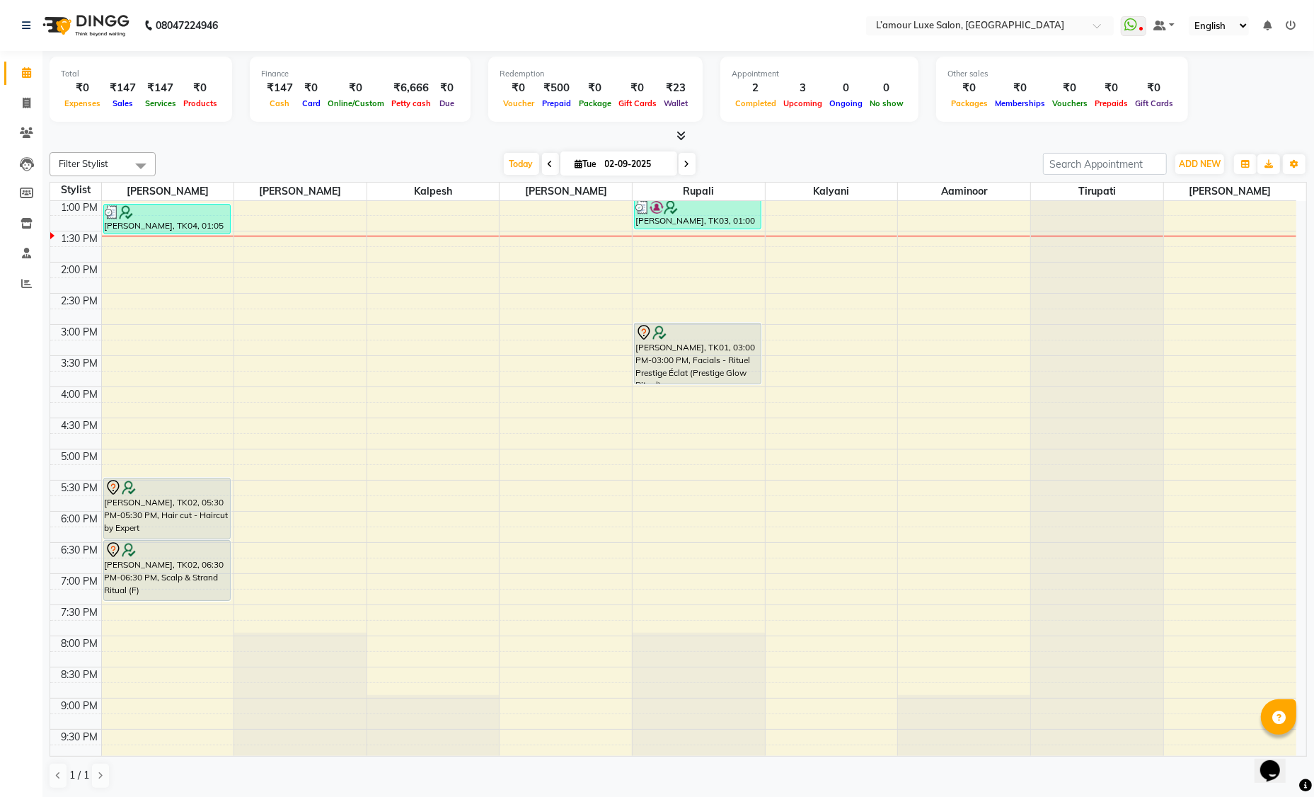
click at [1064, 56] on div "Total ₹0 Expenses ₹147 Sales ₹147 Services ₹0 Products Finance ₹147 Cash ₹0 Car…" at bounding box center [678, 97] width 1257 height 93
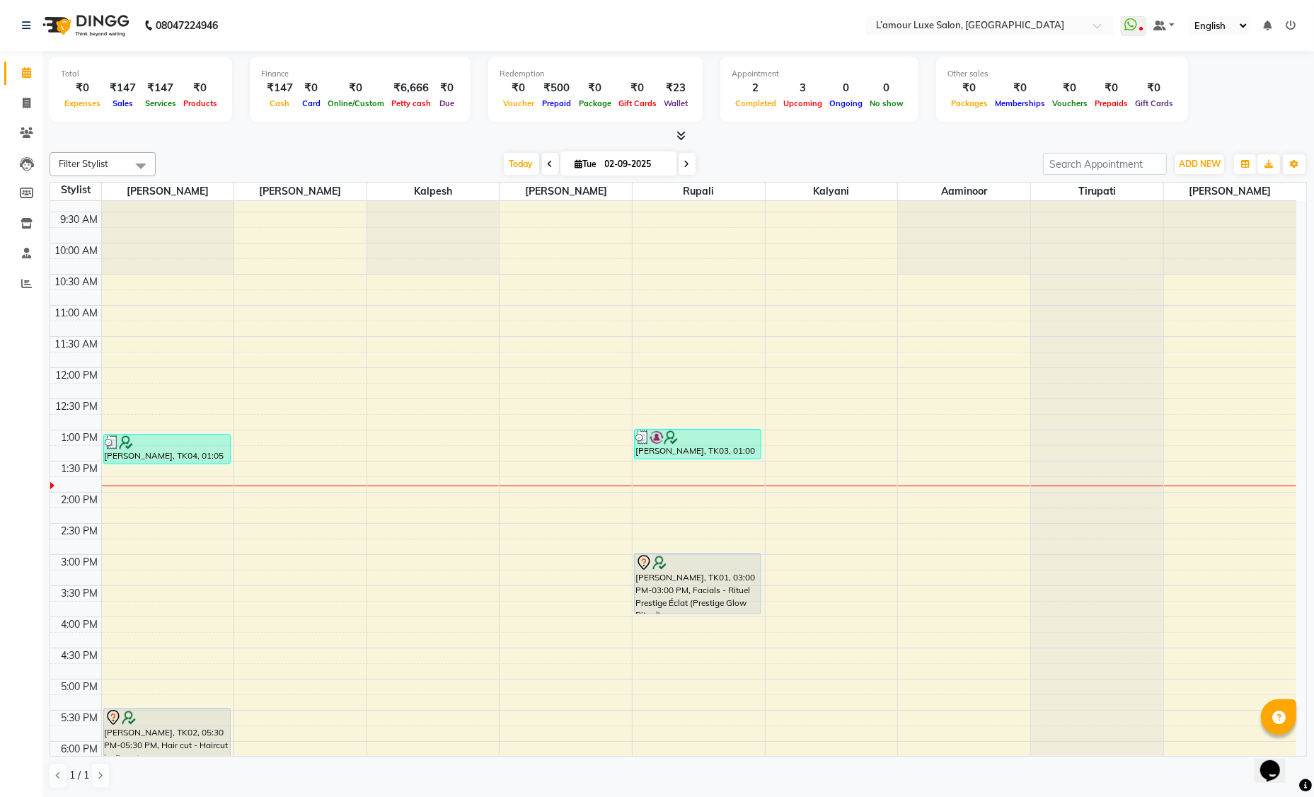
scroll to position [0, 0]
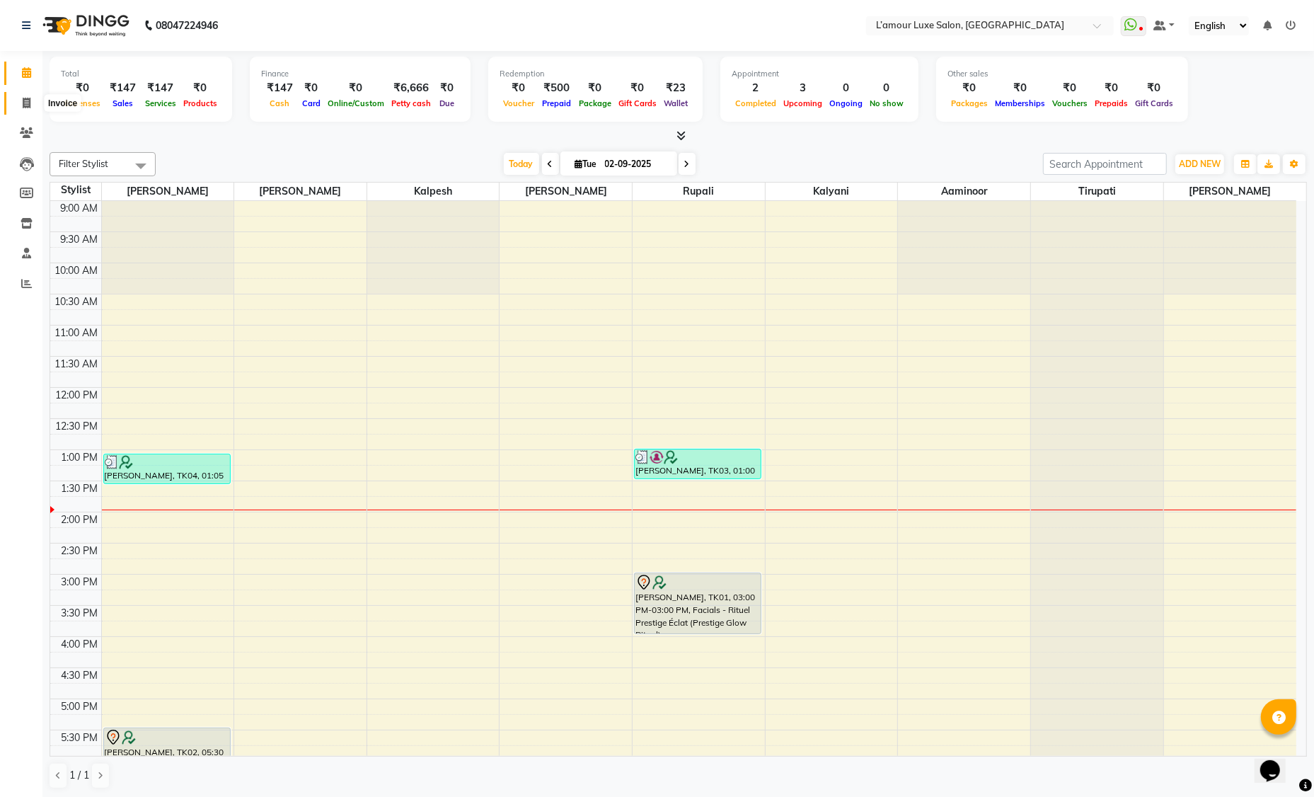
click at [25, 98] on icon at bounding box center [27, 103] width 8 height 11
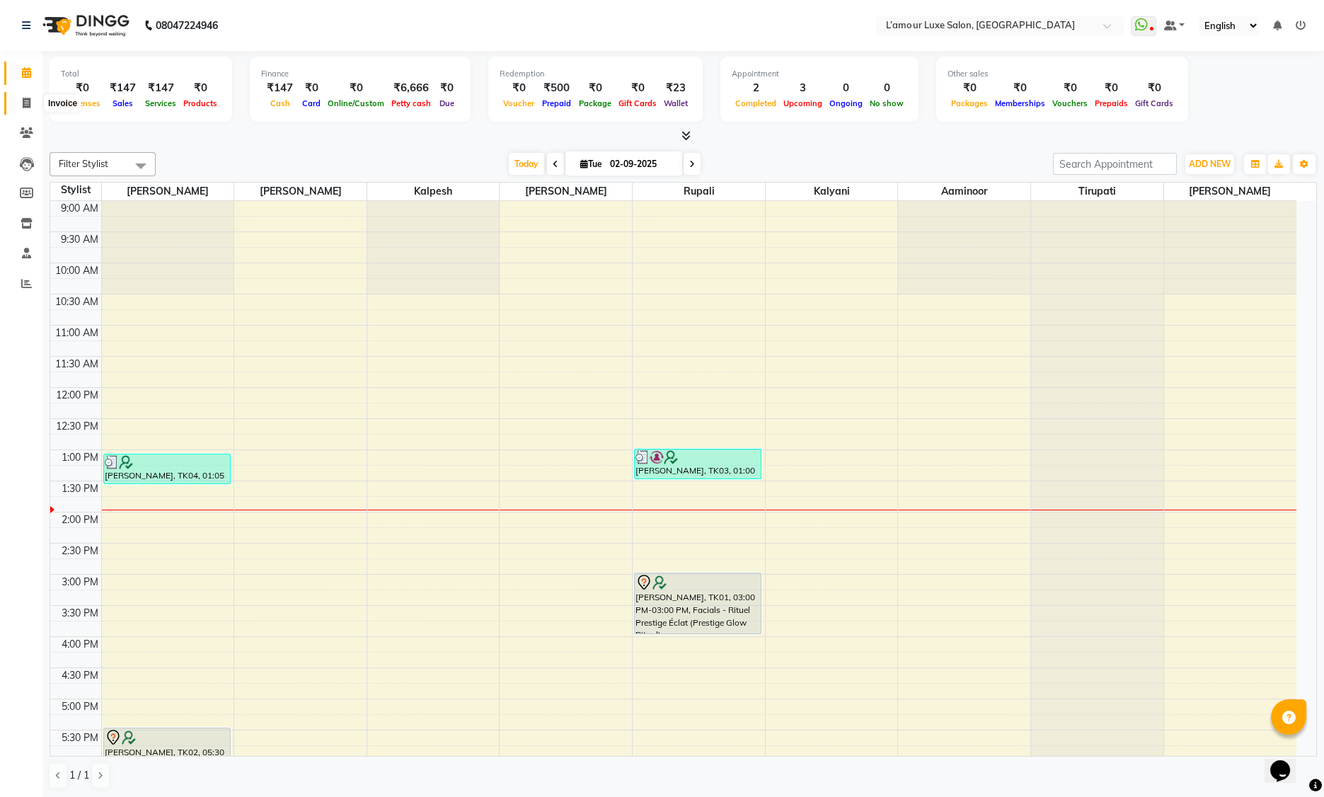
select select "7325"
select select "service"
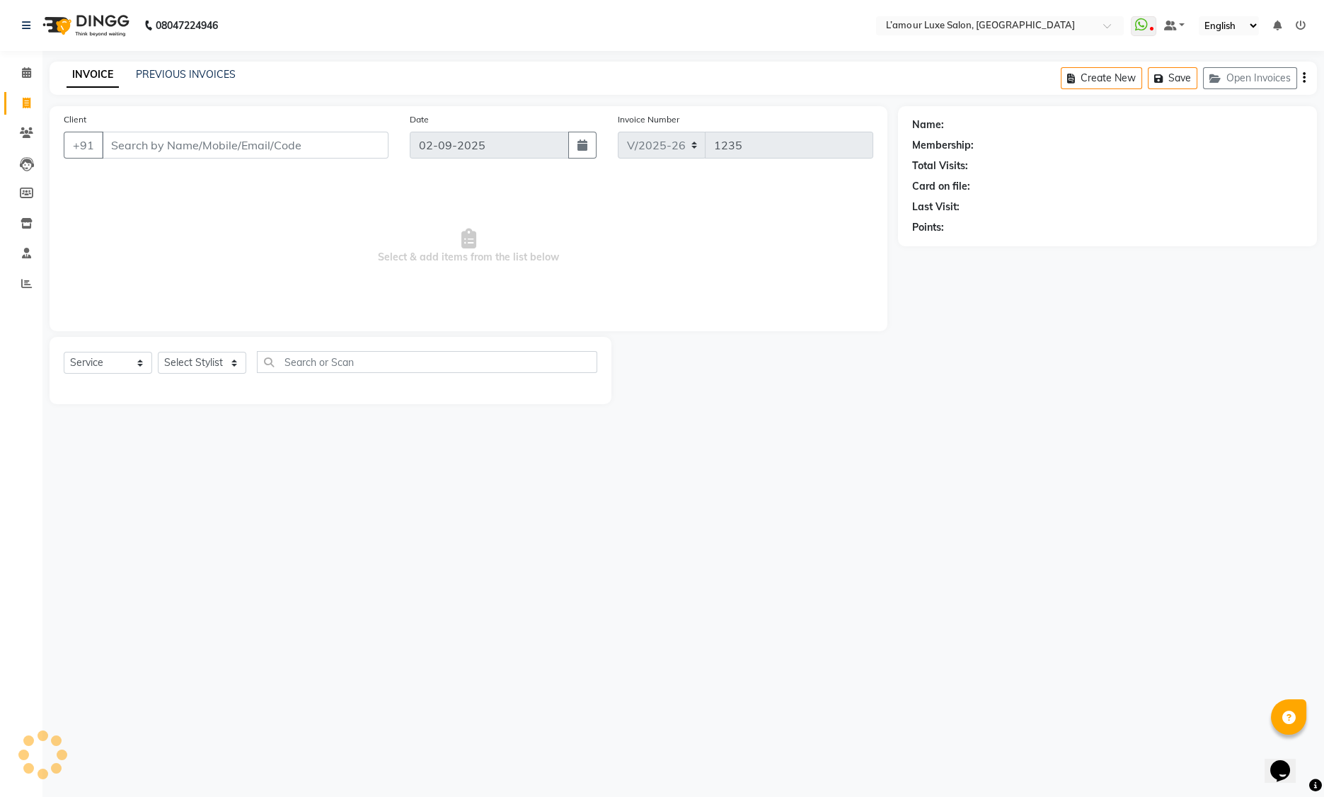
click at [198, 147] on input "Client" at bounding box center [245, 145] width 287 height 27
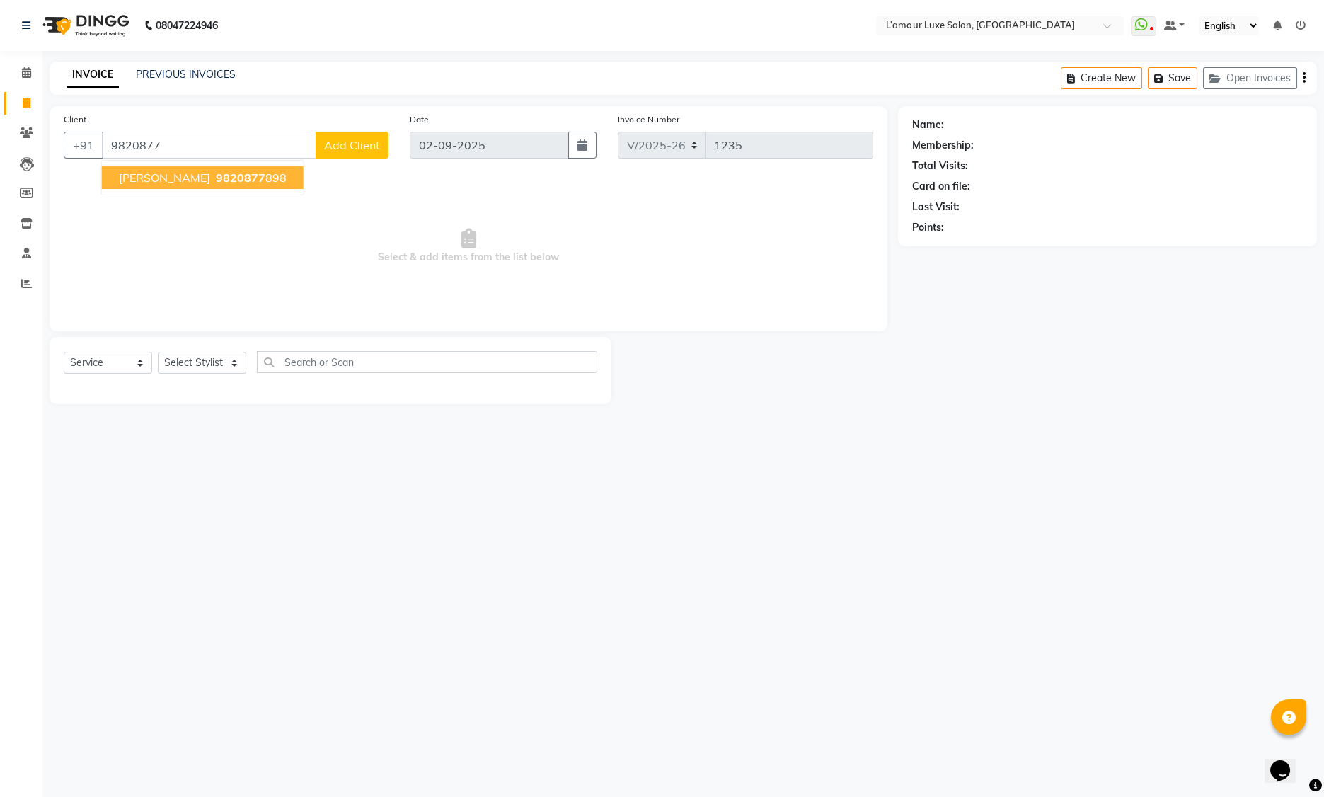
click at [183, 178] on span "[PERSON_NAME]" at bounding box center [164, 178] width 91 height 14
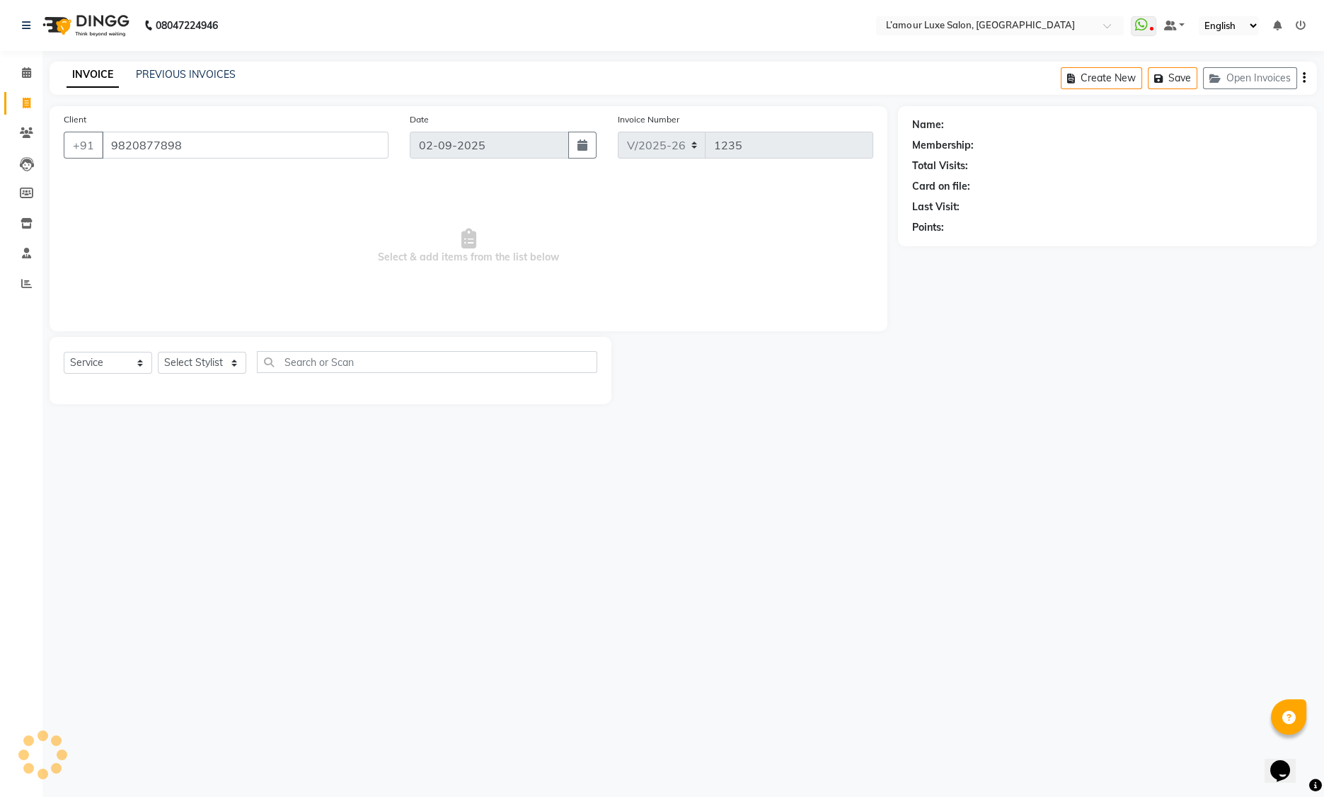
type input "9820877898"
select select "2: Object"
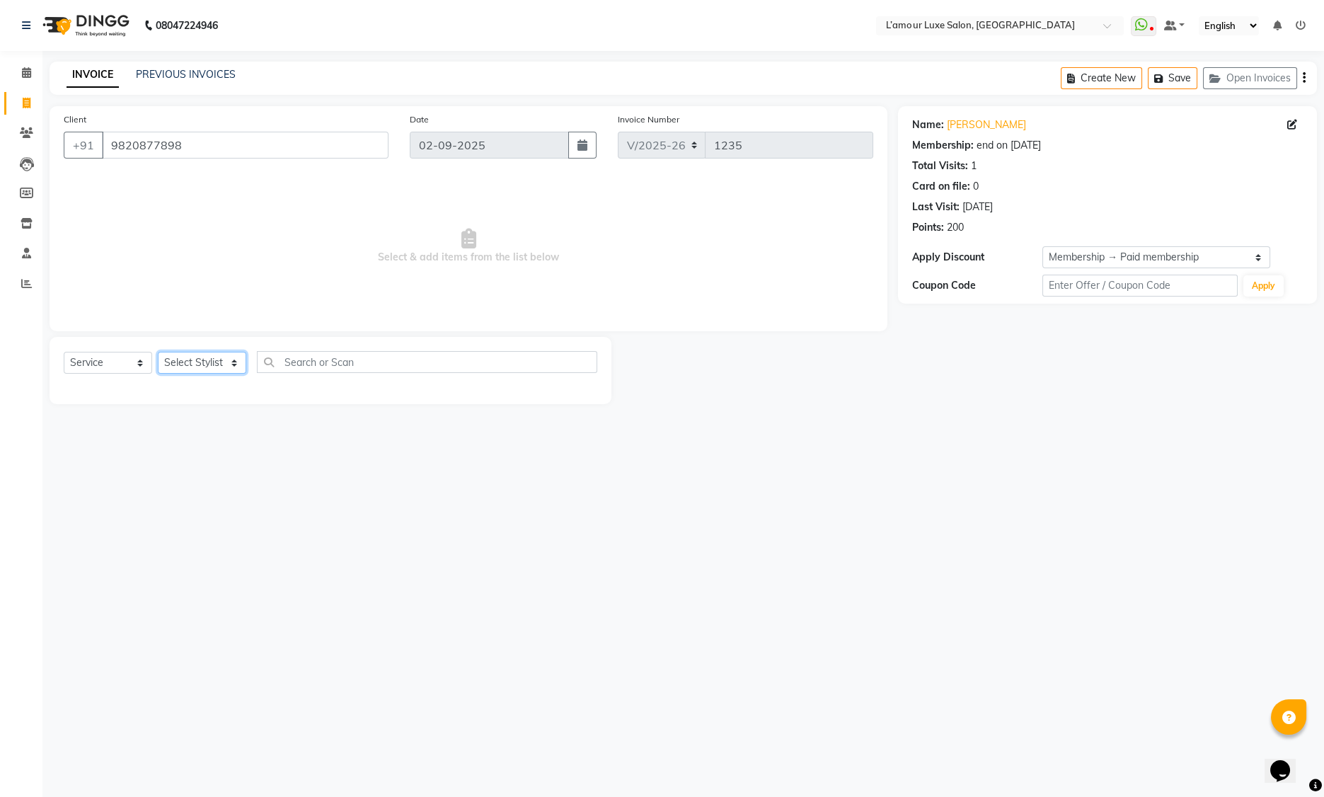
click at [209, 363] on select "Select Stylist Aaminoor [PERSON_NAME] [PERSON_NAME] [PERSON_NAME] [PERSON_NAME]…" at bounding box center [202, 363] width 88 height 22
select select "63032"
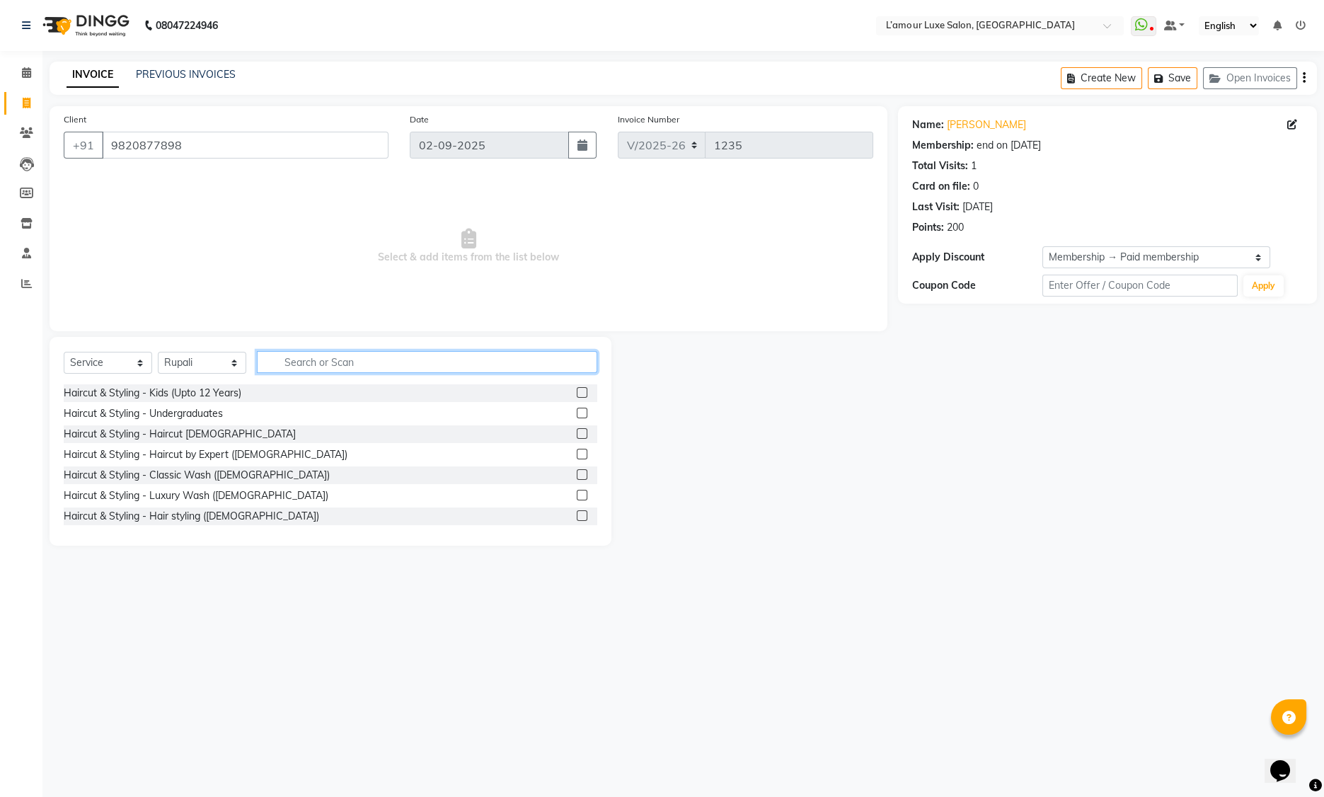
click at [318, 364] on input "text" at bounding box center [427, 362] width 340 height 22
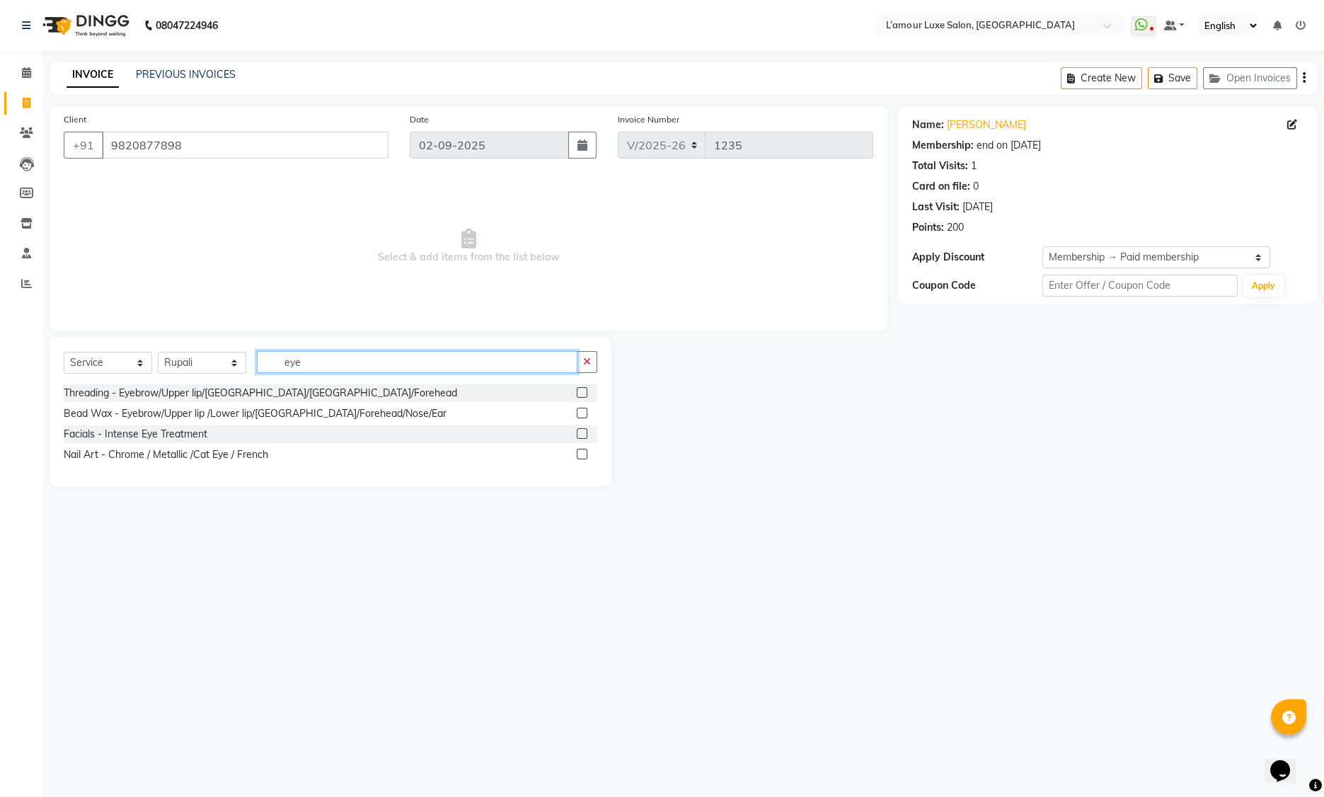
type input "eye"
click at [582, 395] on label at bounding box center [582, 392] width 11 height 11
click at [582, 395] on input "checkbox" at bounding box center [581, 392] width 9 height 9
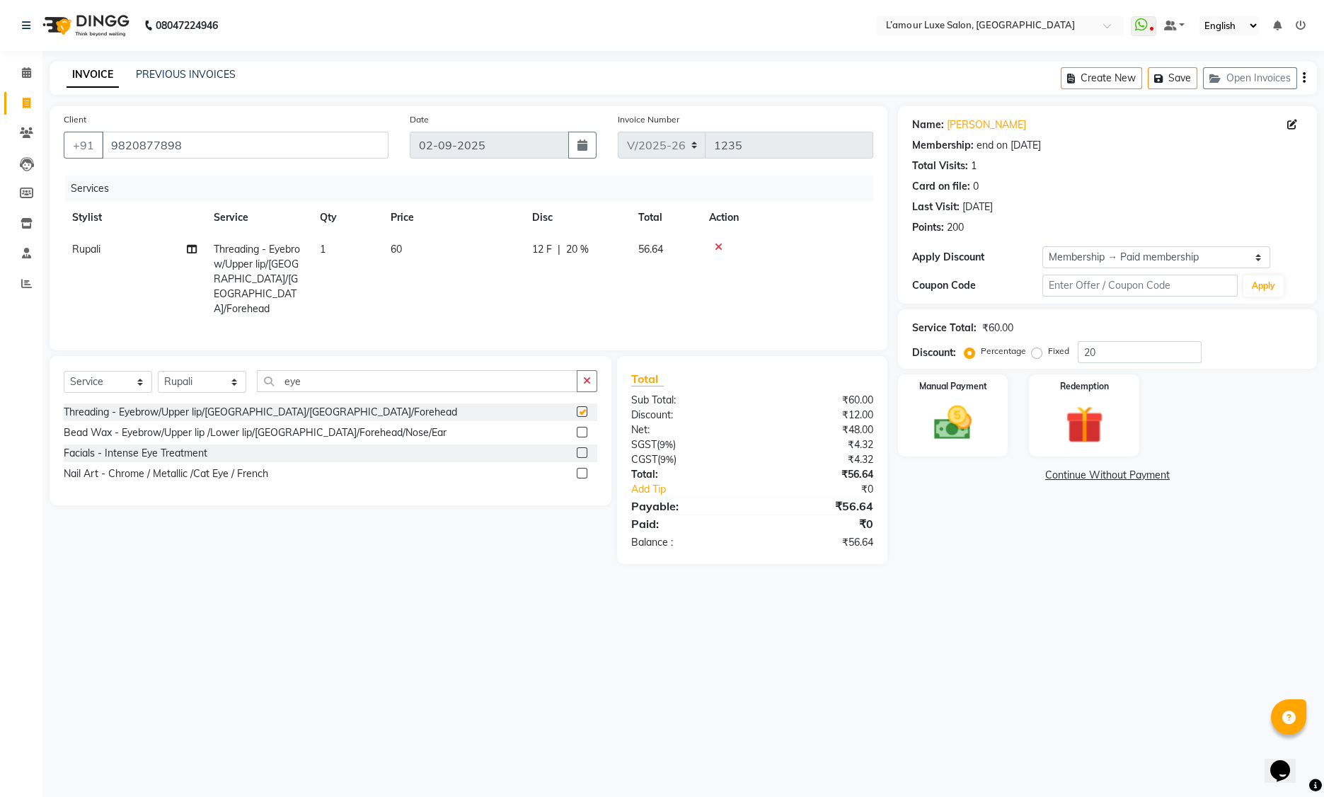
checkbox input "false"
click at [327, 248] on td "1" at bounding box center [346, 279] width 71 height 91
select select "63032"
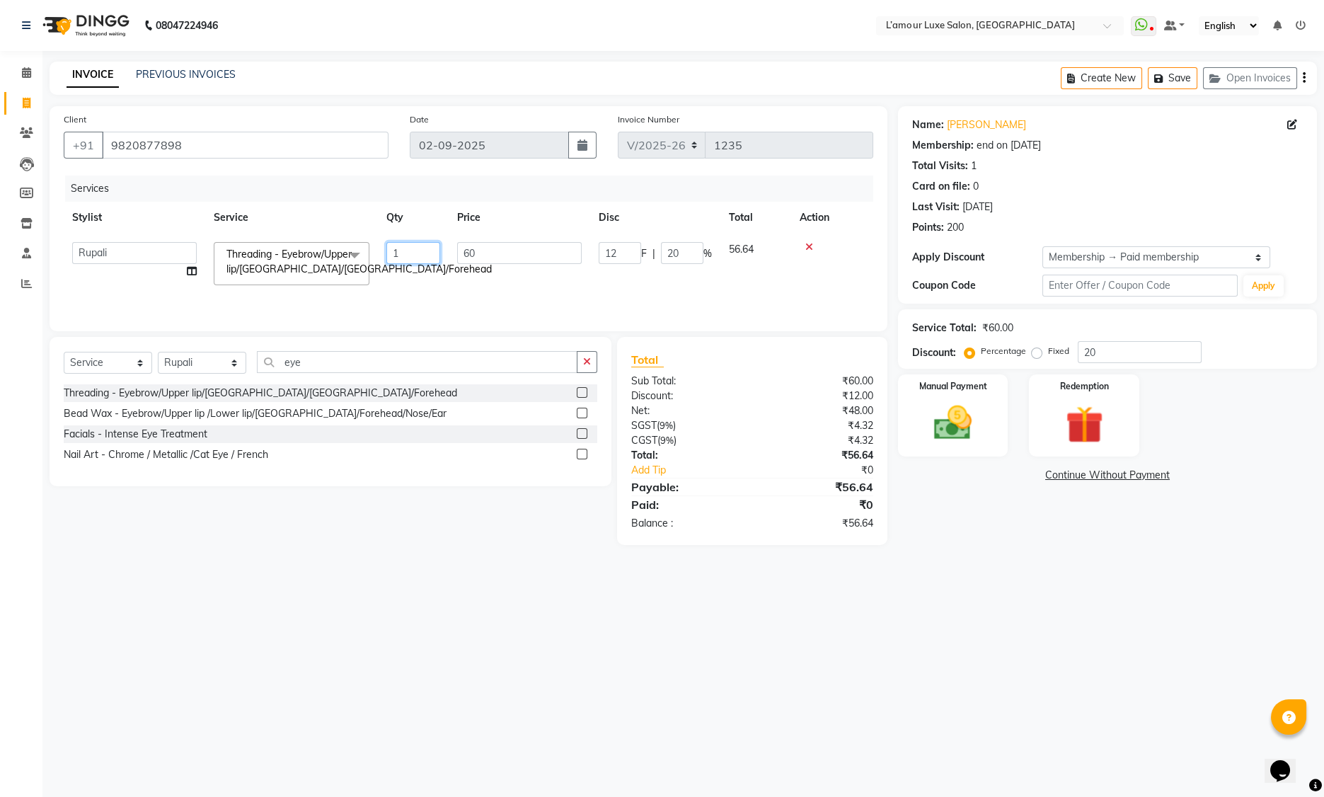
click at [391, 253] on input "1" at bounding box center [413, 253] width 54 height 22
type input "3"
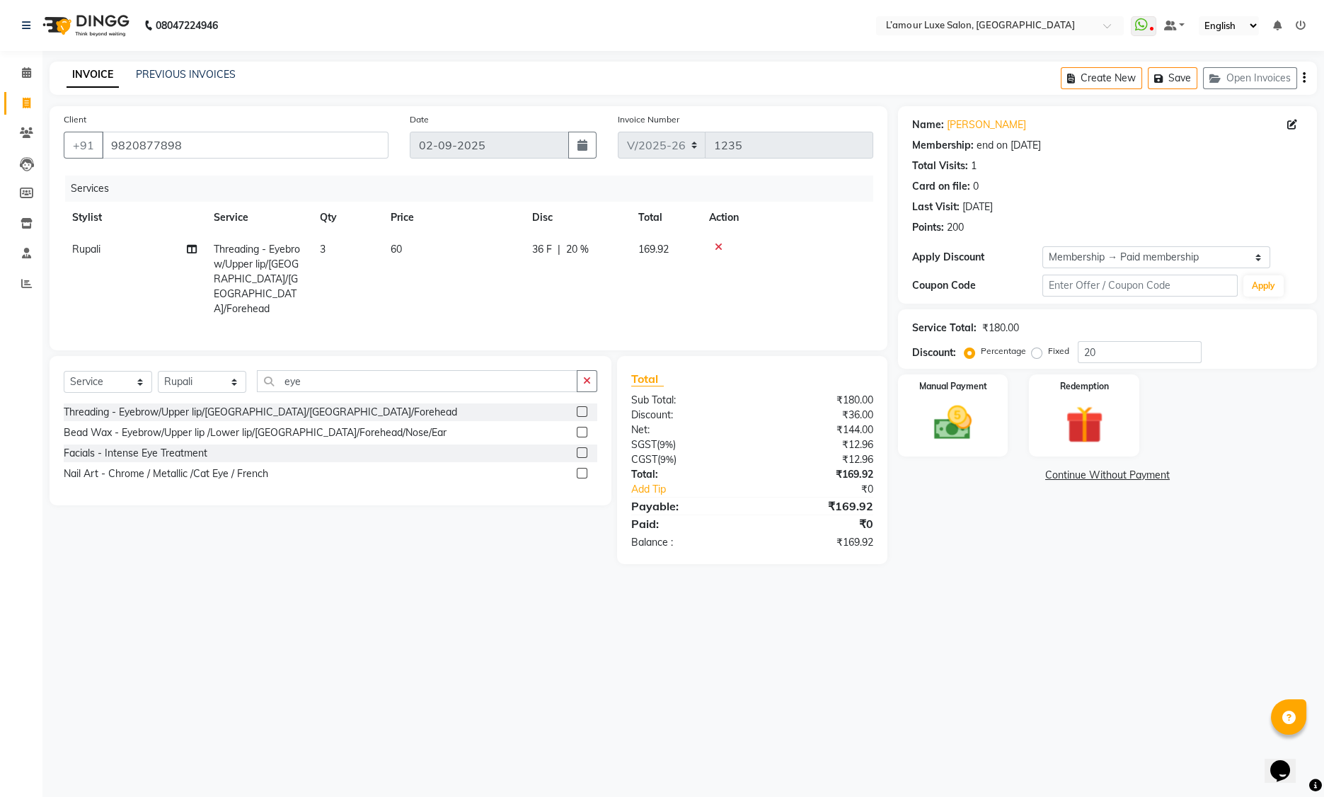
click at [479, 306] on div "Services Stylist Service Qty Price Disc Total Action [PERSON_NAME] Threading - …" at bounding box center [469, 255] width 810 height 161
click at [1110, 394] on div "Redemption" at bounding box center [1084, 416] width 115 height 86
click at [1197, 476] on span "Points" at bounding box center [1192, 477] width 31 height 16
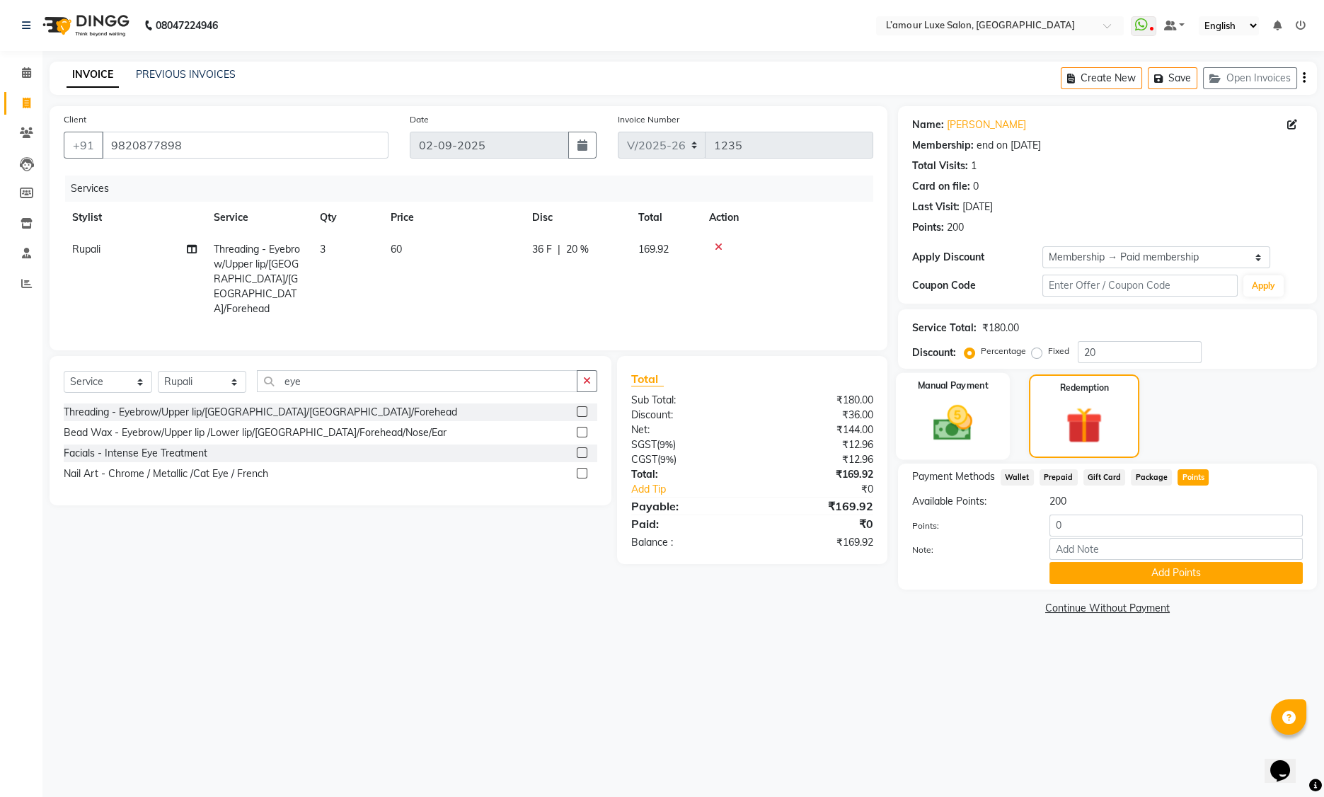
click at [938, 416] on img at bounding box center [953, 423] width 64 height 45
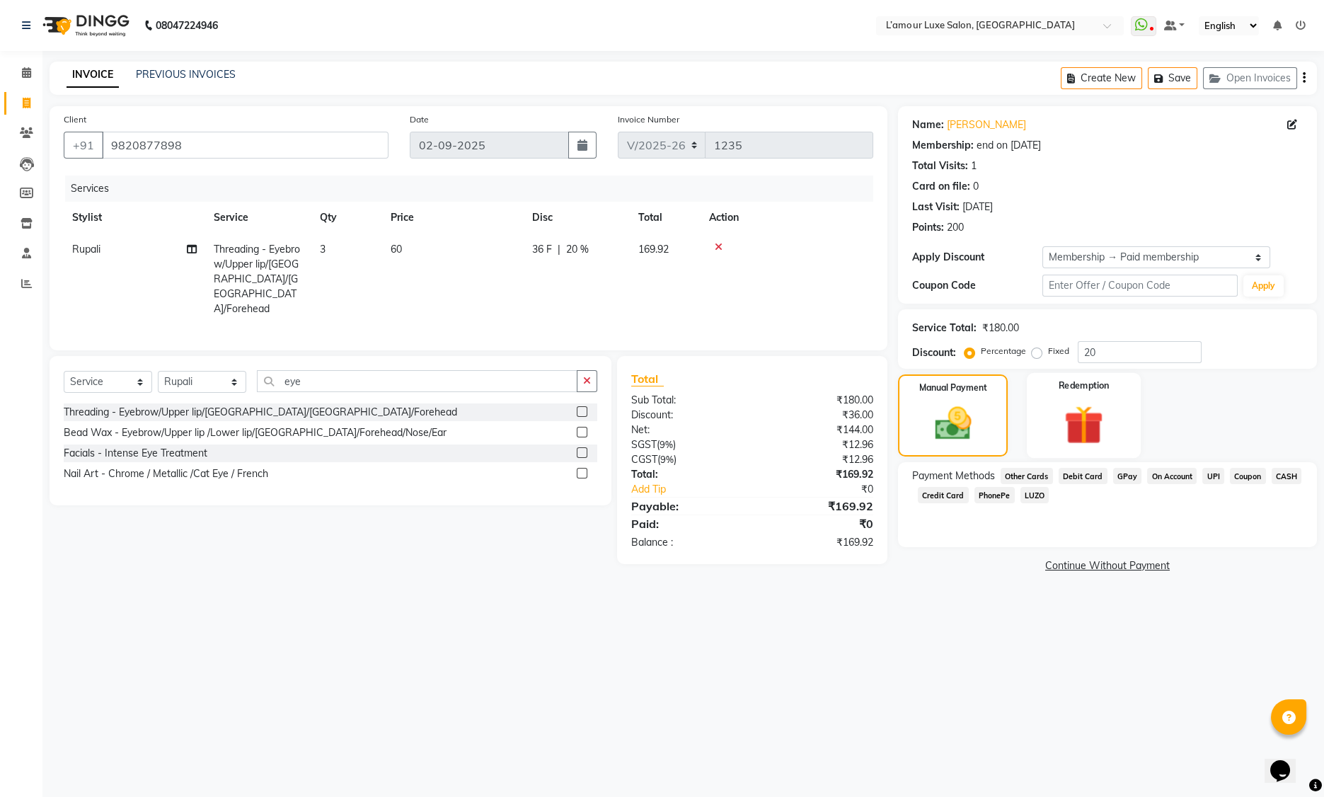
click at [1082, 398] on div "Redemption" at bounding box center [1084, 416] width 115 height 86
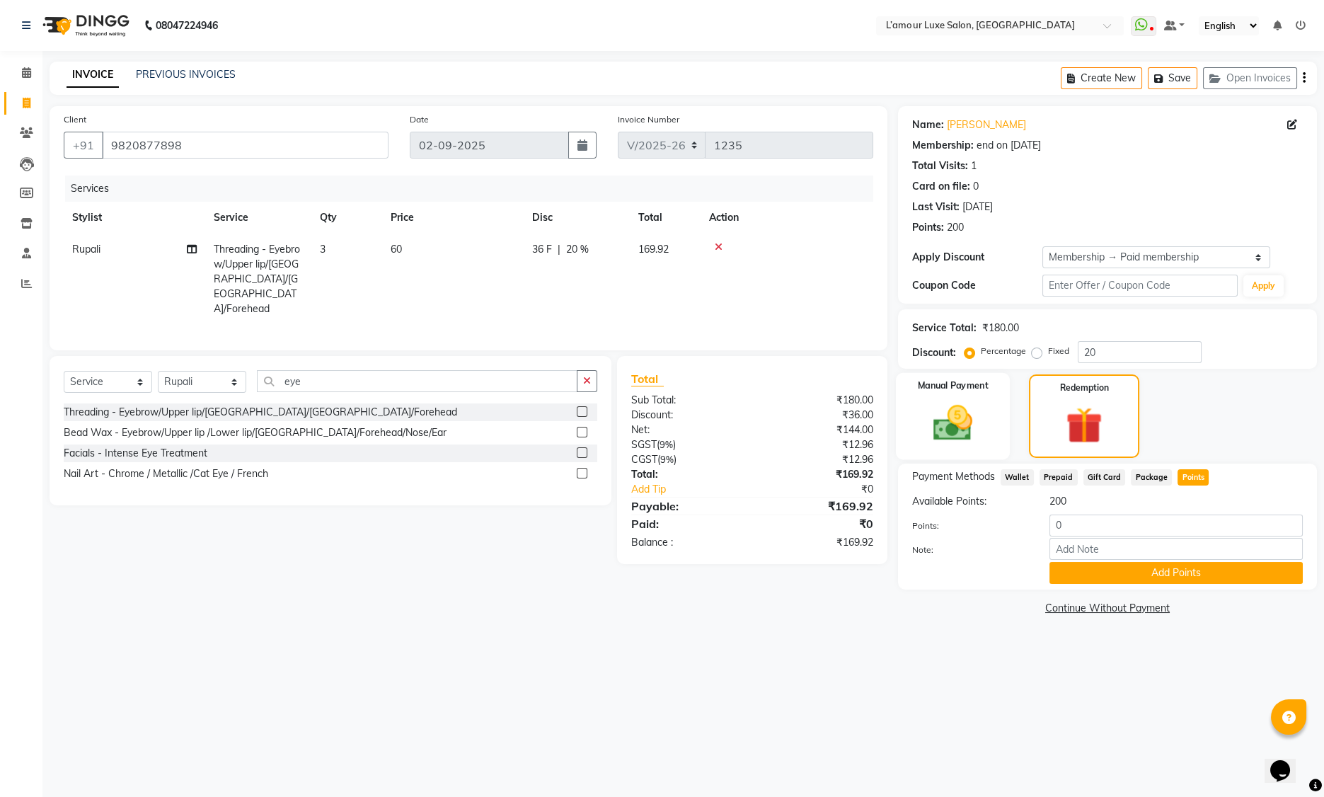
click at [959, 398] on div "Manual Payment" at bounding box center [953, 416] width 115 height 87
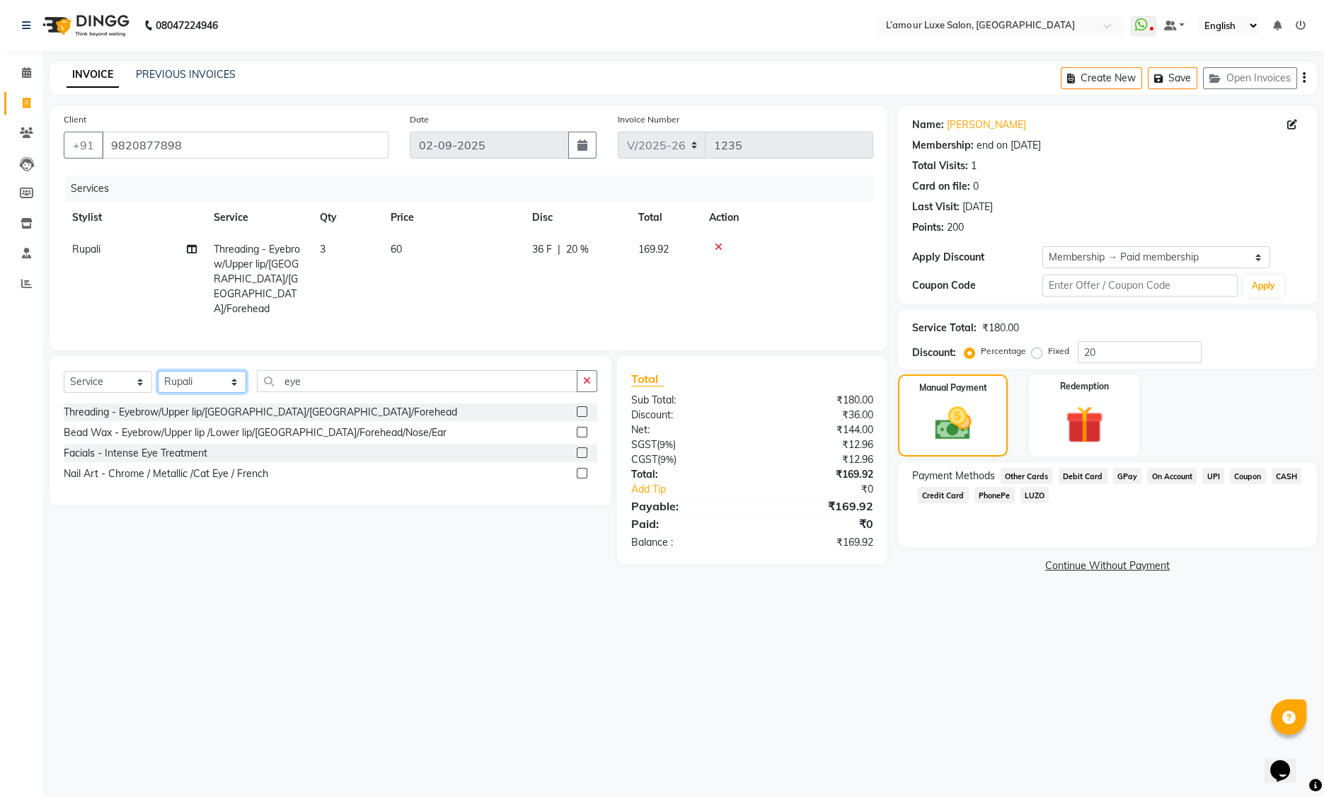
click at [200, 371] on select "Select Stylist Aaminoor [PERSON_NAME] [PERSON_NAME] [PERSON_NAME] [PERSON_NAME]…" at bounding box center [202, 382] width 88 height 22
select select "79012"
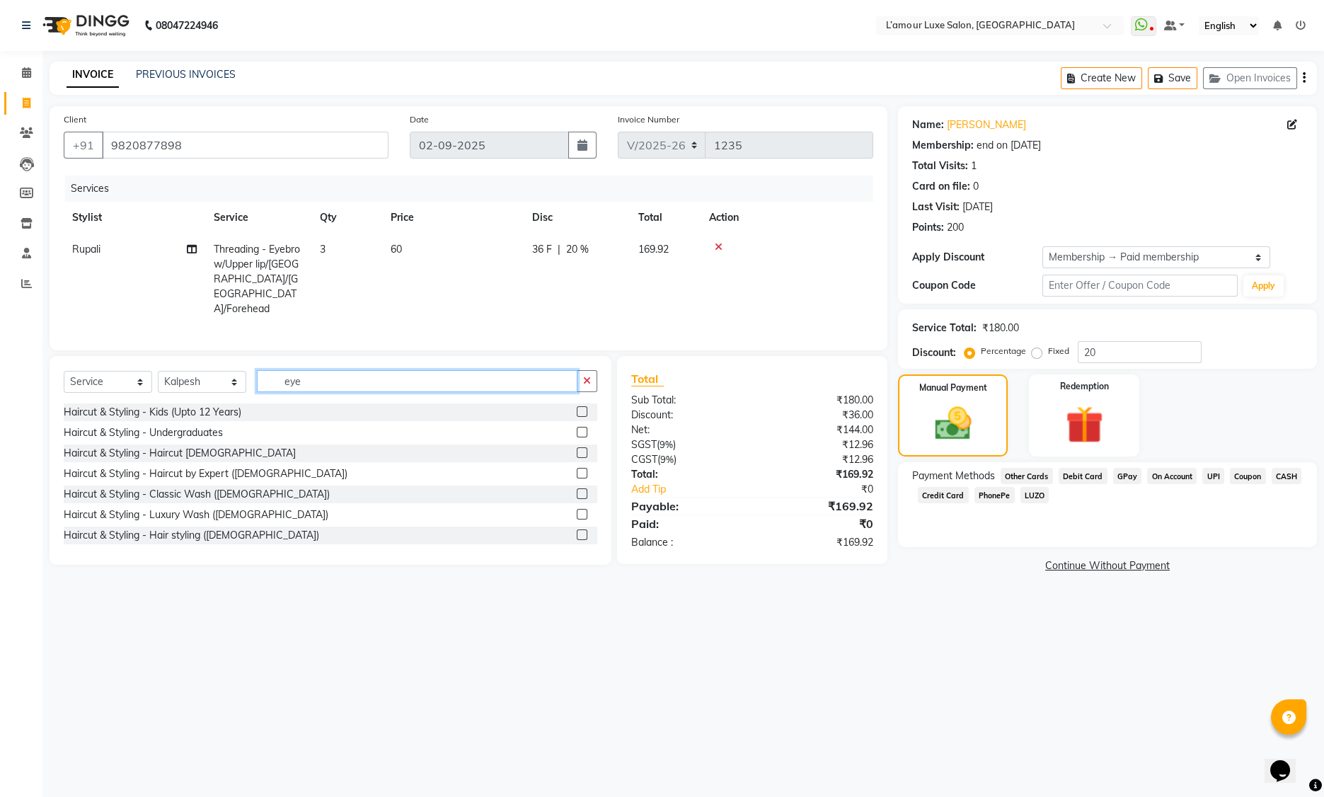
drag, startPoint x: 318, startPoint y: 356, endPoint x: 70, endPoint y: 340, distance: 248.2
click at [76, 356] on div "Select Service Product Membership Package Voucher Prepaid Gift Card Select Styl…" at bounding box center [331, 460] width 562 height 209
type input "hair cut"
click at [577, 447] on label at bounding box center [582, 452] width 11 height 11
click at [577, 449] on input "checkbox" at bounding box center [581, 453] width 9 height 9
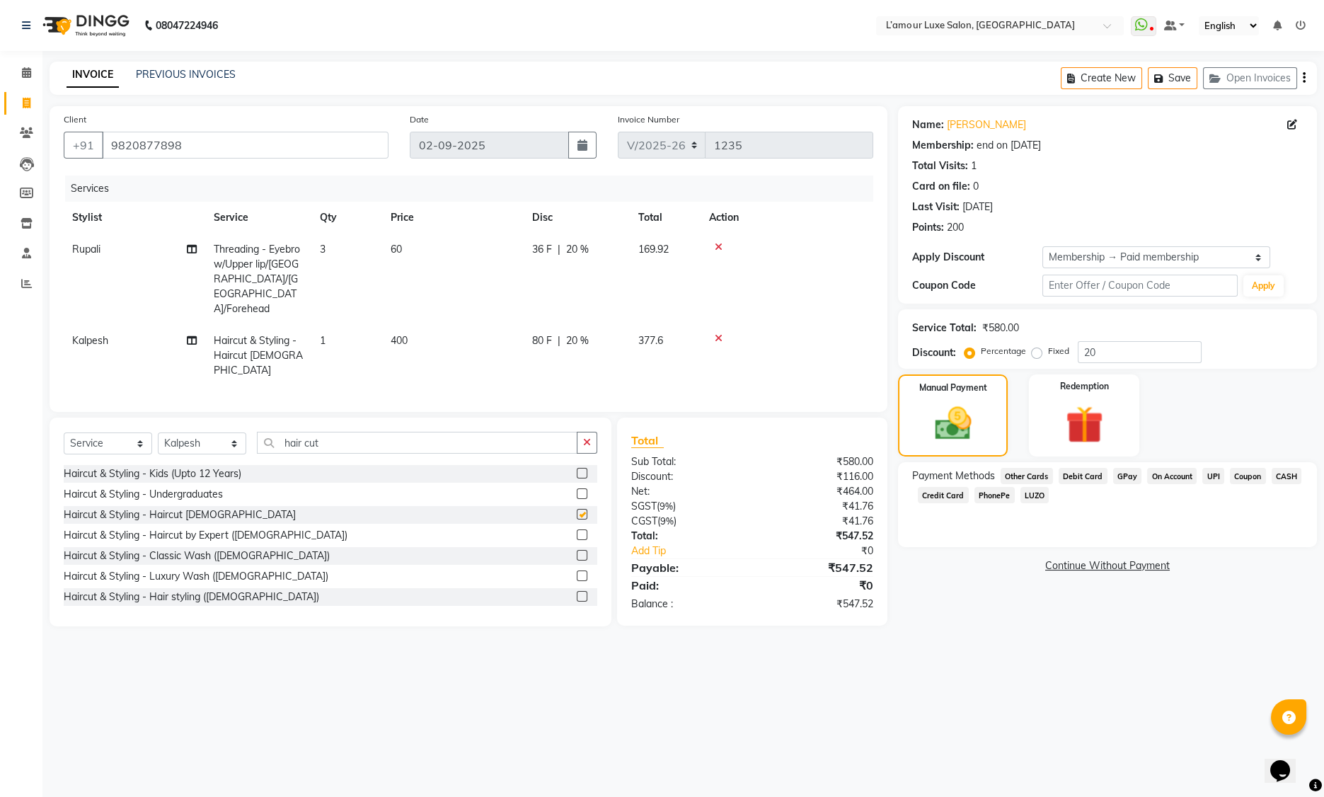
checkbox input "false"
click at [1066, 405] on img at bounding box center [1084, 425] width 64 height 49
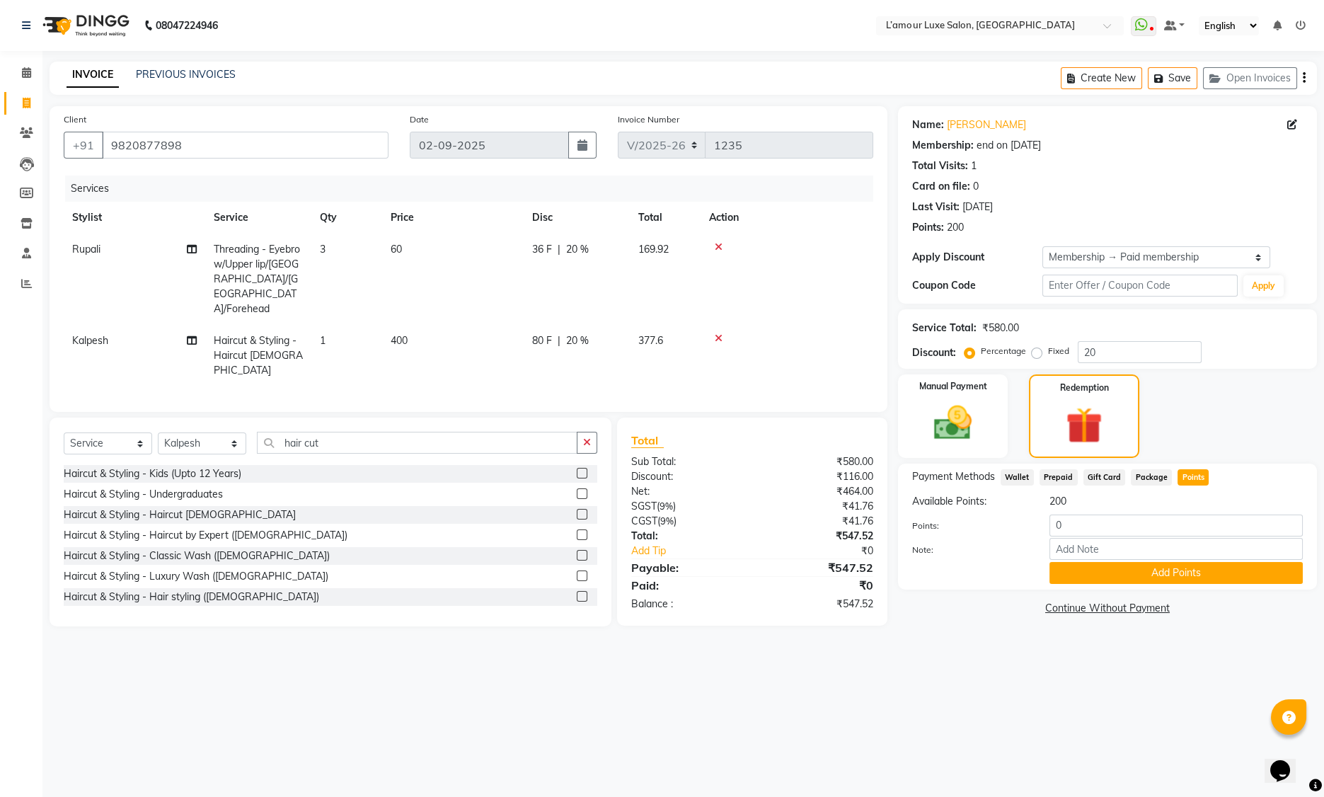
click at [481, 333] on td "400" at bounding box center [453, 356] width 142 height 62
select select "79012"
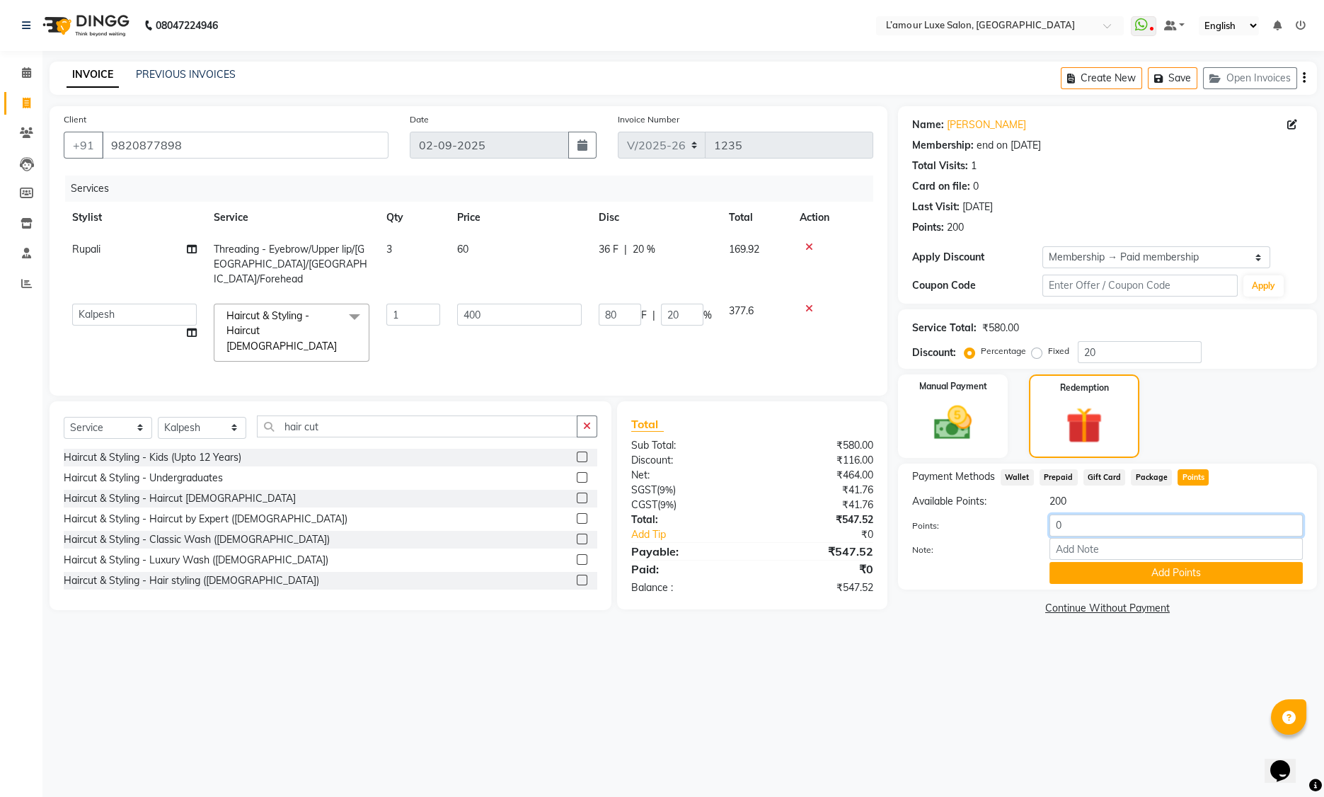
click at [1056, 527] on input "0" at bounding box center [1175, 525] width 253 height 22
drag, startPoint x: 1117, startPoint y: 357, endPoint x: 886, endPoint y: 352, distance: 231.4
click at [886, 352] on div "Client +91 9820877898 Date 02-09-2025 Invoice Number V/2025 V/2025-26 1235 Serv…" at bounding box center [683, 362] width 1289 height 512
click at [1055, 525] on input "0" at bounding box center [1175, 525] width 253 height 22
type input "100"
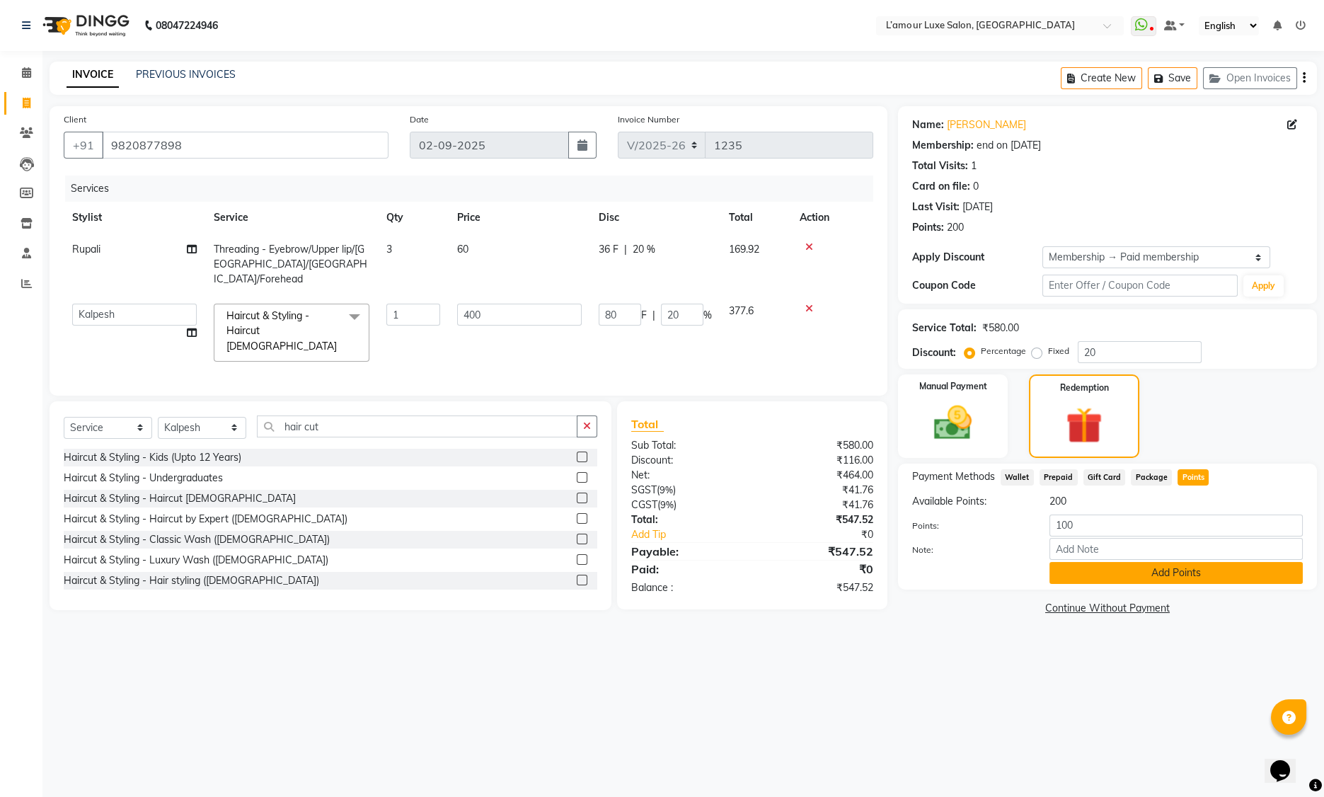
click at [1099, 568] on button "Add Points" at bounding box center [1175, 573] width 253 height 22
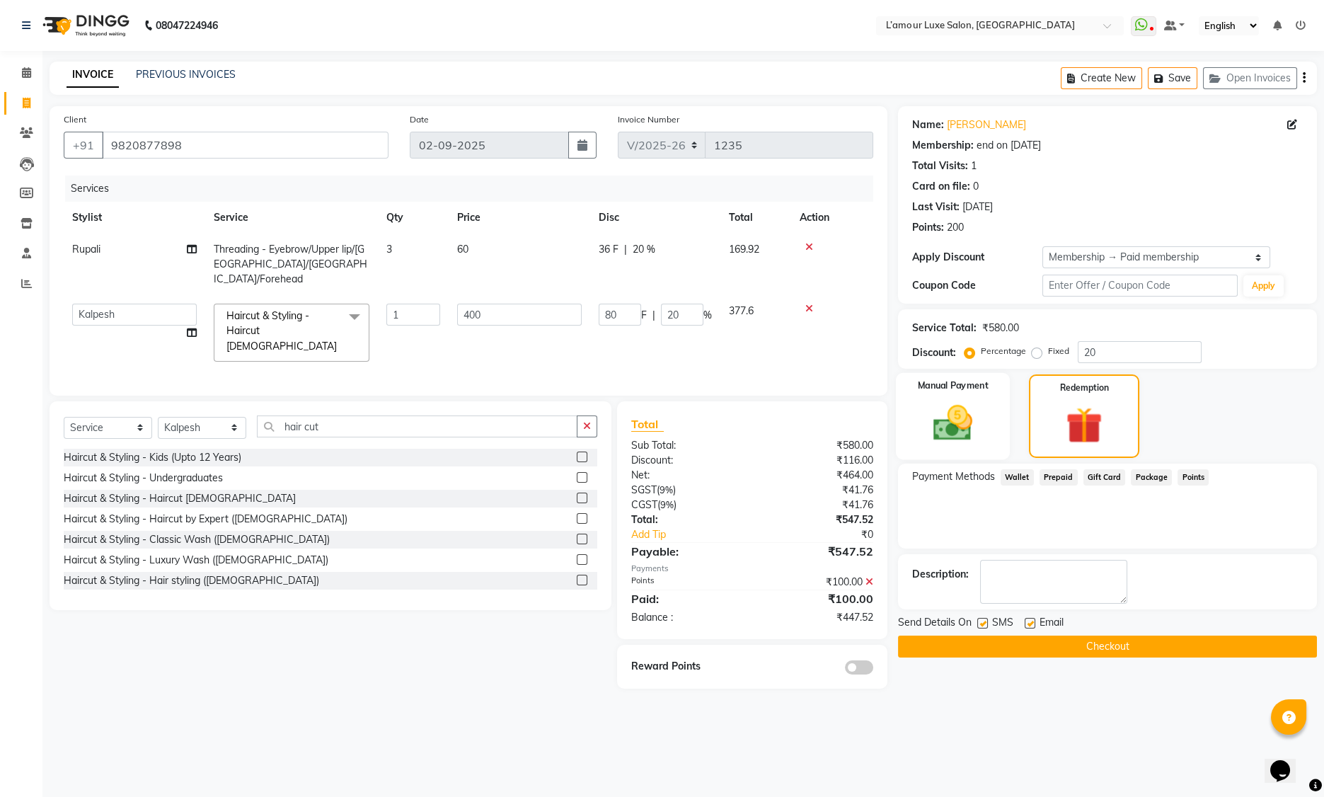
click at [980, 413] on img at bounding box center [953, 423] width 64 height 45
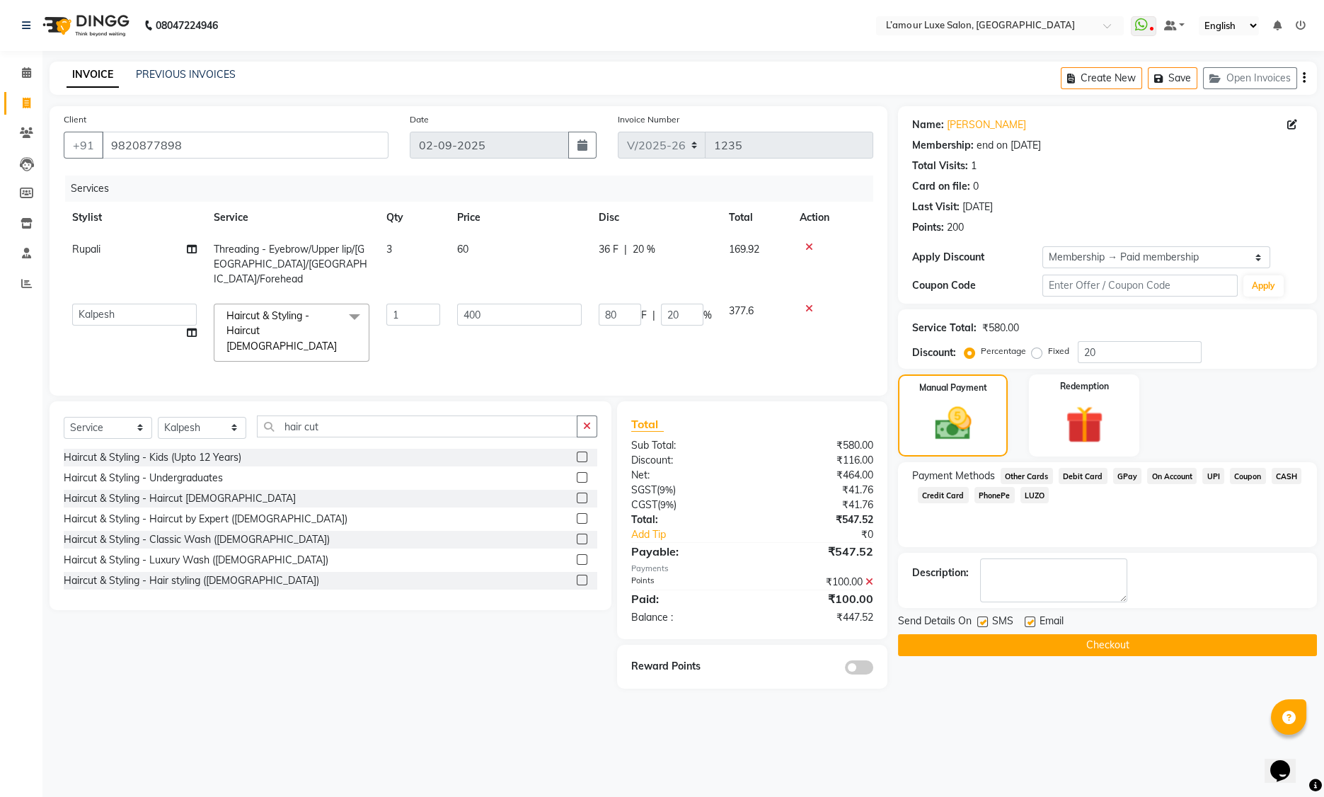
click at [1129, 476] on span "GPay" at bounding box center [1127, 476] width 29 height 16
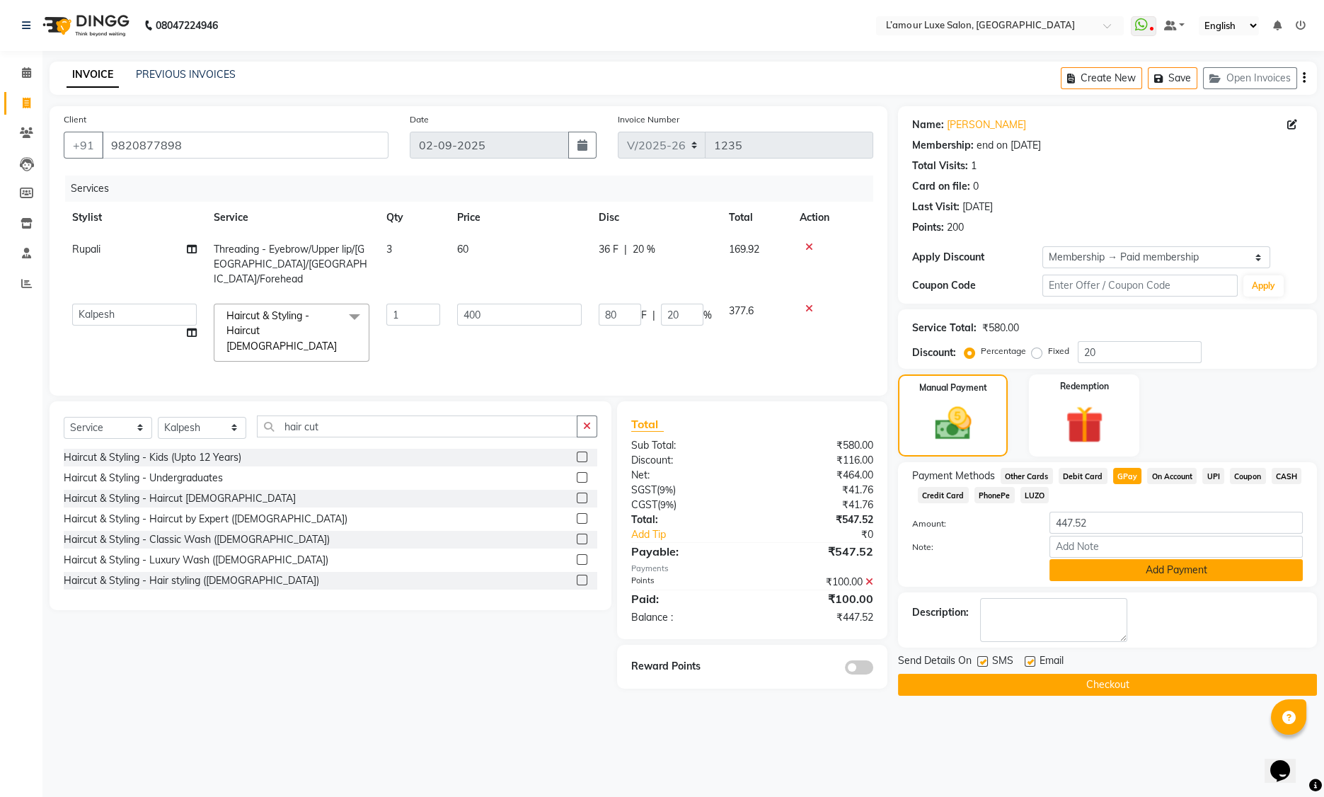
click at [1078, 568] on button "Add Payment" at bounding box center [1175, 570] width 253 height 22
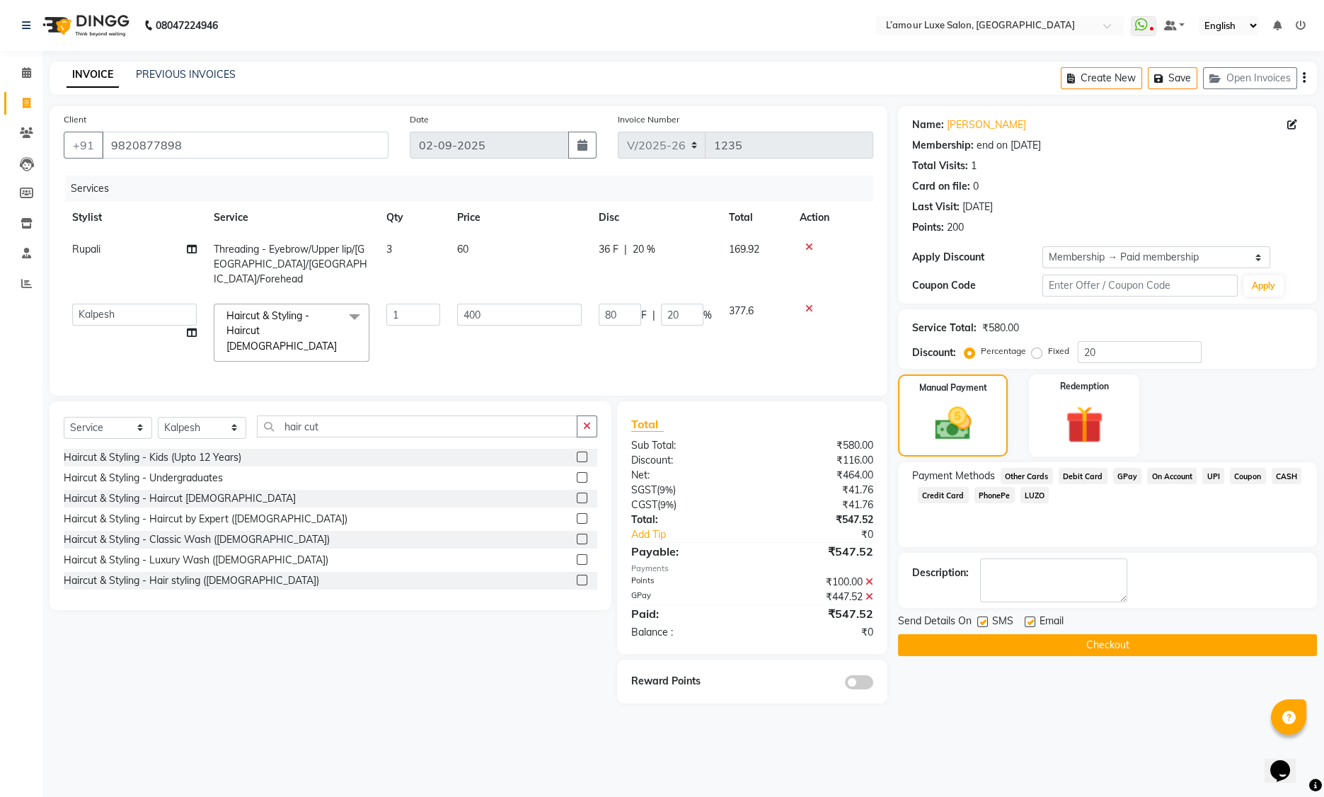
click at [1023, 649] on button "Checkout" at bounding box center [1107, 645] width 419 height 22
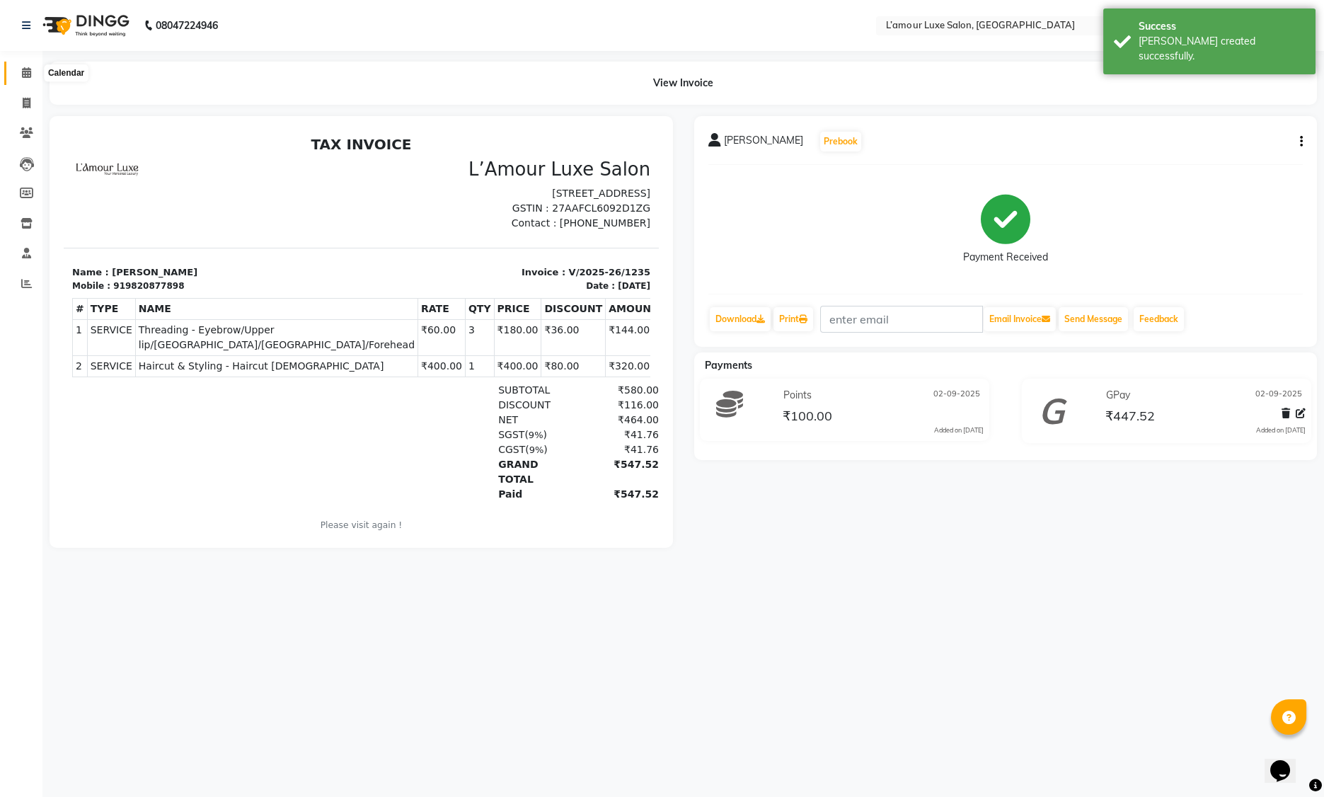
click at [25, 70] on icon at bounding box center [26, 72] width 9 height 11
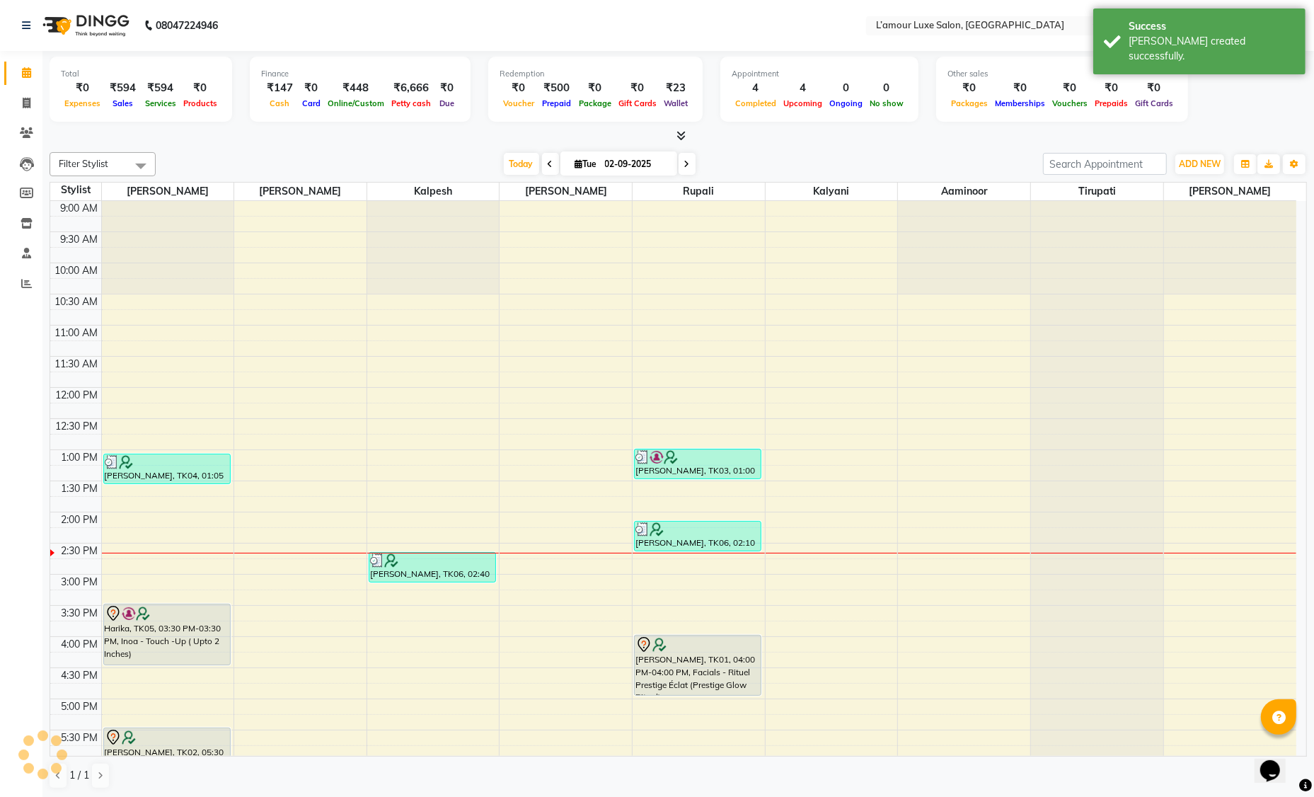
scroll to position [223, 0]
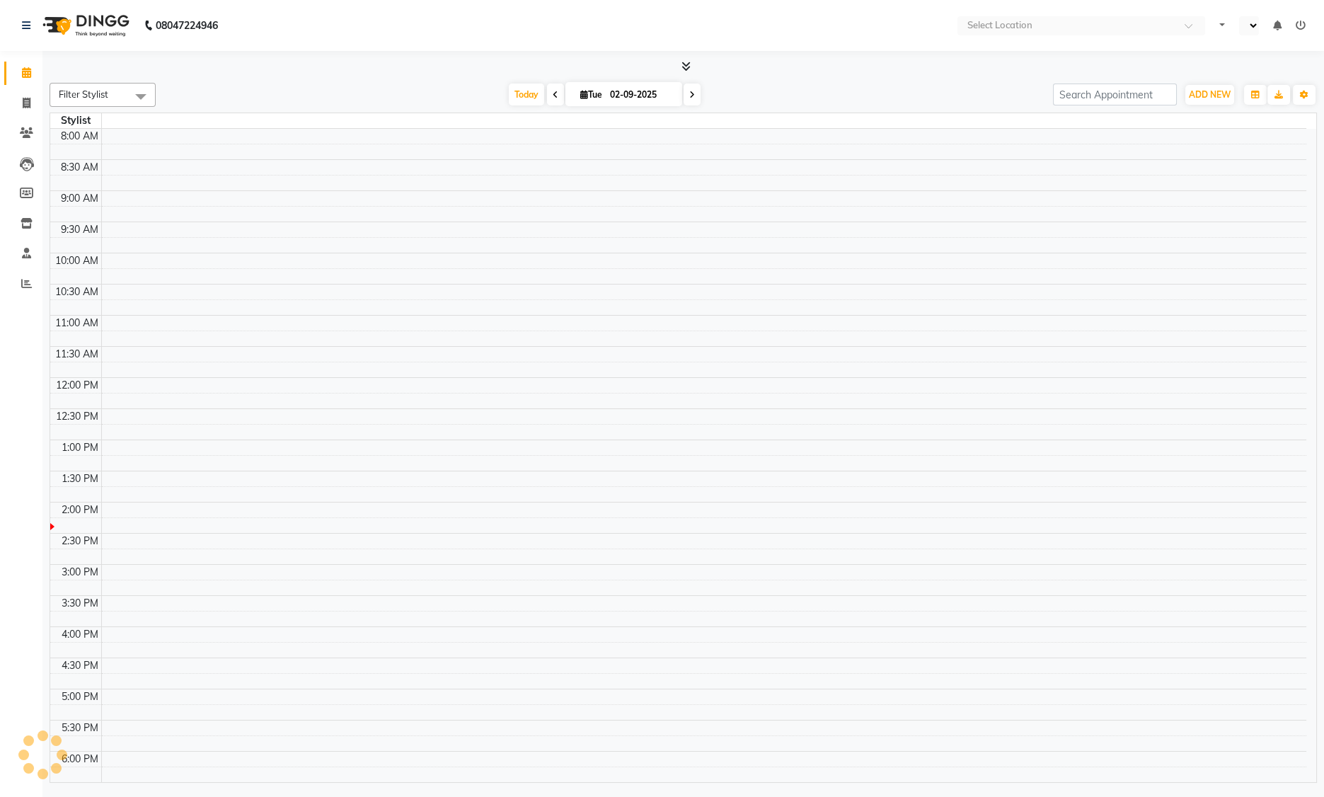
select select "en"
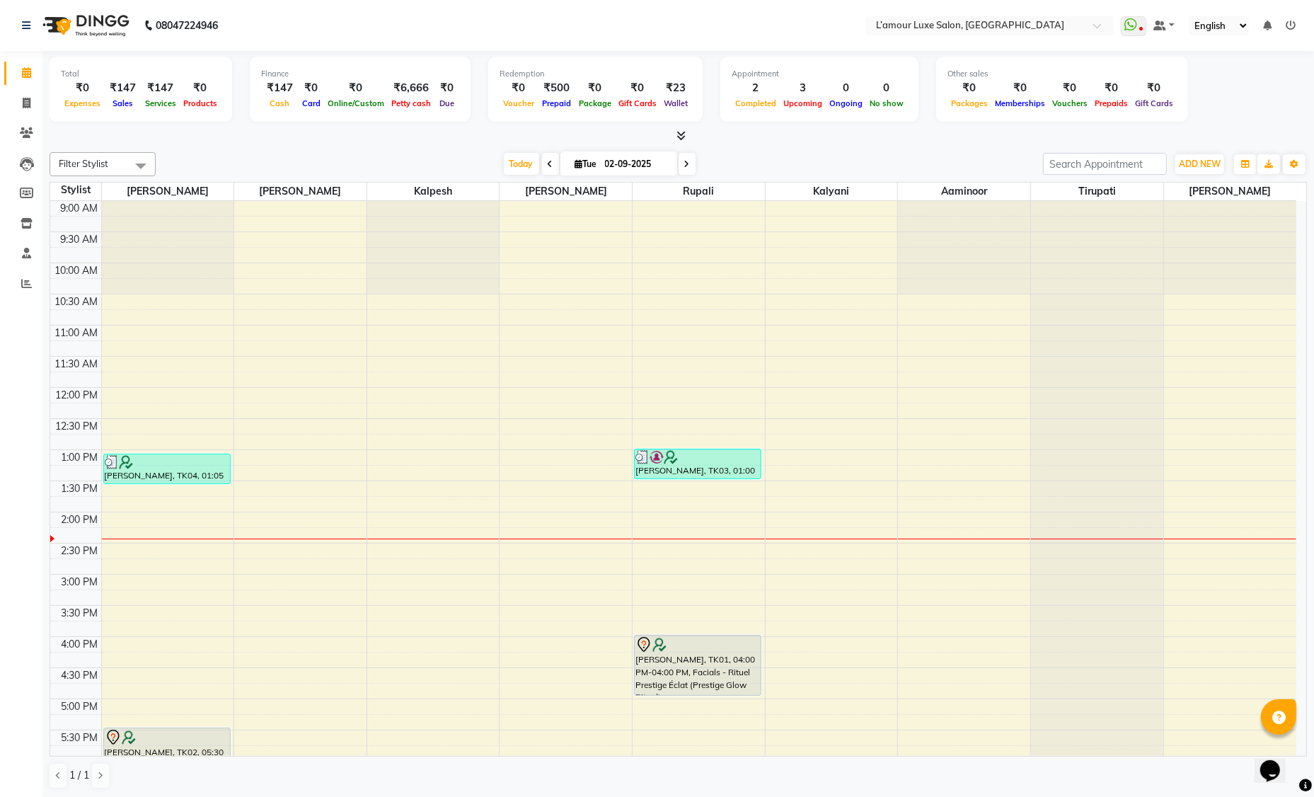
scroll to position [250, 0]
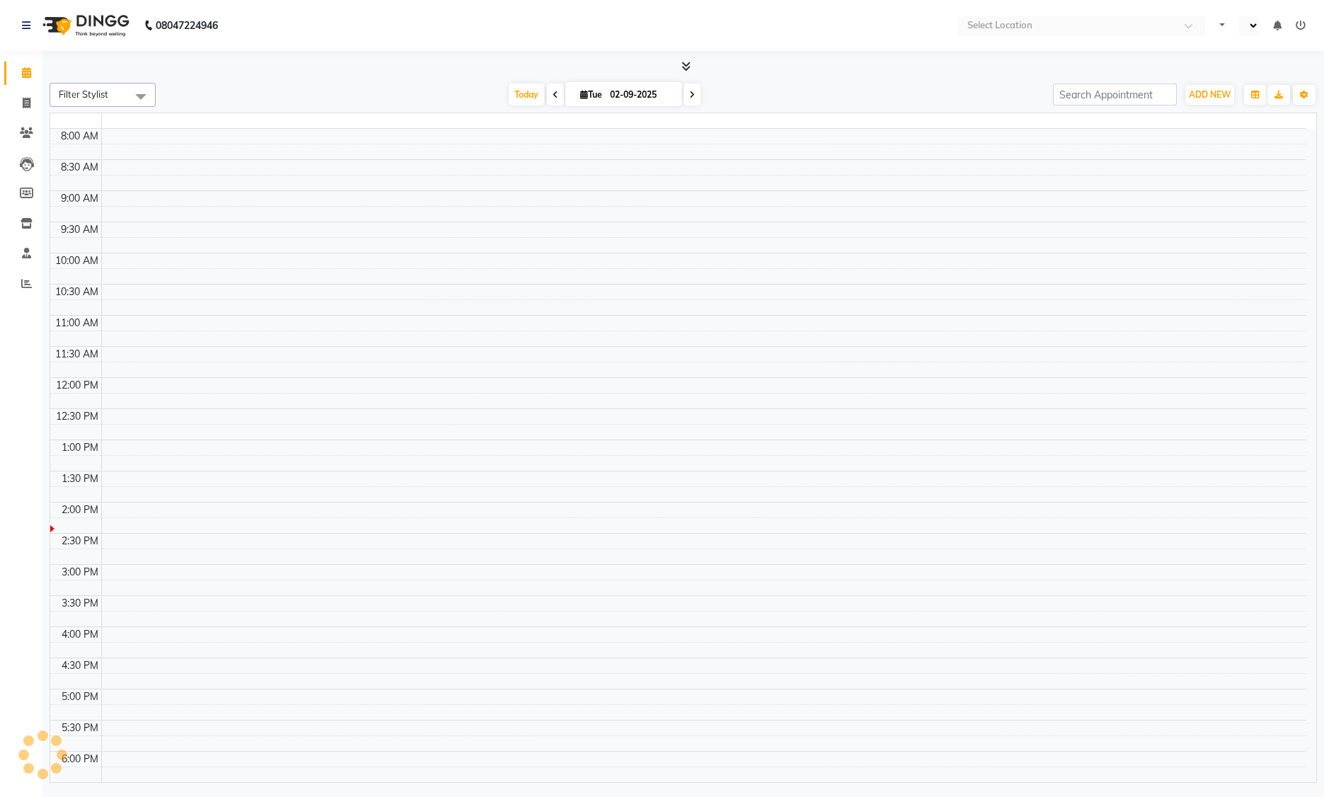
select select "en"
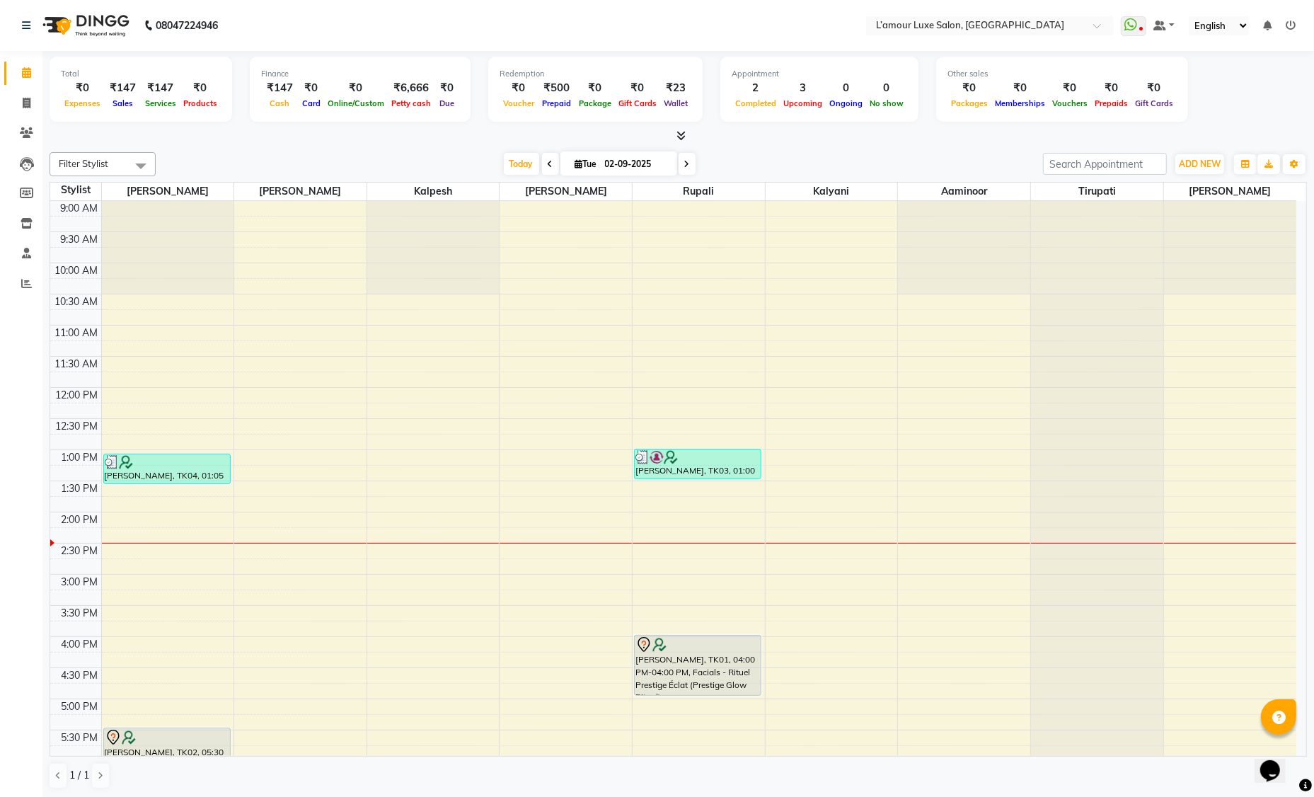
scroll to position [250, 0]
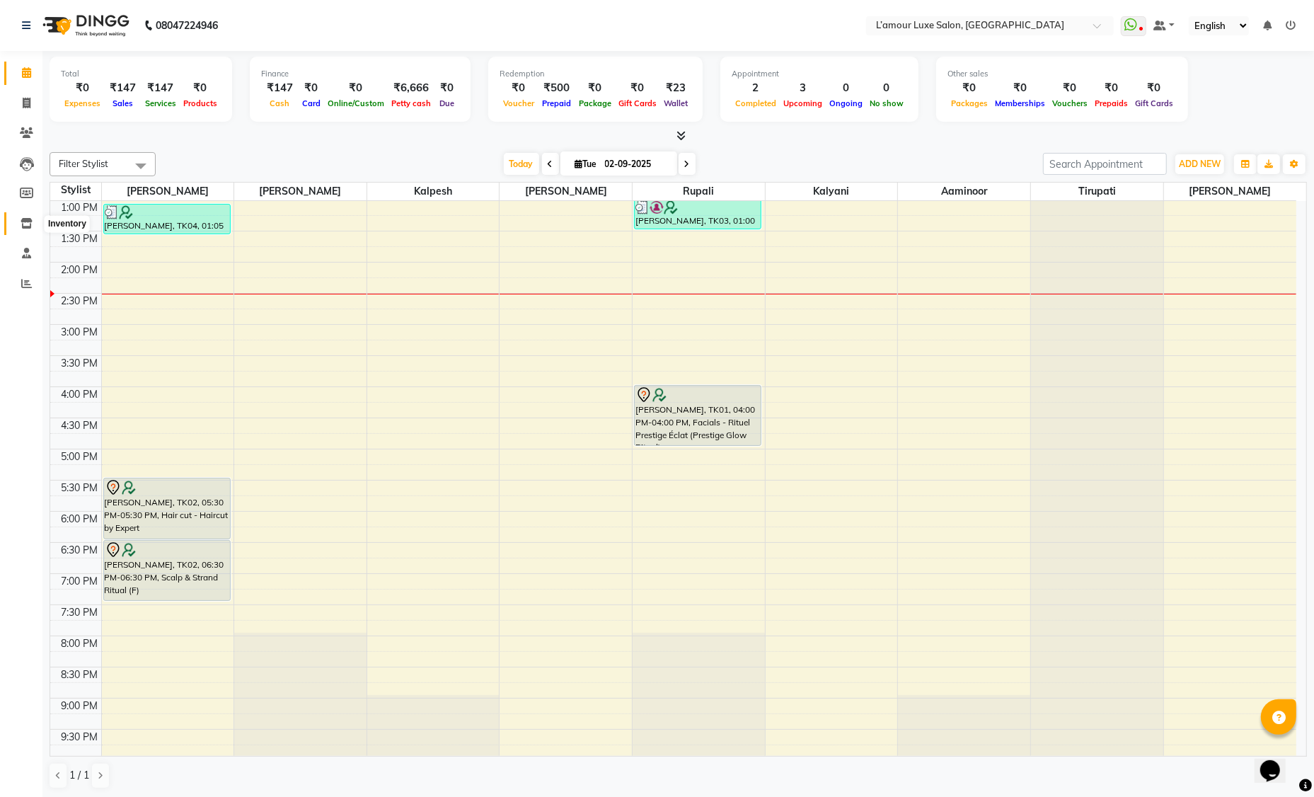
click at [24, 226] on icon at bounding box center [27, 223] width 12 height 11
select select
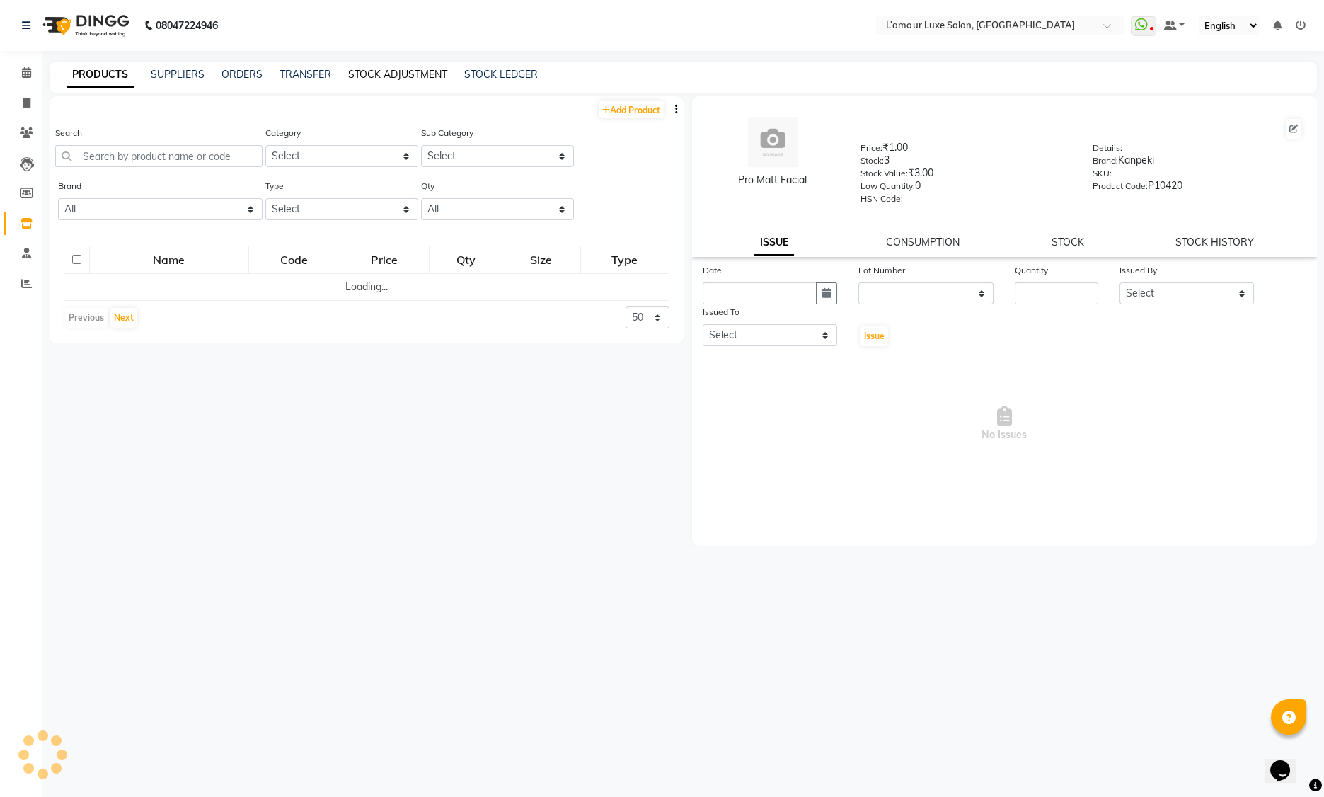
click at [383, 71] on link "STOCK ADJUSTMENT" at bounding box center [397, 74] width 99 height 13
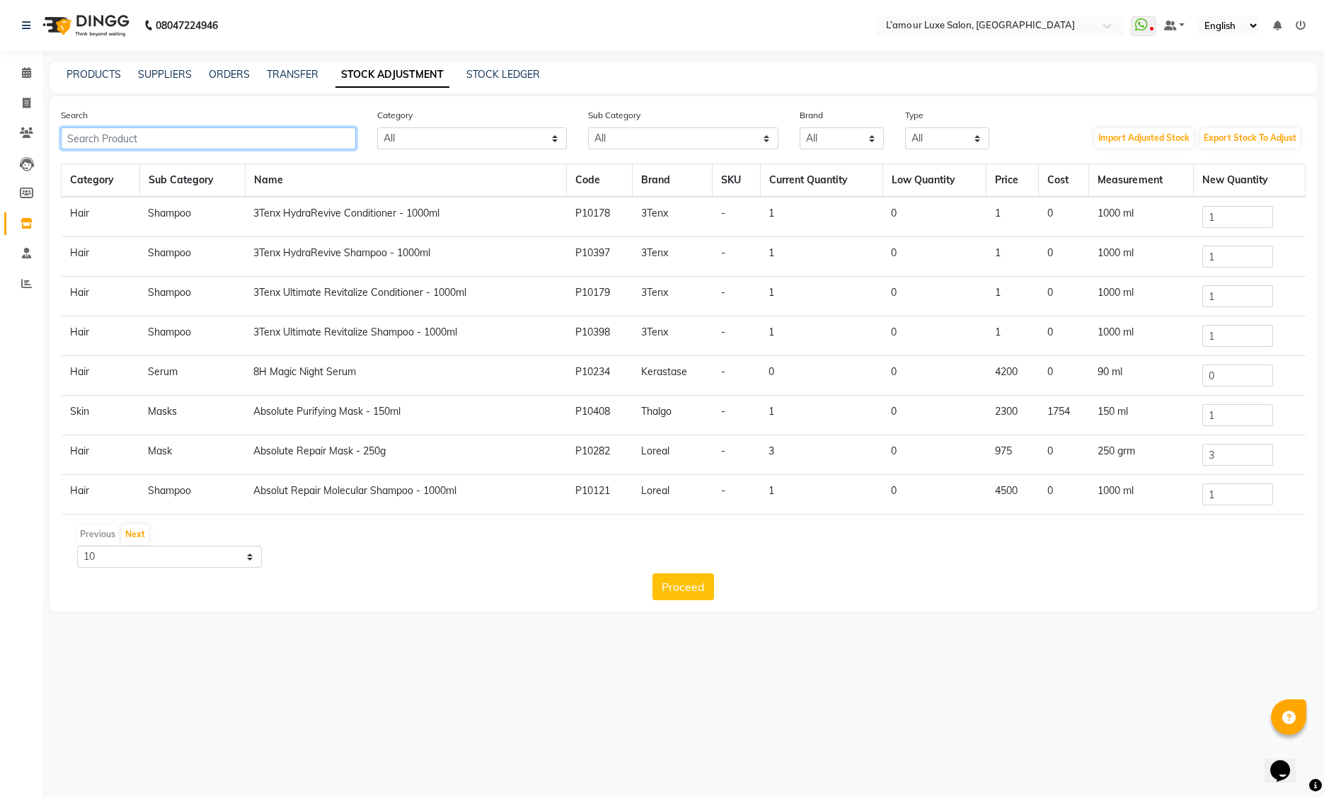
click at [232, 143] on input "text" at bounding box center [208, 138] width 295 height 22
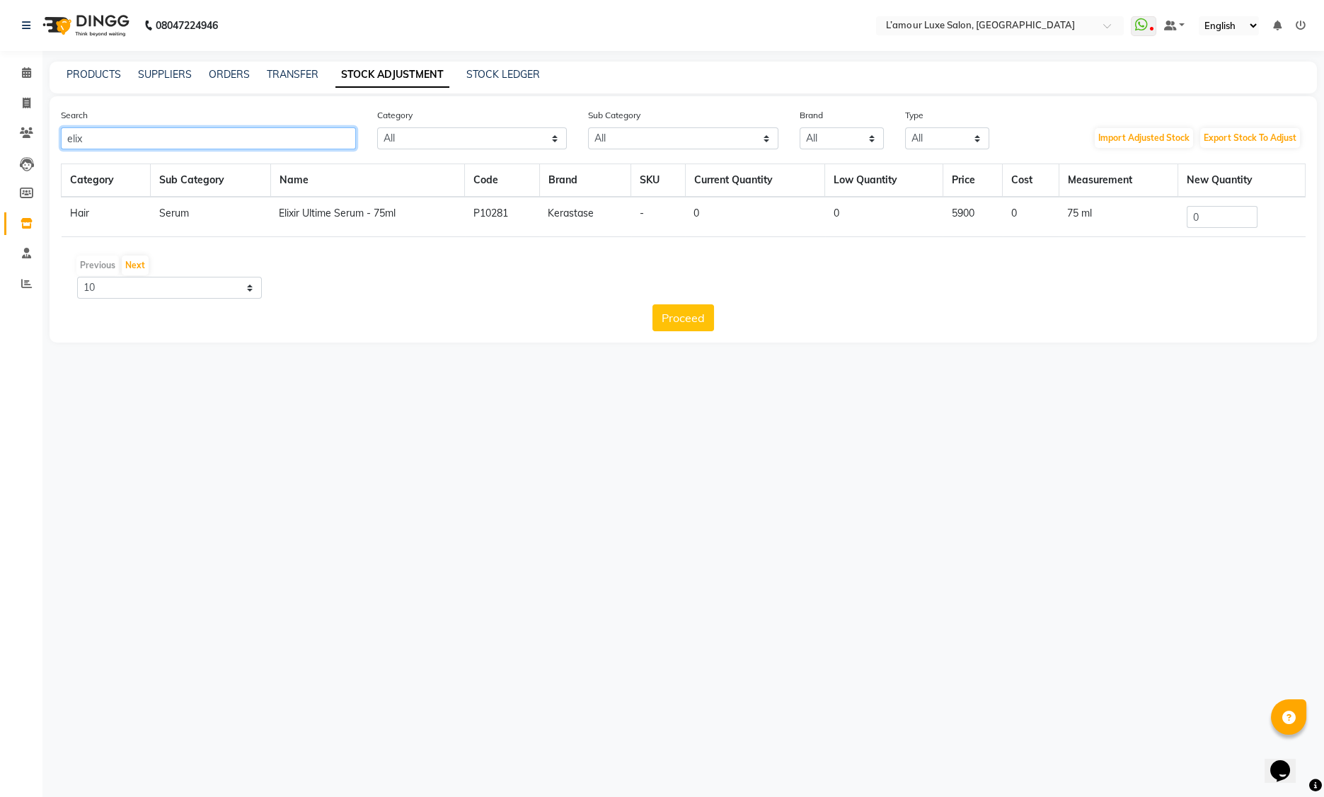
type input "elix"
drag, startPoint x: 1209, startPoint y: 224, endPoint x: 1083, endPoint y: 216, distance: 126.2
click at [1083, 216] on tr "Hair Serum Elixir Ultime Serum - 75ml P10281 Kerastase - 0 0 5900 0 75 ml 0" at bounding box center [684, 217] width 1244 height 40
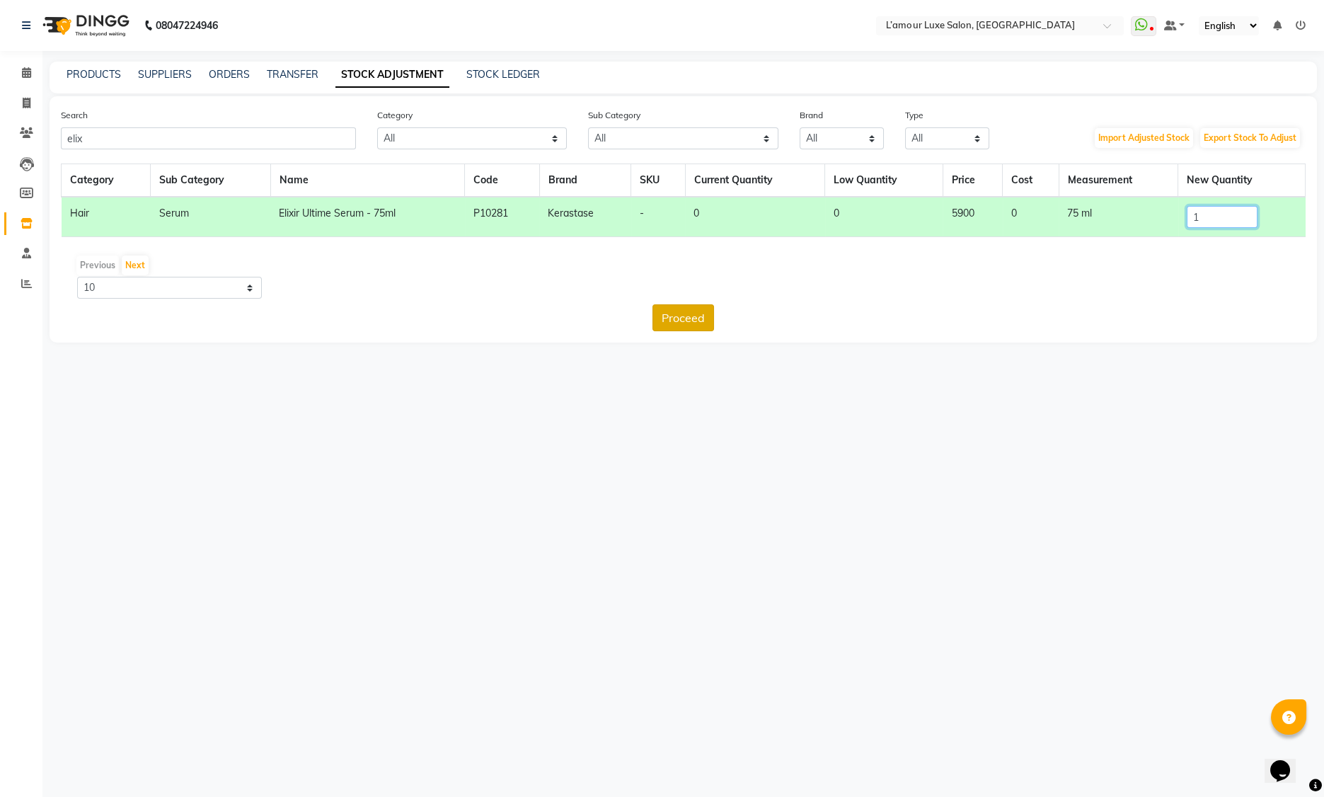
type input "1"
click at [664, 318] on button "Proceed" at bounding box center [683, 317] width 62 height 27
click at [726, 318] on button "Submit" at bounding box center [714, 317] width 56 height 27
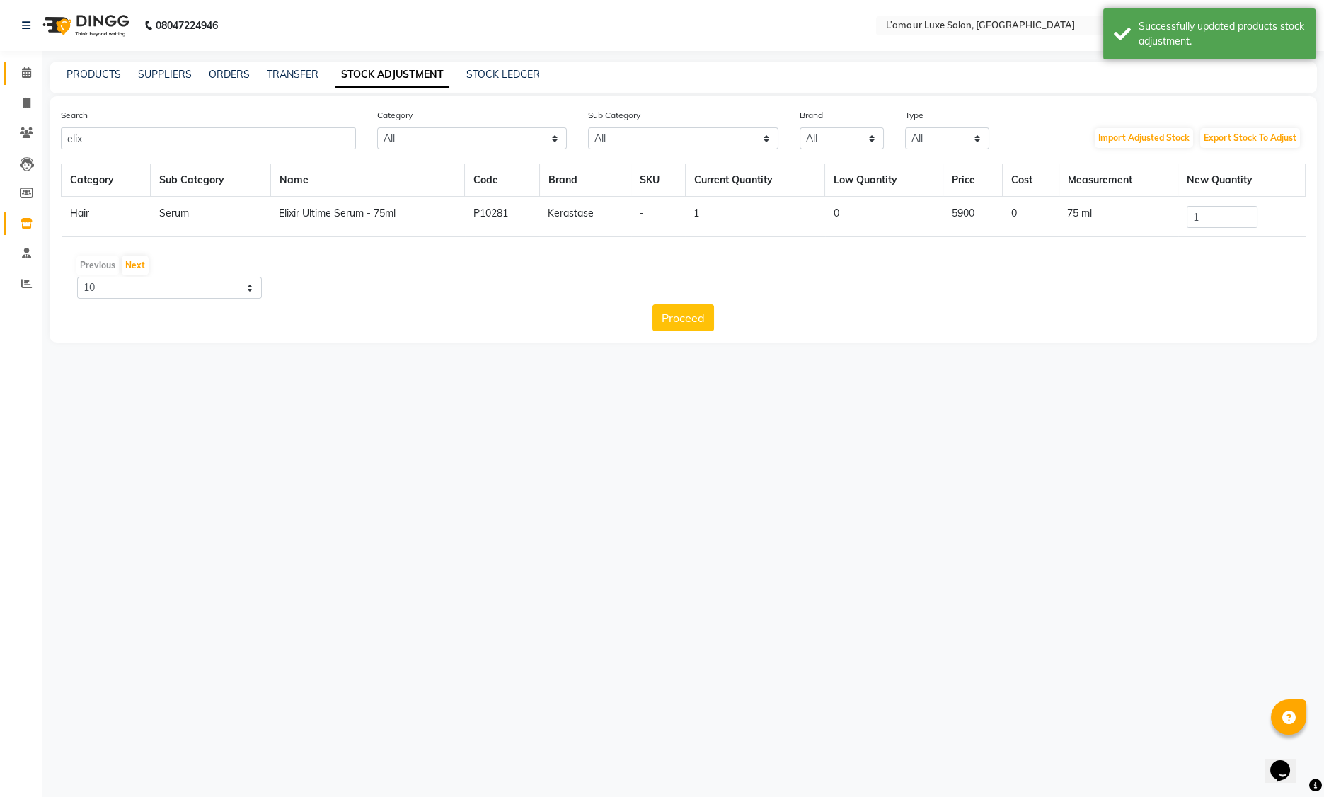
click at [28, 81] on link "Calendar" at bounding box center [21, 73] width 34 height 23
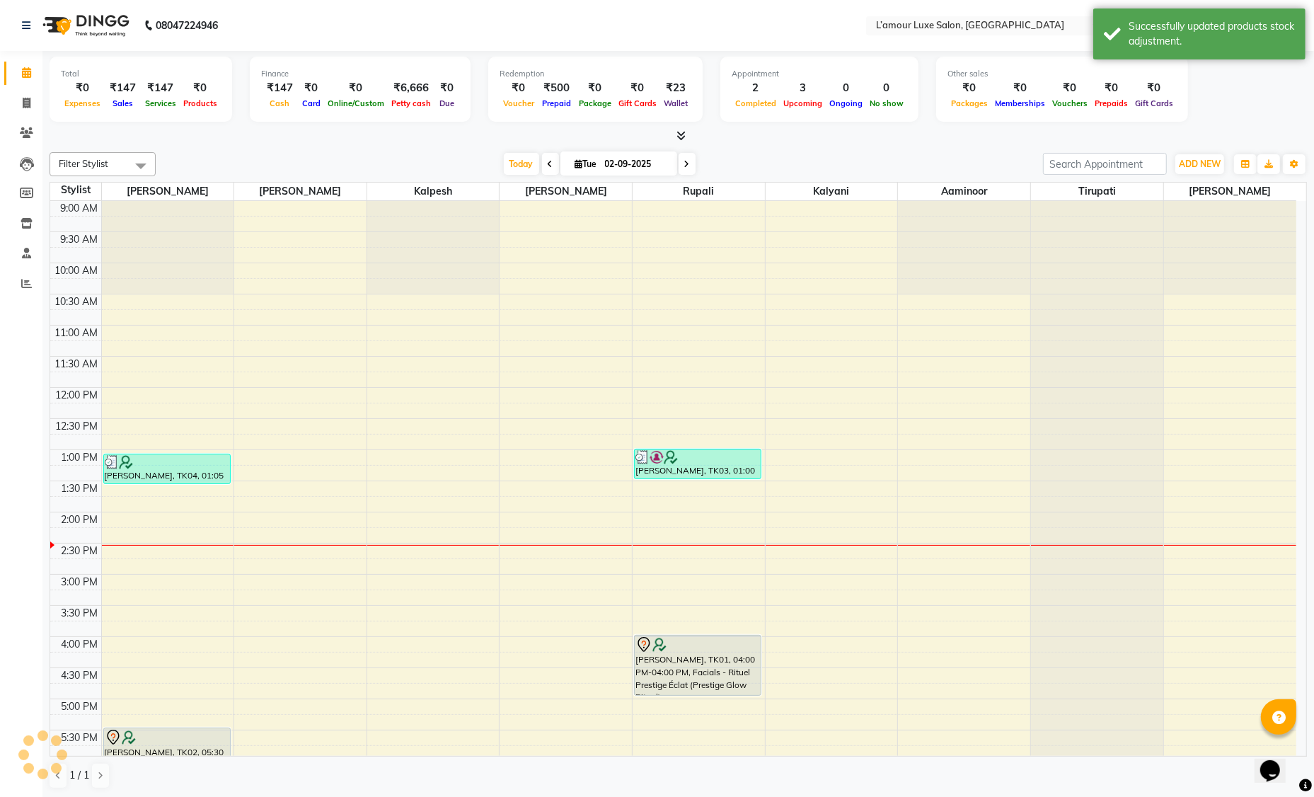
scroll to position [223, 0]
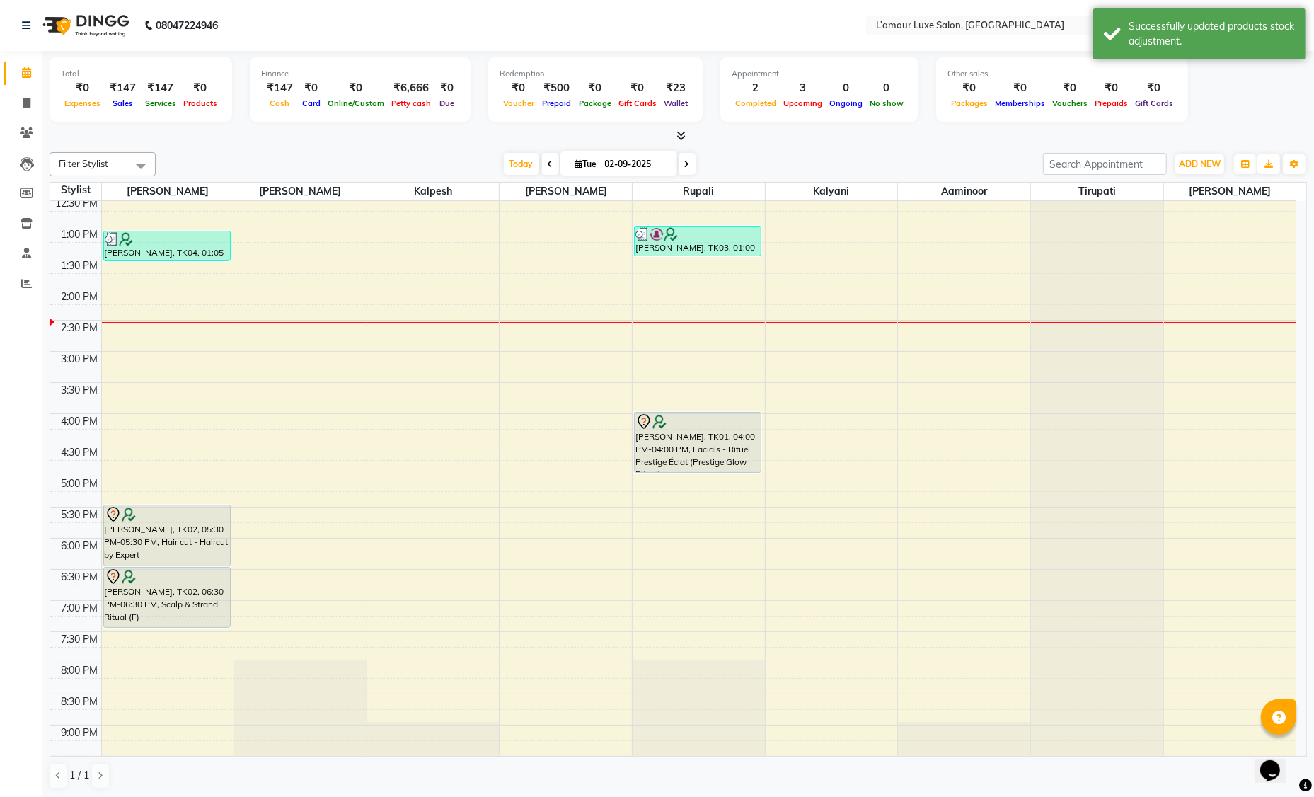
click at [113, 384] on div "9:00 AM 9:30 AM 10:00 AM 10:30 AM 11:00 AM 11:30 AM 12:00 PM 12:30 PM 1:00 PM 1…" at bounding box center [673, 382] width 1246 height 809
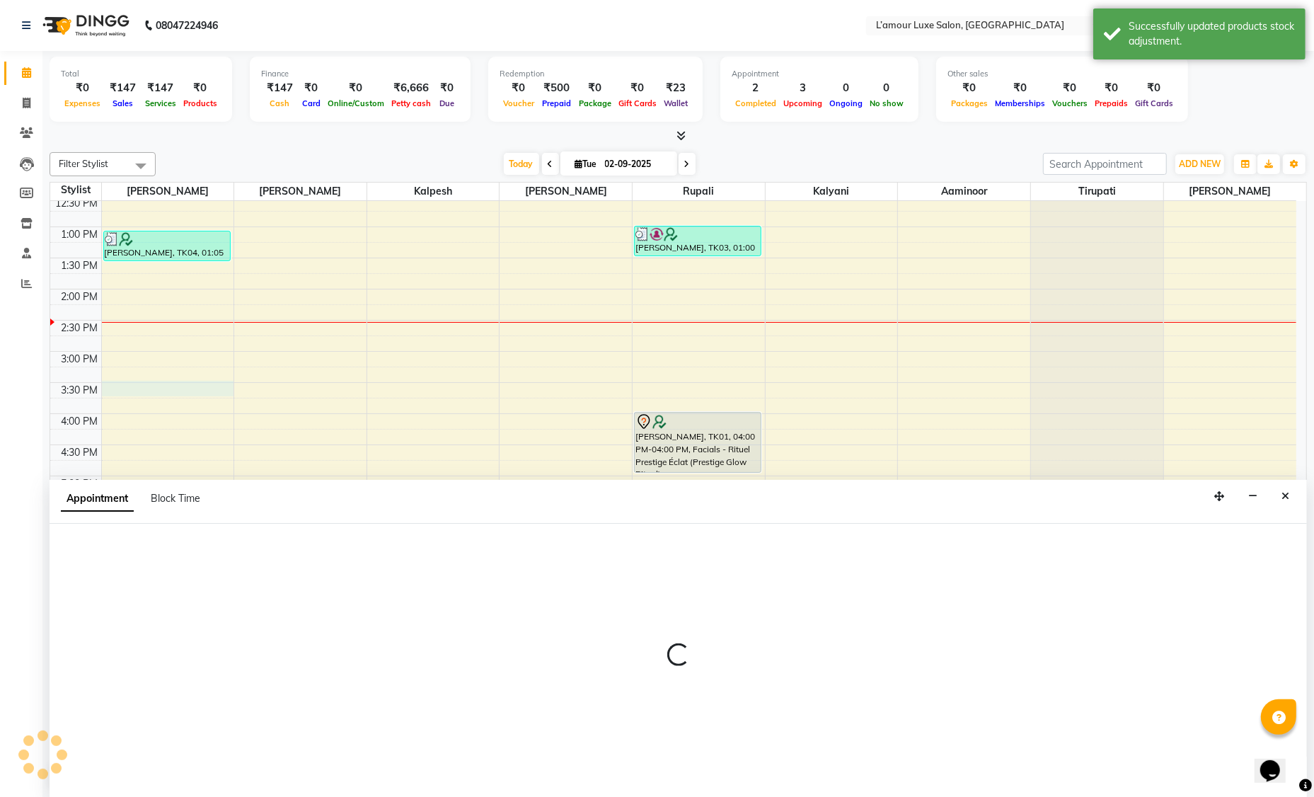
scroll to position [0, 0]
select select "66550"
select select "930"
select select "tentative"
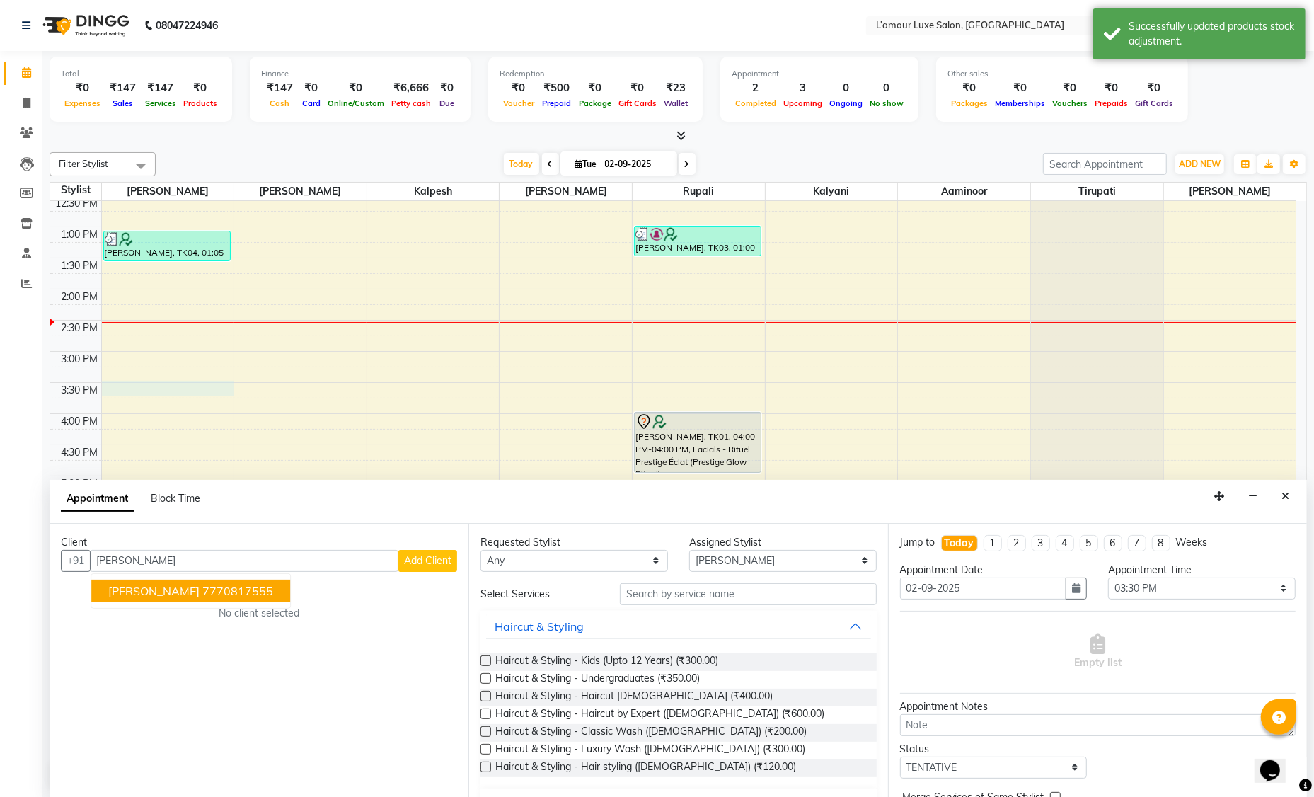
click at [150, 599] on button "Harika 7770817555" at bounding box center [190, 591] width 199 height 23
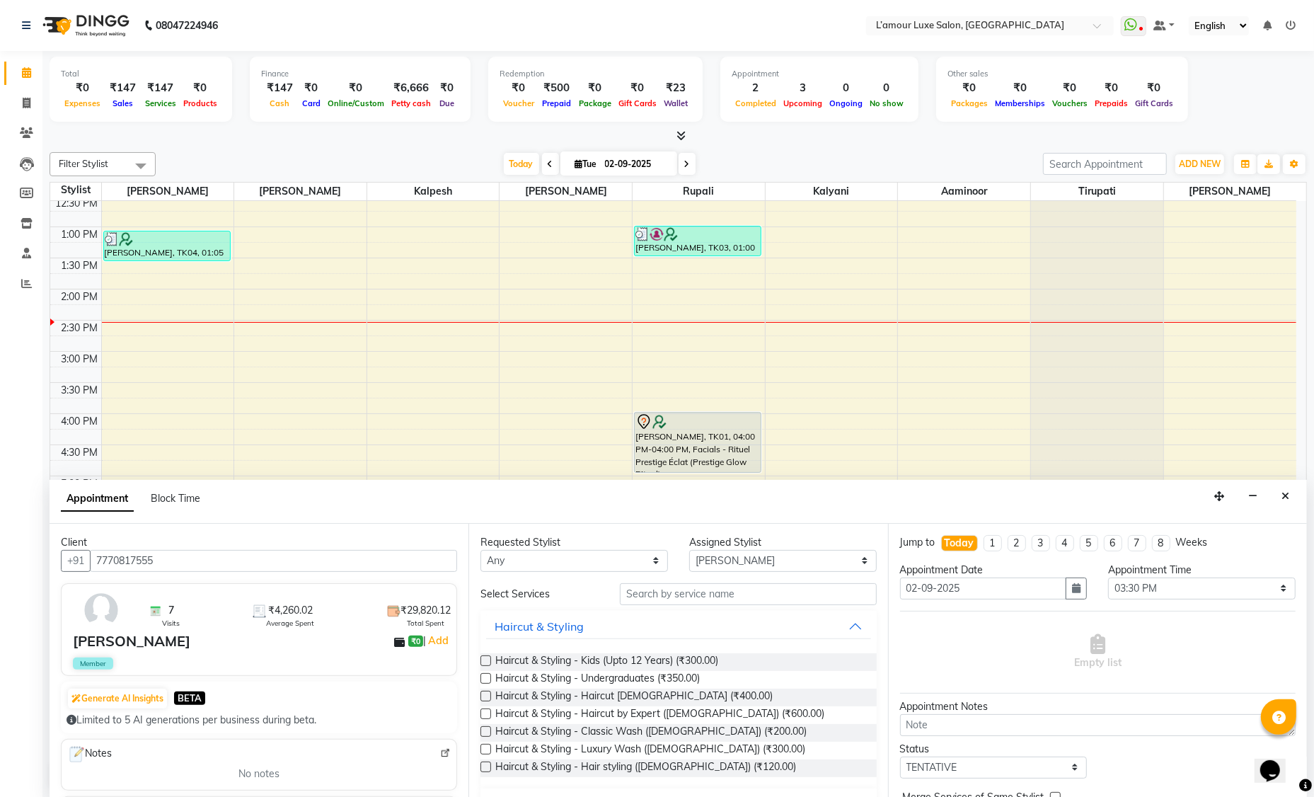
type input "7770817555"
click at [636, 589] on input "text" at bounding box center [748, 594] width 257 height 22
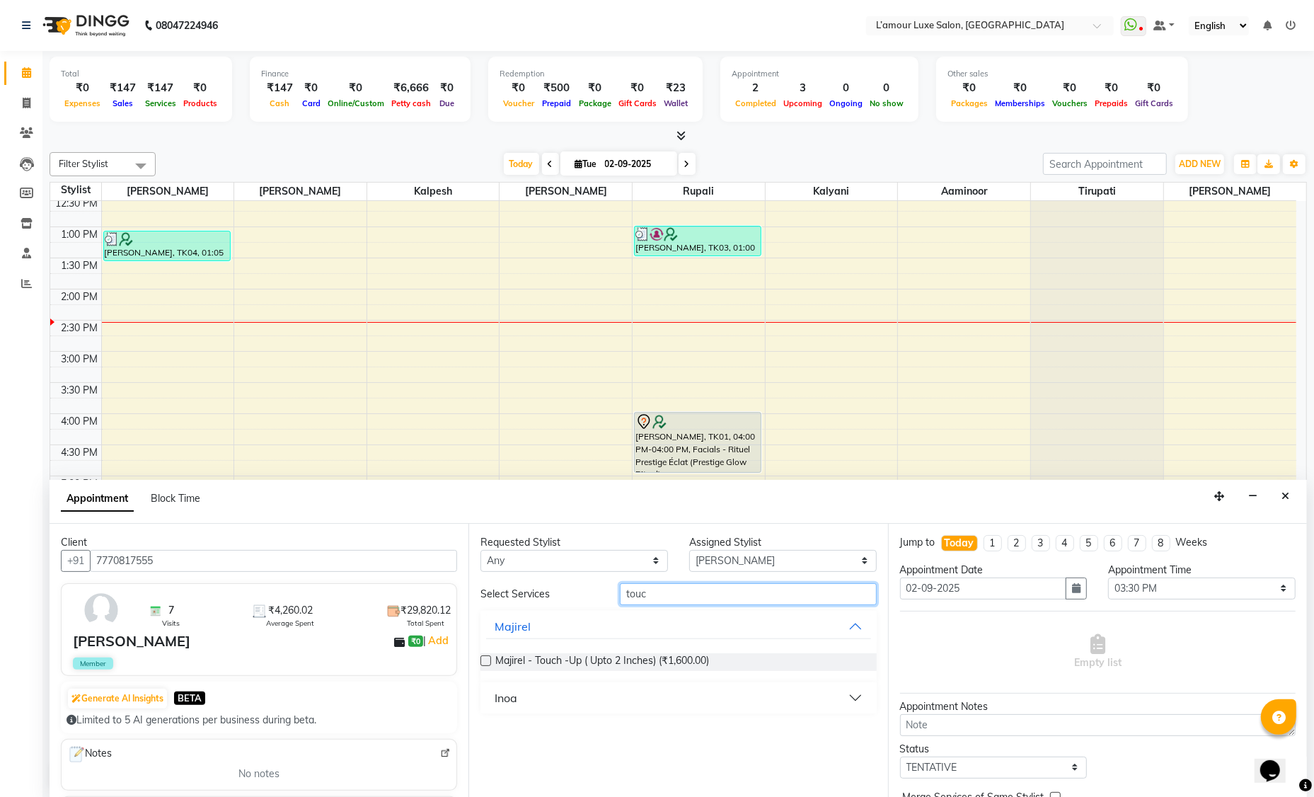
type input "touc"
click at [543, 712] on div "Requested Stylist Any Aaminoor Anas Kalpesh Kalyani krutika Desai Rukshana khan…" at bounding box center [677, 661] width 419 height 275
click at [529, 700] on button "Inoa" at bounding box center [678, 697] width 384 height 25
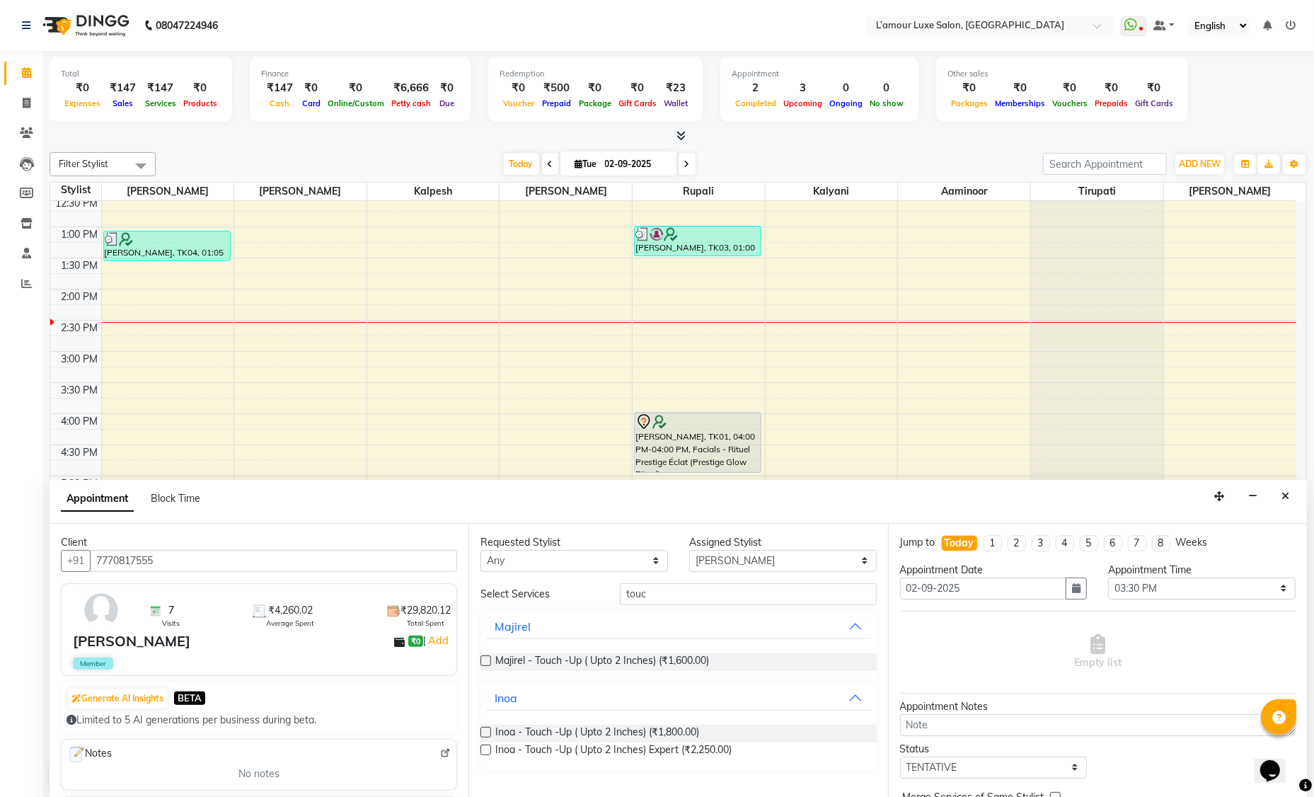
click at [486, 732] on label at bounding box center [485, 732] width 11 height 11
click at [486, 732] on input "checkbox" at bounding box center [484, 733] width 9 height 9
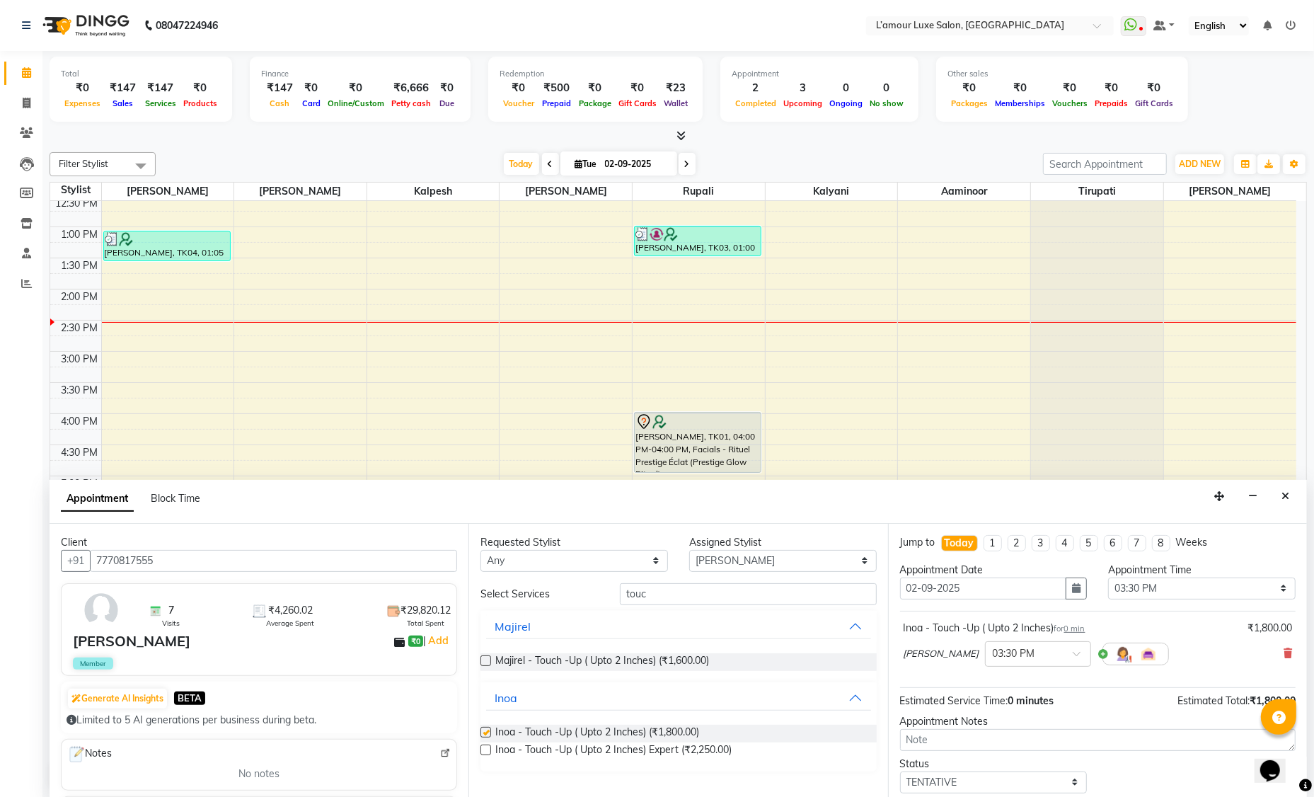
checkbox input "false"
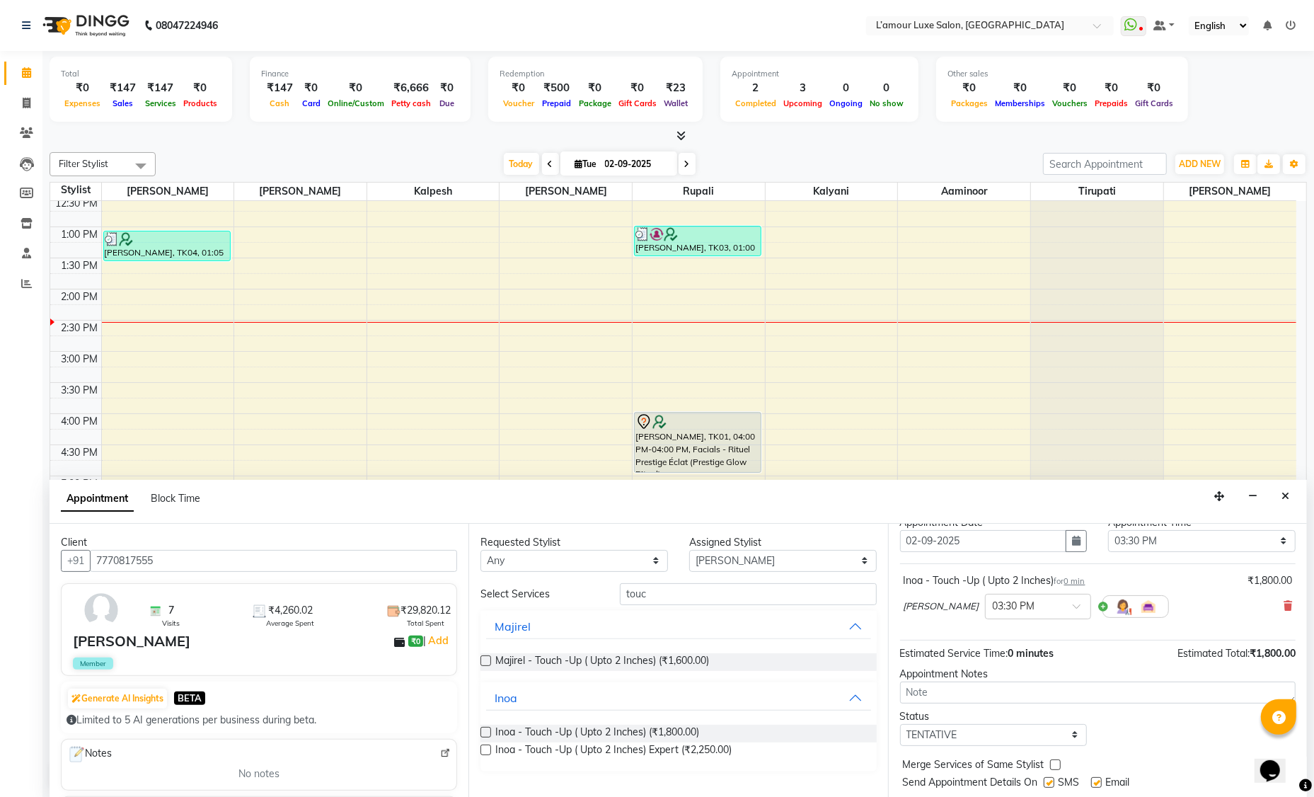
scroll to position [83, 0]
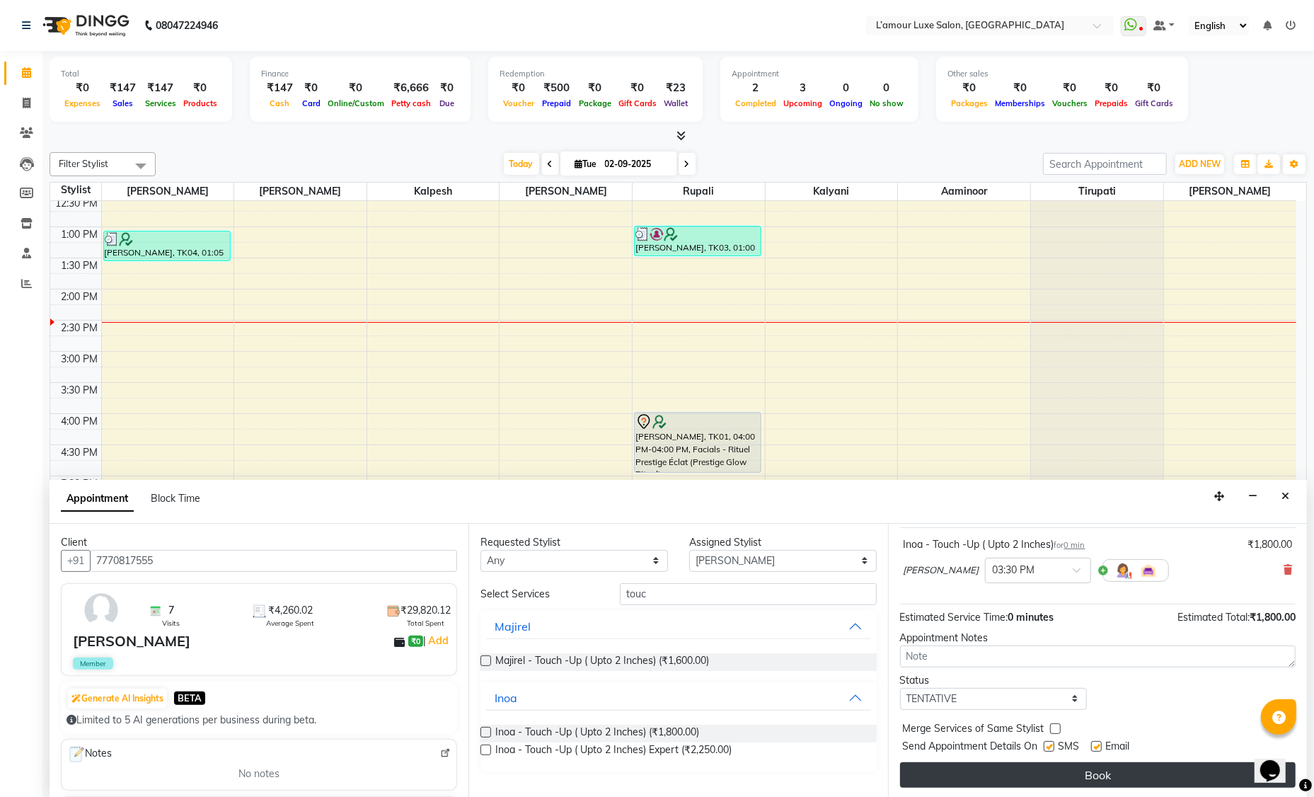
click at [986, 776] on button "Book" at bounding box center [1098, 774] width 396 height 25
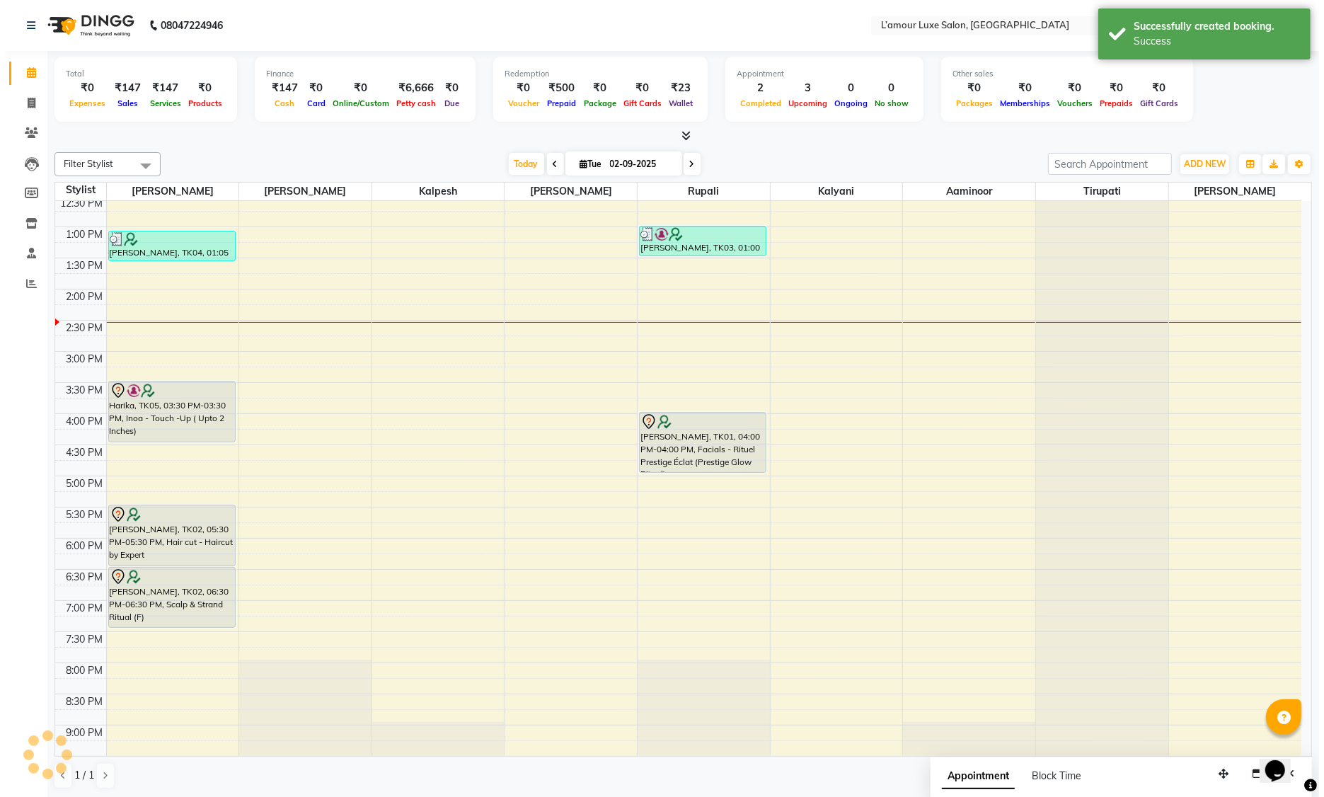
scroll to position [0, 0]
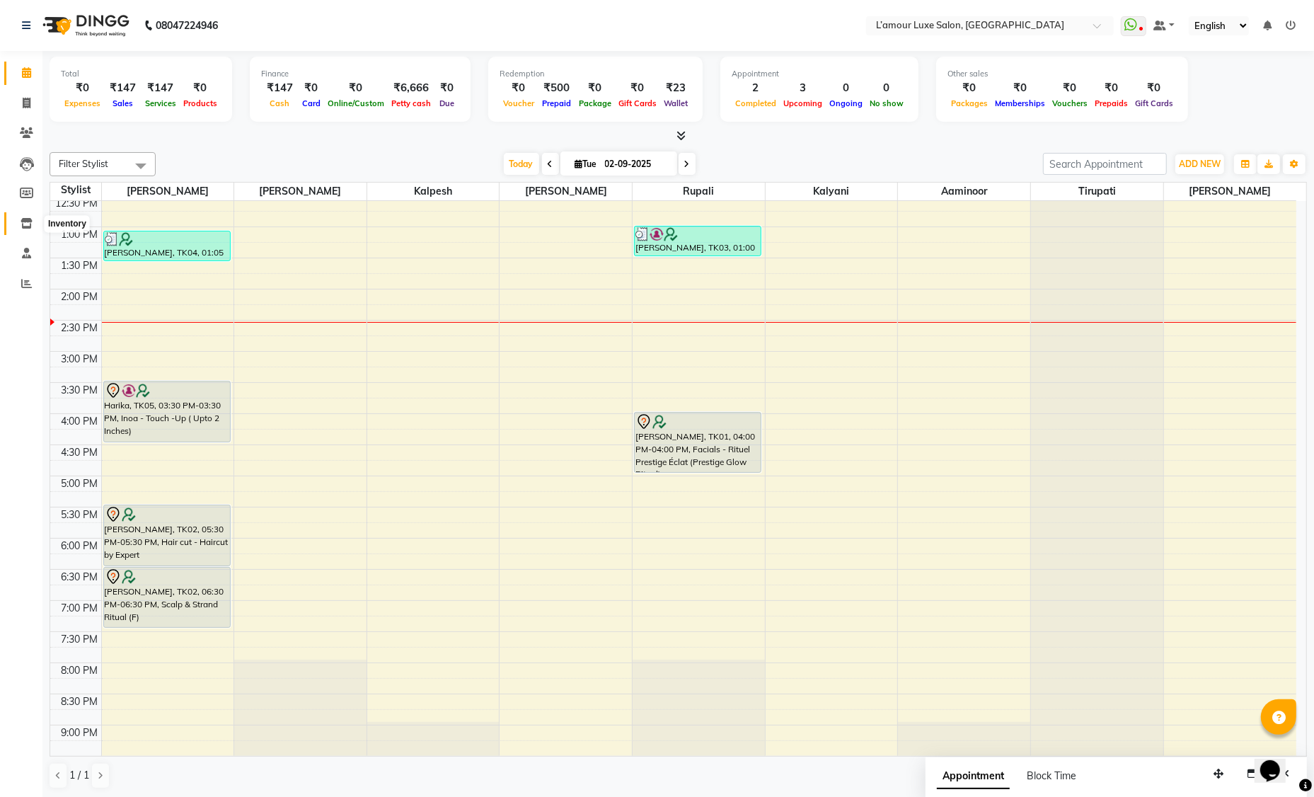
click at [28, 221] on icon at bounding box center [27, 223] width 12 height 11
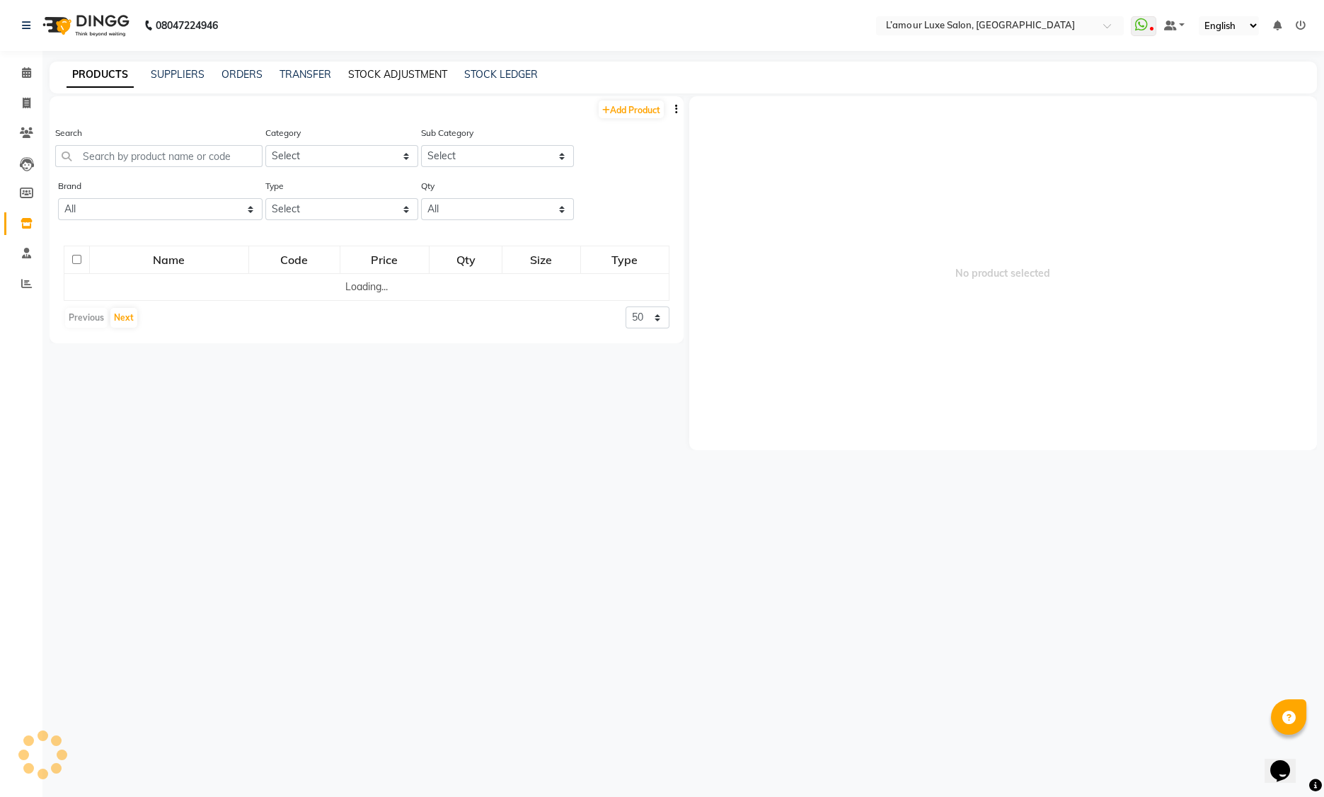
click at [382, 71] on link "STOCK ADJUSTMENT" at bounding box center [397, 74] width 99 height 13
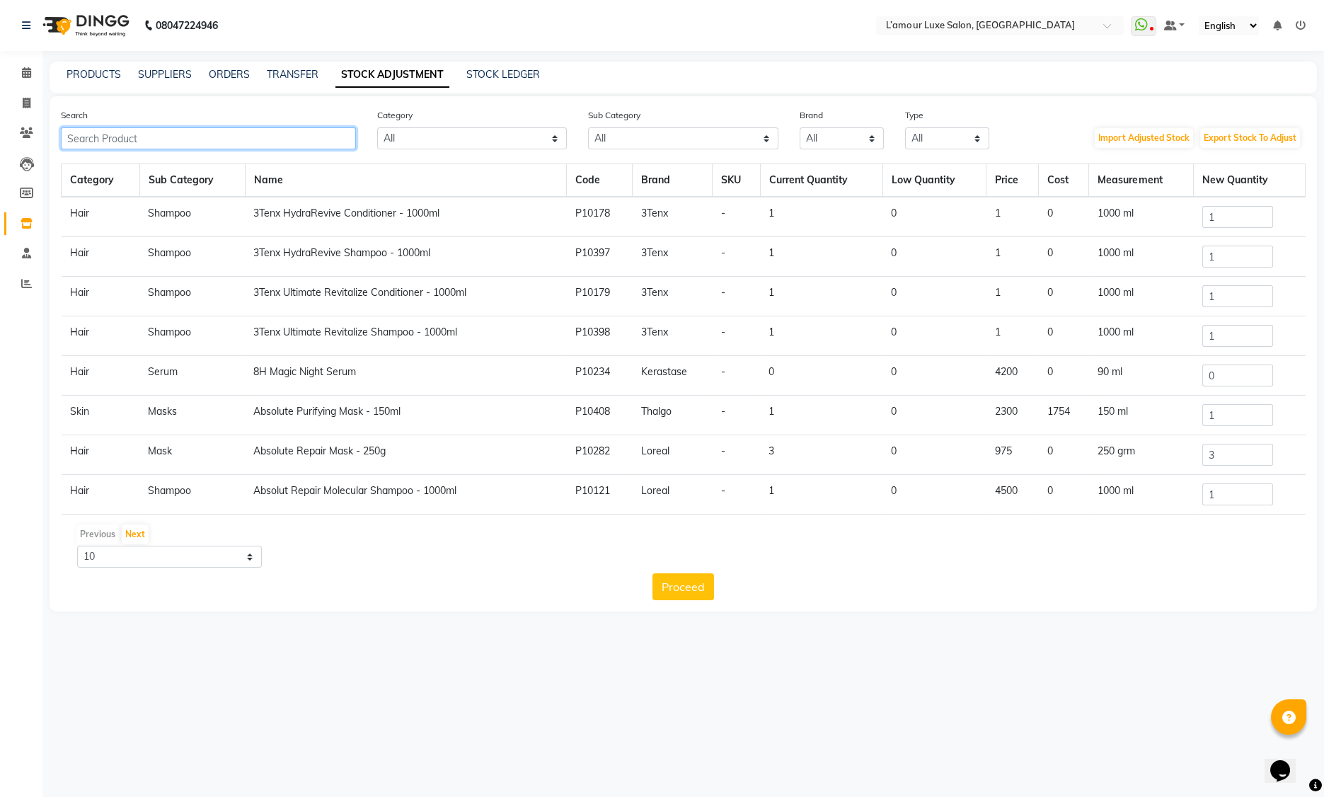
click at [207, 132] on input "text" at bounding box center [208, 138] width 295 height 22
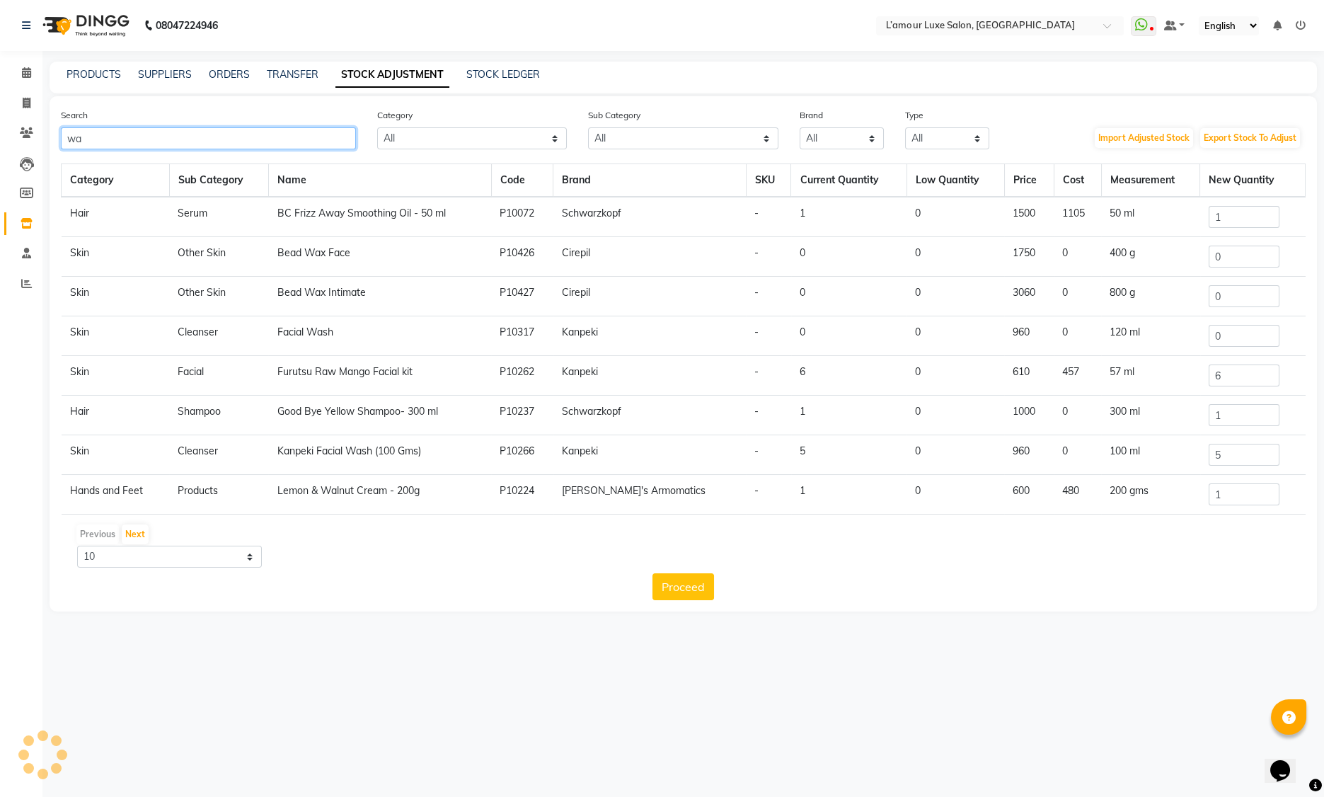
type input "wax"
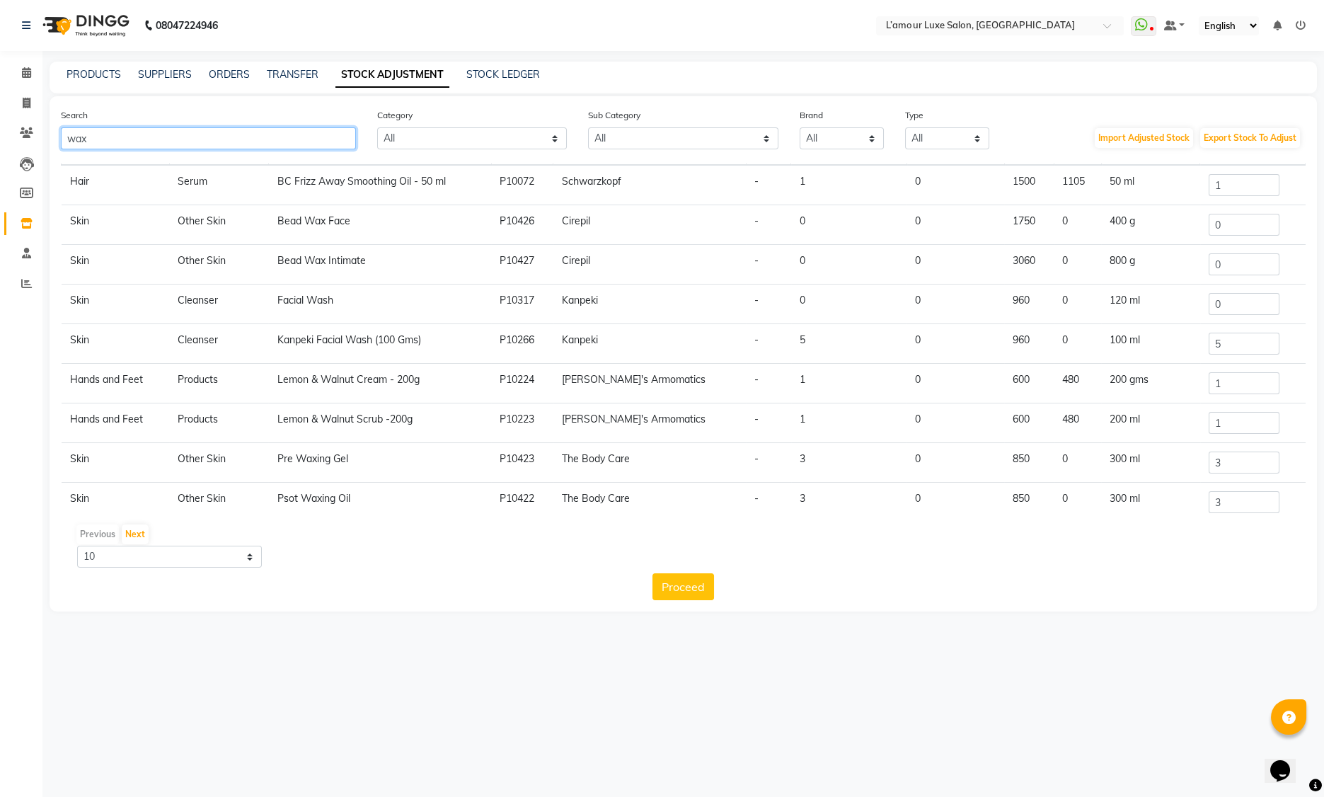
scroll to position [86, 0]
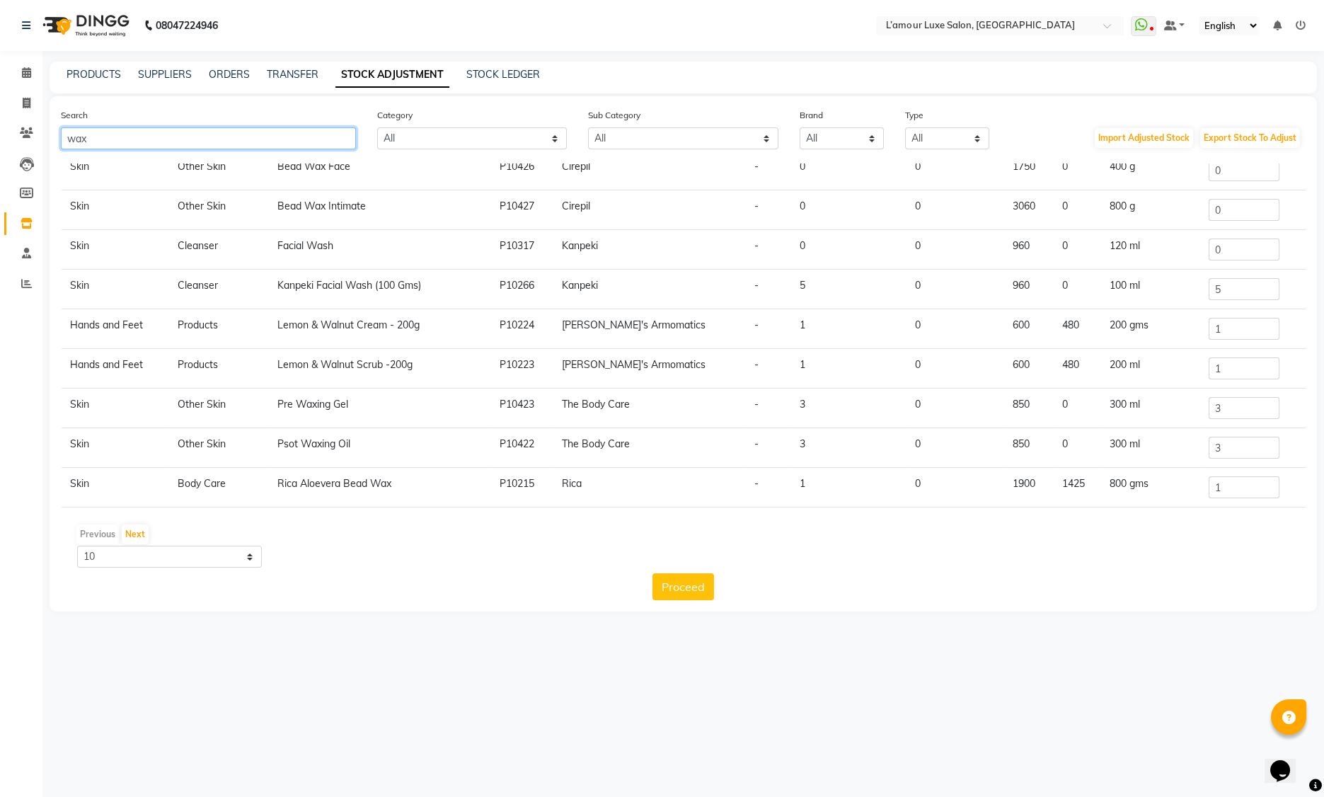
drag, startPoint x: 108, startPoint y: 139, endPoint x: -54, endPoint y: 132, distance: 162.2
click at [0, 132] on html "08047224946 Select Location × L’amour Luxe Salon, Kharghar WhatsApp Status ✕ St…" at bounding box center [662, 398] width 1324 height 797
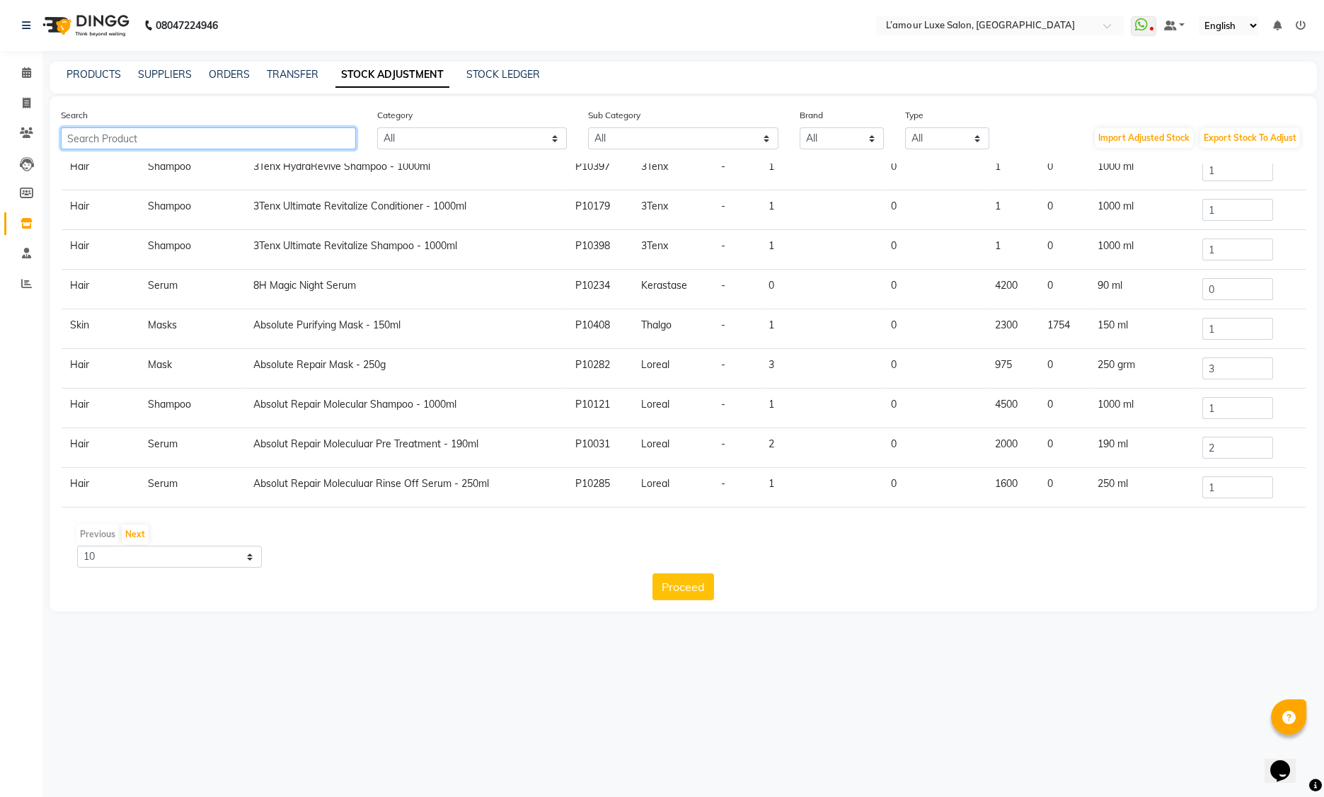
scroll to position [66, 0]
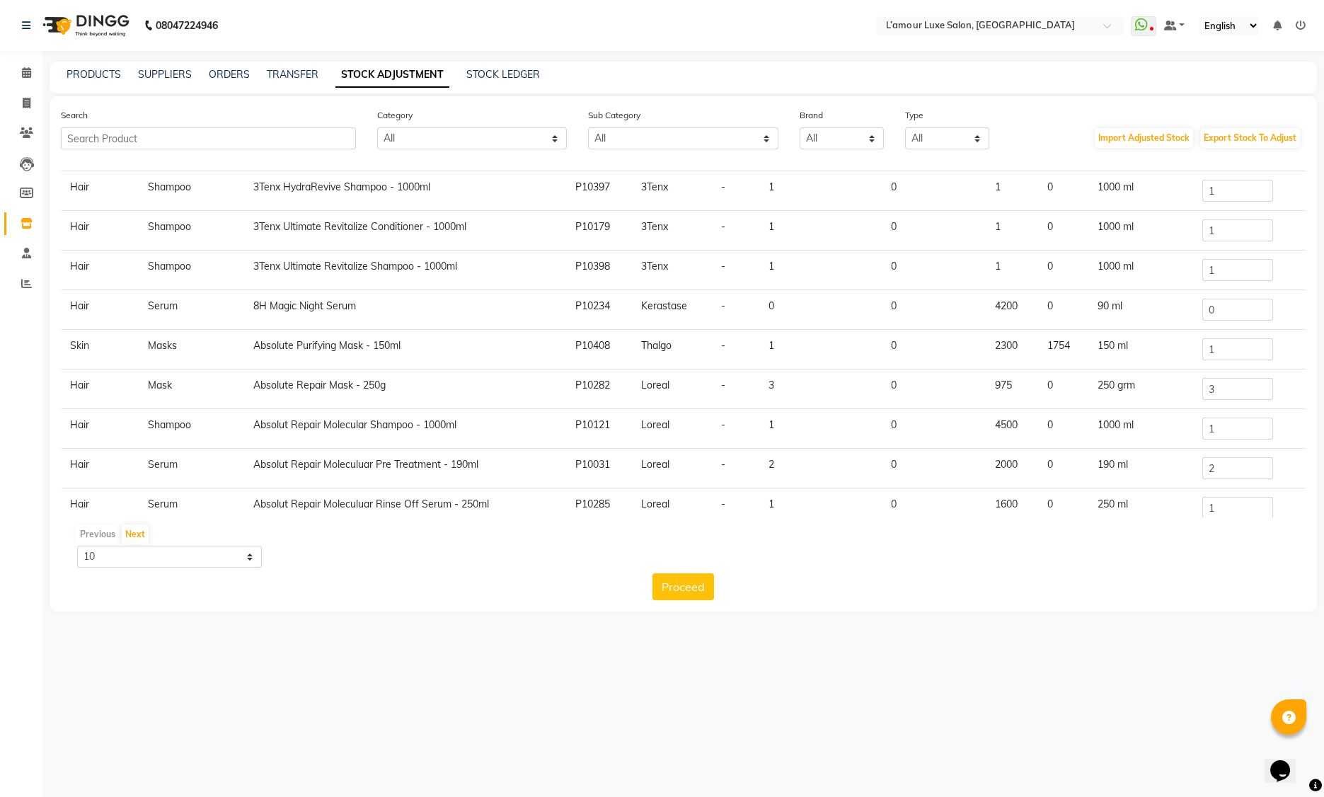
drag, startPoint x: 247, startPoint y: 384, endPoint x: 499, endPoint y: 384, distance: 251.9
click at [499, 384] on td "Absolute Repair Mask - 250g" at bounding box center [405, 389] width 321 height 40
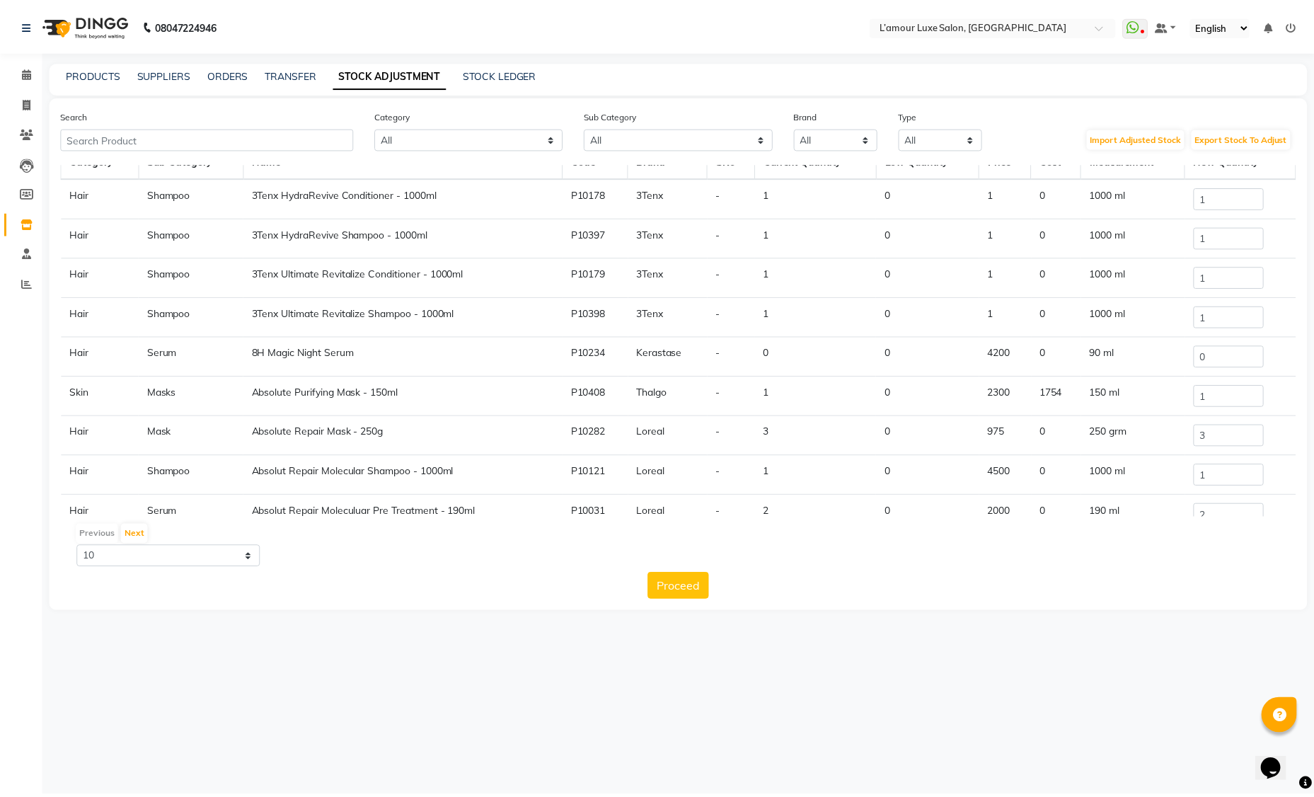
scroll to position [0, 0]
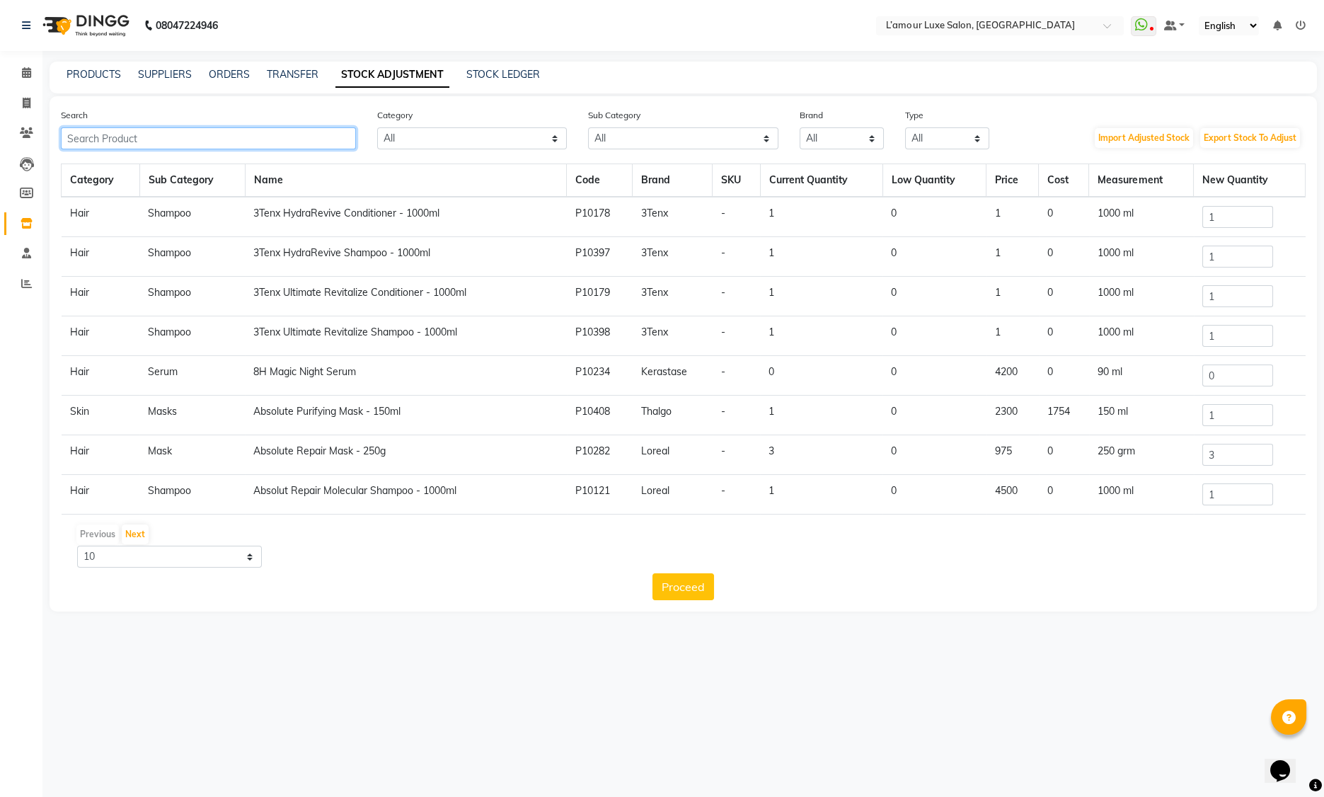
click at [122, 144] on input "text" at bounding box center [208, 138] width 295 height 22
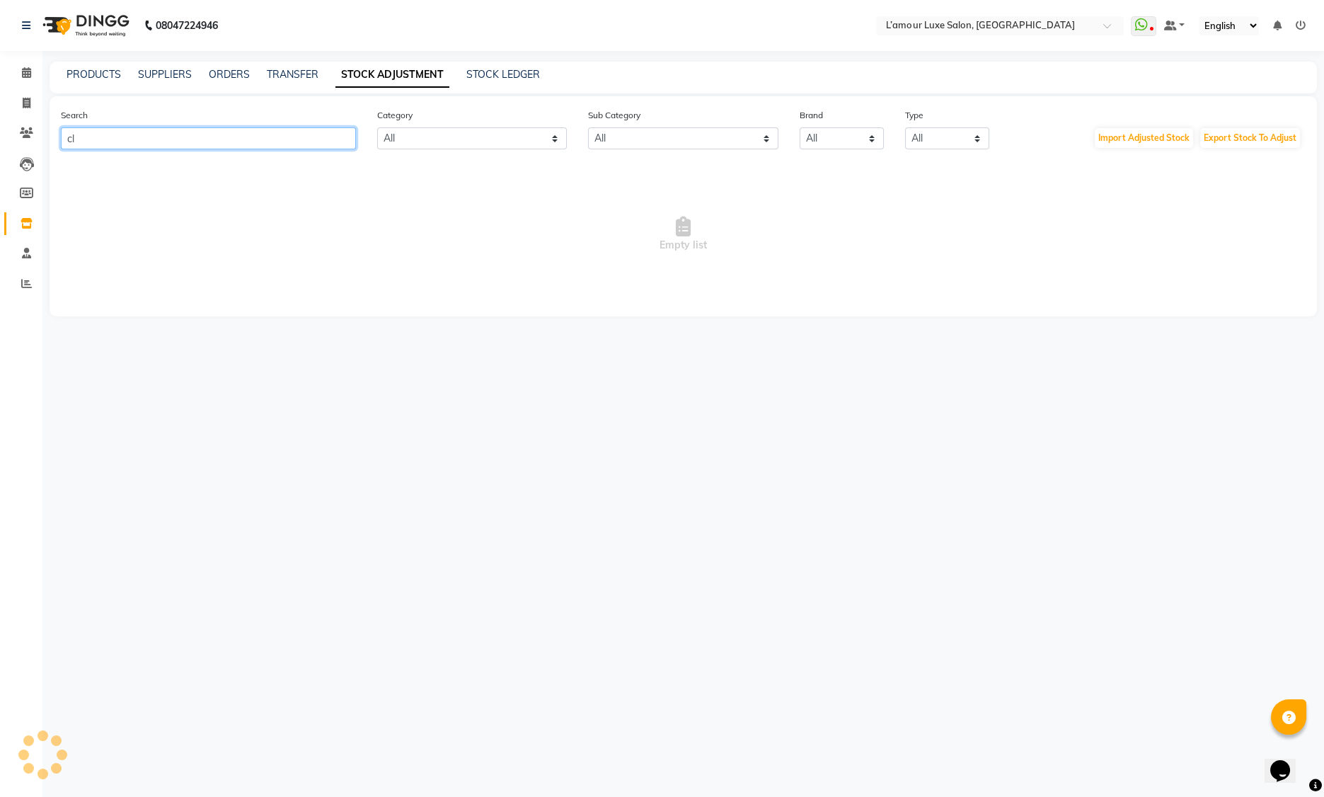
type input "c"
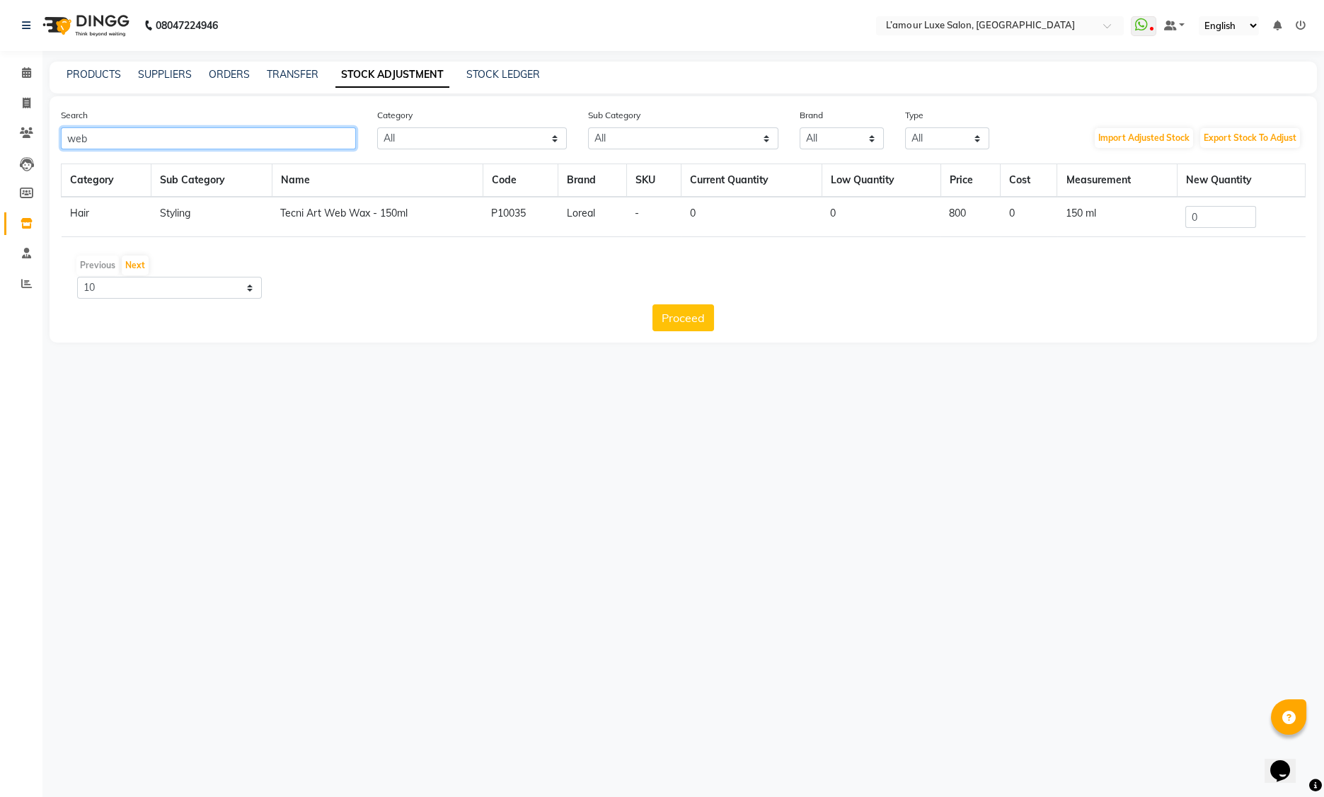
type input "web"
click at [24, 76] on icon at bounding box center [26, 72] width 9 height 11
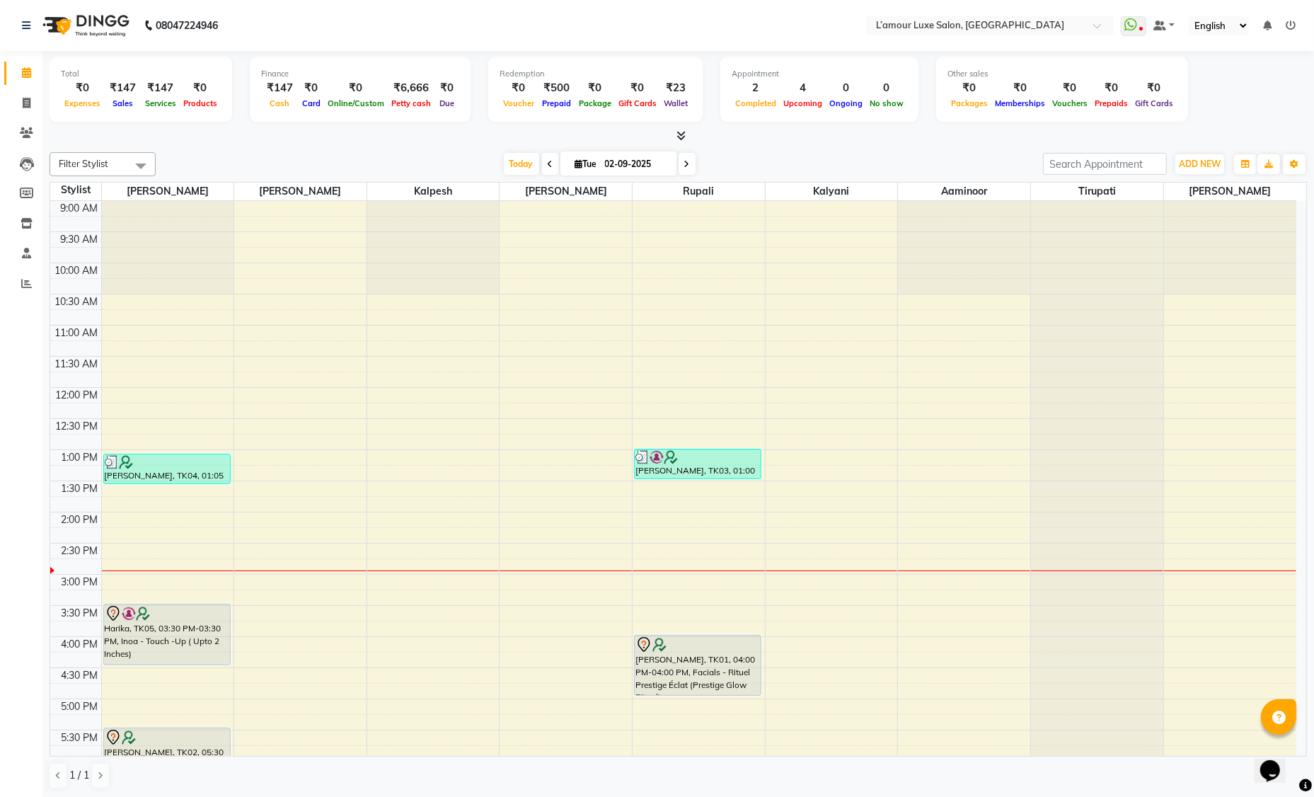
click at [1213, 110] on div "Total ₹0 Expenses ₹147 Sales ₹147 Services ₹0 Products Finance ₹147 Cash ₹0 Car…" at bounding box center [678, 91] width 1257 height 69
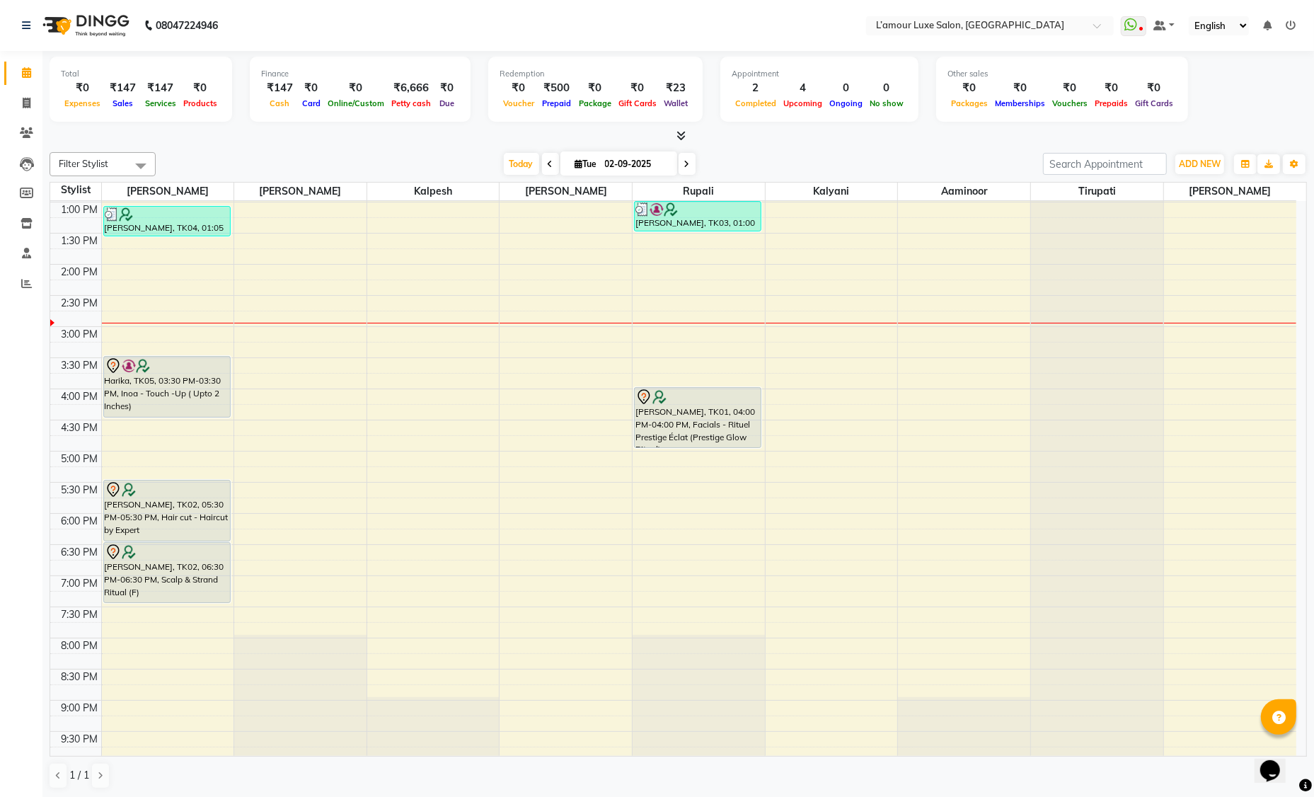
scroll to position [250, 0]
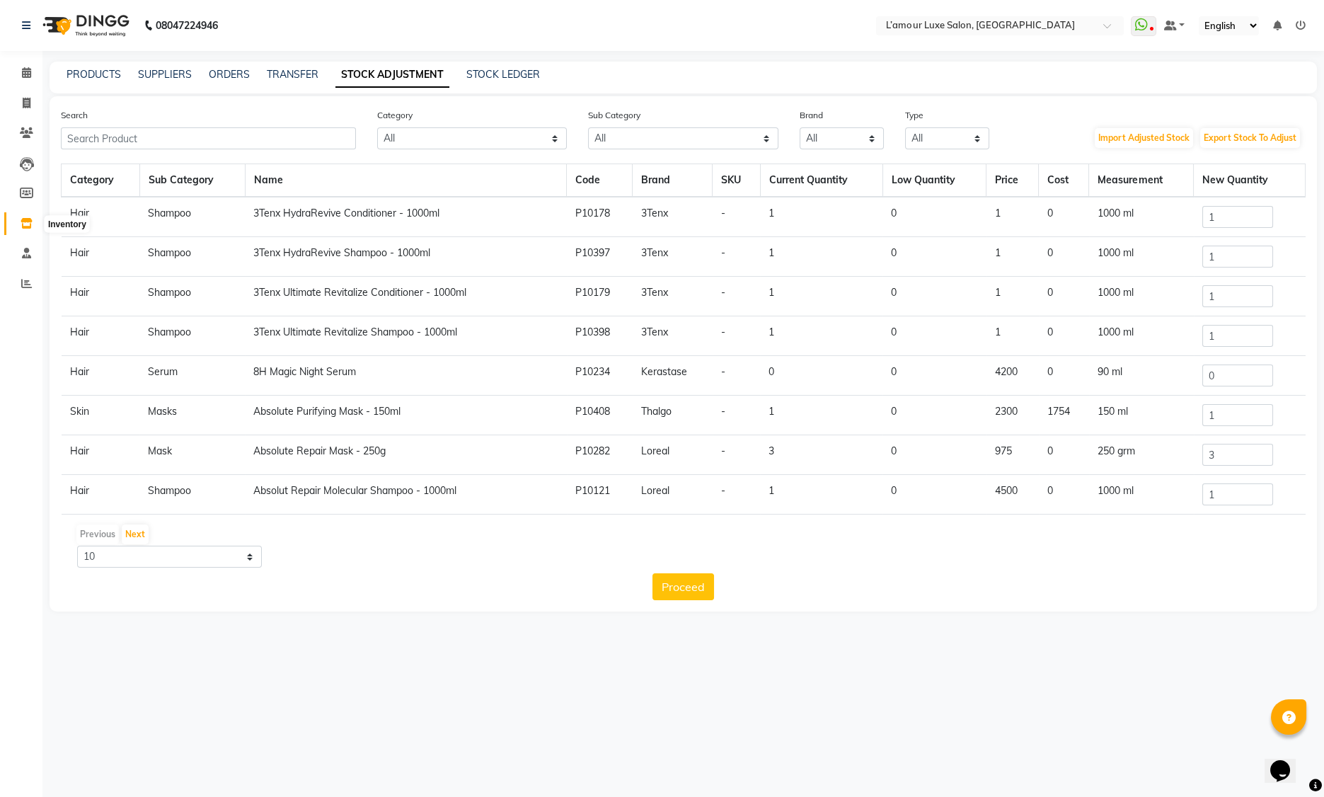
click at [29, 222] on icon at bounding box center [27, 223] width 12 height 11
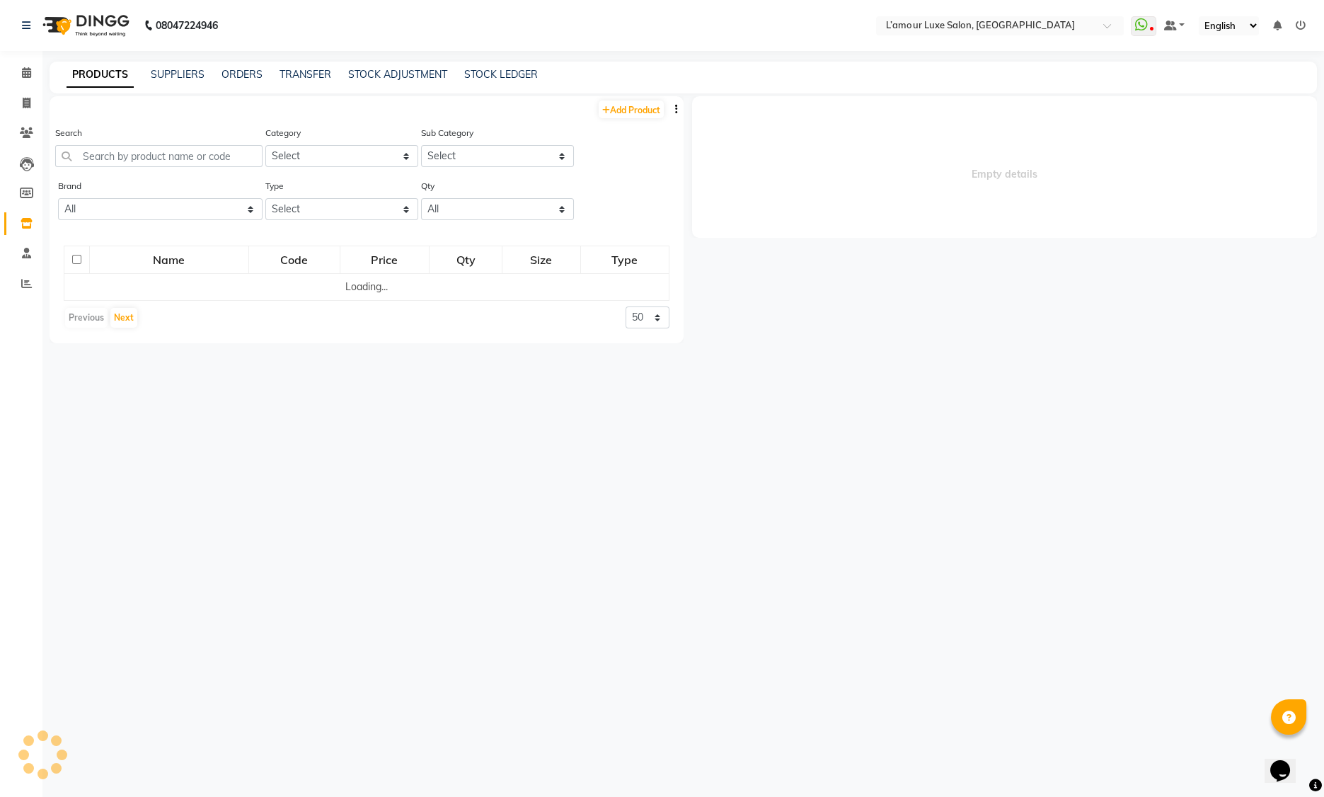
select select
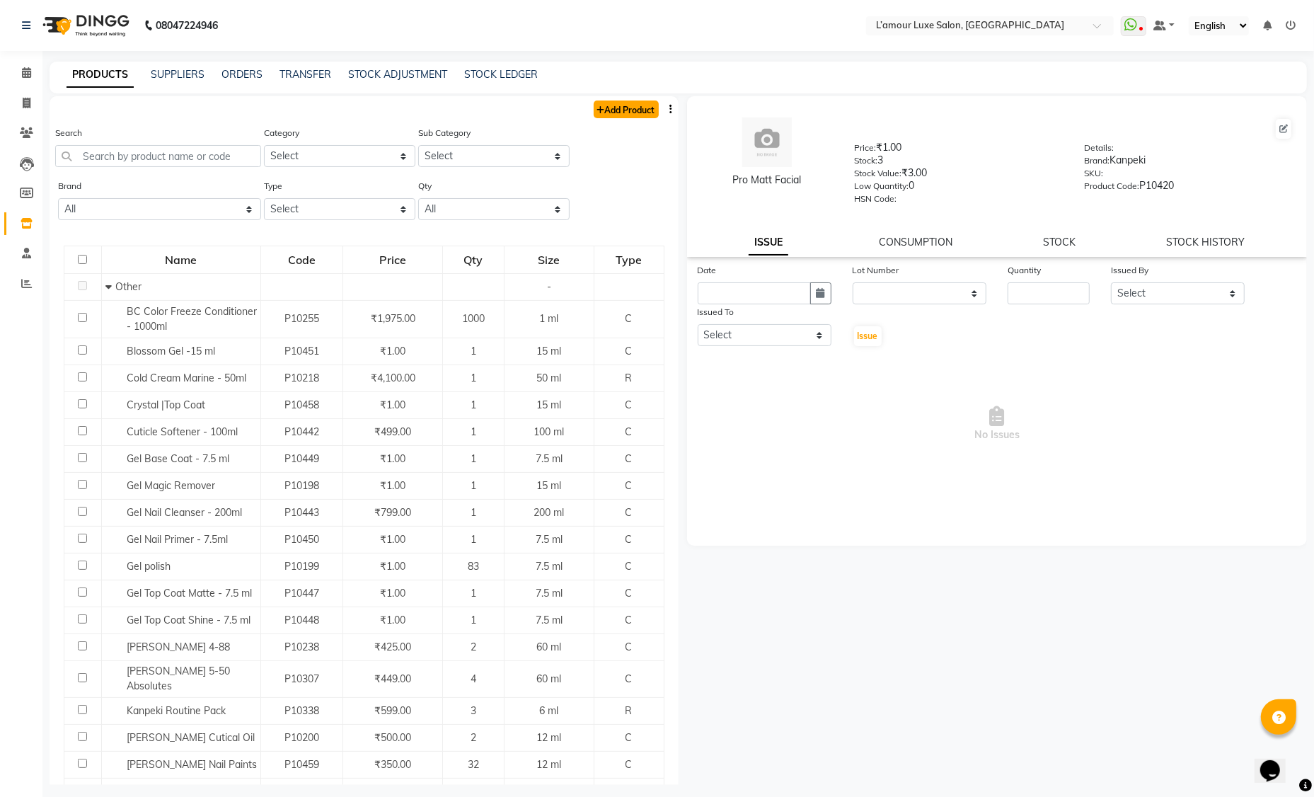
click at [619, 112] on link "Add Product" at bounding box center [626, 109] width 65 height 18
select select "true"
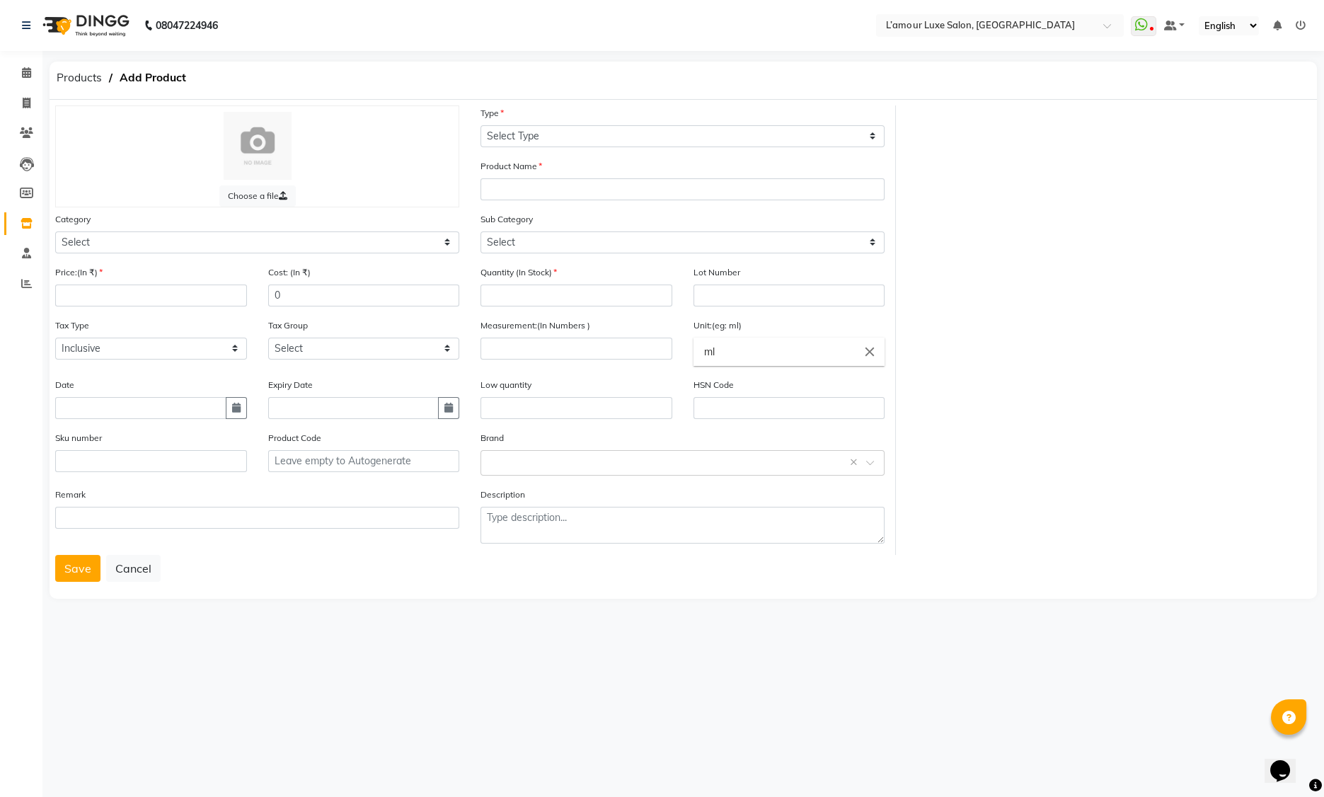
click at [107, 229] on div "Category Select Hair Skin Makeup Personal Care Appliances [PERSON_NAME] Waxing …" at bounding box center [257, 233] width 404 height 42
click at [108, 238] on select "Select Hair Skin Makeup Personal Care Appliances [PERSON_NAME] Waxing Disposabl…" at bounding box center [257, 242] width 404 height 22
select select "1100"
click at [111, 289] on input "number" at bounding box center [151, 295] width 192 height 22
type input "1000"
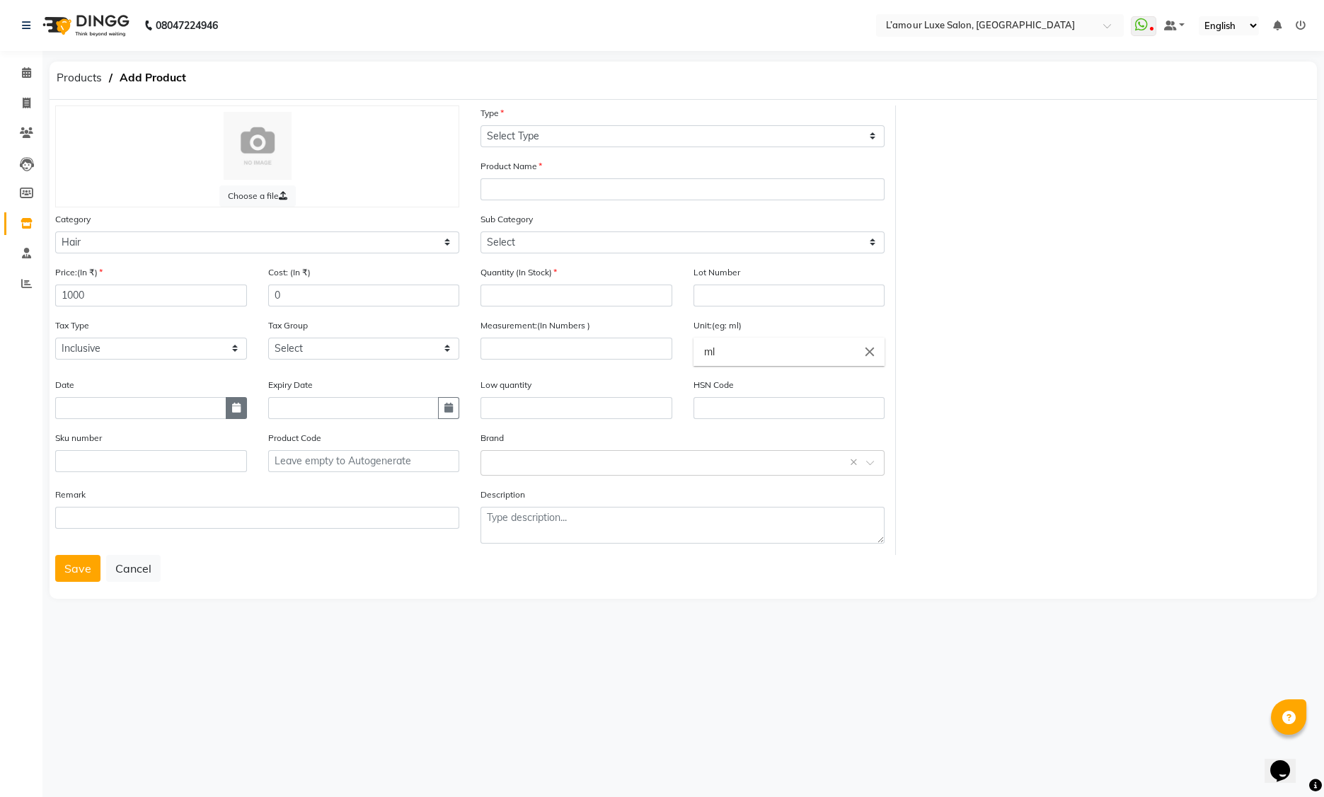
click at [244, 406] on button "button" at bounding box center [236, 408] width 21 height 22
select select "9"
select select "2025"
click at [94, 263] on div "2" at bounding box center [92, 266] width 23 height 23
type input "02-09-2025"
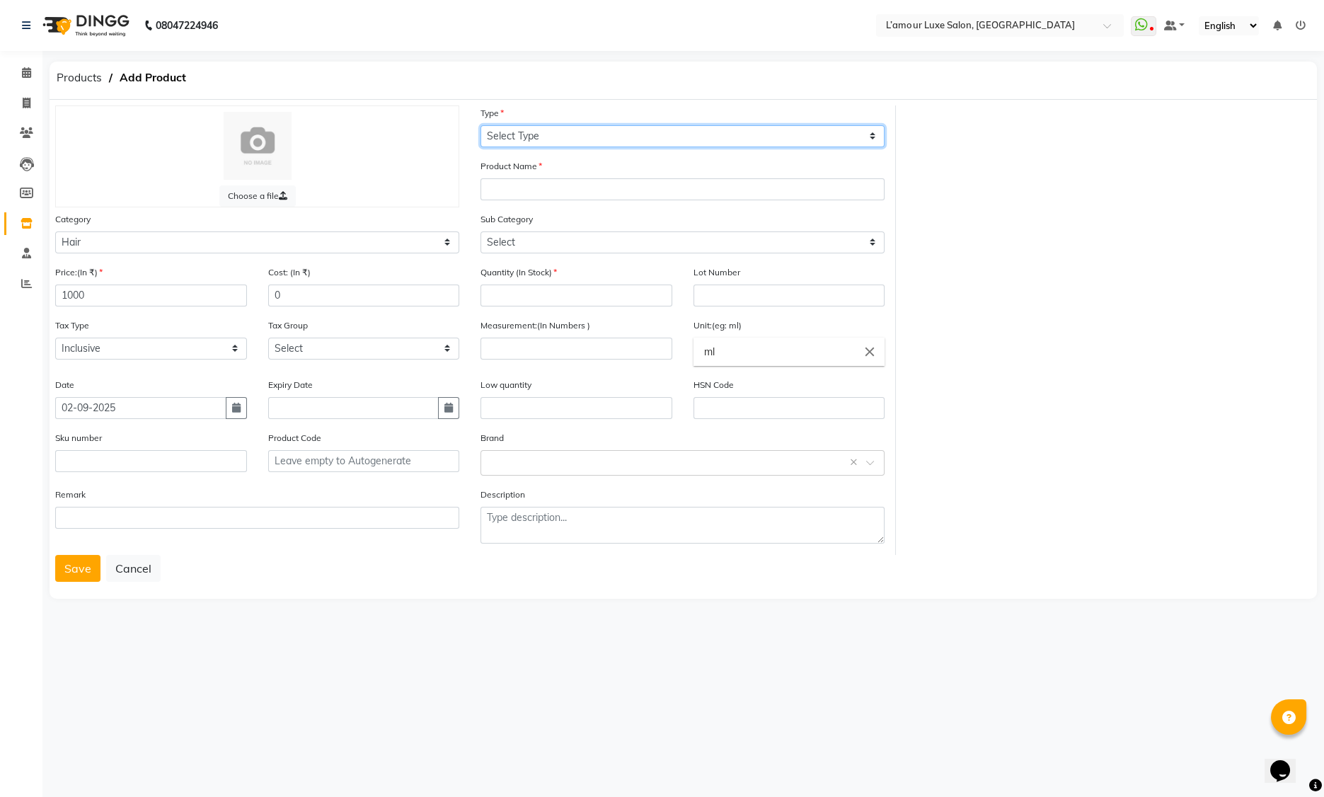
click at [527, 142] on select "Select Type Both Retail Consumable" at bounding box center [682, 136] width 404 height 22
select select "R"
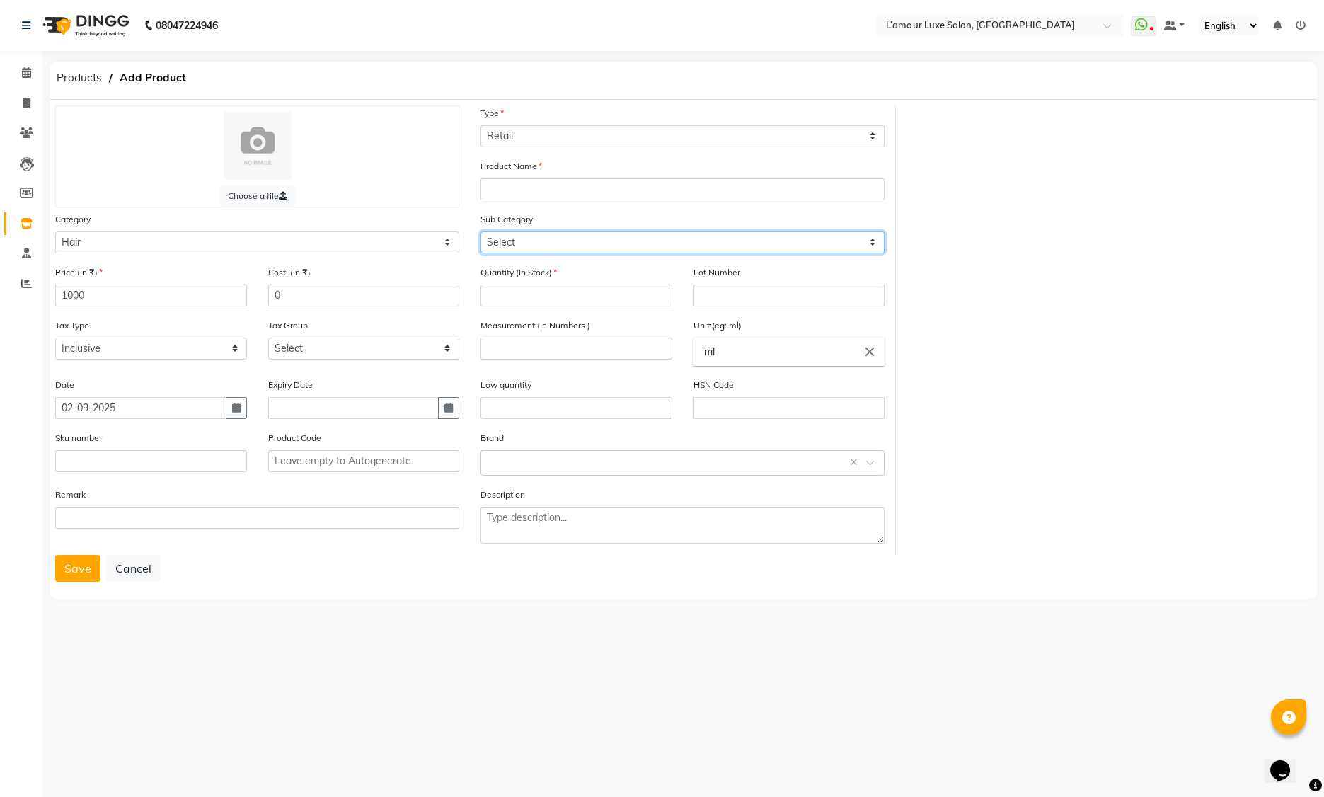
click at [517, 242] on select "Select Shampoo Conditioner Cream Mask Oil Serum Color Appliances Treatment Styl…" at bounding box center [682, 242] width 404 height 22
select select "1110"
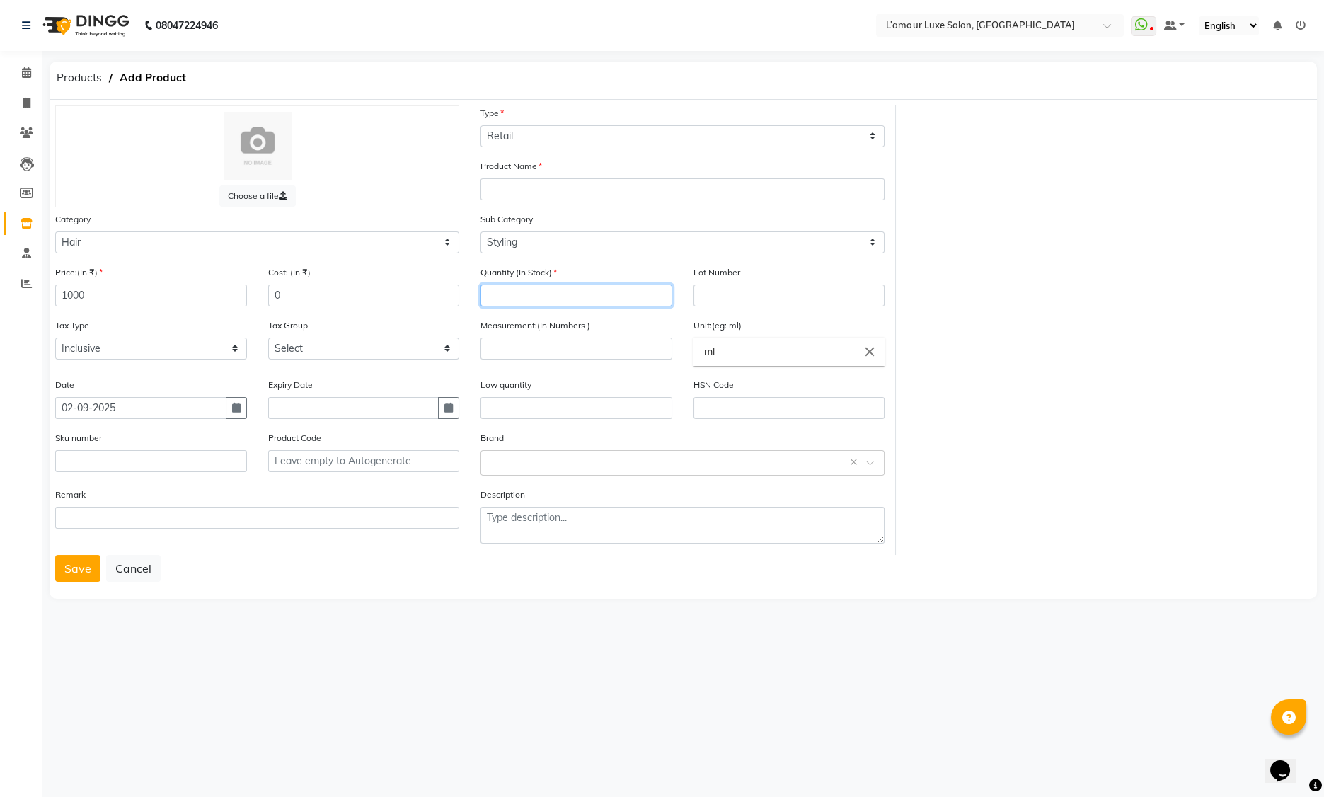
click at [556, 294] on input "number" at bounding box center [576, 295] width 192 height 22
type input "1"
click at [586, 350] on input "number" at bounding box center [576, 349] width 192 height 22
type input "50"
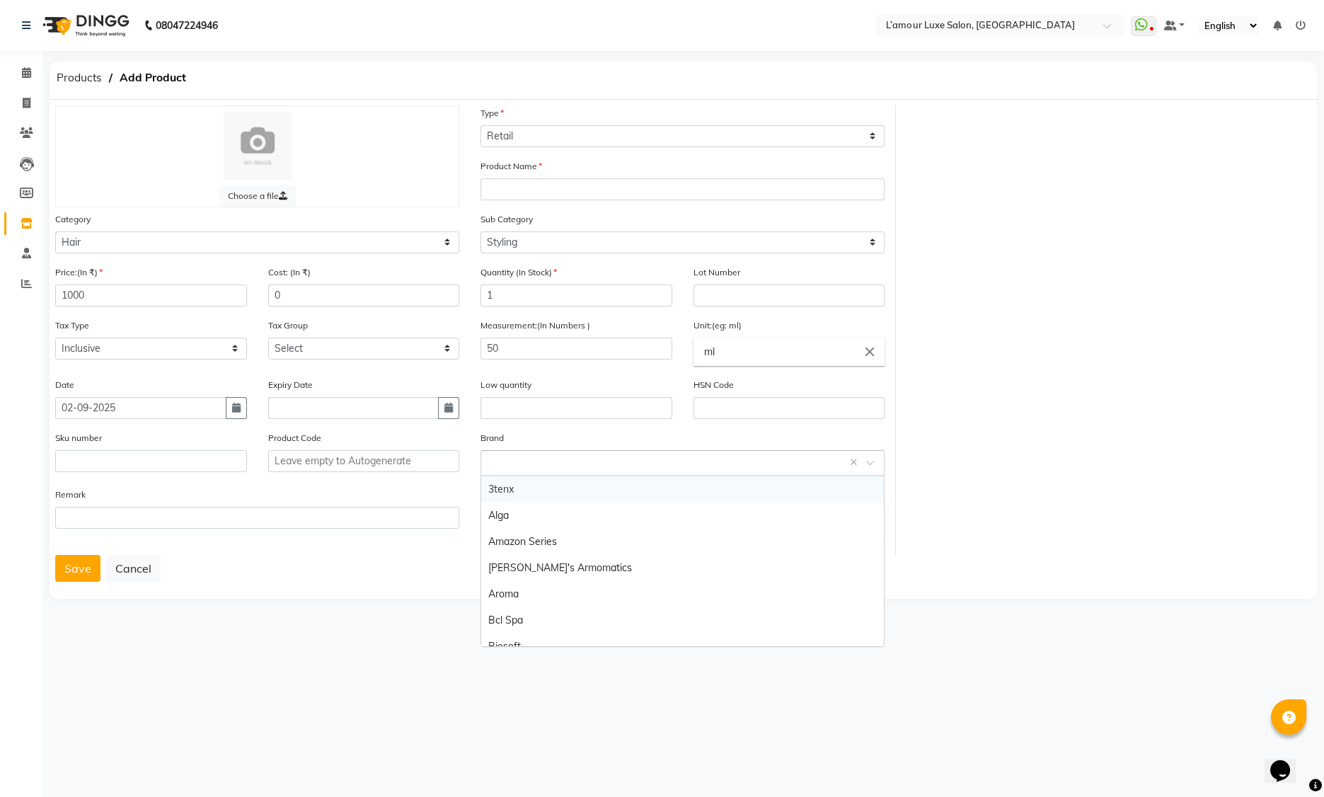
click at [563, 467] on input "text" at bounding box center [668, 461] width 360 height 15
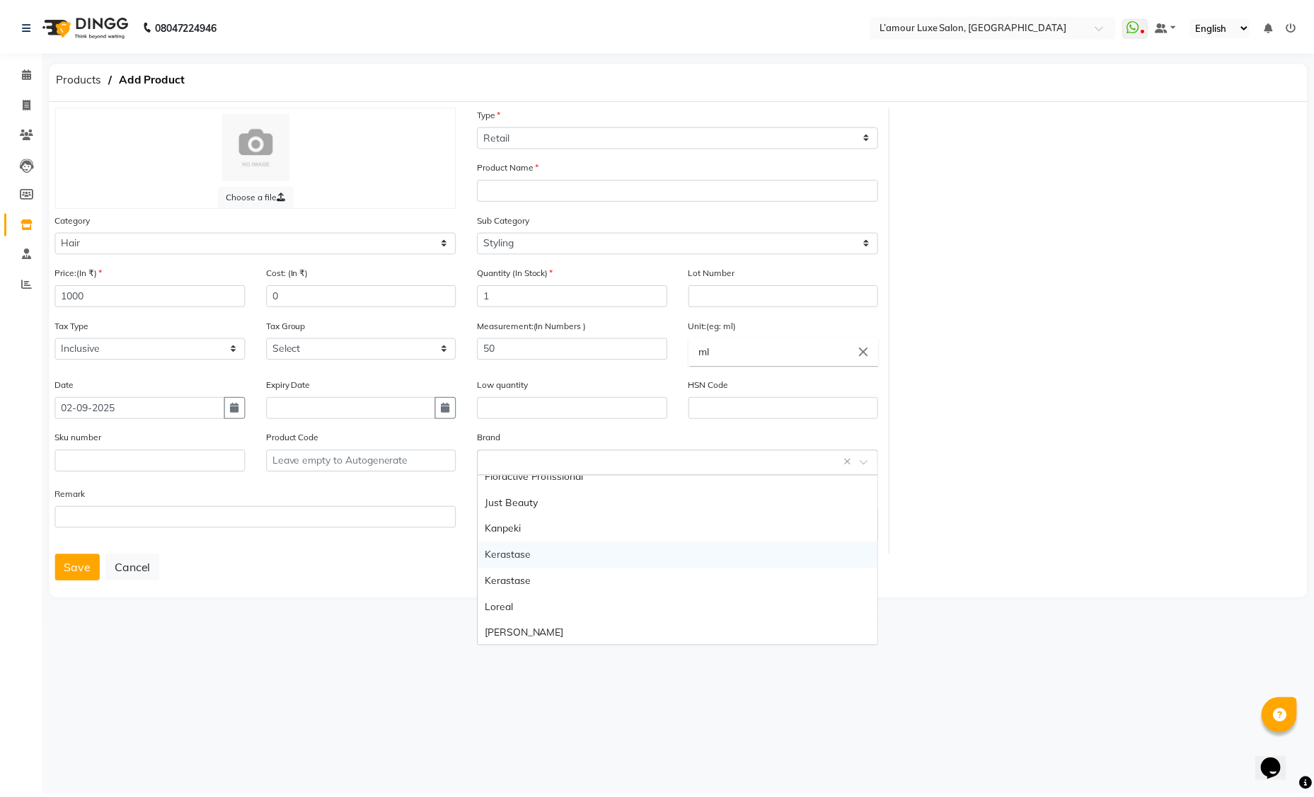
scroll to position [257, 0]
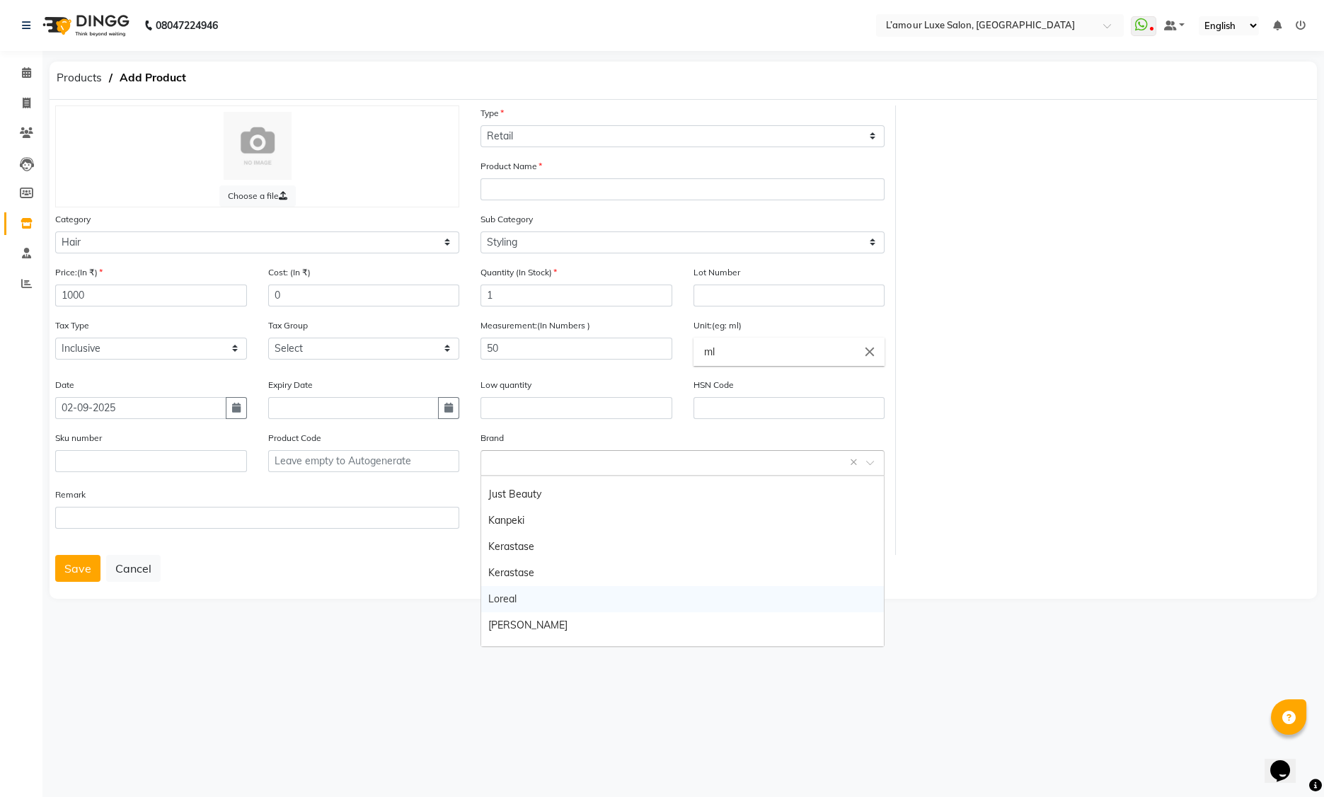
click at [534, 596] on div "Loreal" at bounding box center [682, 599] width 403 height 26
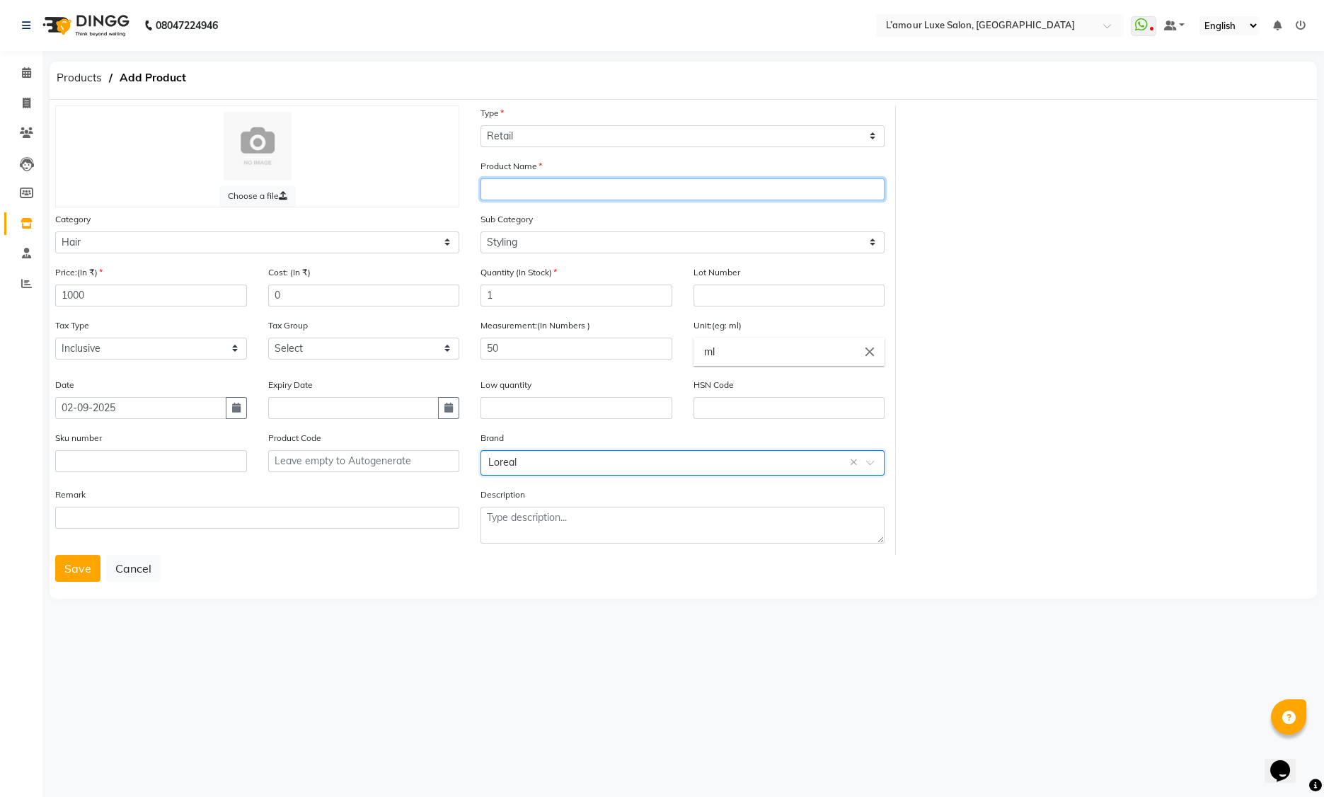
click at [512, 193] on input "text" at bounding box center [682, 189] width 404 height 22
type input "Loreal Homme Clay 5 Force"
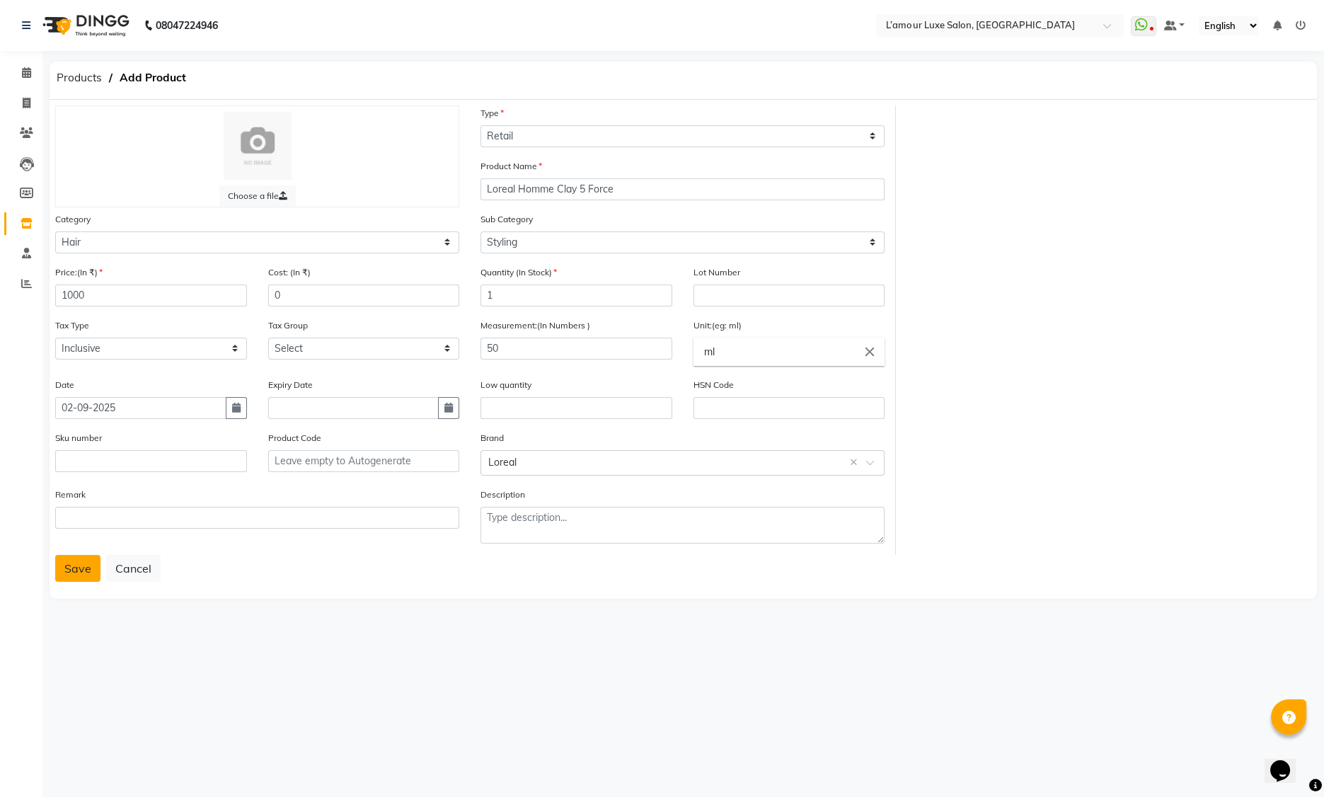
click at [79, 571] on button "Save" at bounding box center [77, 568] width 45 height 27
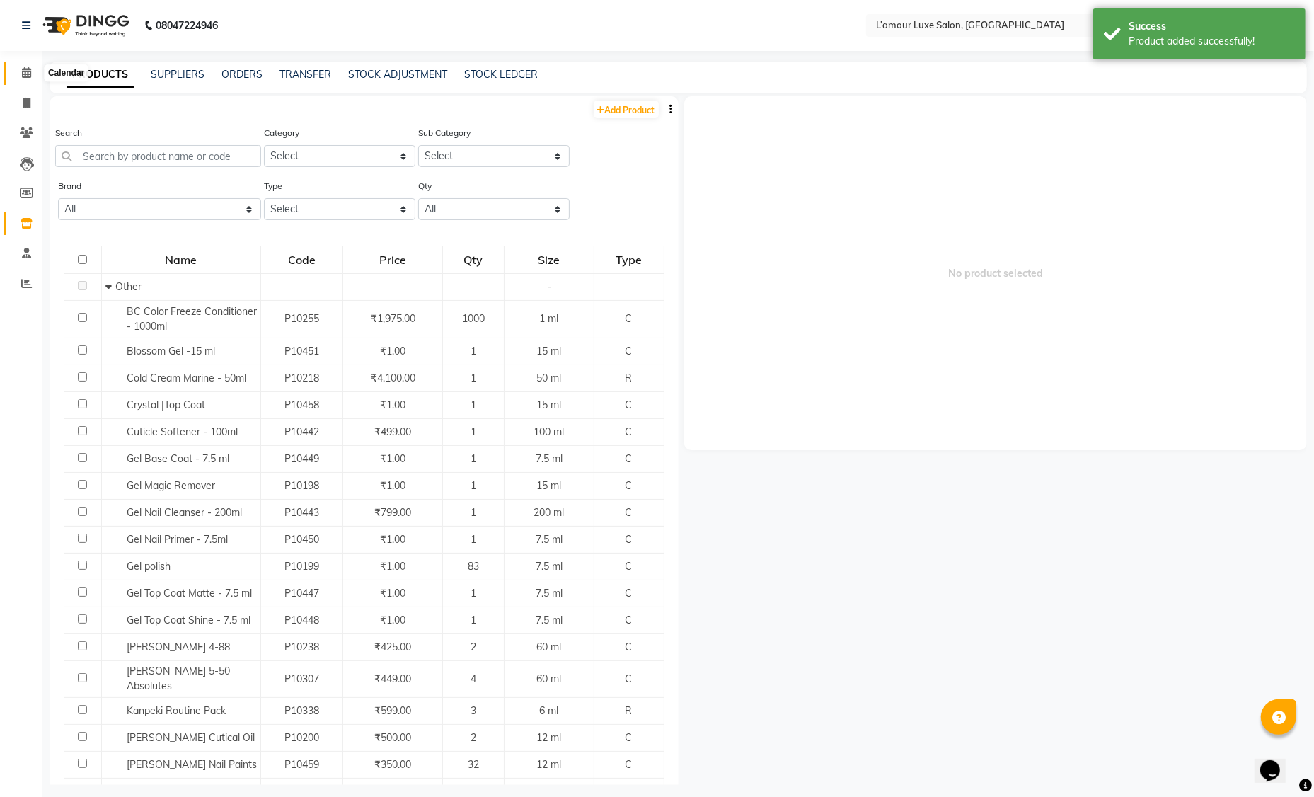
click at [21, 72] on span at bounding box center [26, 73] width 25 height 16
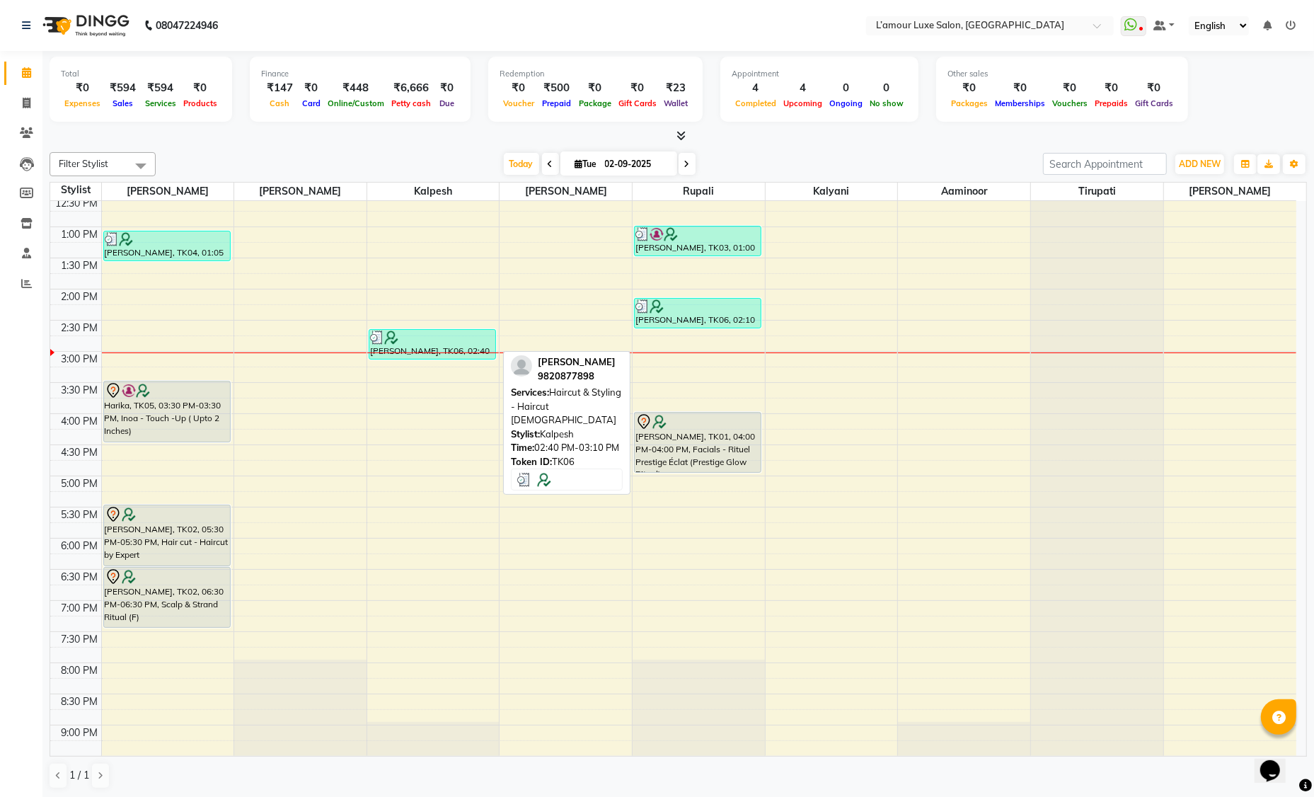
click at [436, 347] on div "[PERSON_NAME], TK06, 02:40 PM-03:10 PM, Haircut & Styling - Haircut [DEMOGRAPHI…" at bounding box center [432, 344] width 126 height 29
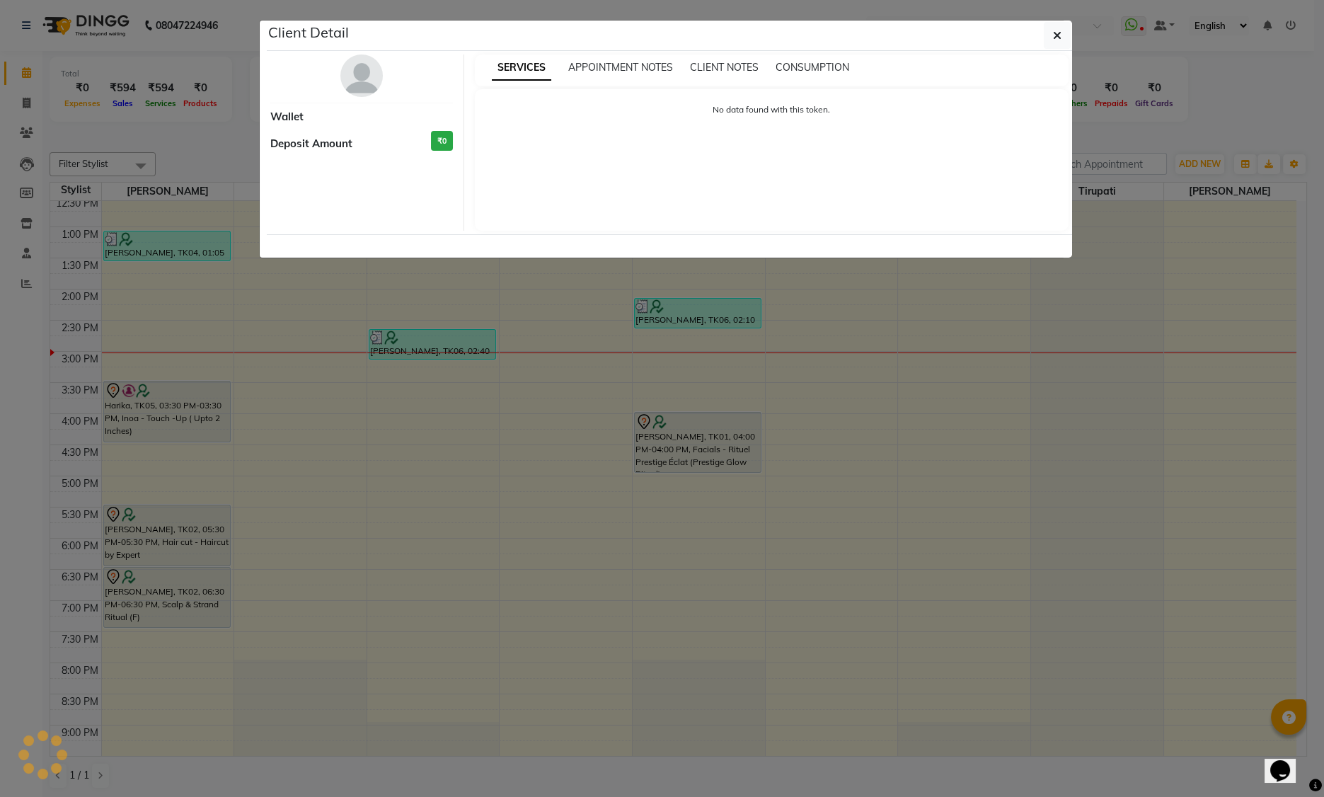
select select "3"
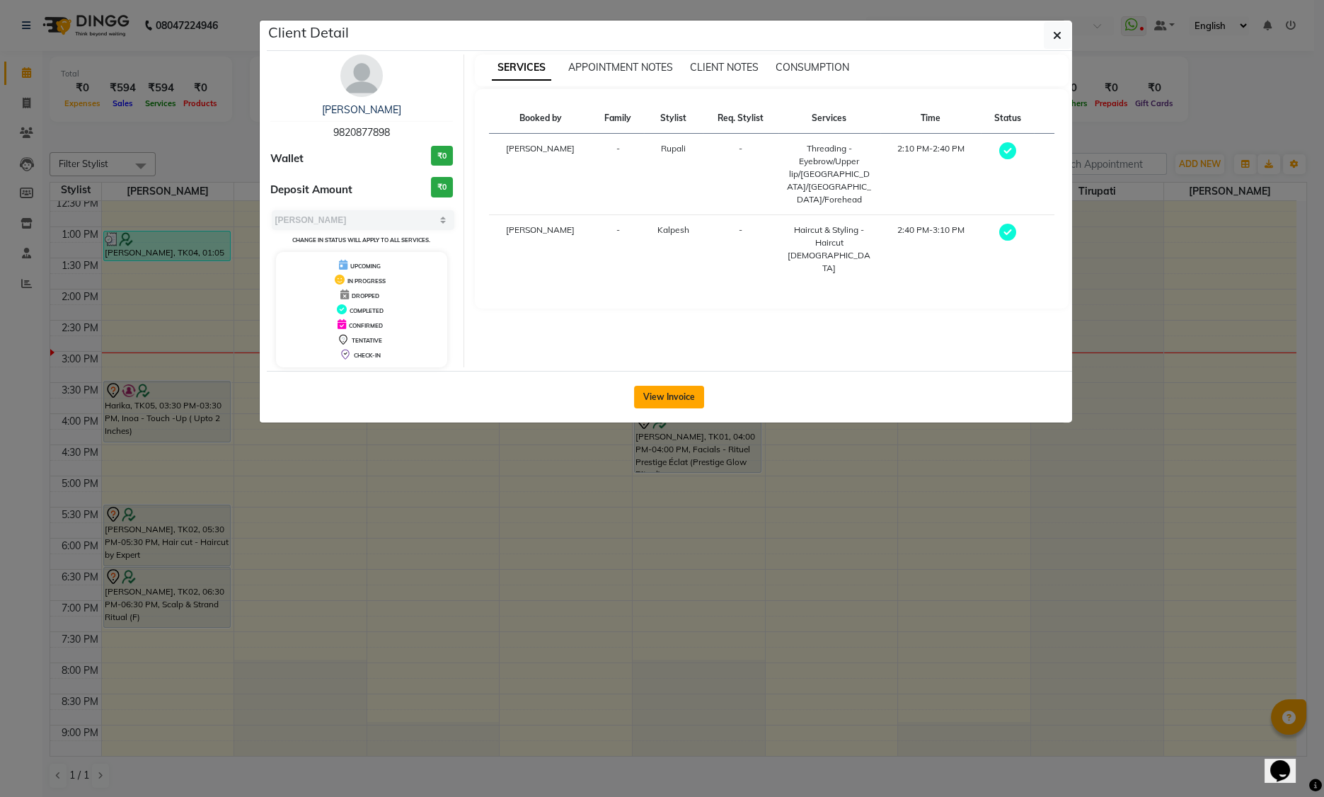
click at [695, 396] on button "View Invoice" at bounding box center [669, 397] width 70 height 23
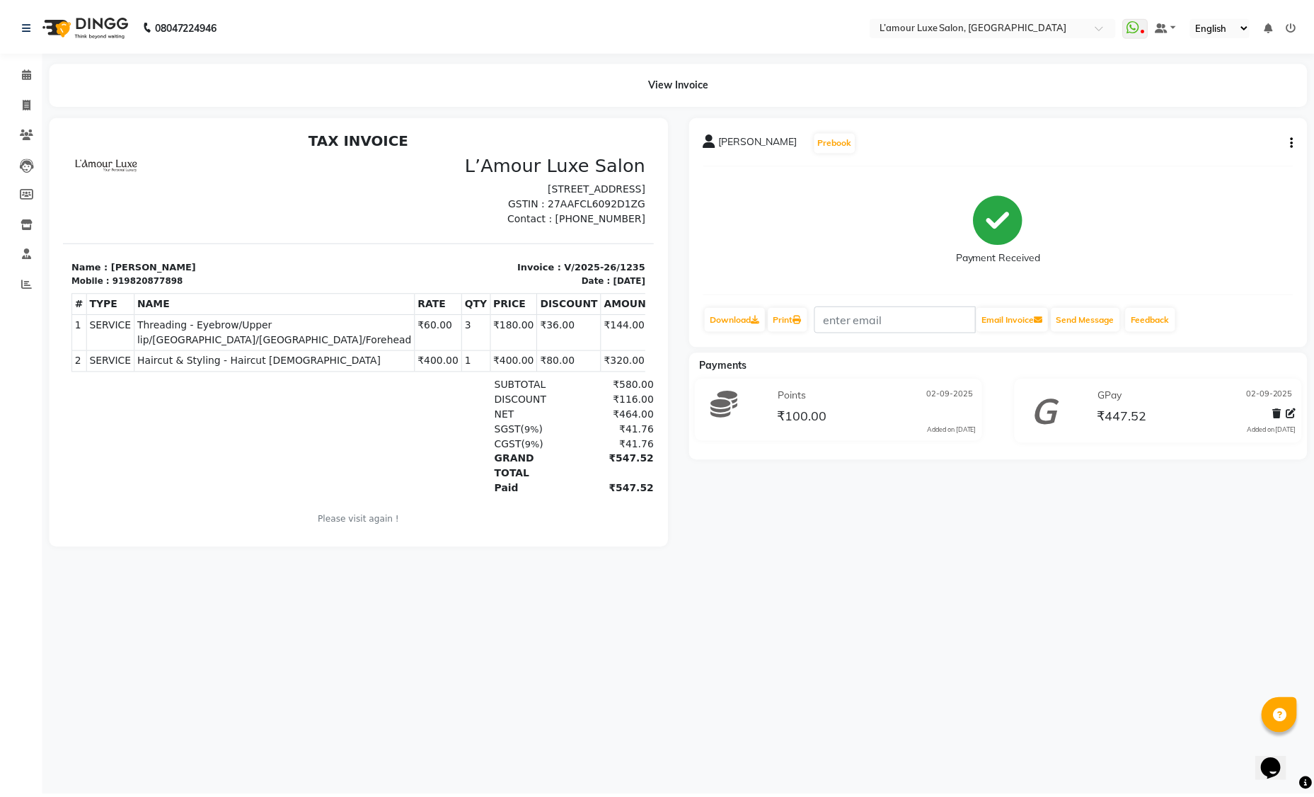
scroll to position [11, 0]
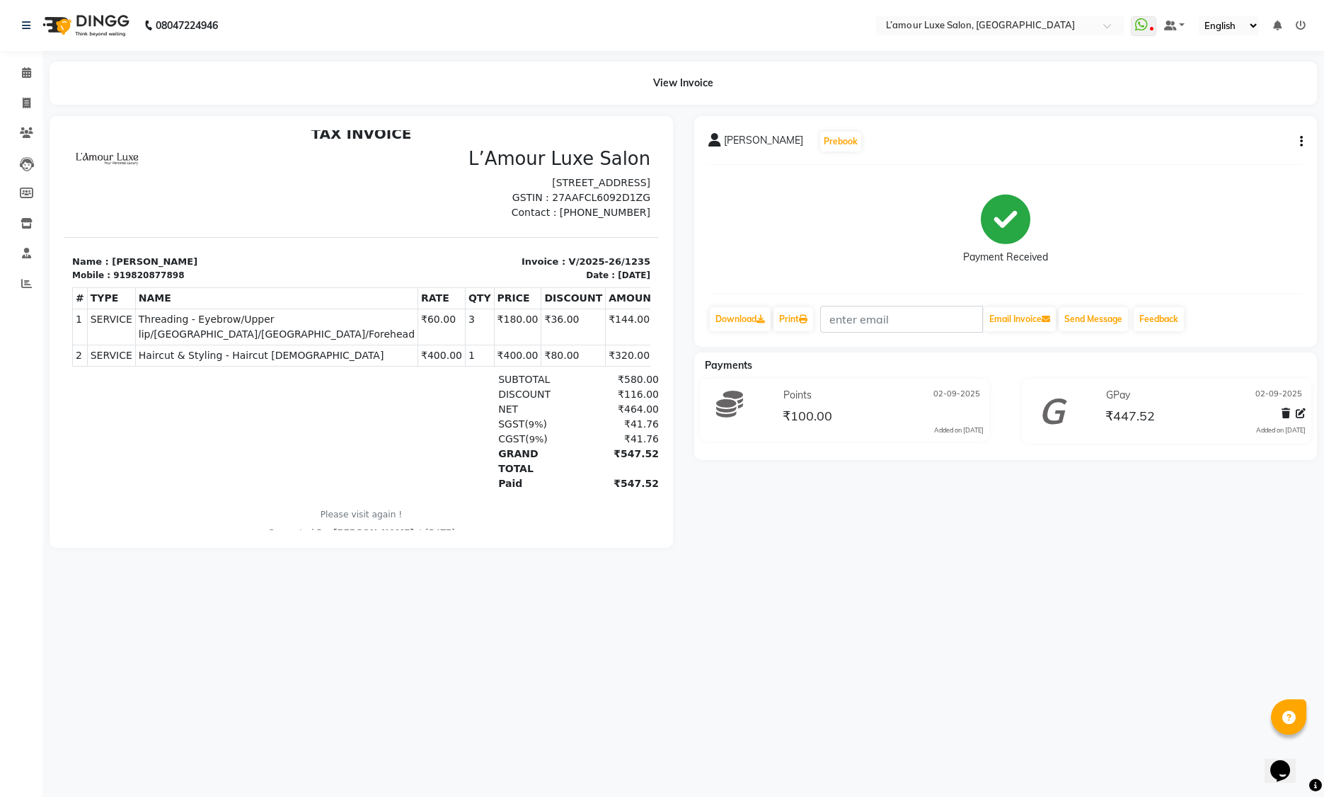
click at [126, 269] on p "Name : Ashish Gaikwad" at bounding box center [212, 262] width 281 height 14
click at [185, 269] on p "Name : Ashish Gaikwad" at bounding box center [212, 262] width 281 height 14
click at [169, 269] on p "Name : Ashish Gaikwad" at bounding box center [212, 262] width 281 height 14
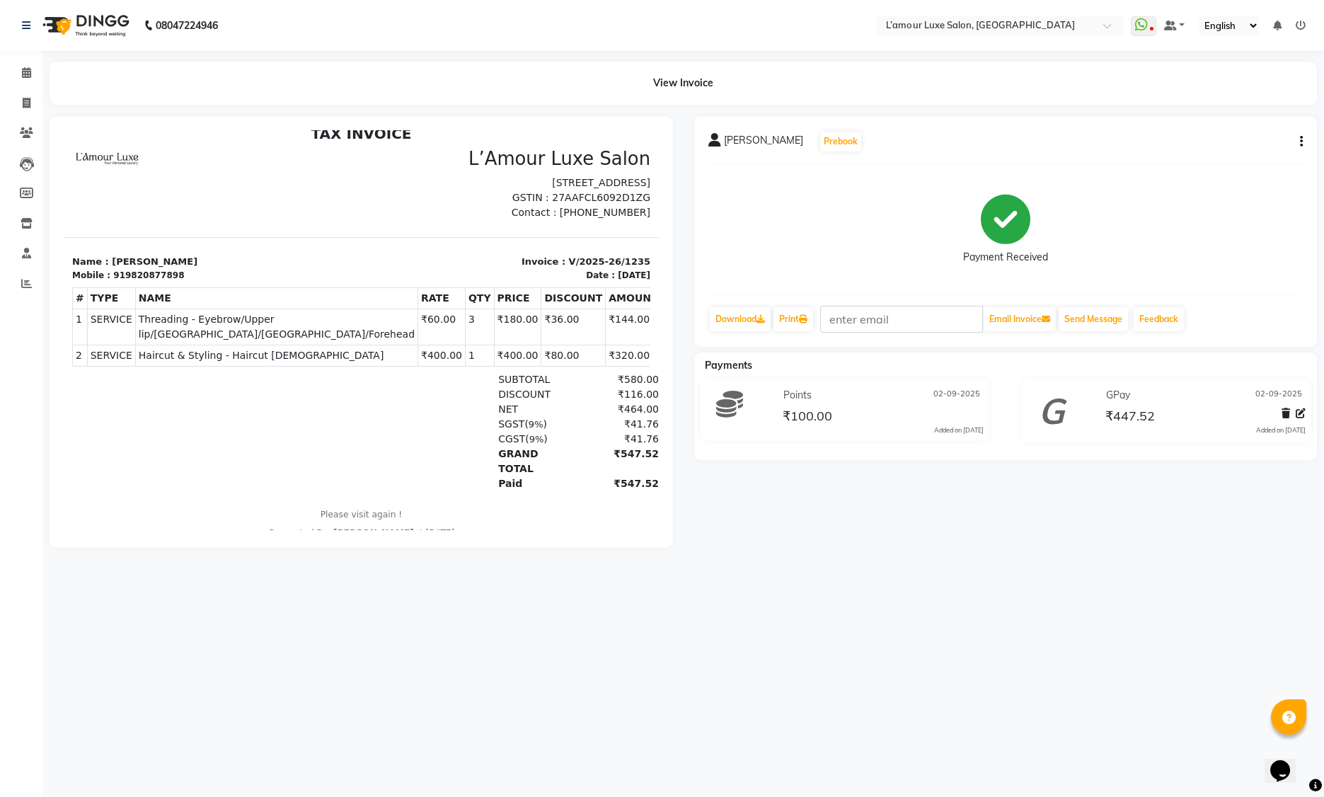
click at [217, 269] on p "Name : Ashish Gaikwad" at bounding box center [212, 262] width 281 height 14
click at [739, 142] on span "Ashish Gaikwad" at bounding box center [763, 143] width 79 height 20
click at [788, 139] on span "Ashish Gaikwad" at bounding box center [763, 143] width 79 height 20
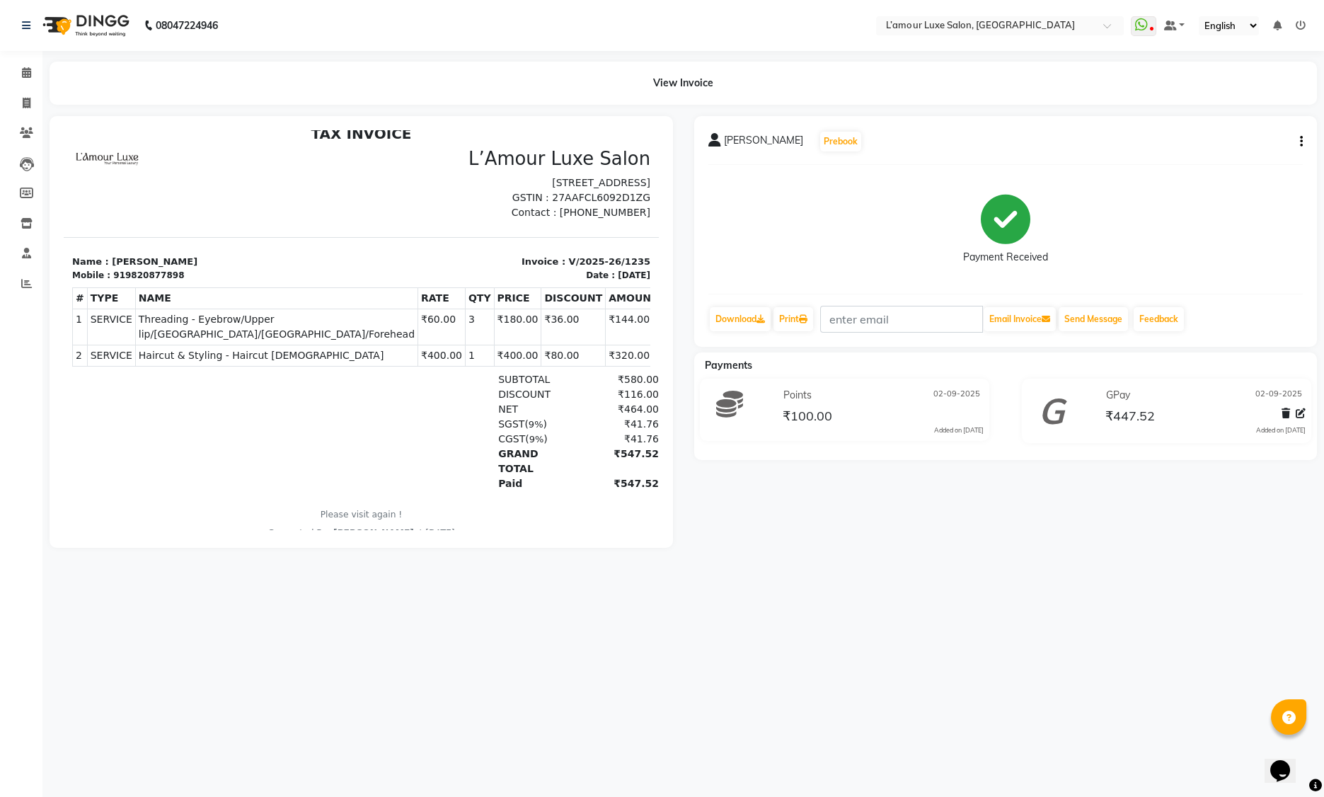
click at [290, 309] on th "NAME" at bounding box center [276, 297] width 282 height 21
click at [25, 71] on icon at bounding box center [26, 72] width 9 height 11
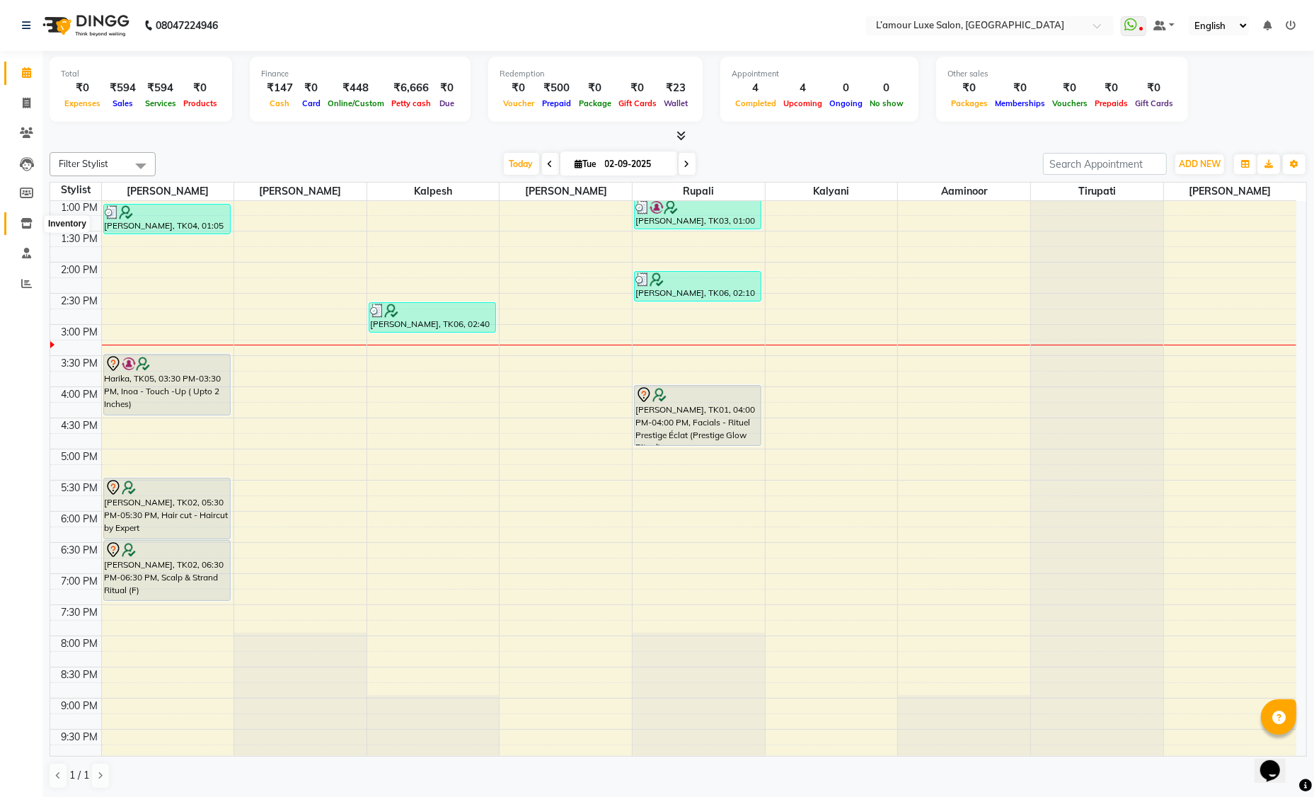
click at [28, 224] on icon at bounding box center [27, 223] width 12 height 11
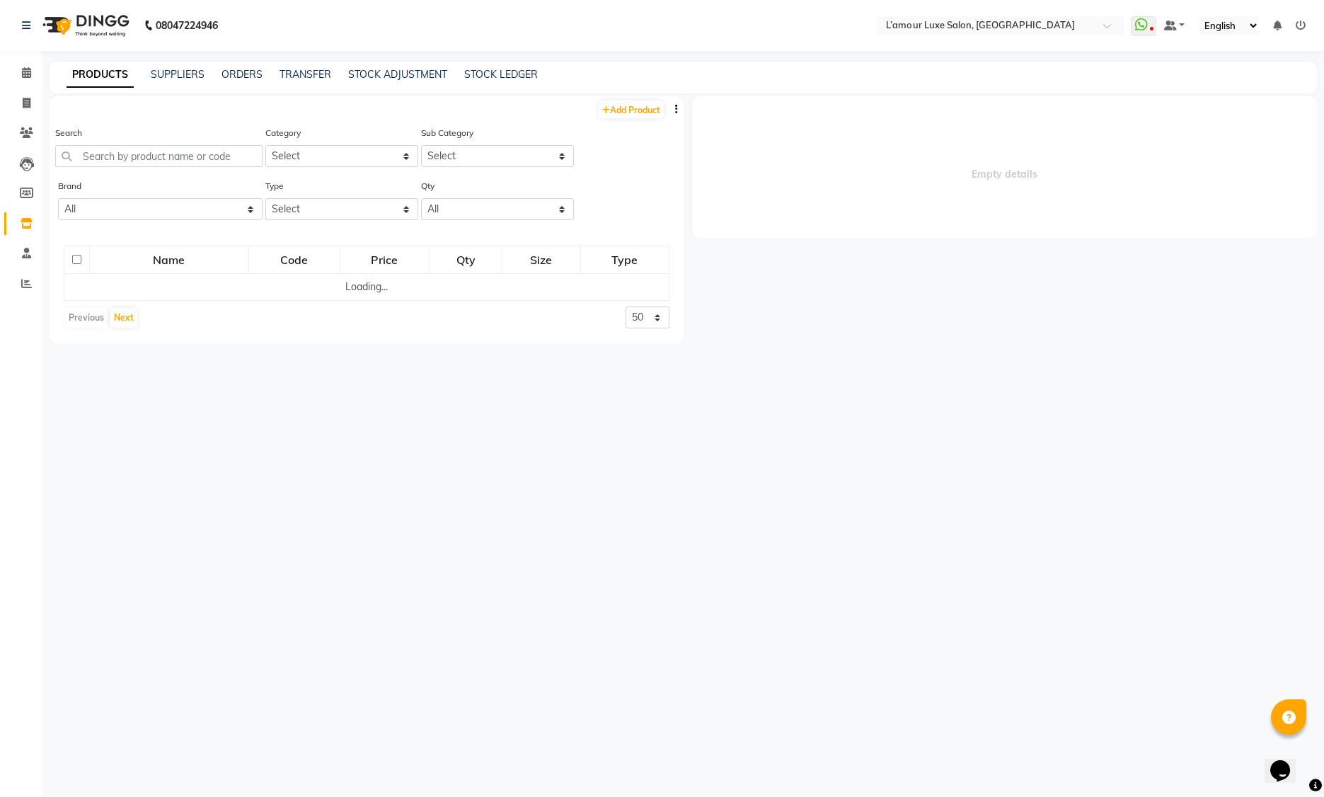
select select
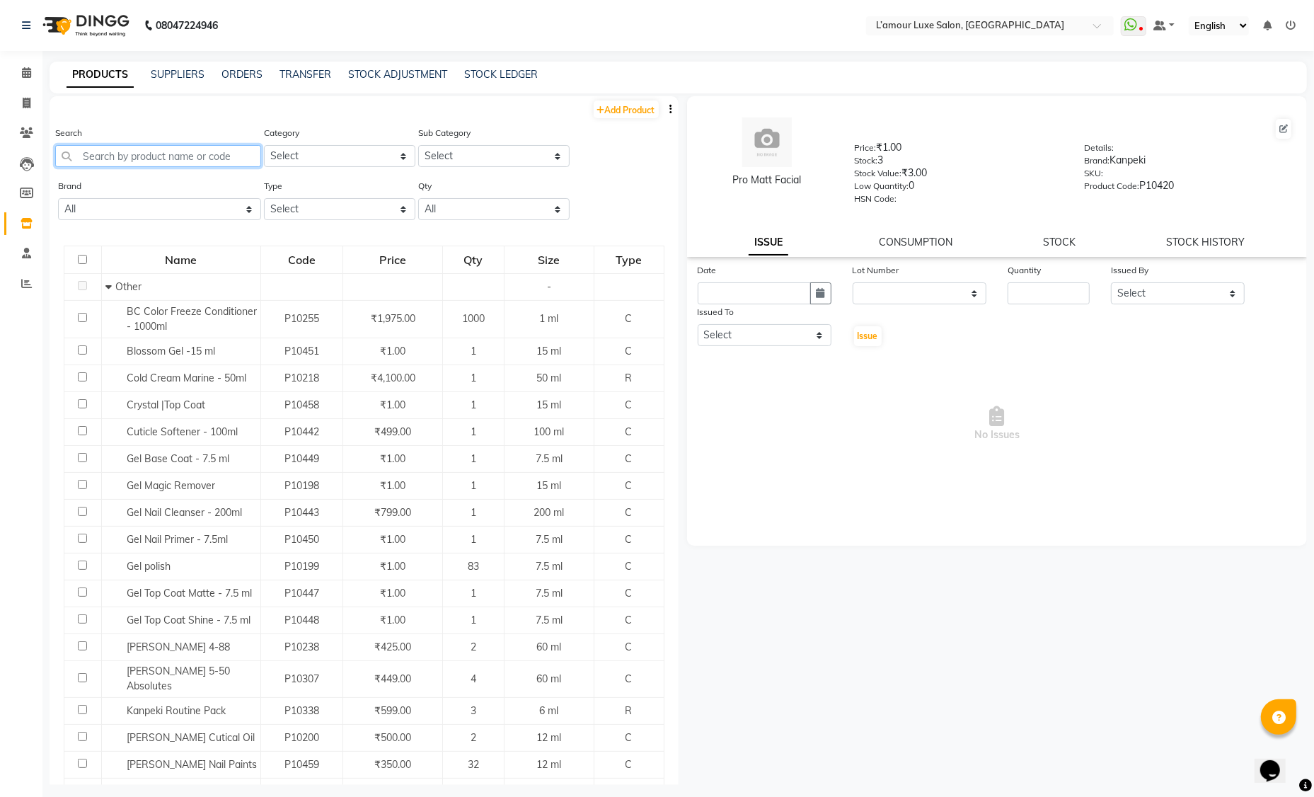
click at [171, 156] on input "text" at bounding box center [158, 156] width 206 height 22
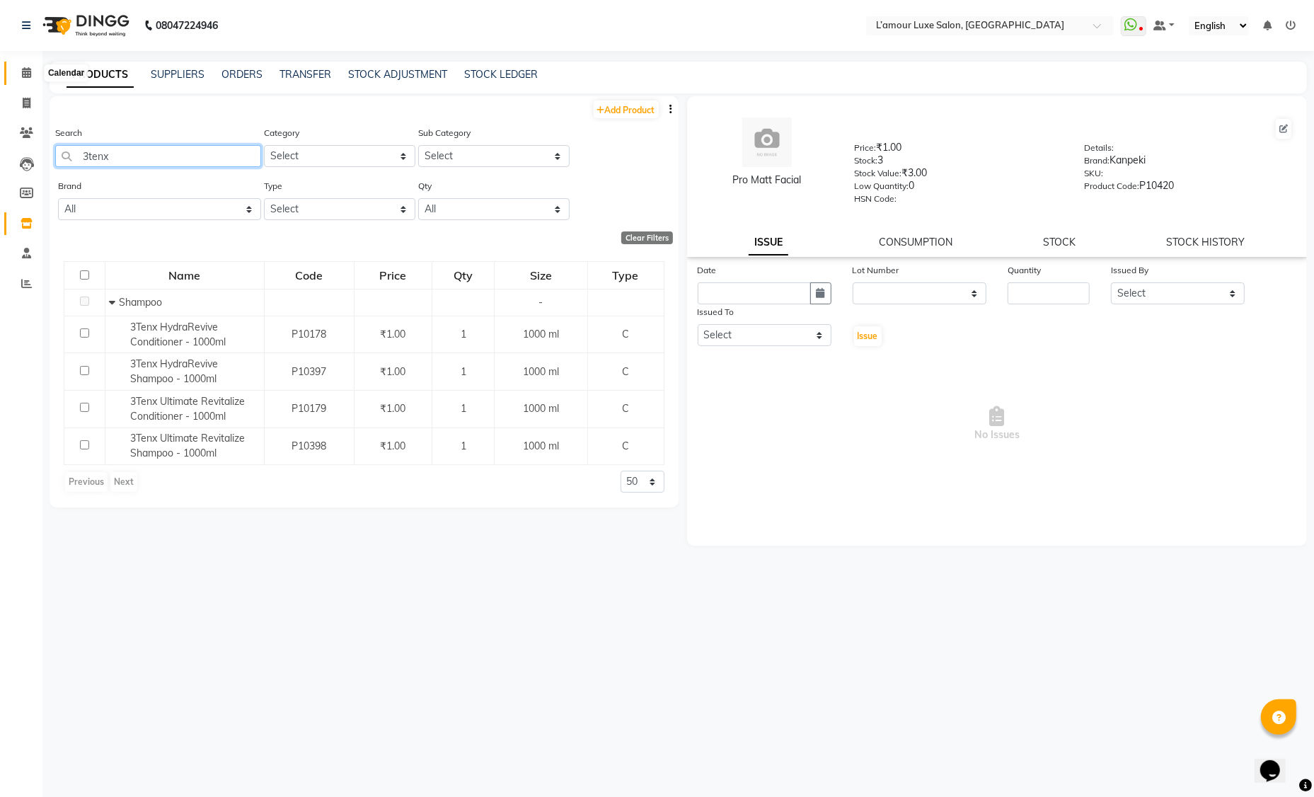
type input "3tenx"
click at [29, 76] on icon at bounding box center [26, 72] width 9 height 11
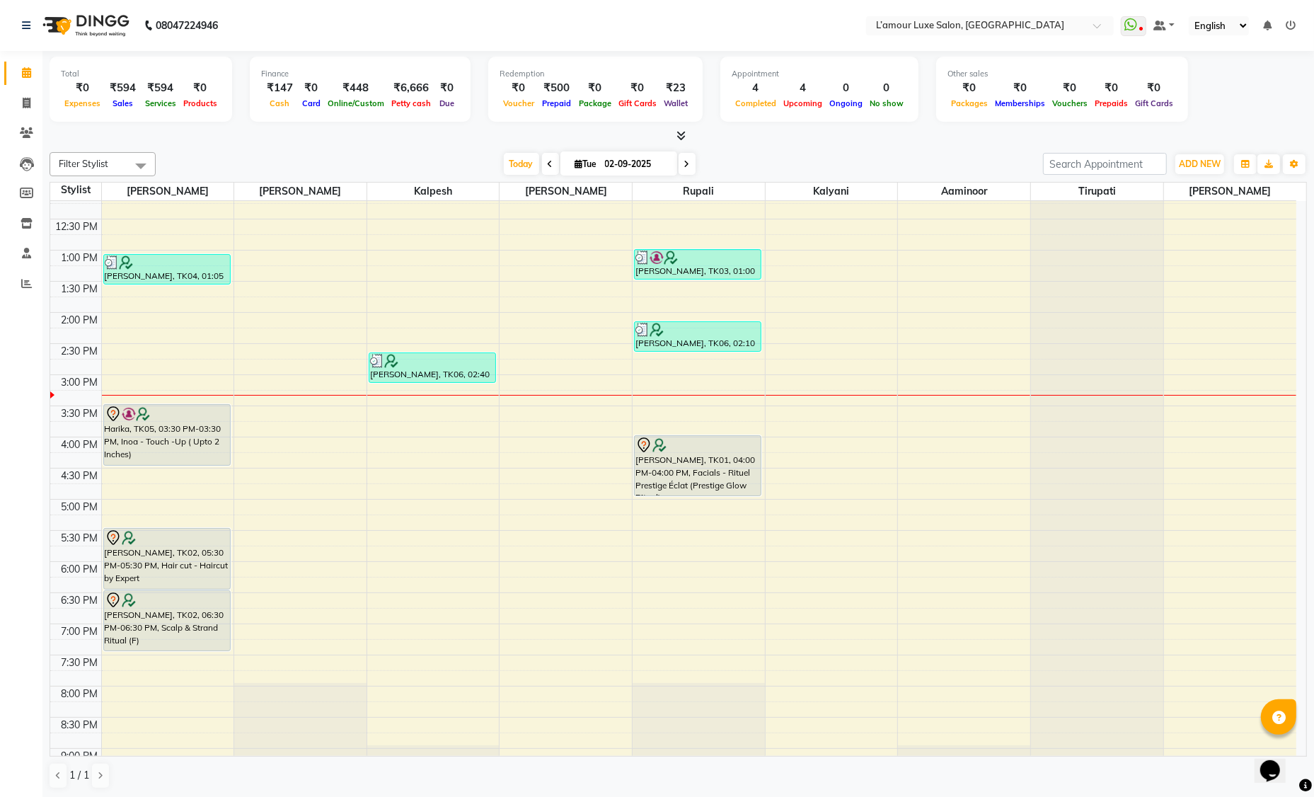
scroll to position [250, 0]
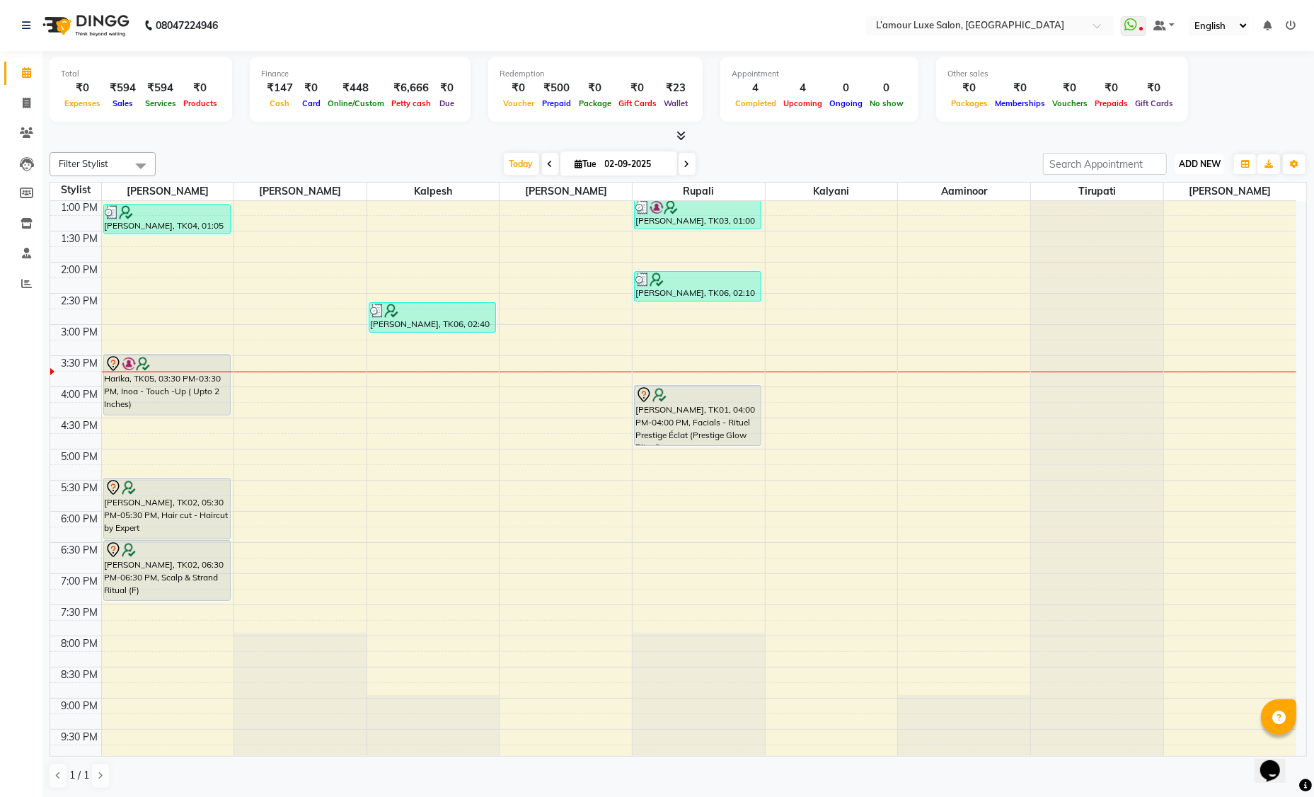
click at [1202, 168] on span "ADD NEW" at bounding box center [1200, 164] width 42 height 11
click at [1168, 226] on link "Add Expense" at bounding box center [1168, 227] width 112 height 18
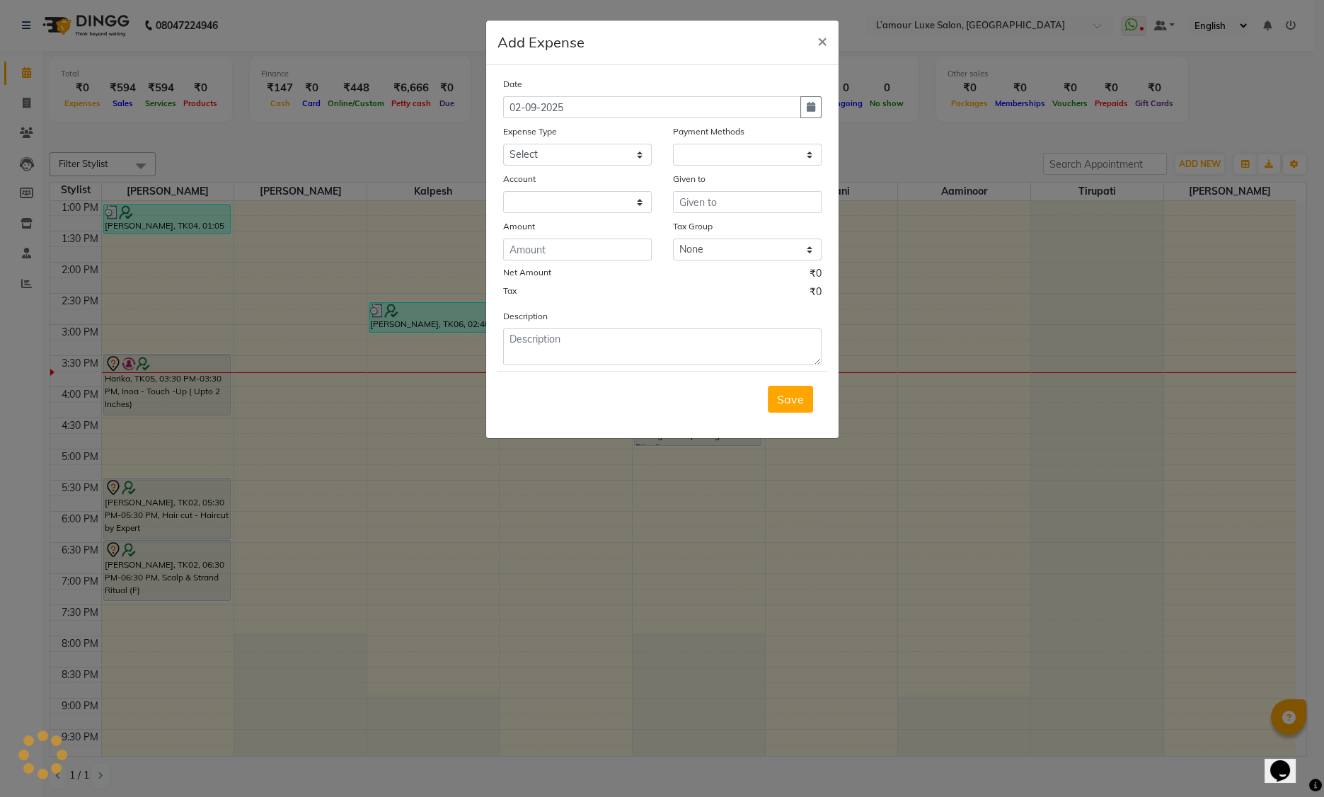
select select "1"
select select "6414"
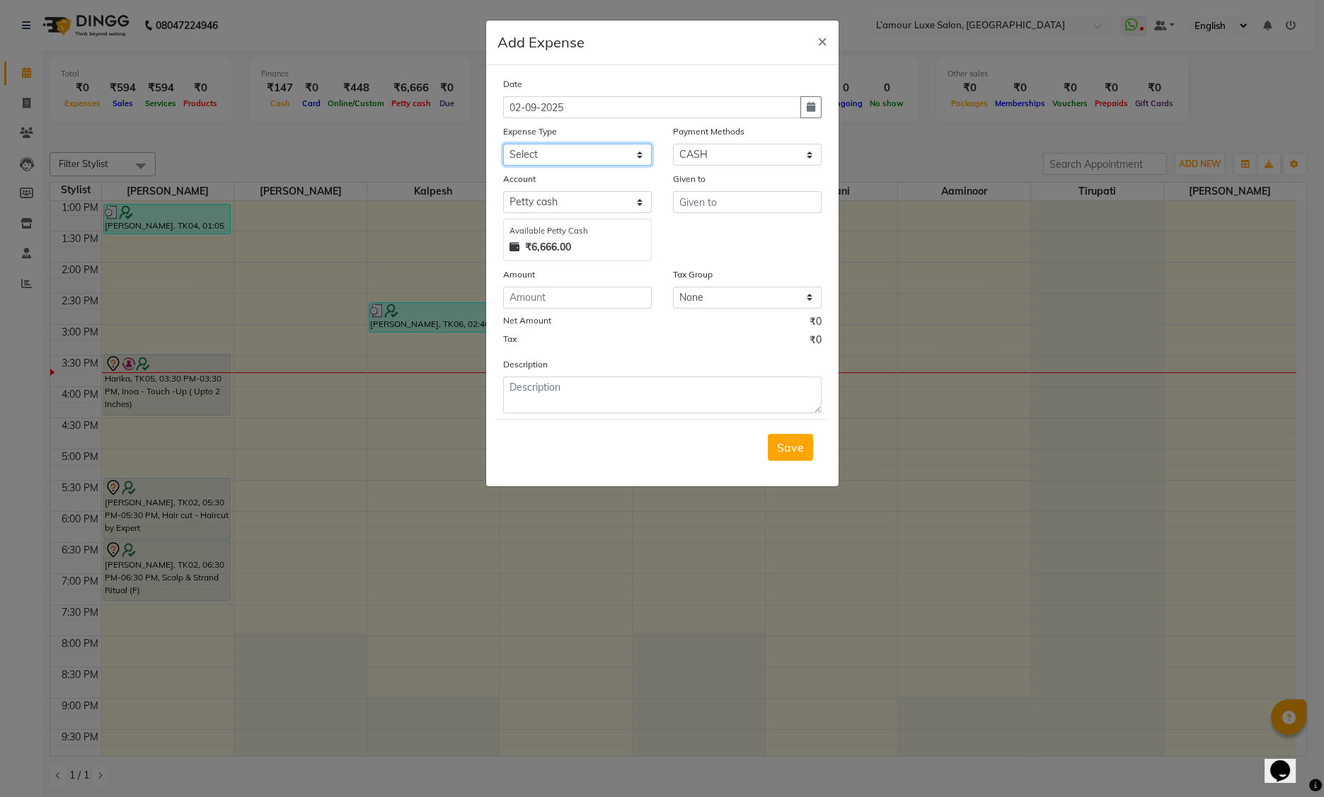
click at [579, 151] on select "Select Advance Salary Bank charges Car maintenance Cash transfer to bank Cash t…" at bounding box center [577, 155] width 149 height 22
click at [553, 159] on select "Select Advance Salary Bank charges Car maintenance Cash transfer to bank Cash t…" at bounding box center [577, 155] width 149 height 22
click at [731, 202] on input "text" at bounding box center [747, 202] width 149 height 22
click at [594, 199] on select "Select Petty cash Default account" at bounding box center [577, 202] width 149 height 22
drag, startPoint x: 594, startPoint y: 199, endPoint x: 603, endPoint y: 157, distance: 42.8
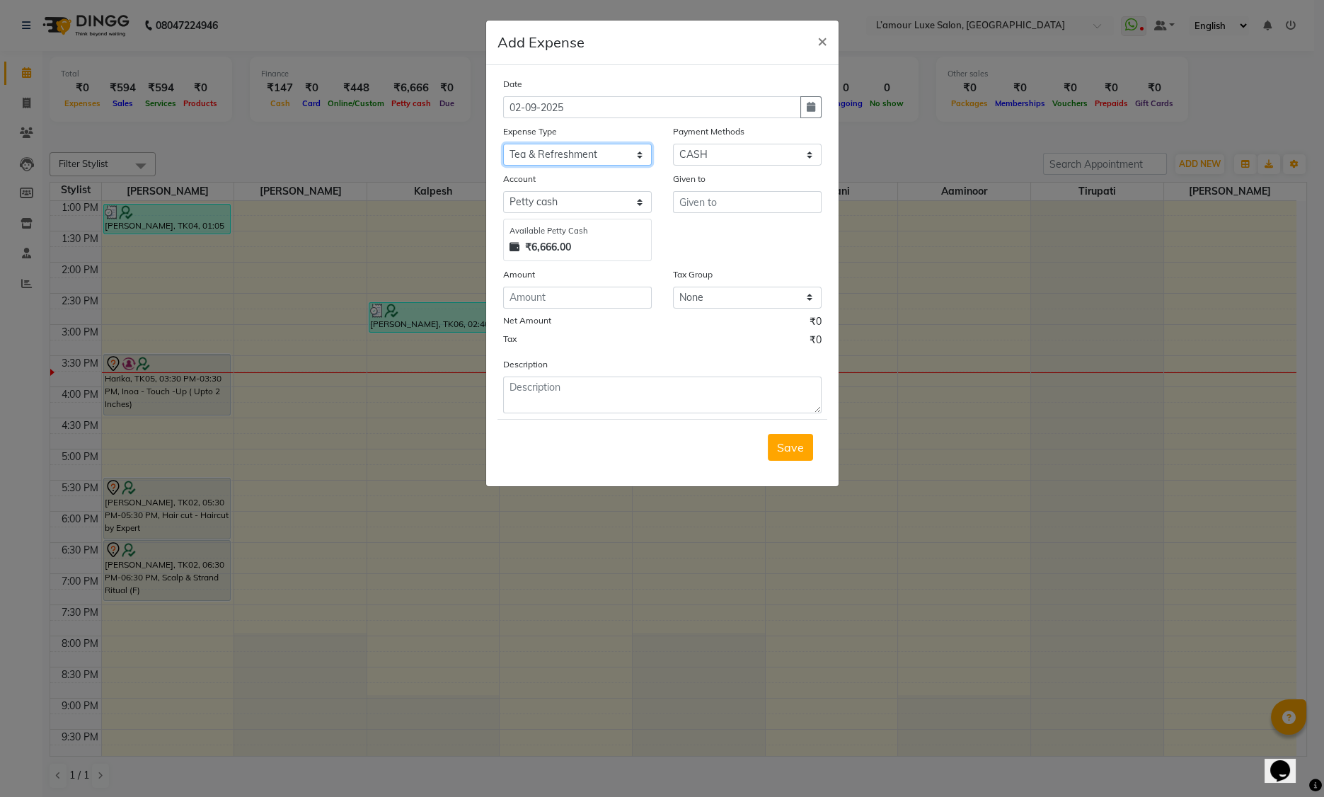
click at [603, 157] on select "Select Advance Salary Bank charges Car maintenance Cash transfer to bank Cash t…" at bounding box center [577, 155] width 149 height 22
select select "18"
click at [719, 202] on input "text" at bounding box center [747, 202] width 149 height 22
type input "5"
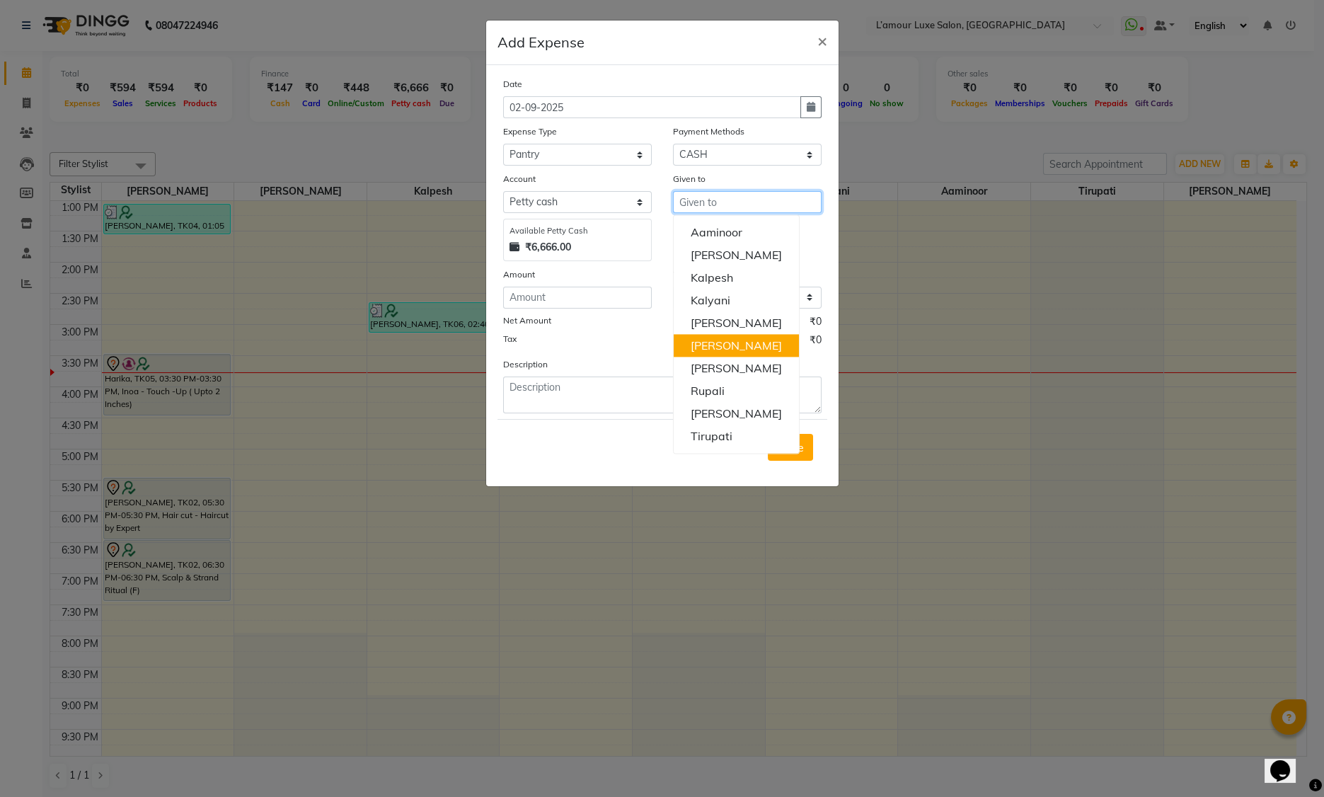
click at [707, 347] on ngb-highlight "Ravi Thakor" at bounding box center [736, 345] width 91 height 14
type input "Ravi Thakor"
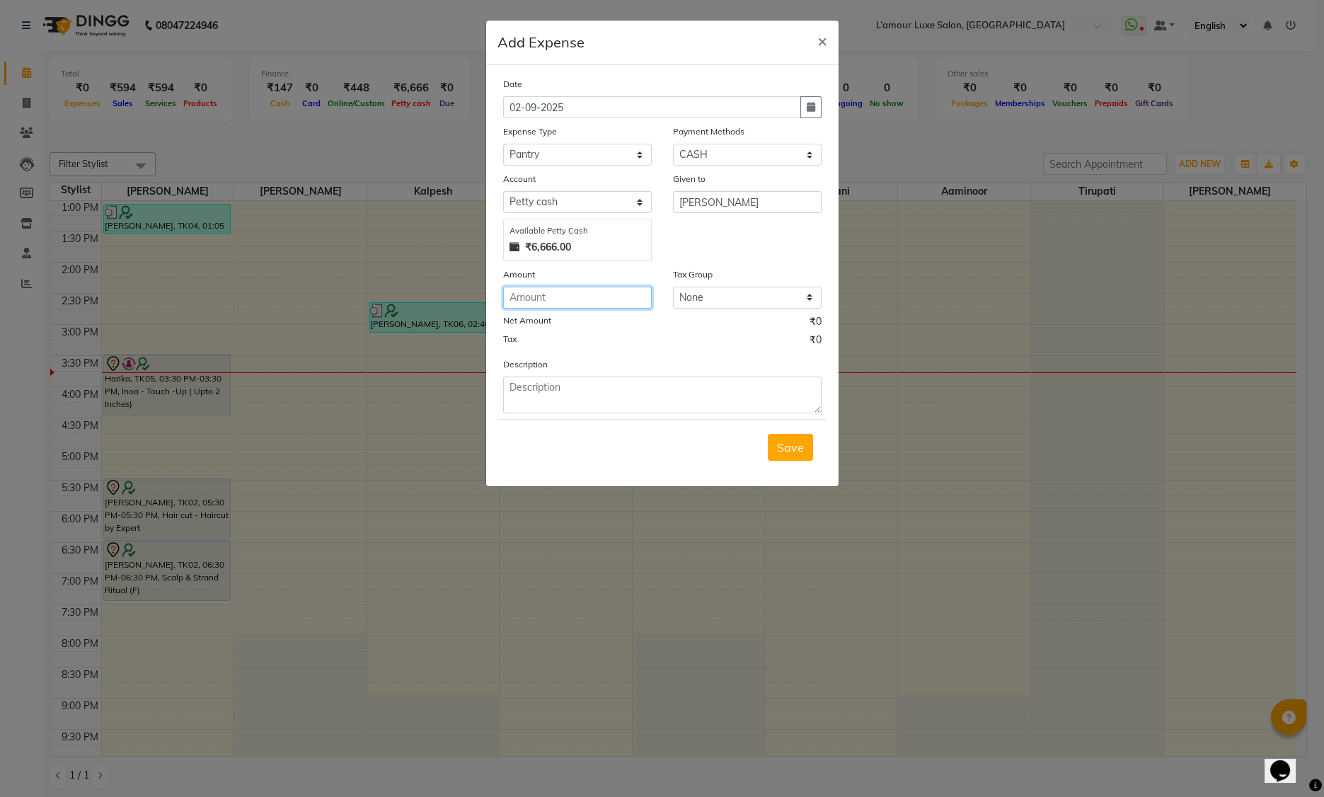
click at [563, 304] on input "number" at bounding box center [577, 298] width 149 height 22
type input "58"
type textarea "Milk"
click at [790, 449] on span "Save" at bounding box center [790, 447] width 27 height 14
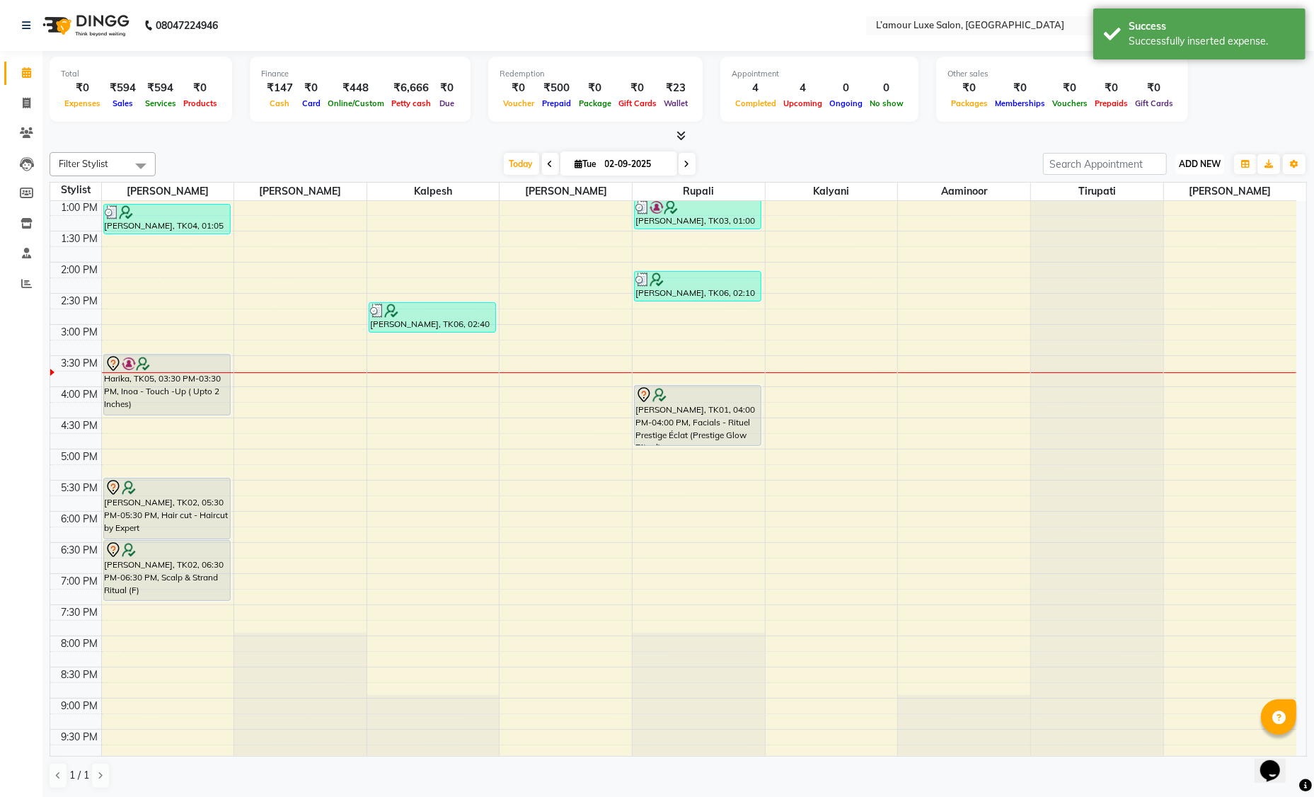
click at [1210, 163] on span "ADD NEW" at bounding box center [1200, 164] width 42 height 11
click at [1144, 226] on link "Add Expense" at bounding box center [1168, 227] width 112 height 18
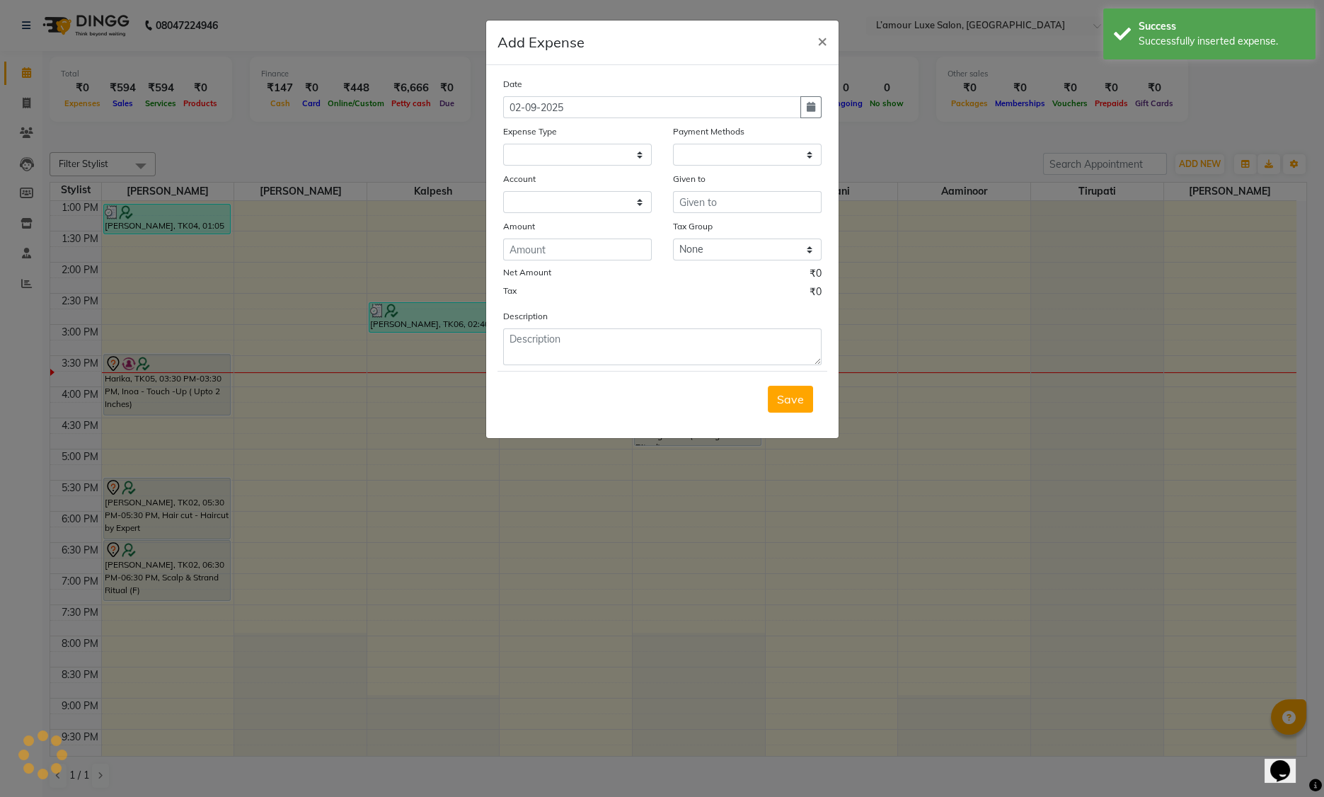
select select
select select "1"
select select "6414"
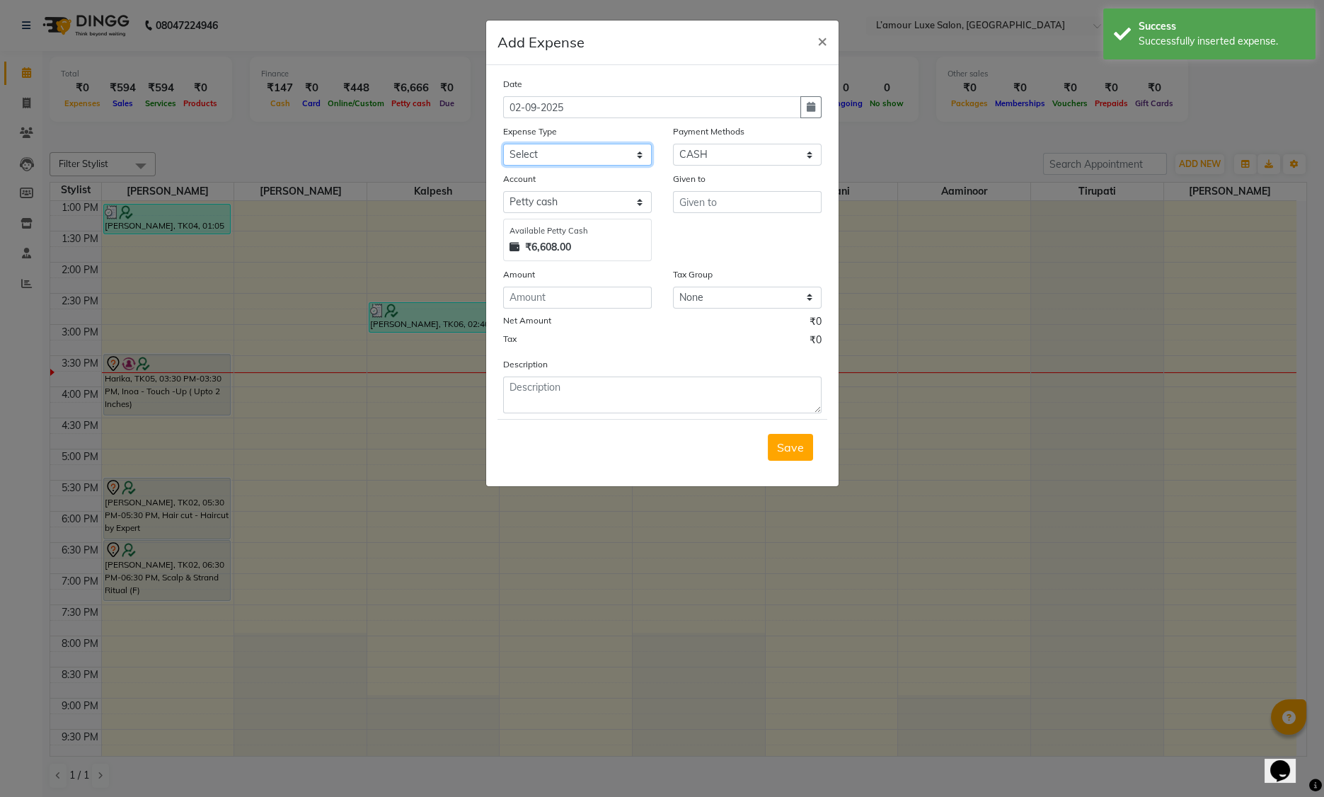
click at [569, 150] on select "Select Advance Salary Bank charges Car maintenance Cash transfer to bank Cash t…" at bounding box center [577, 155] width 149 height 22
select select "17"
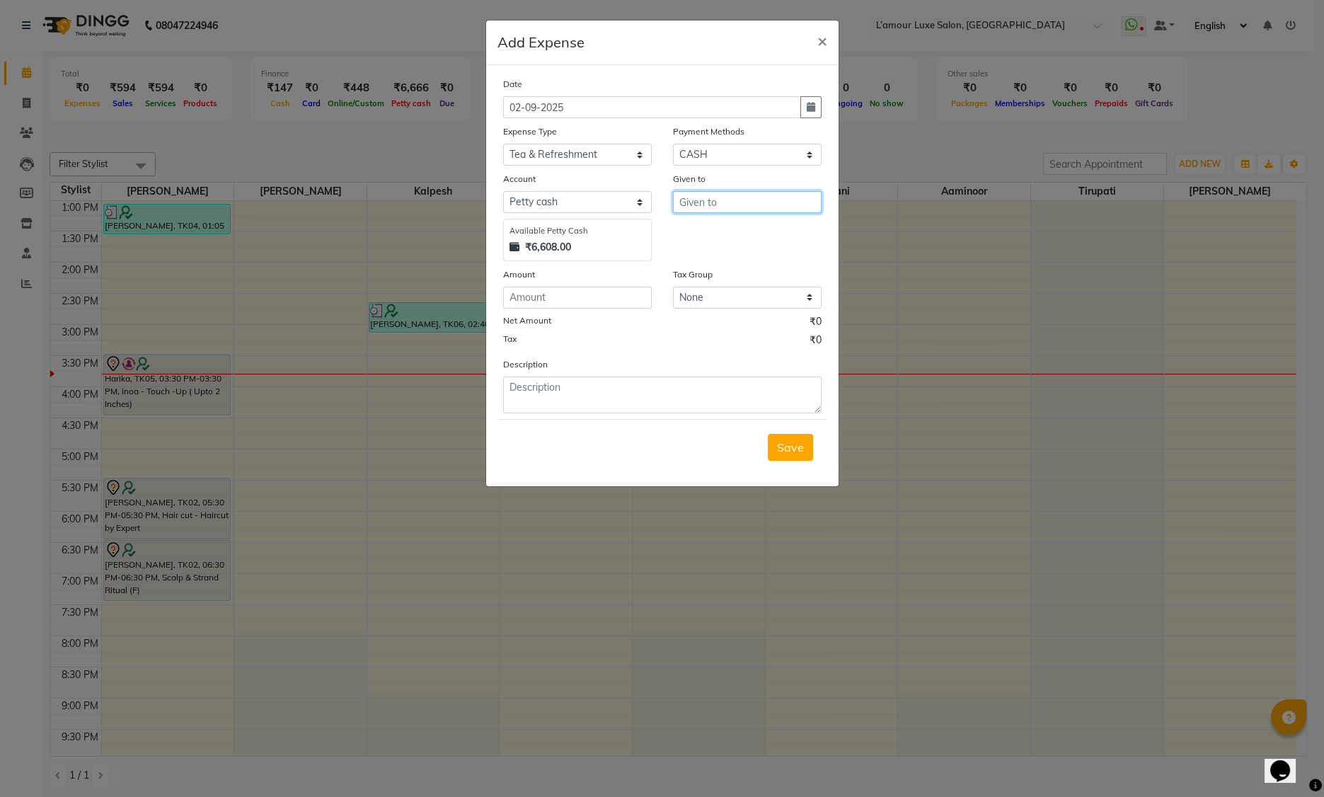
click at [689, 208] on input "text" at bounding box center [747, 202] width 149 height 22
type input "e"
click at [726, 230] on ngb-highlight "Rav i Thakor" at bounding box center [750, 232] width 118 height 14
type input "Ravi Thakor"
click at [567, 303] on input "number" at bounding box center [577, 298] width 149 height 22
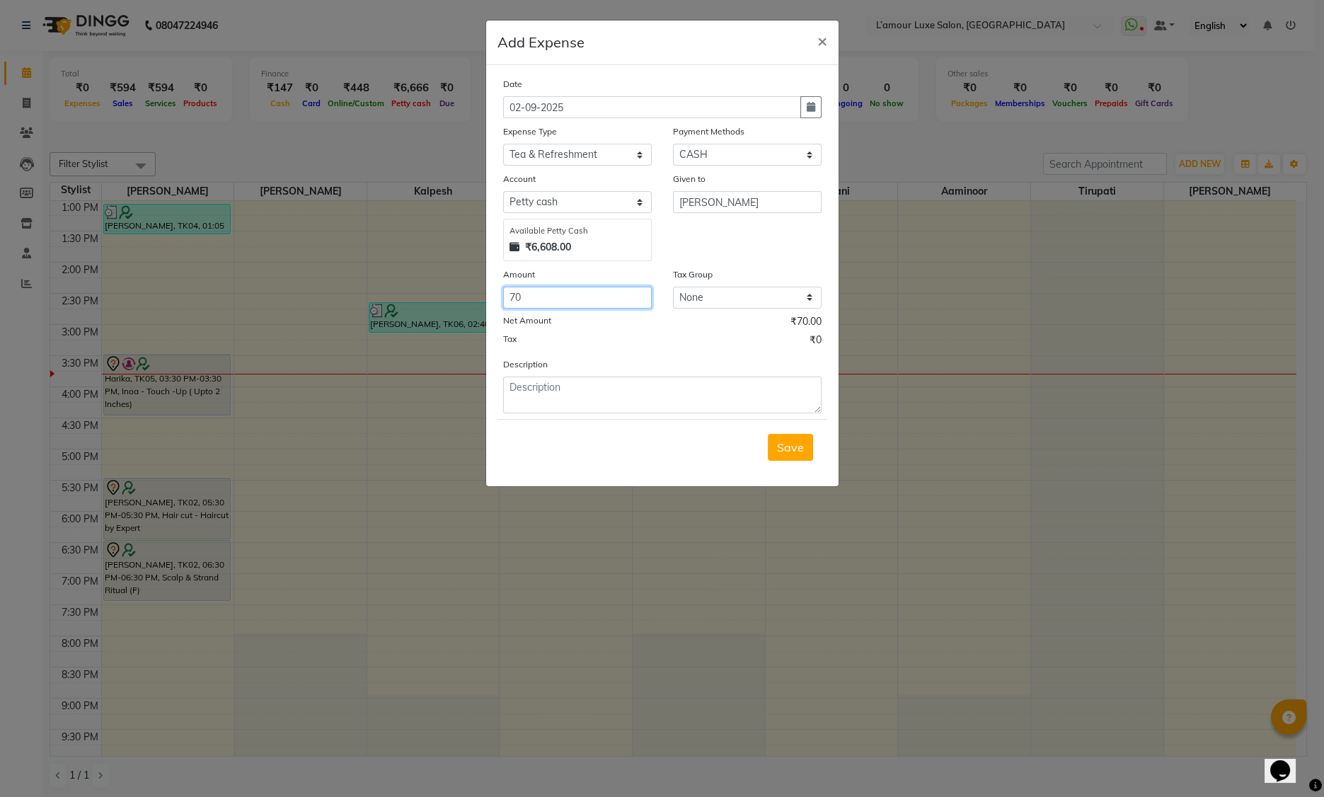
type input "70"
click at [548, 404] on textarea at bounding box center [662, 394] width 318 height 37
type textarea "Sandwich for client"
click at [801, 456] on button "Save" at bounding box center [790, 447] width 45 height 27
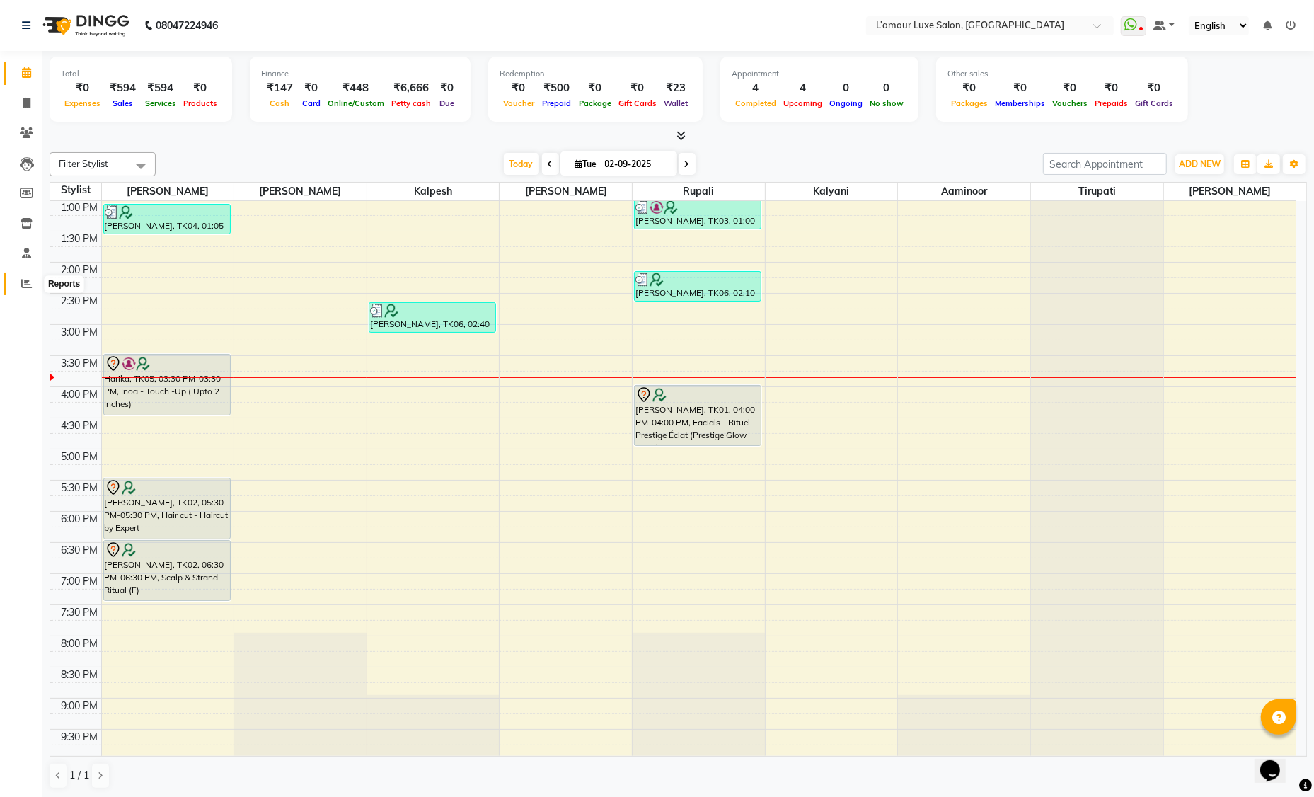
click at [27, 286] on icon at bounding box center [26, 283] width 11 height 11
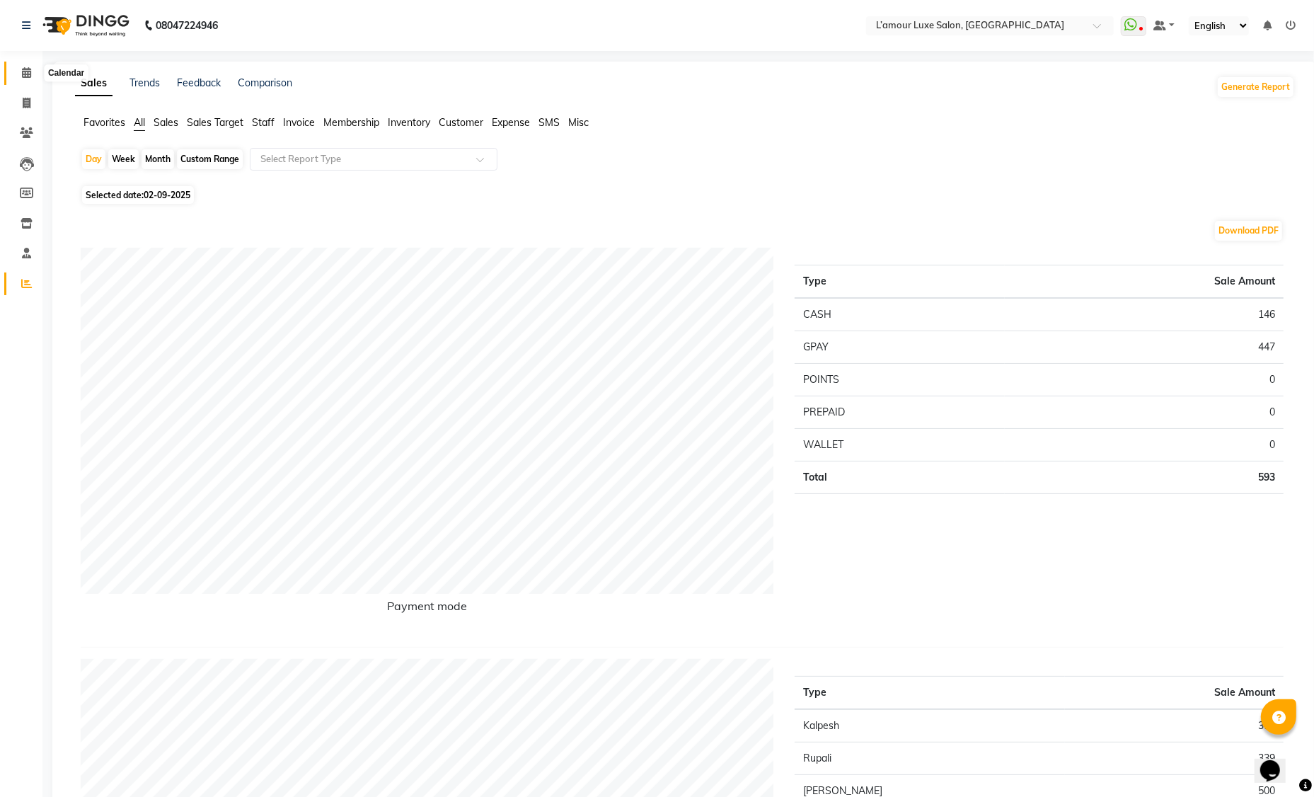
click at [23, 69] on icon at bounding box center [26, 72] width 9 height 11
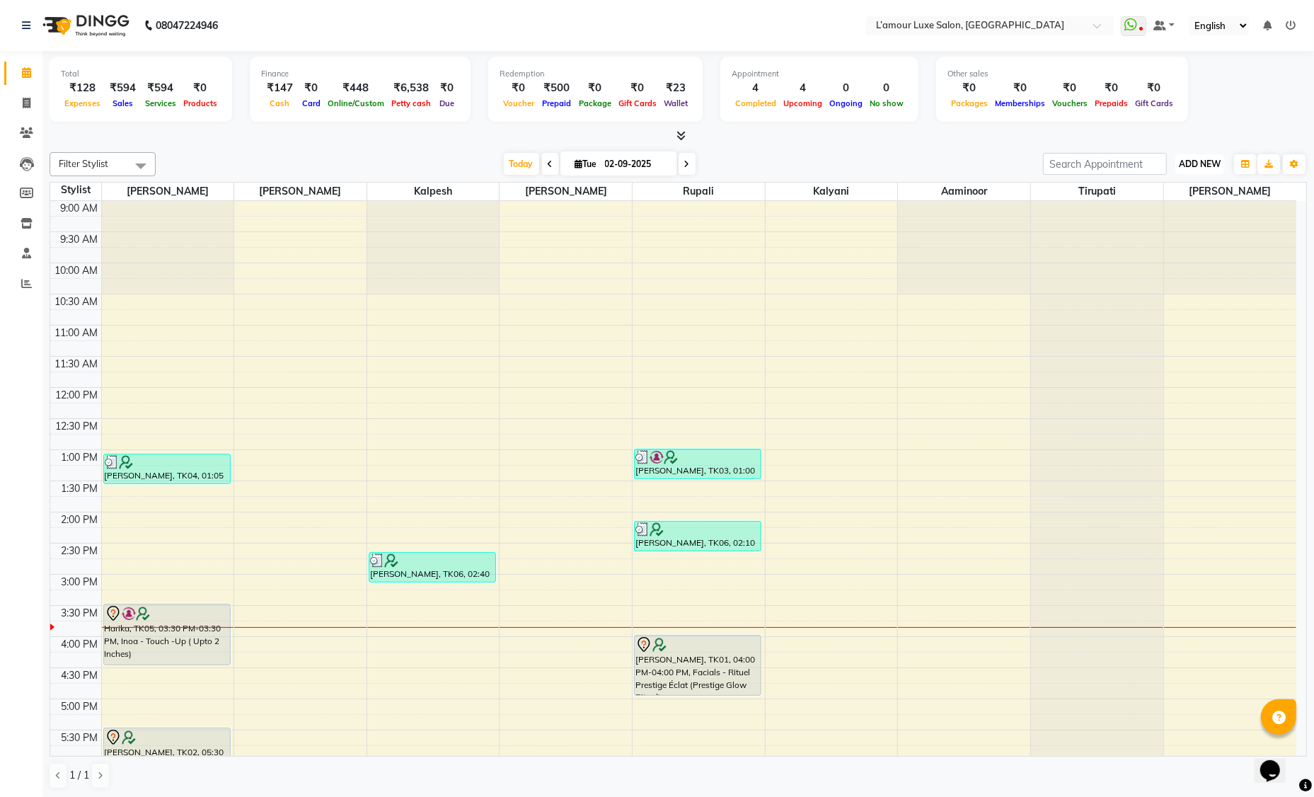
click at [1201, 166] on span "ADD NEW" at bounding box center [1200, 164] width 42 height 11
click at [1198, 124] on div "Total ₹128 Expenses ₹594 Sales ₹594 Services ₹0 Products Finance ₹147 Cash ₹0 C…" at bounding box center [678, 91] width 1257 height 69
click at [283, 50] on nav "08047224946 Select Location × L’amour Luxe Salon, Kharghar WhatsApp Status ✕ St…" at bounding box center [657, 25] width 1314 height 51
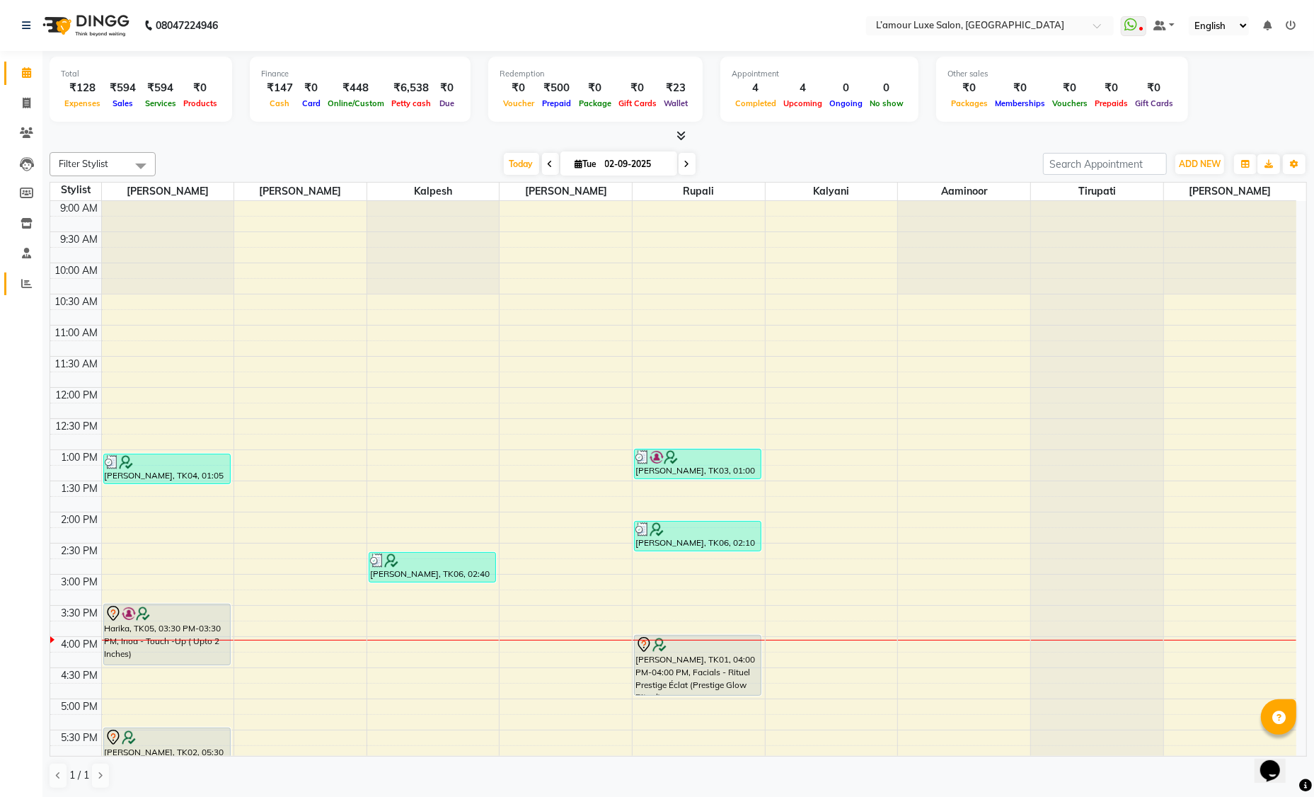
click at [26, 275] on link "Reports" at bounding box center [21, 283] width 34 height 23
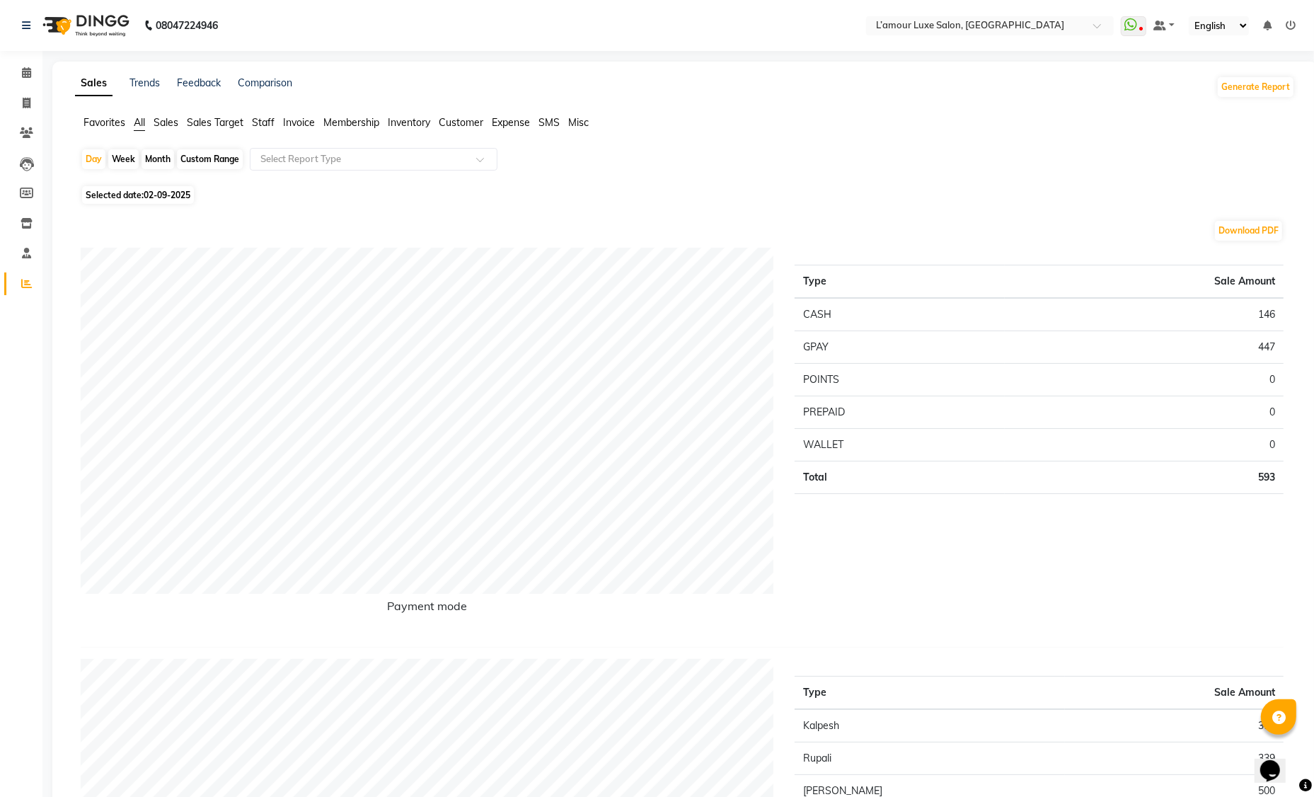
click at [273, 119] on span "Staff" at bounding box center [263, 122] width 23 height 13
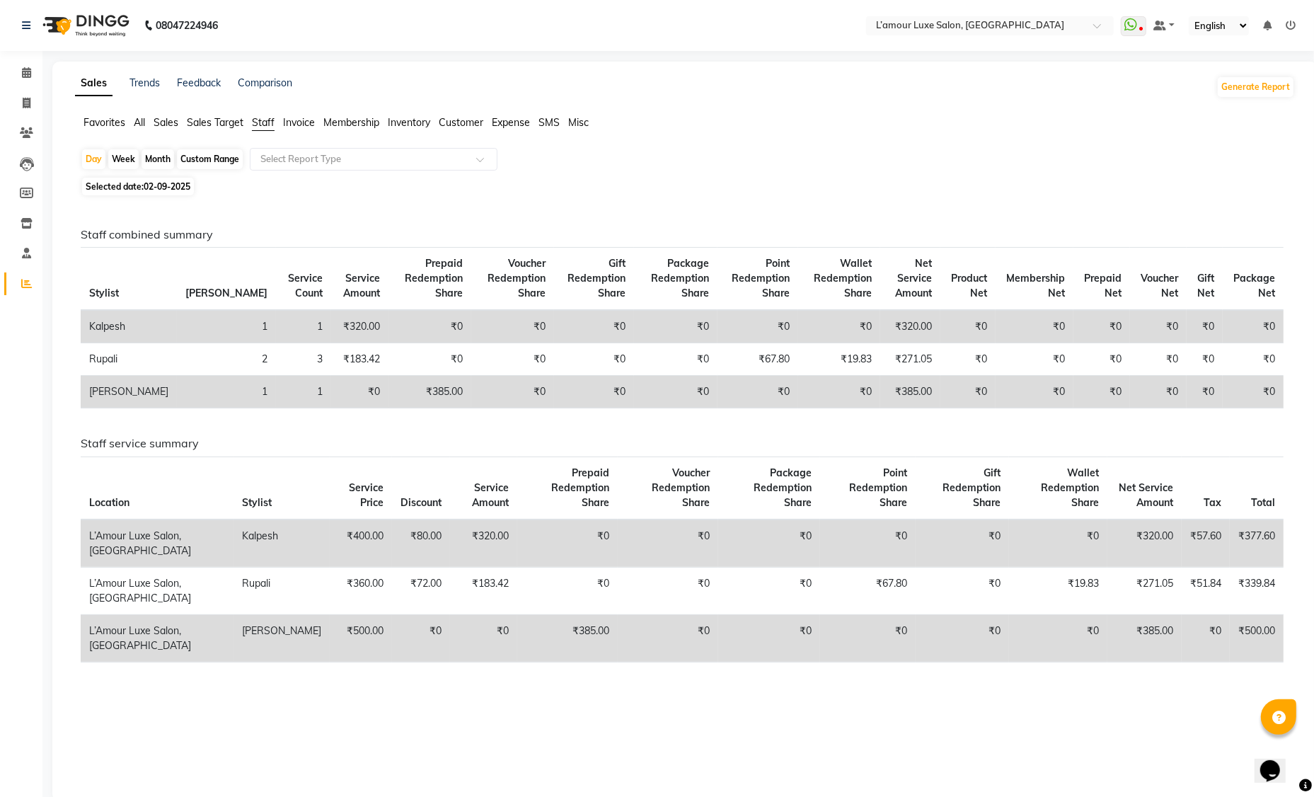
click at [159, 166] on div "Month" at bounding box center [158, 159] width 33 height 20
select select "9"
select select "2025"
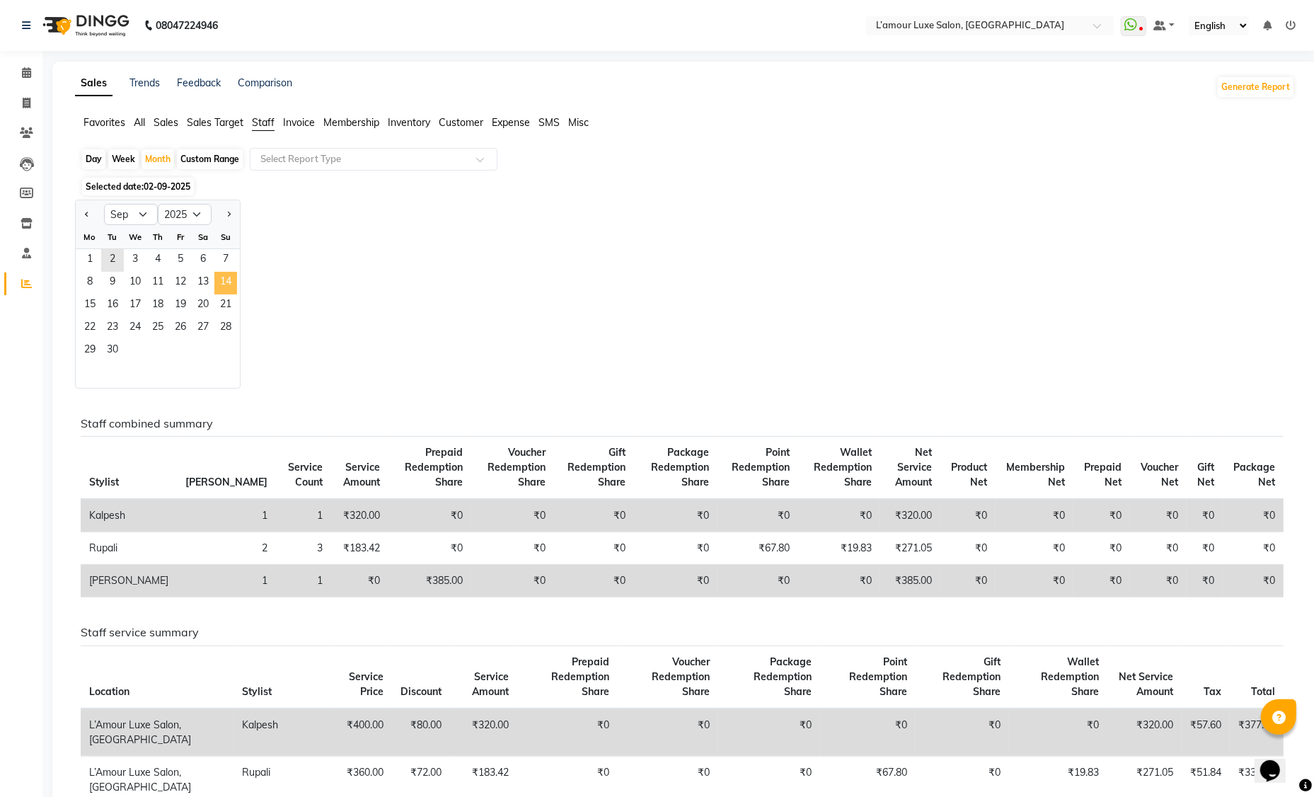
click at [216, 289] on span "14" at bounding box center [225, 283] width 23 height 23
